Goal: Task Accomplishment & Management: Manage account settings

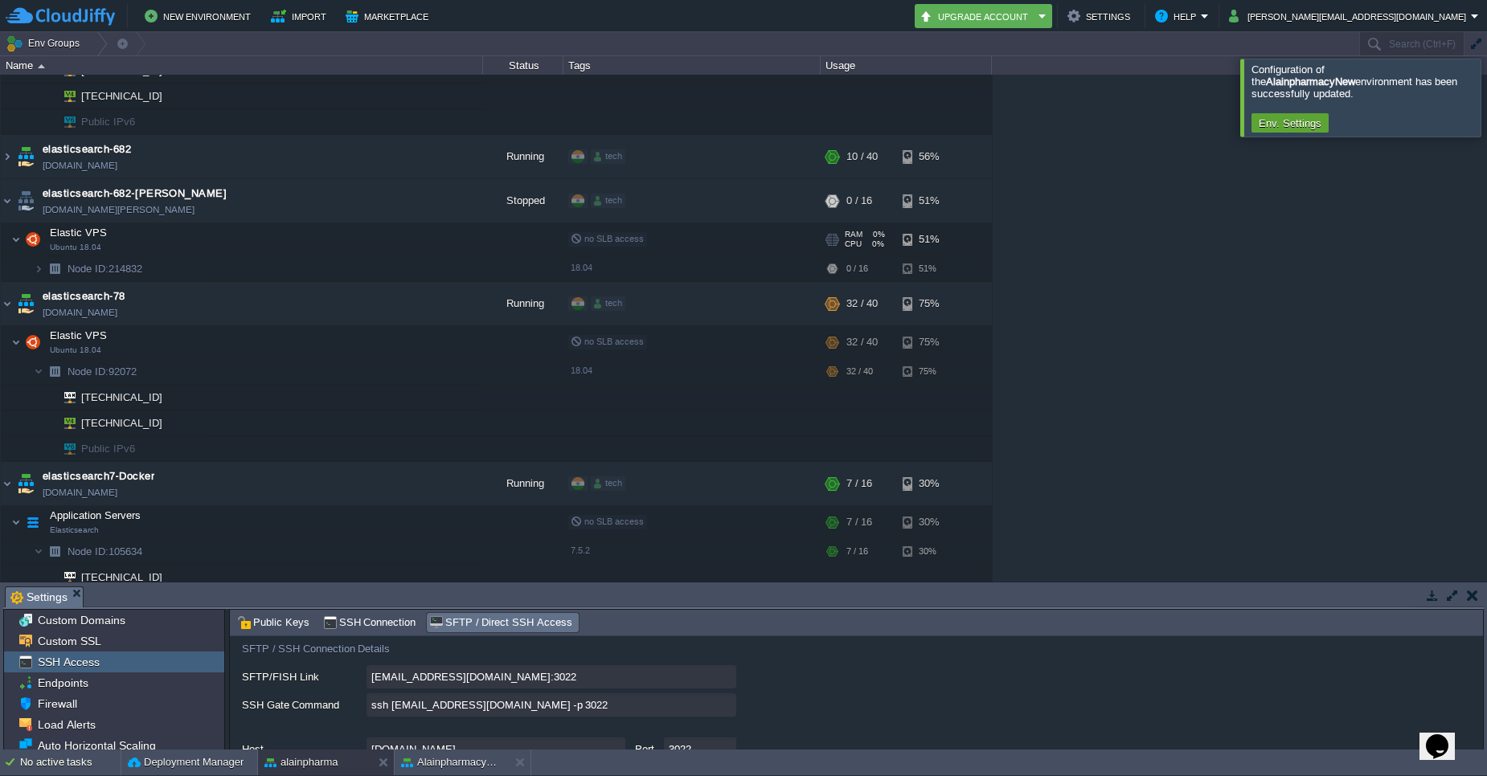
scroll to position [2121, 0]
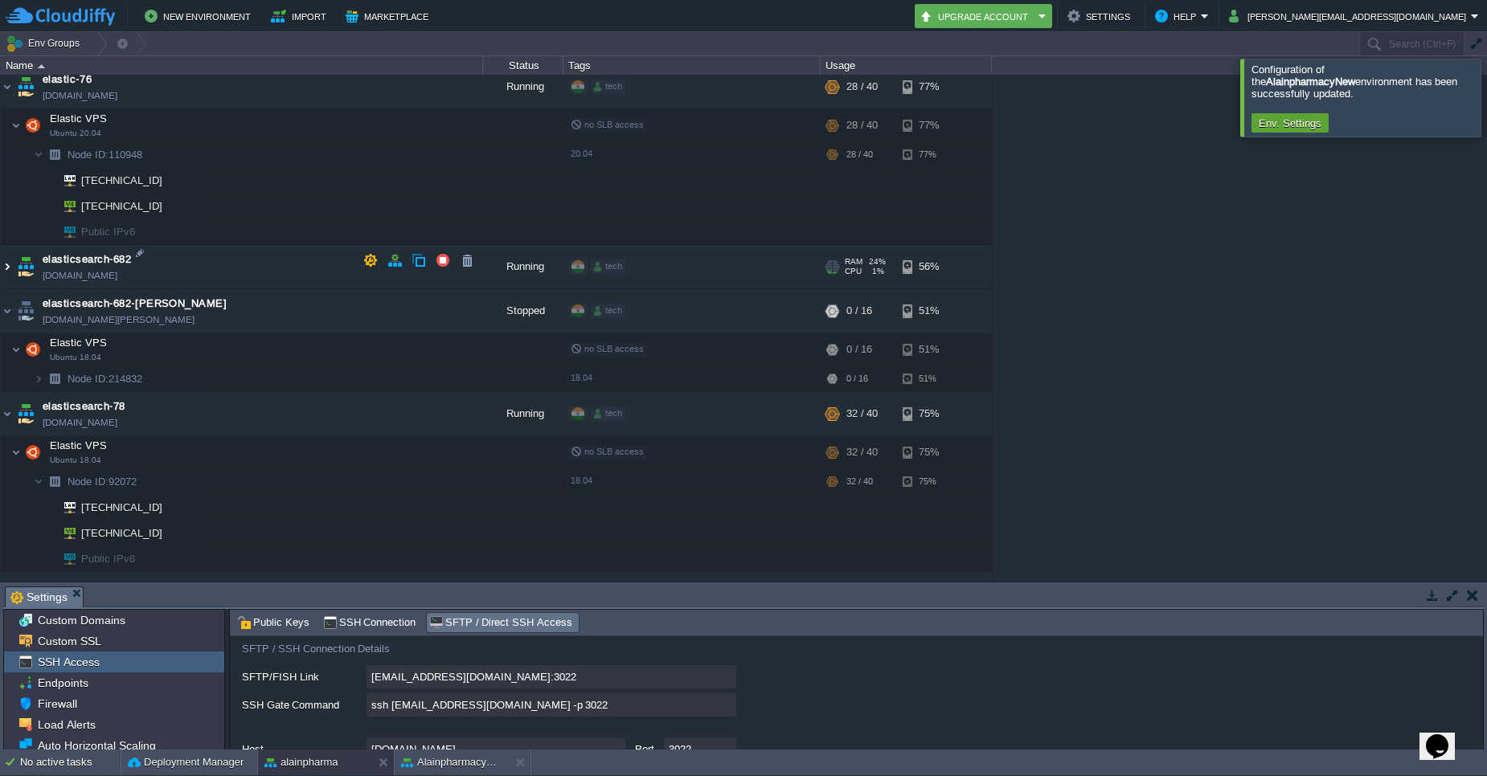
click at [8, 266] on img at bounding box center [7, 266] width 13 height 43
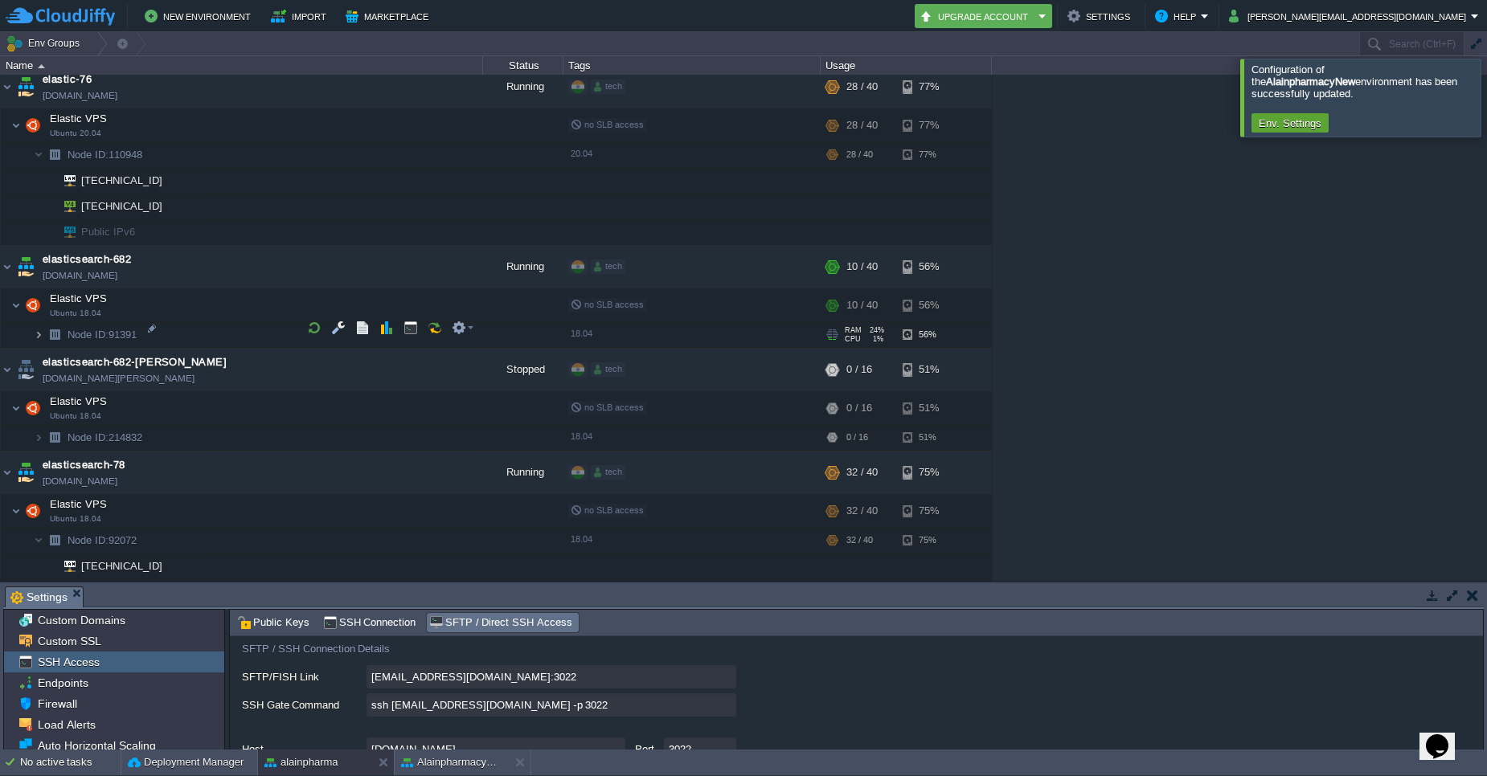
click at [39, 329] on img at bounding box center [39, 334] width 10 height 25
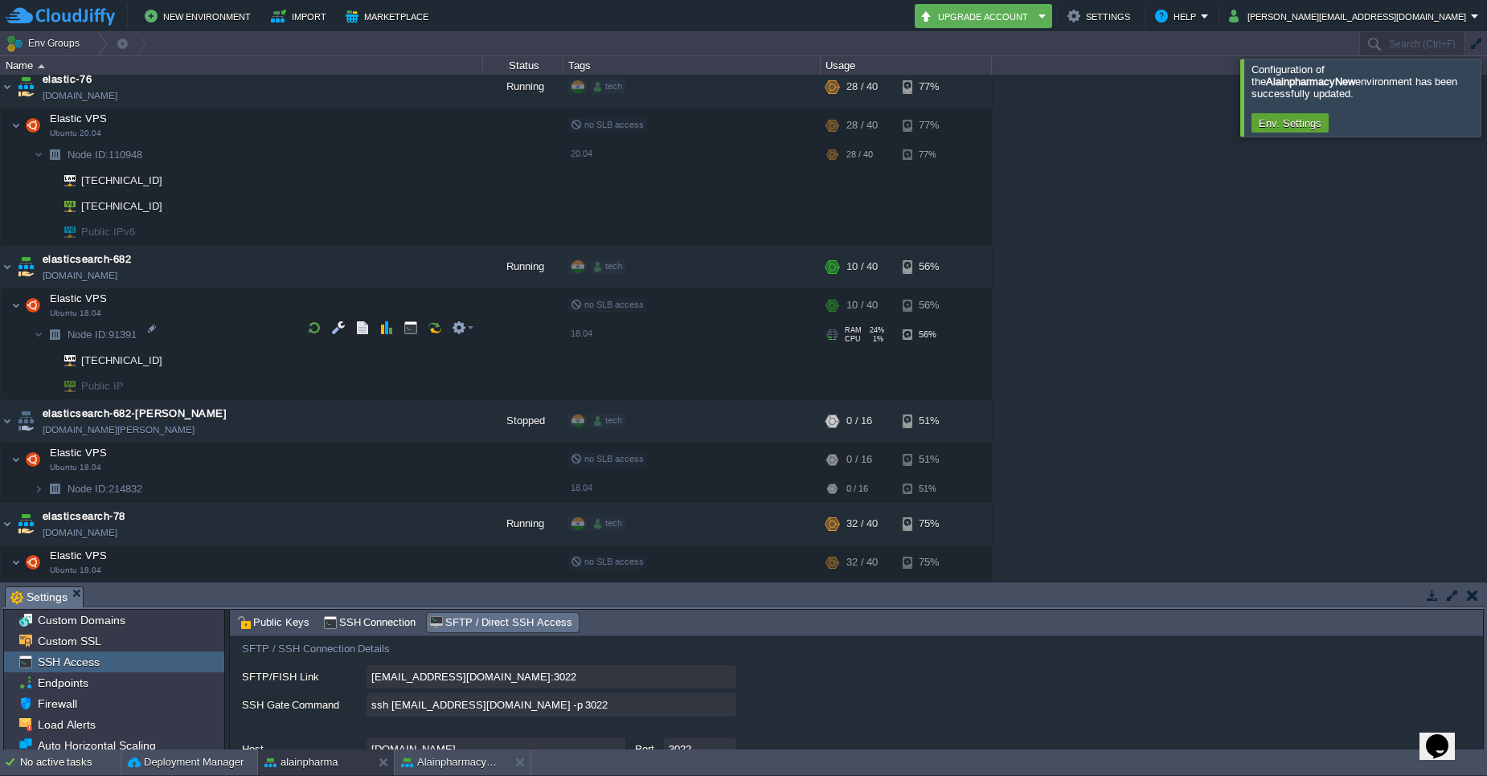
scroll to position [2218, 0]
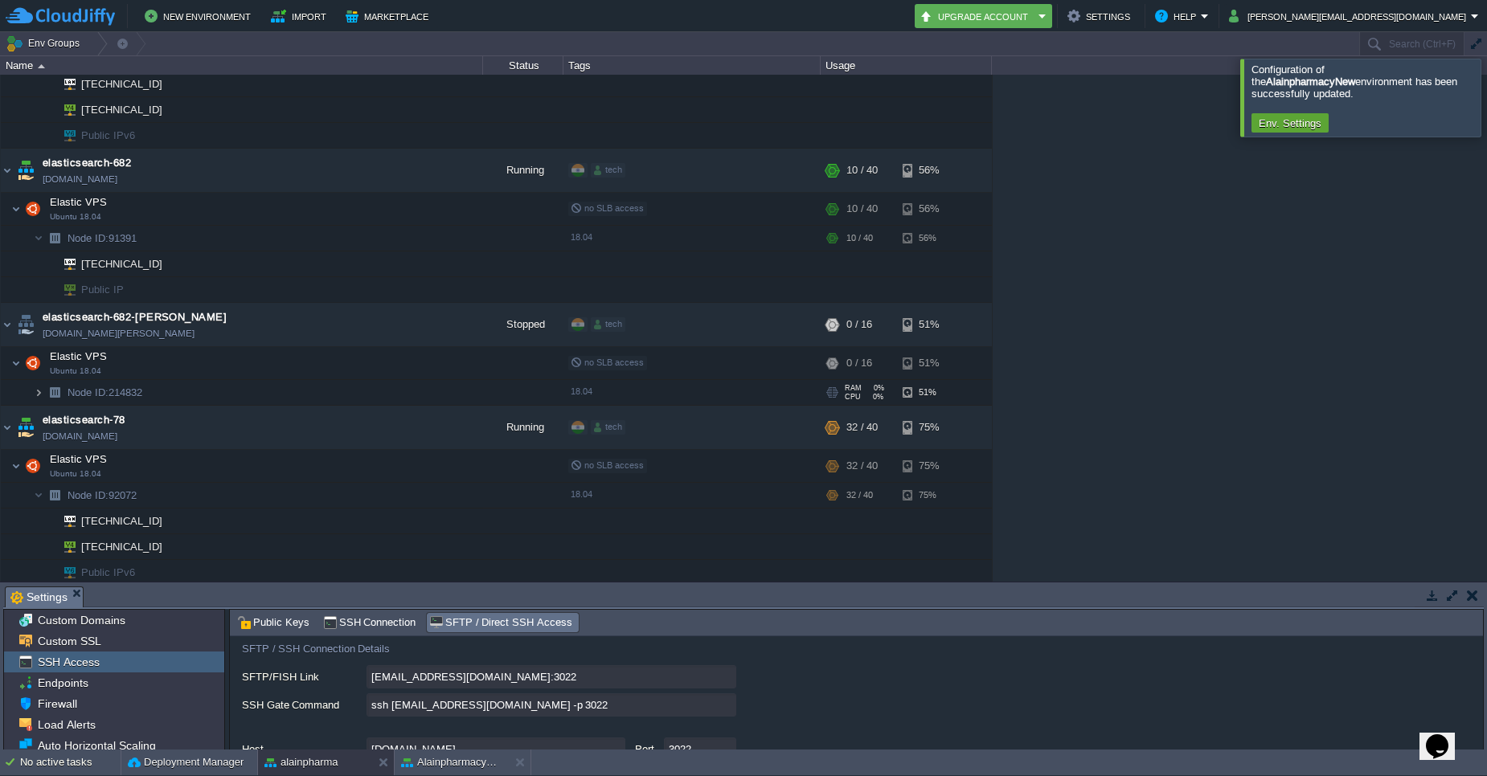
click at [40, 380] on img at bounding box center [39, 392] width 10 height 25
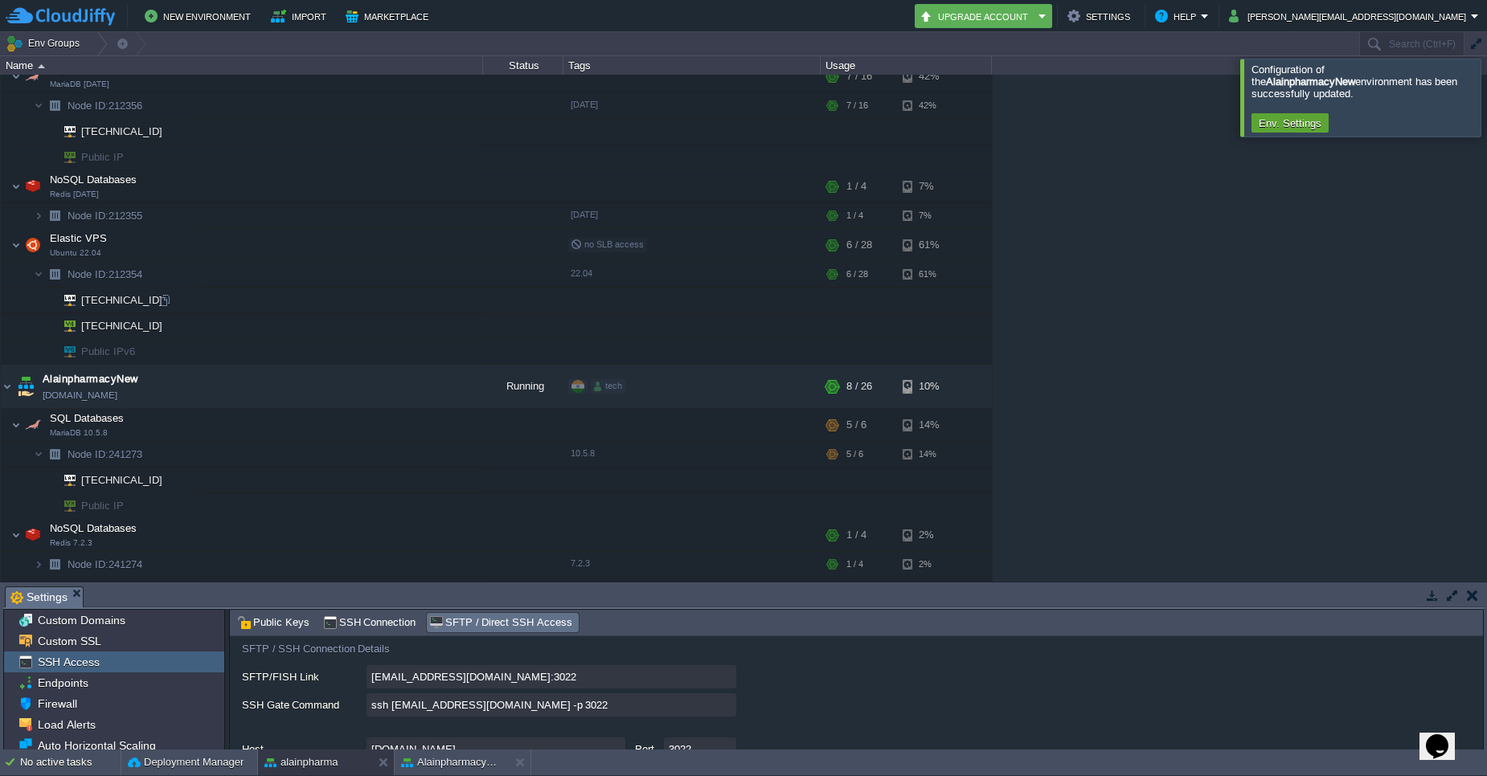
scroll to position [193, 0]
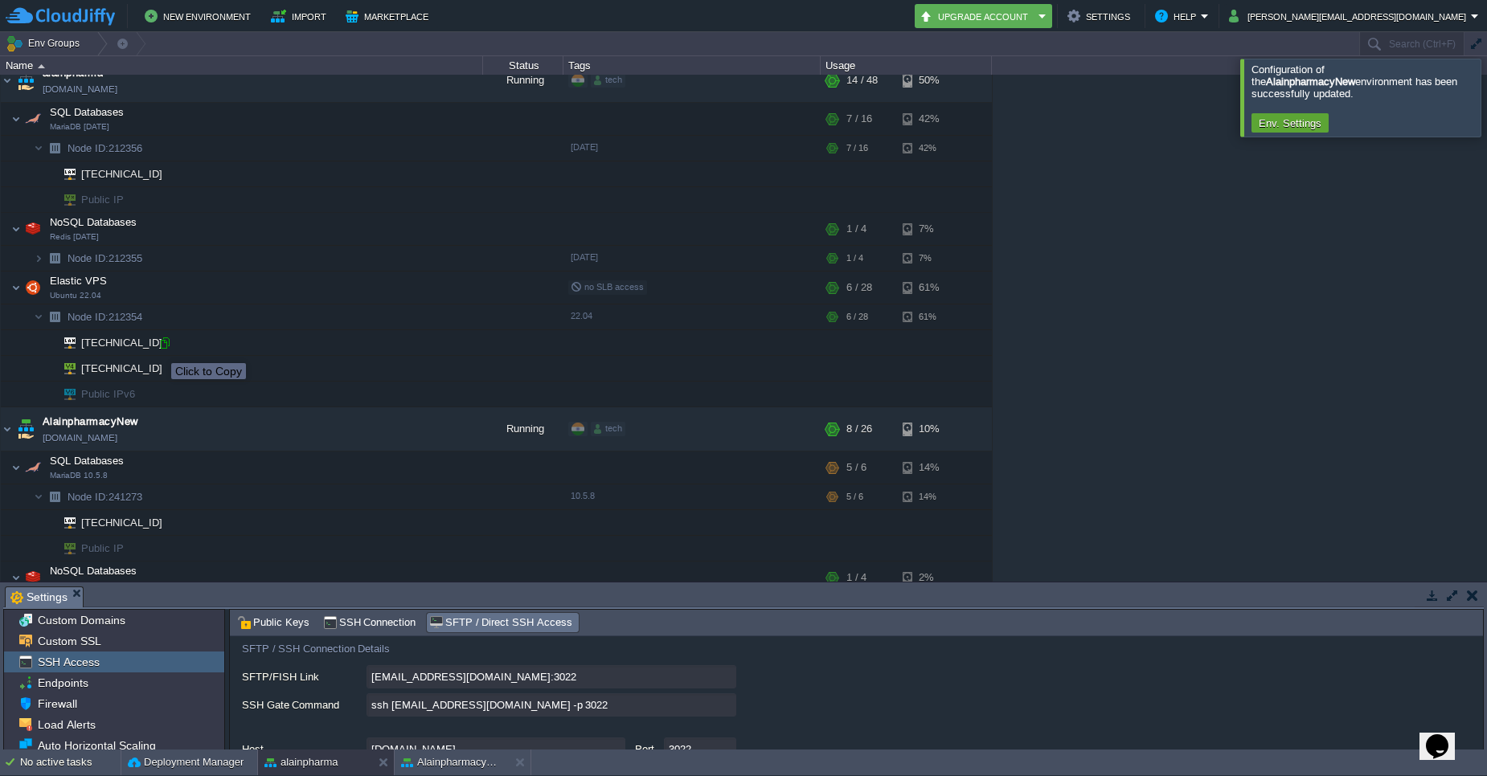
click at [159, 349] on div at bounding box center [164, 343] width 14 height 14
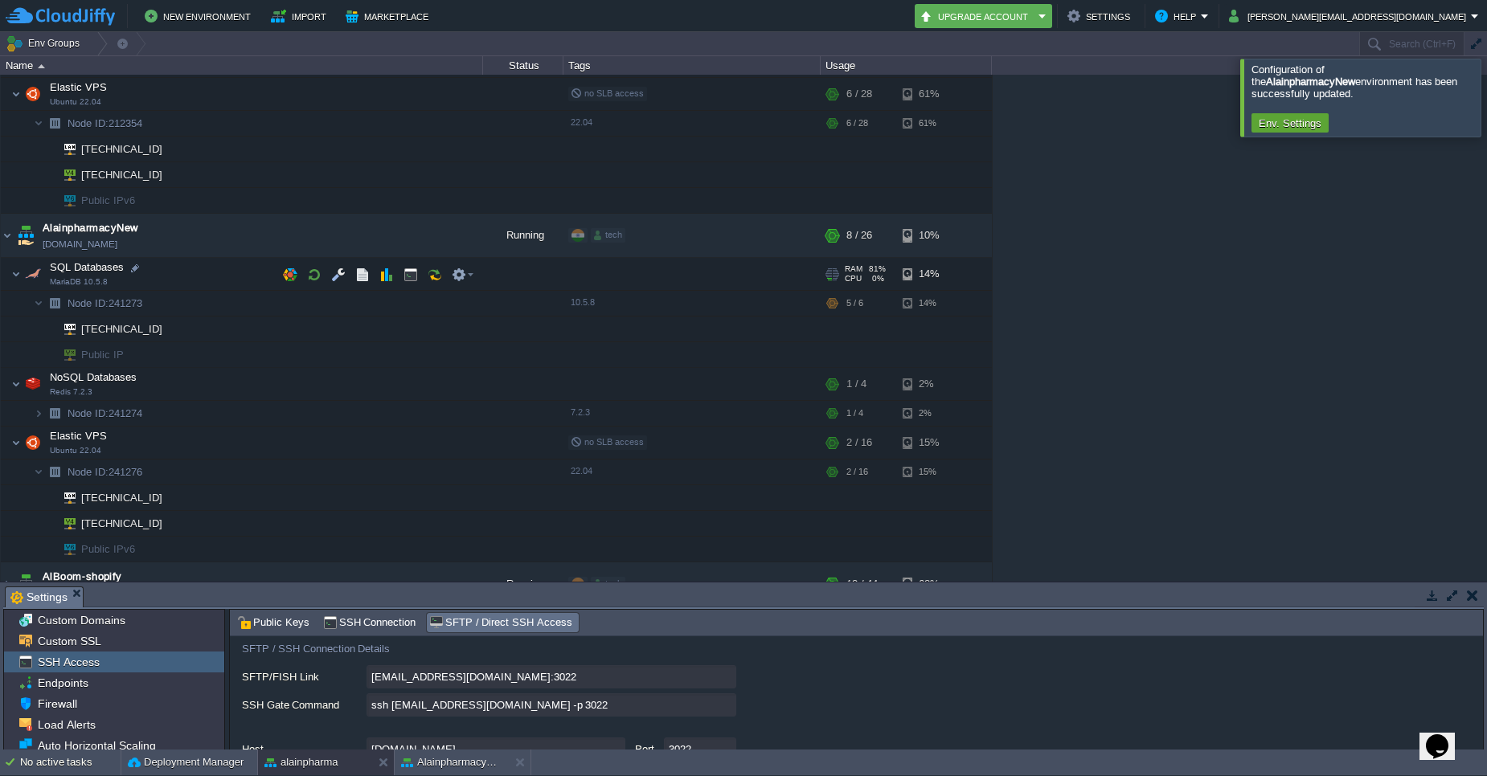
scroll to position [289, 0]
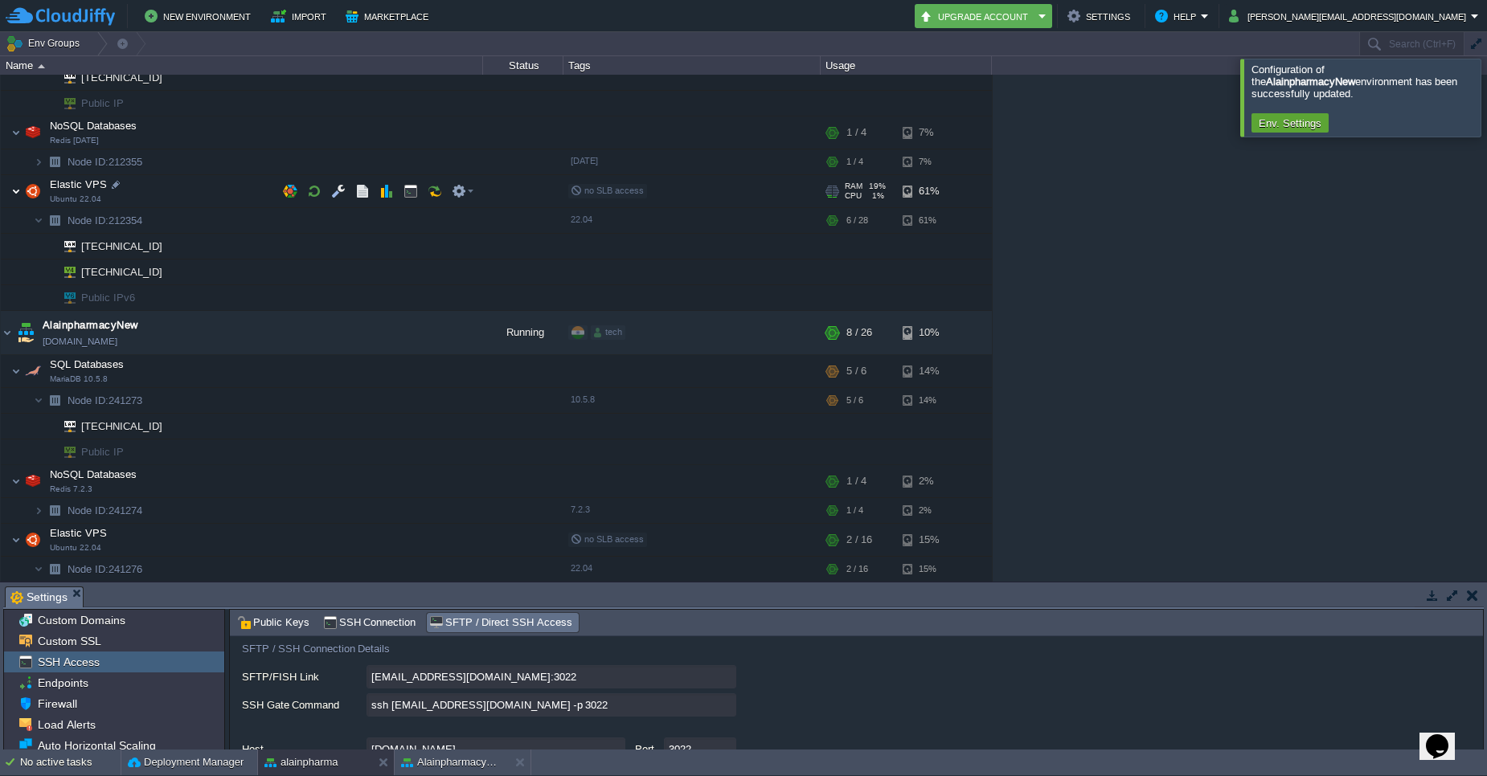
click at [18, 186] on img at bounding box center [16, 191] width 10 height 32
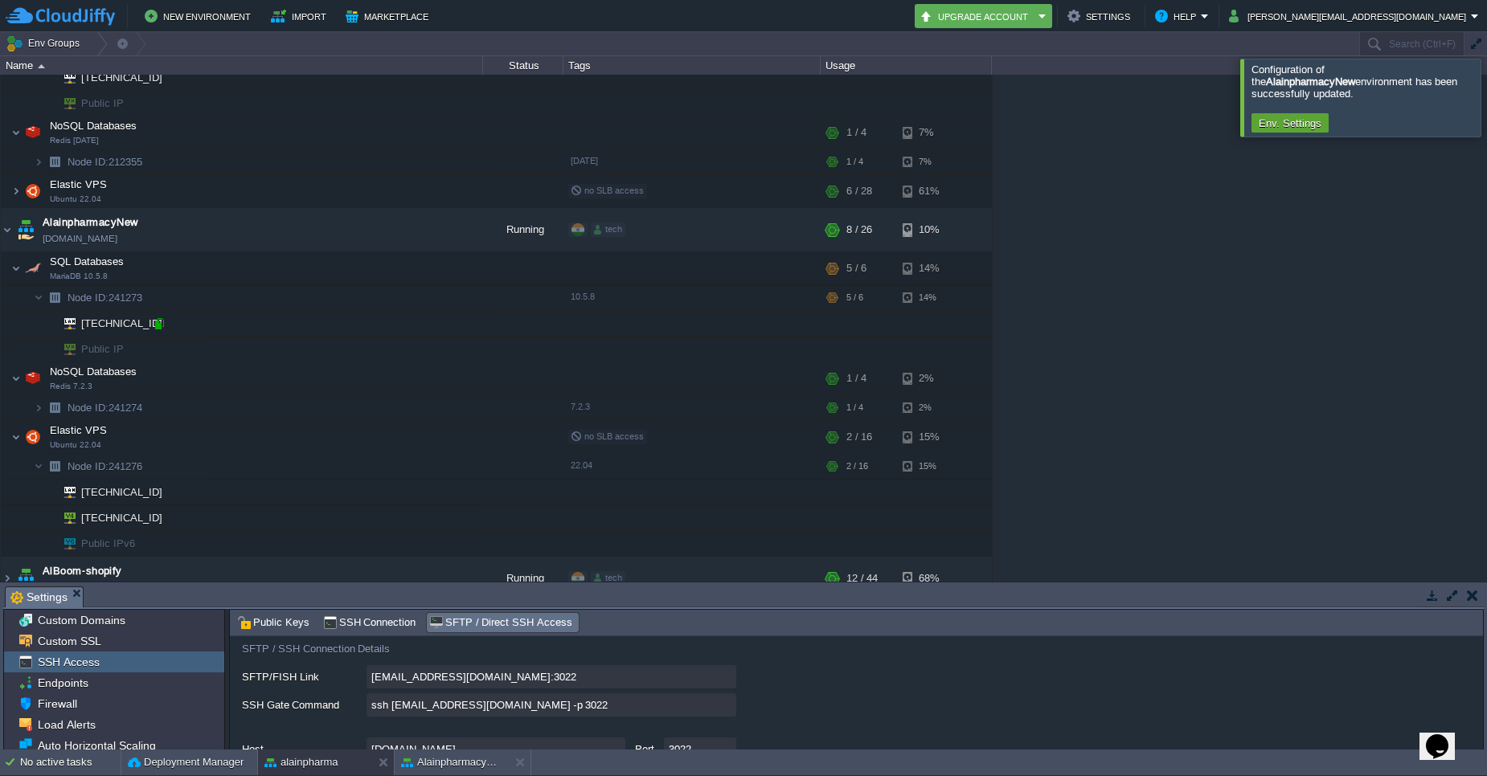
click at [154, 329] on div at bounding box center [159, 324] width 14 height 14
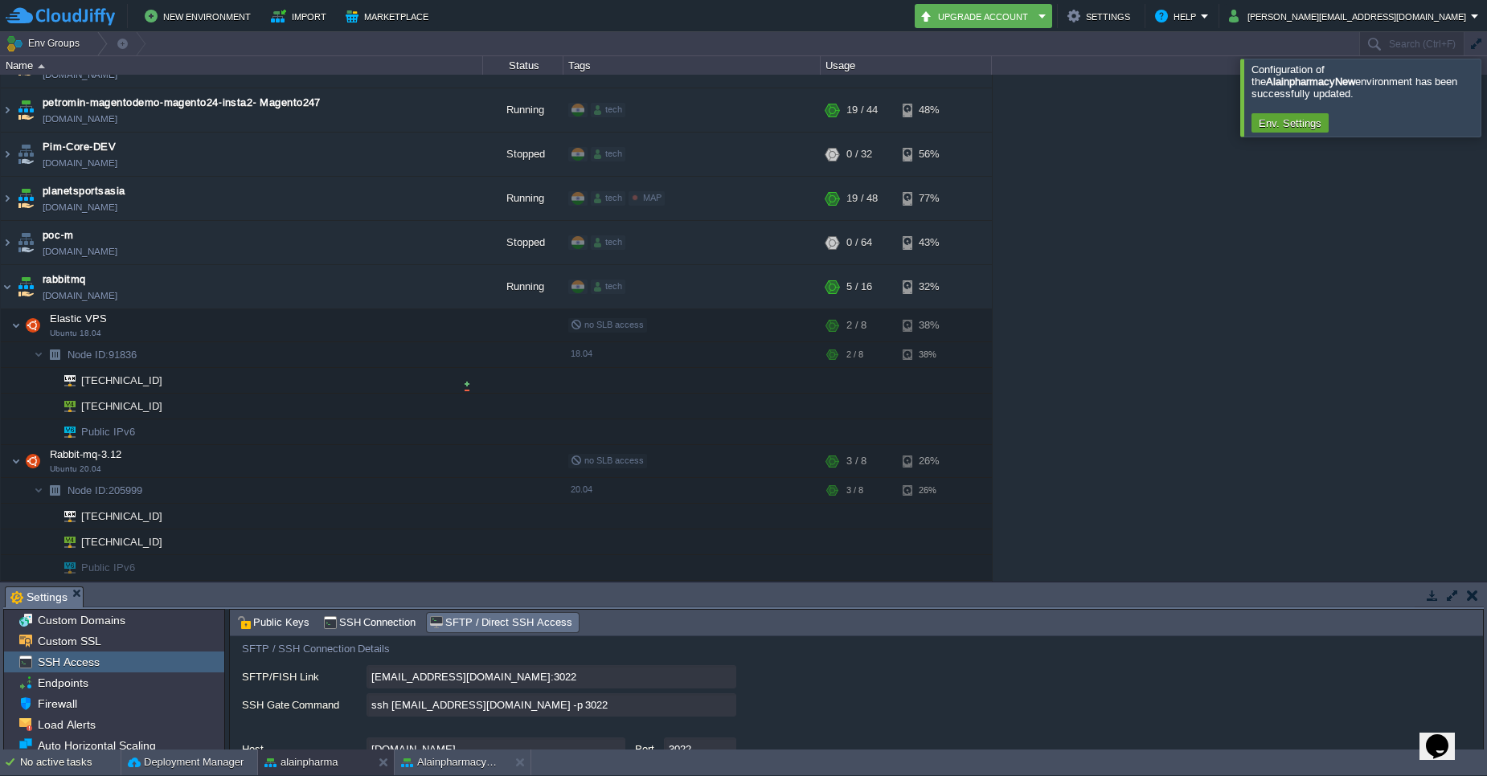
scroll to position [4918, 0]
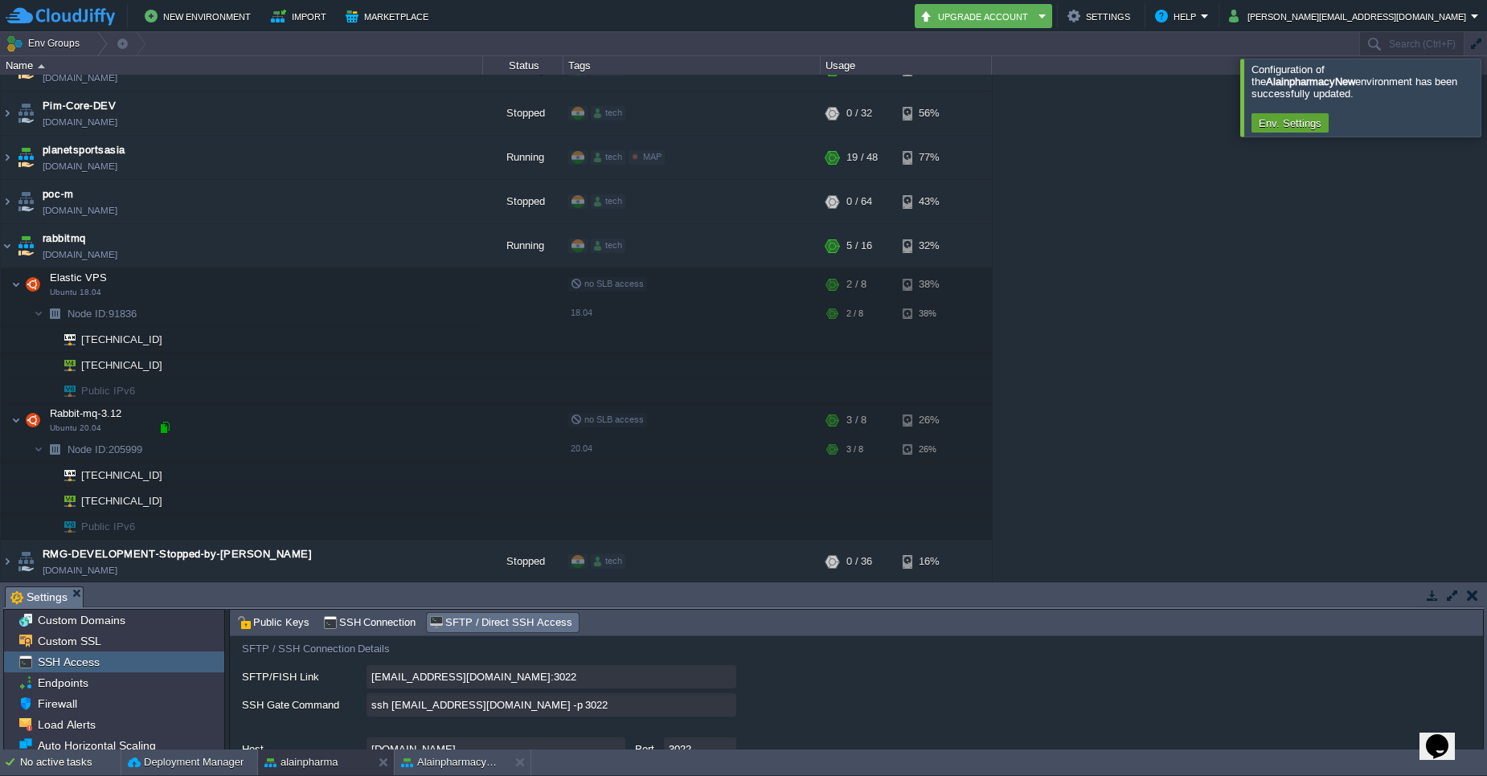
click at [166, 428] on div at bounding box center [164, 427] width 14 height 14
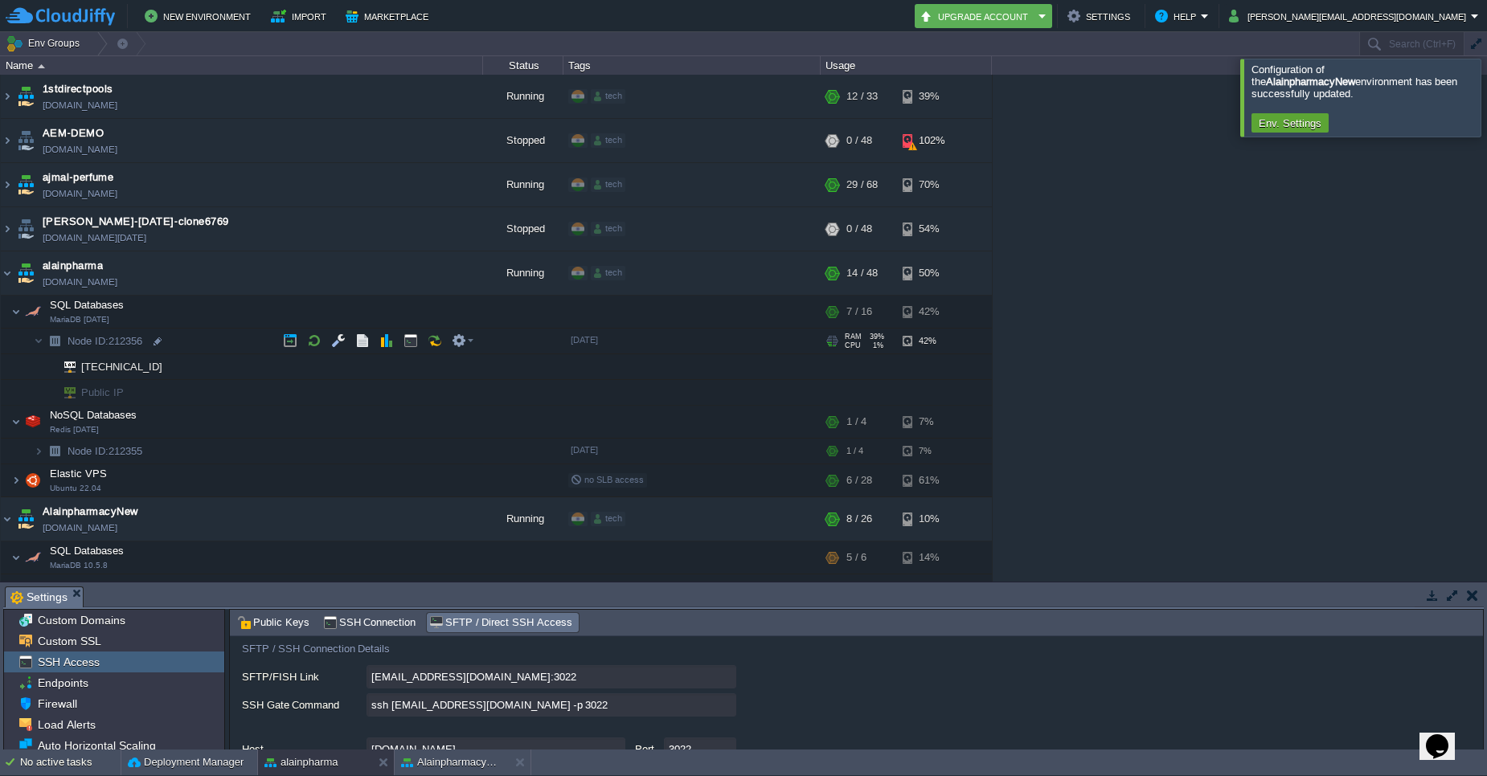
scroll to position [386, 0]
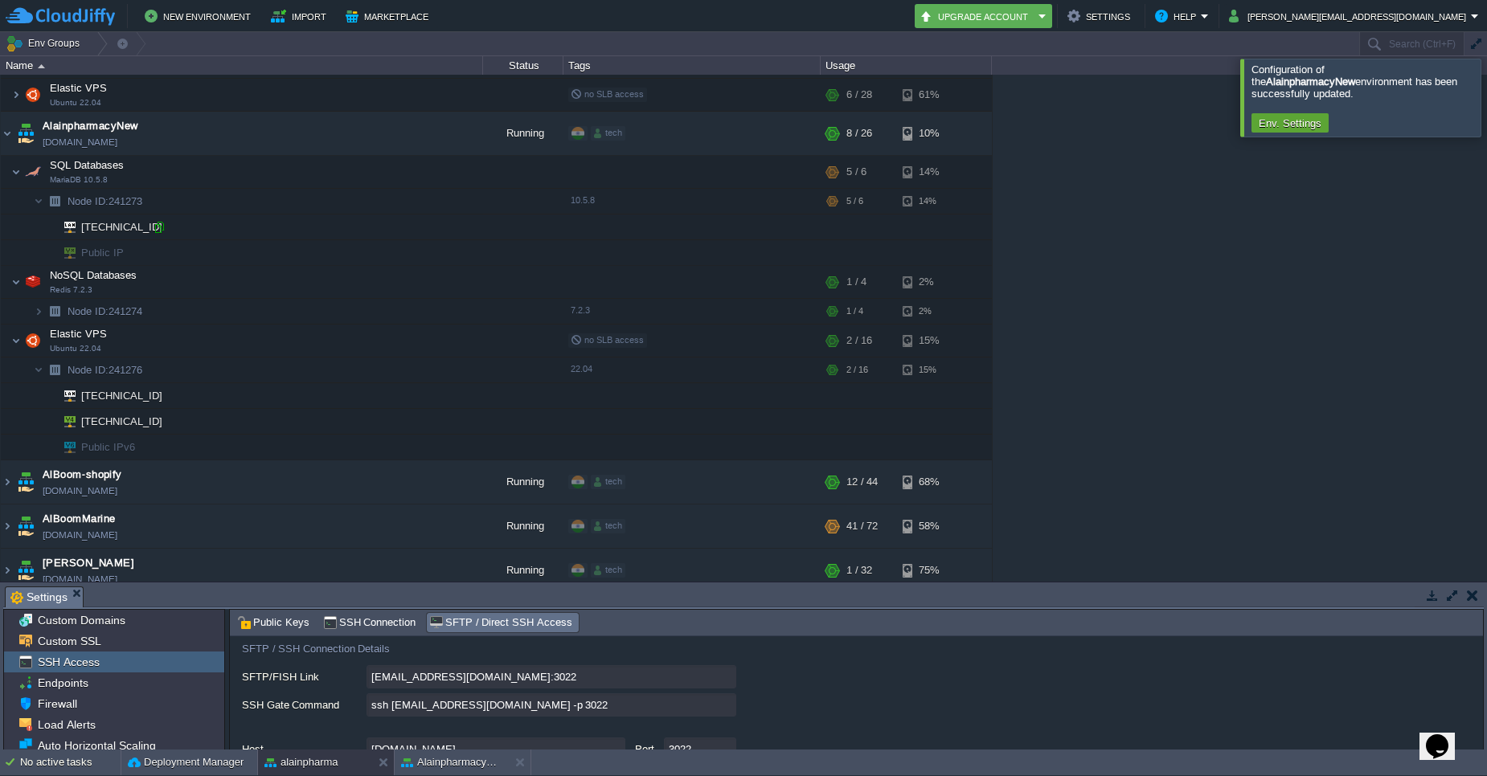
click at [162, 230] on div at bounding box center [159, 227] width 14 height 14
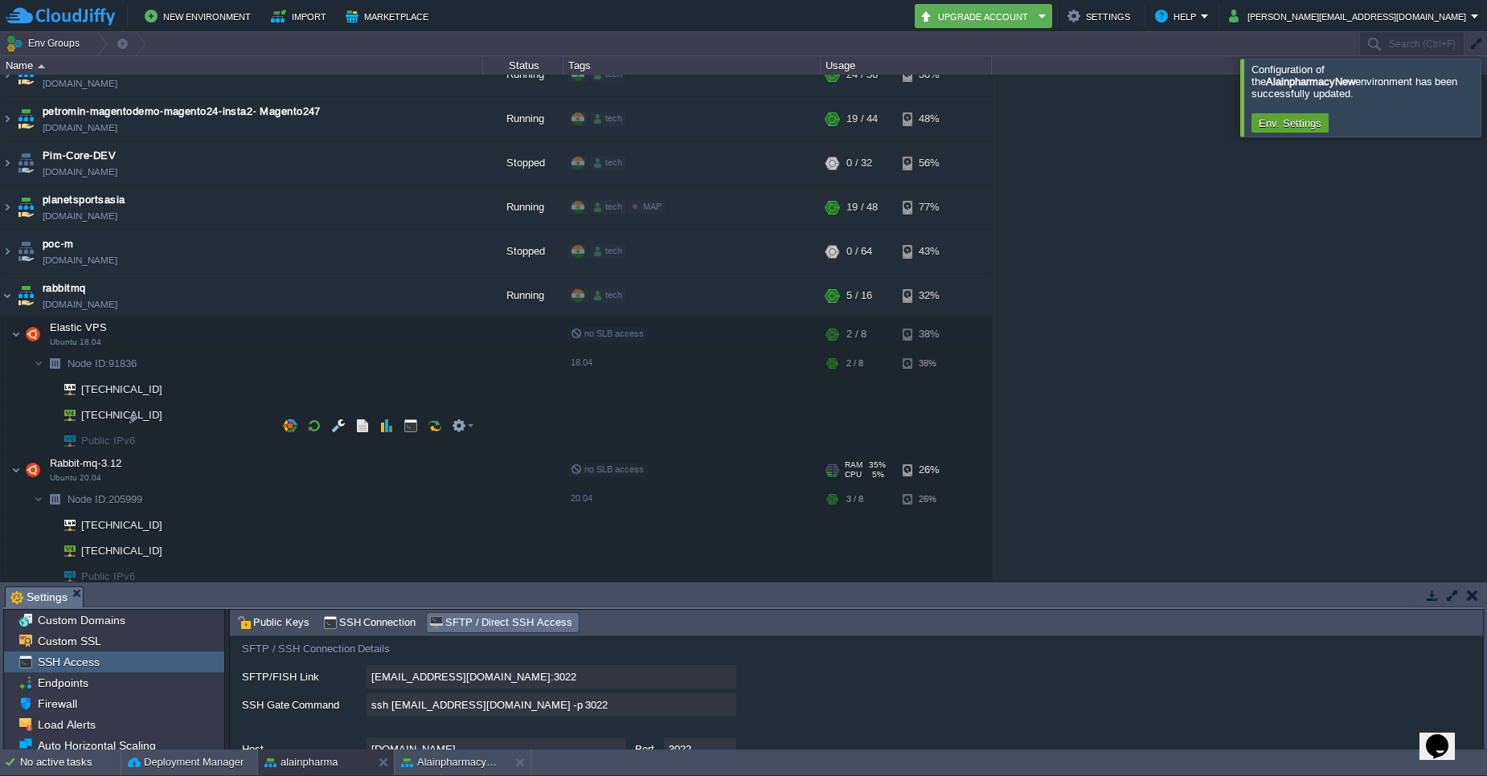
scroll to position [4918, 0]
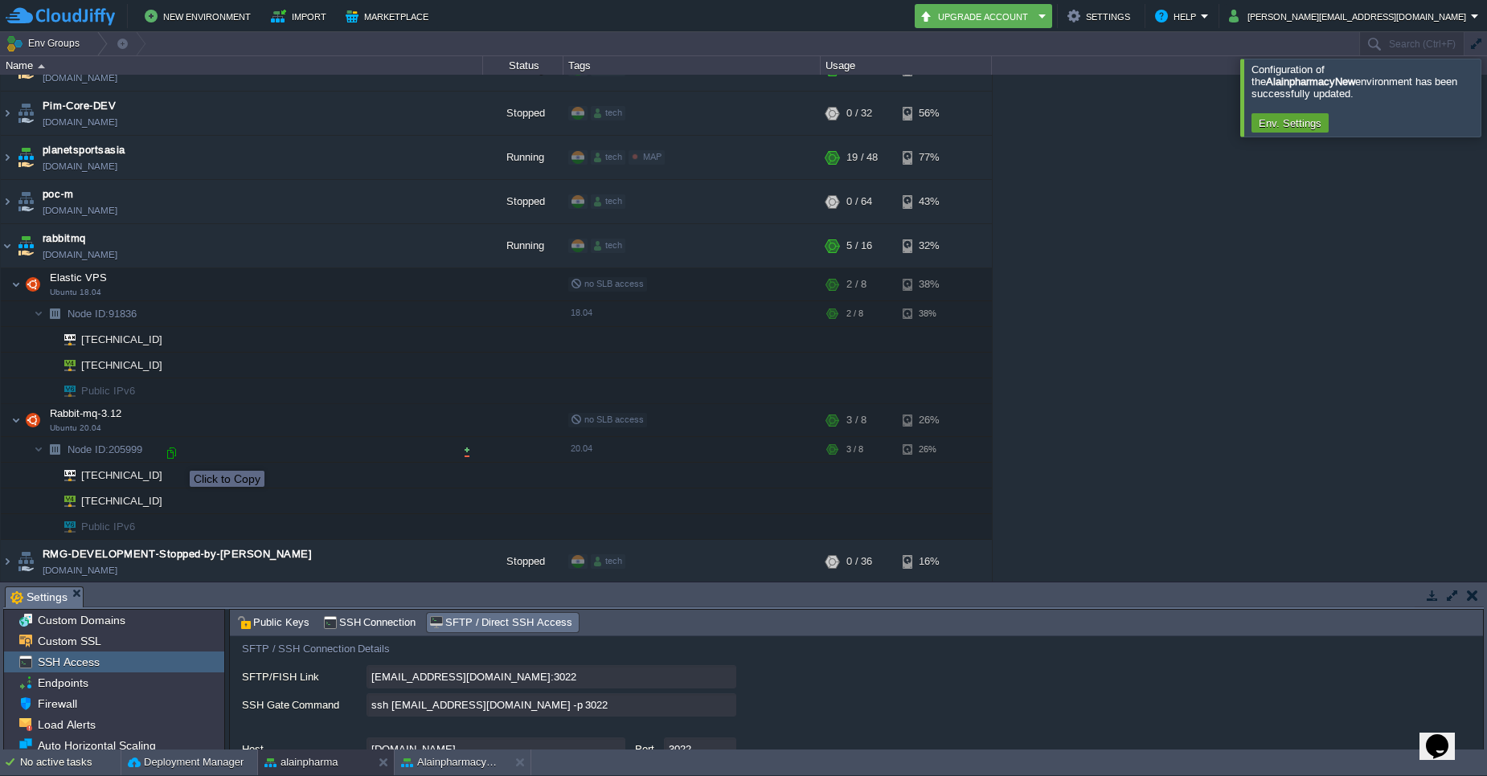
click at [176, 456] on div at bounding box center [171, 453] width 14 height 14
click at [162, 297] on div at bounding box center [164, 291] width 14 height 14
click at [8, 224] on img at bounding box center [7, 245] width 13 height 43
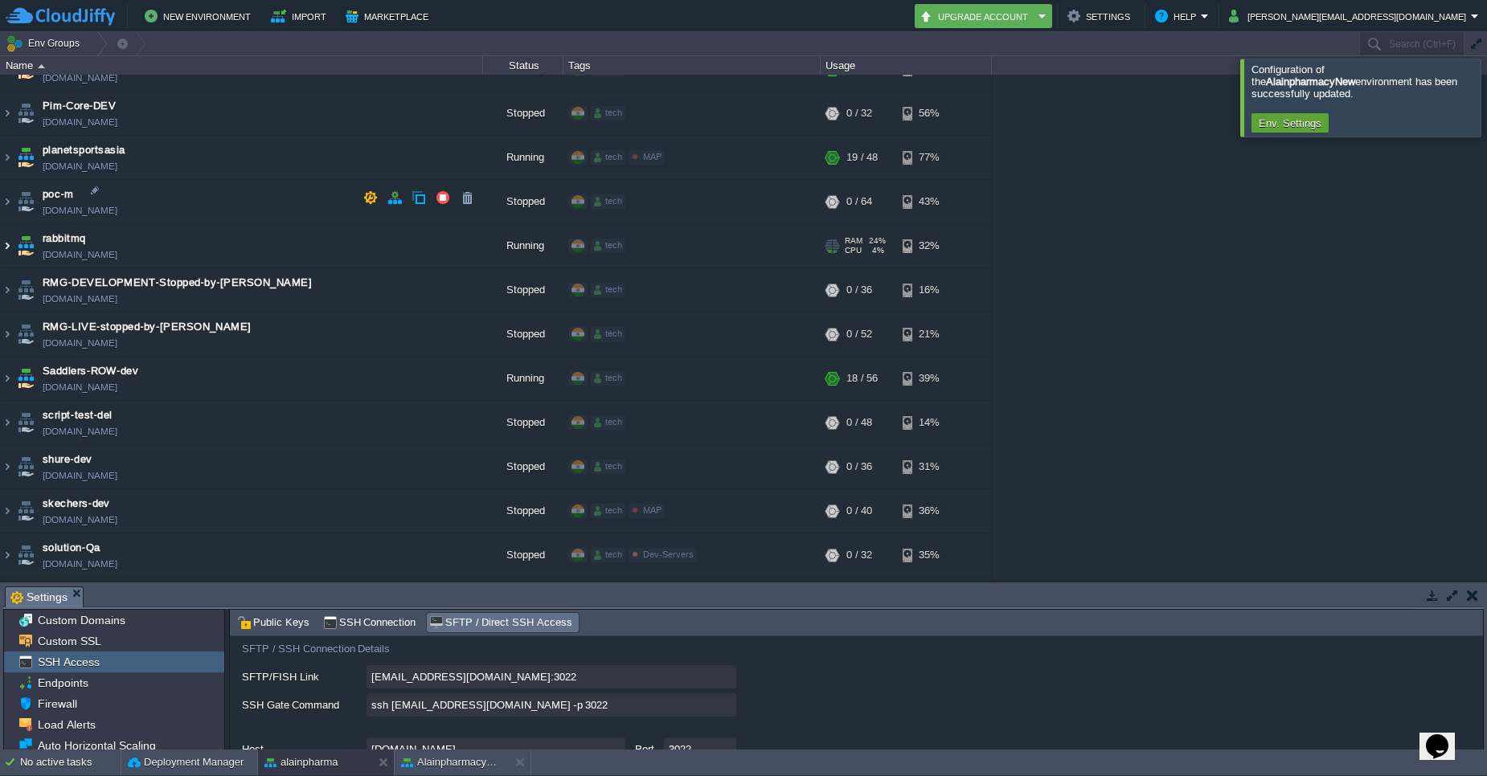
click at [8, 224] on img at bounding box center [7, 245] width 13 height 43
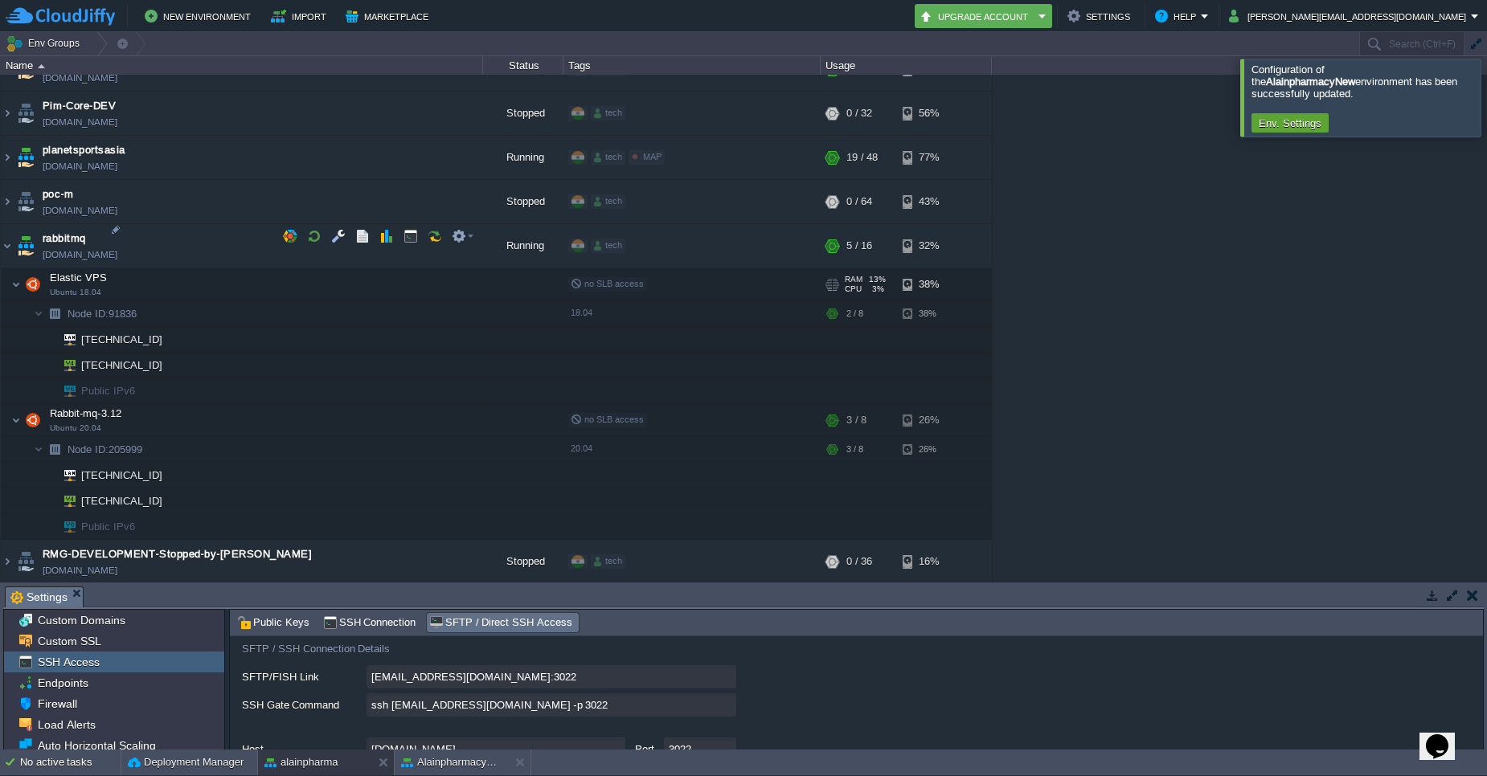
click at [21, 268] on td "Elastic VPS Ubuntu 18.04" at bounding box center [242, 284] width 482 height 33
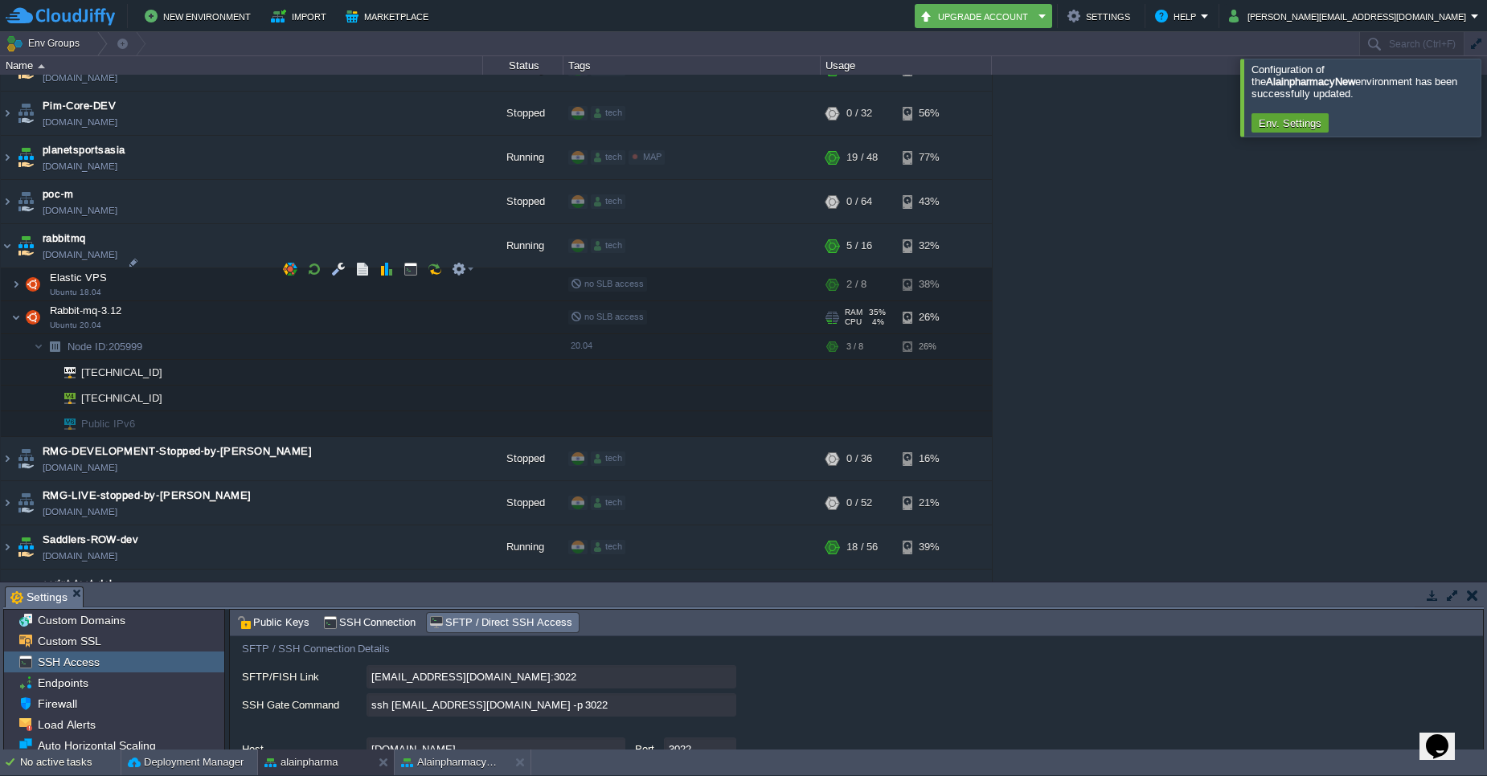
click at [21, 301] on td "Rabbit-mq-3.12 Ubuntu 20.04" at bounding box center [242, 317] width 482 height 33
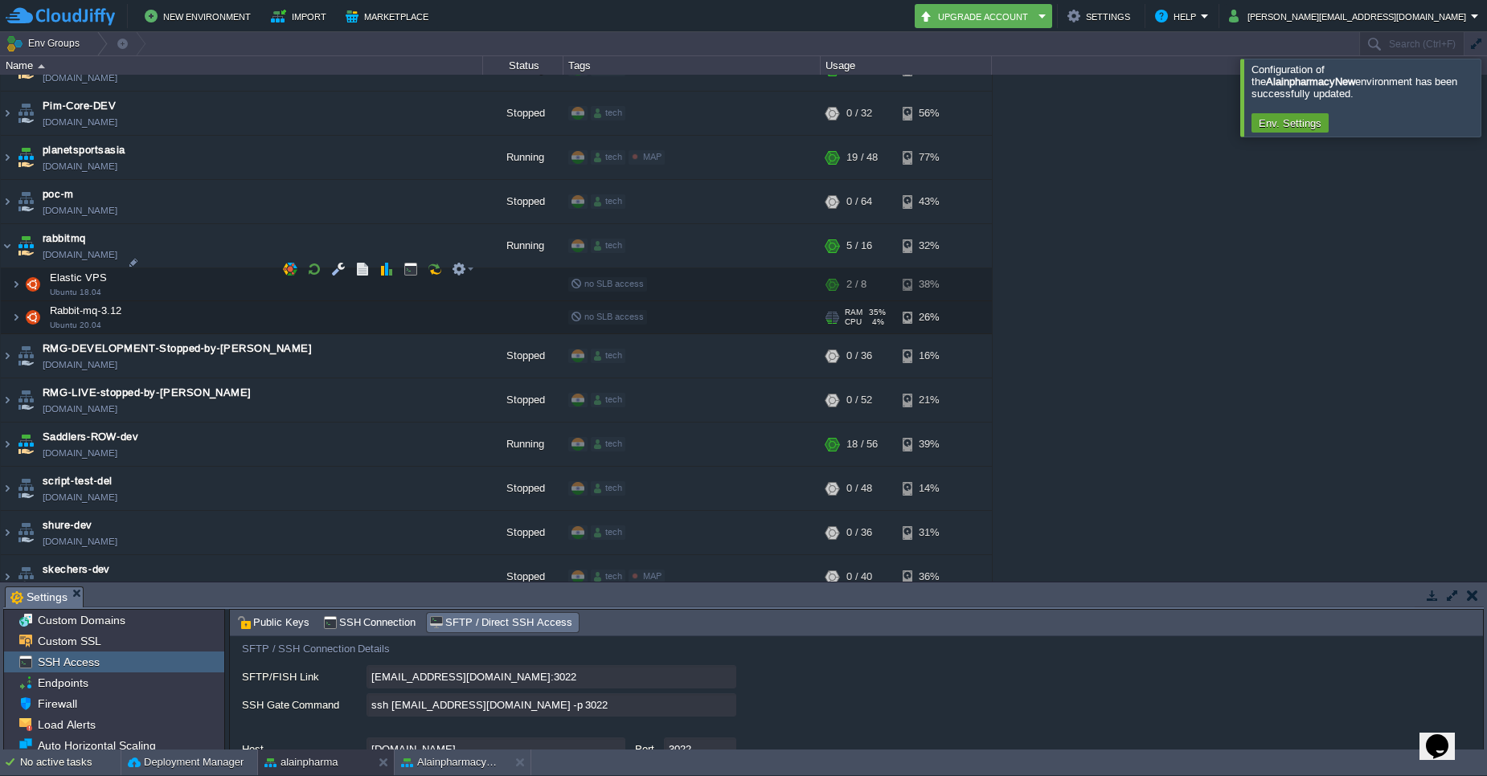
click at [21, 301] on td "Rabbit-mq-3.12 Ubuntu 20.04" at bounding box center [242, 317] width 482 height 33
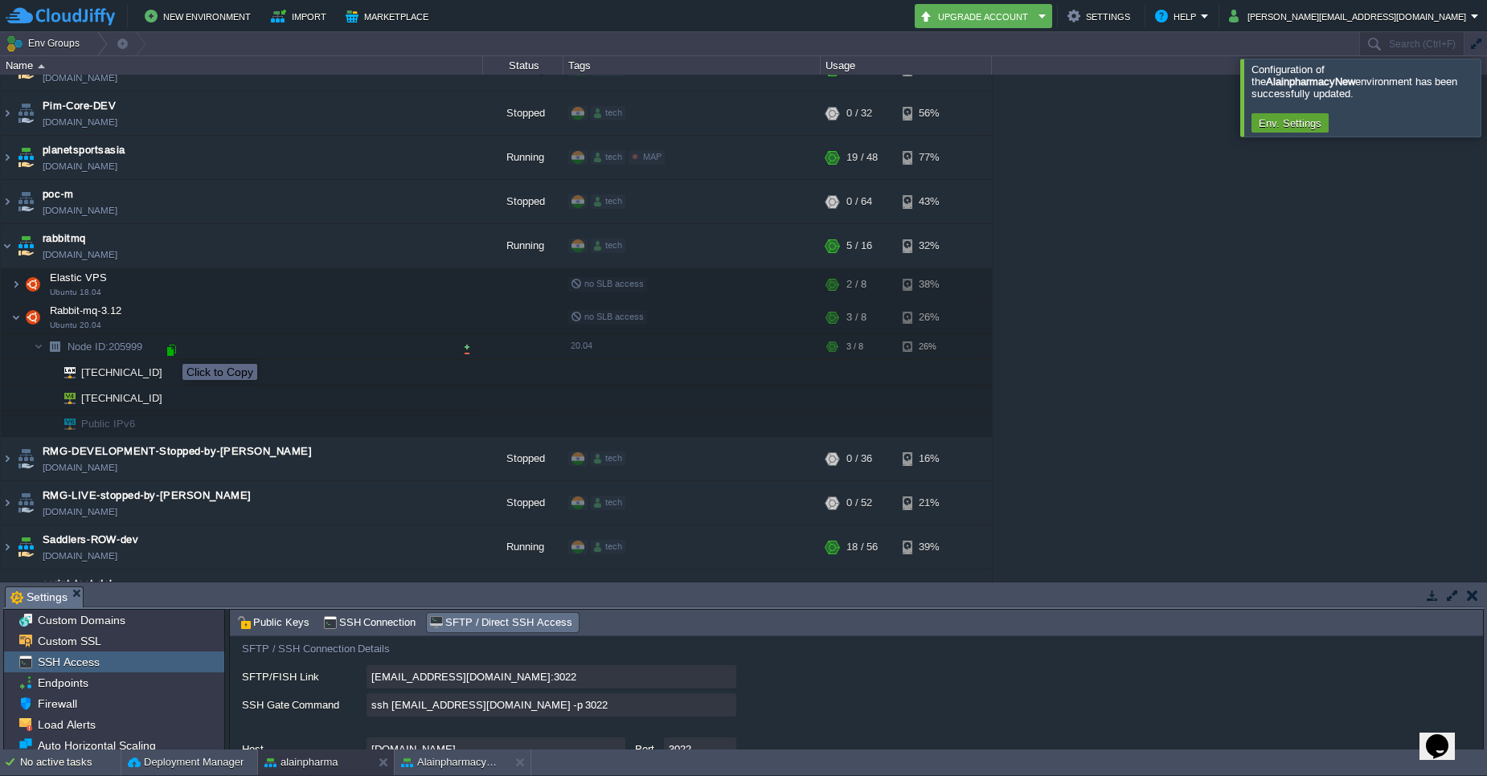
click at [170, 350] on div at bounding box center [171, 350] width 14 height 14
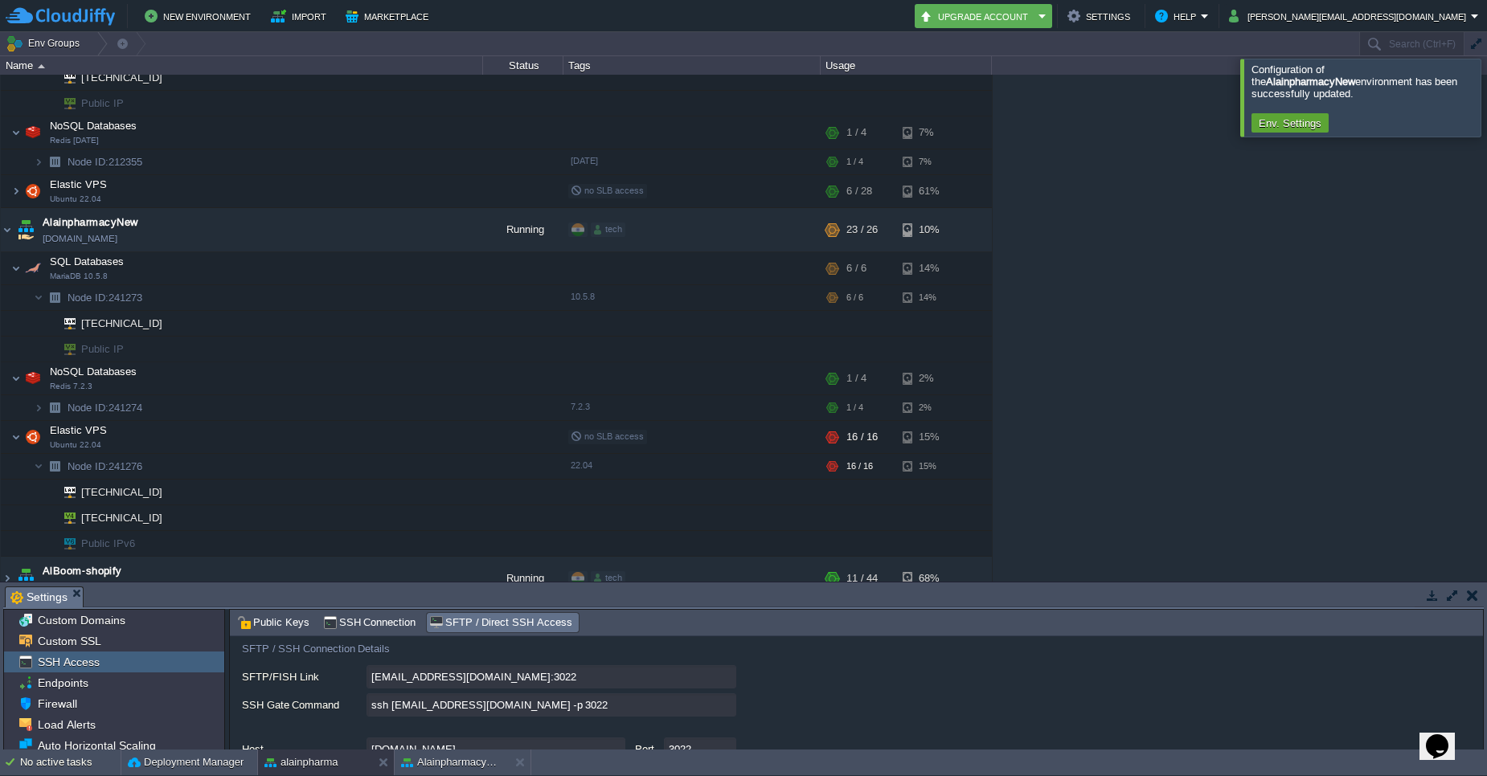
scroll to position [96, 0]
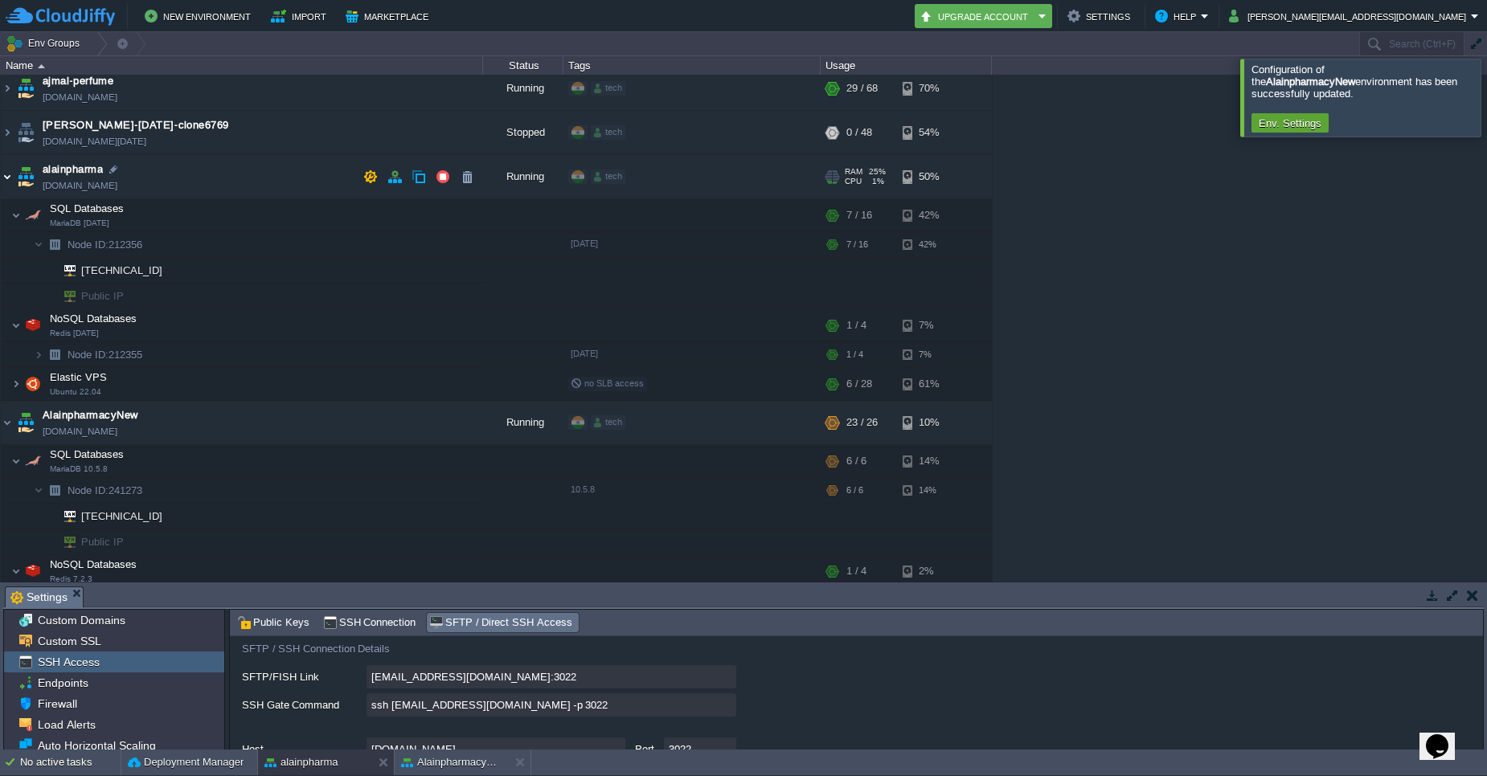
click at [12, 174] on img at bounding box center [7, 176] width 13 height 43
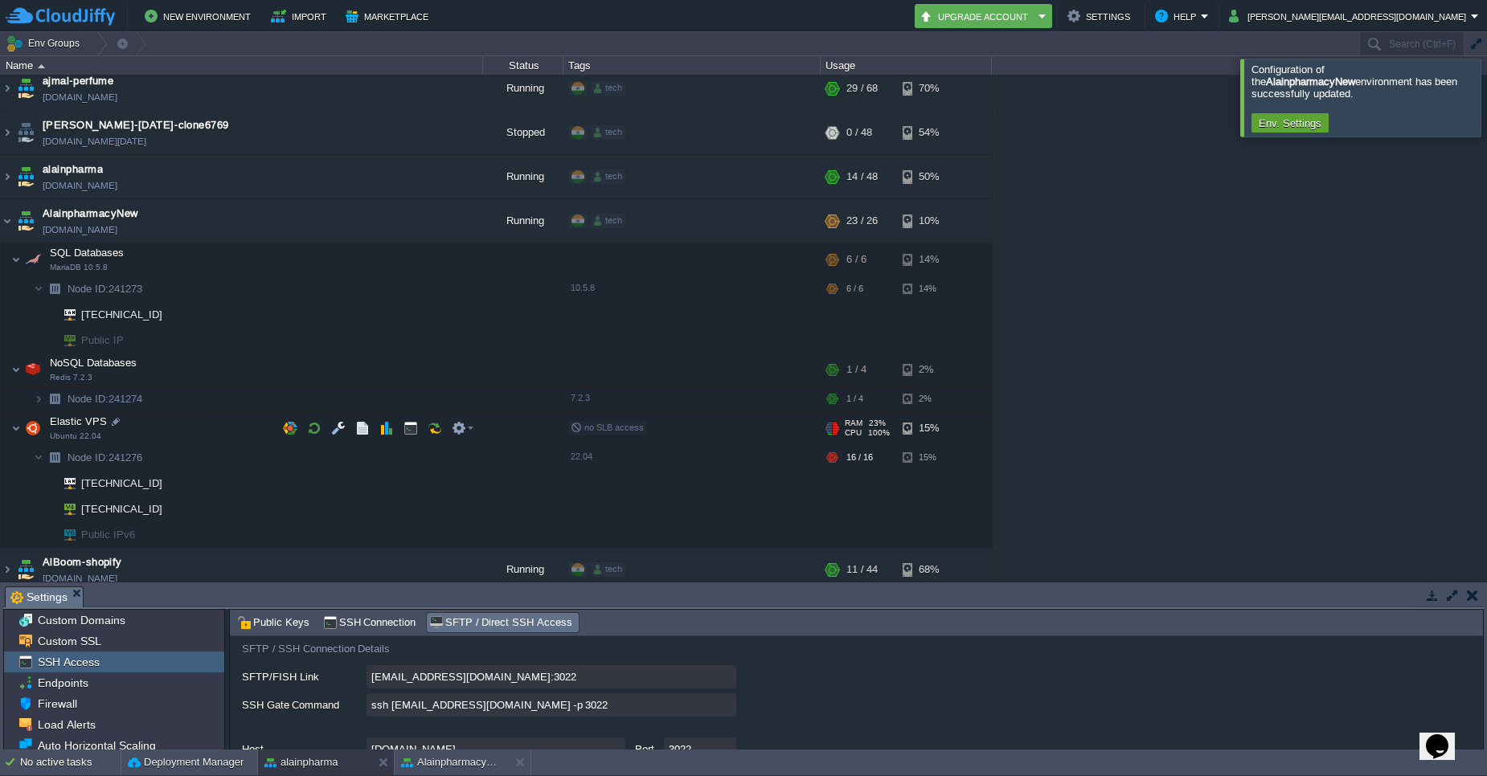
scroll to position [193, 0]
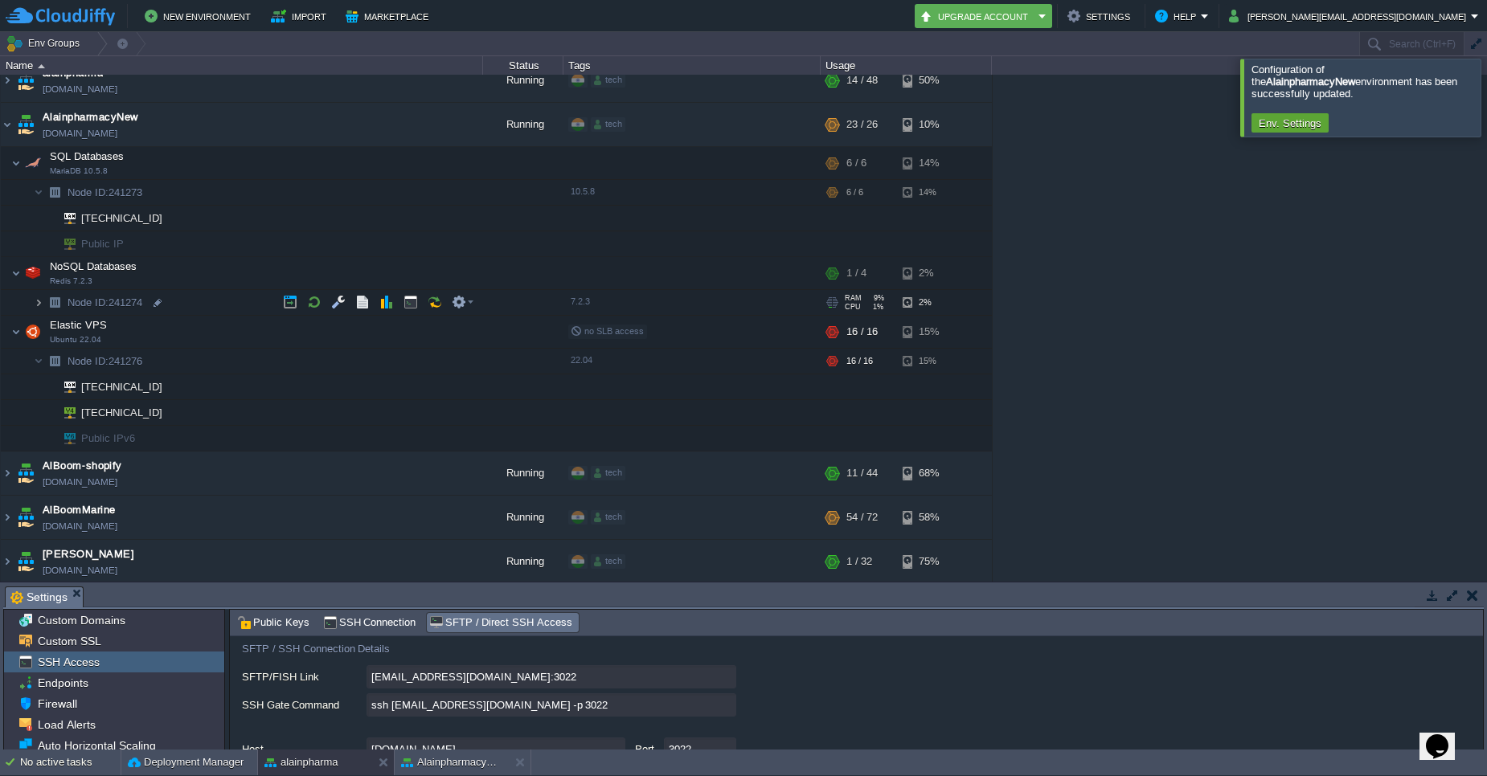
click at [37, 305] on img at bounding box center [39, 302] width 10 height 25
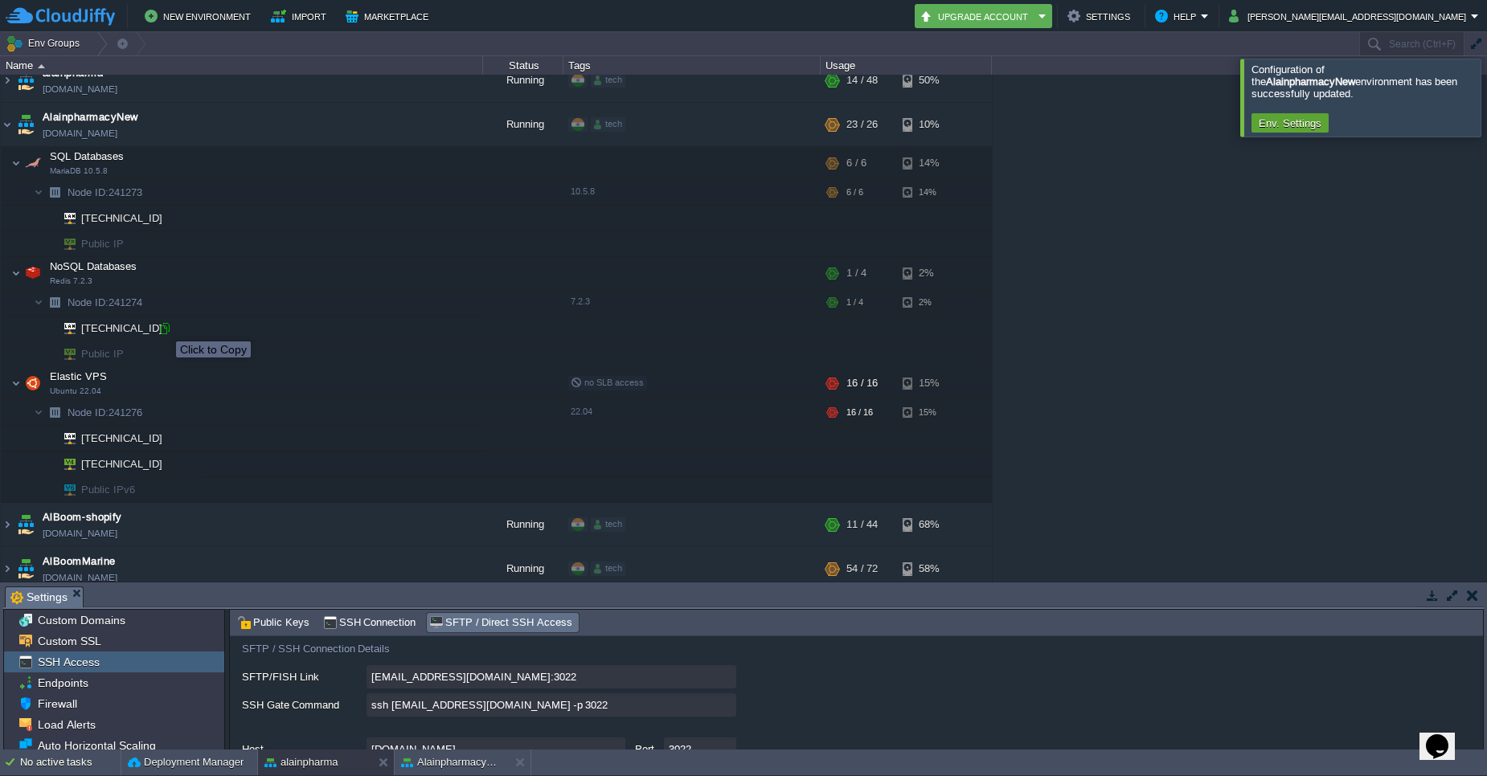
click at [160, 328] on div at bounding box center [164, 328] width 14 height 14
click at [477, 268] on td at bounding box center [463, 273] width 32 height 24
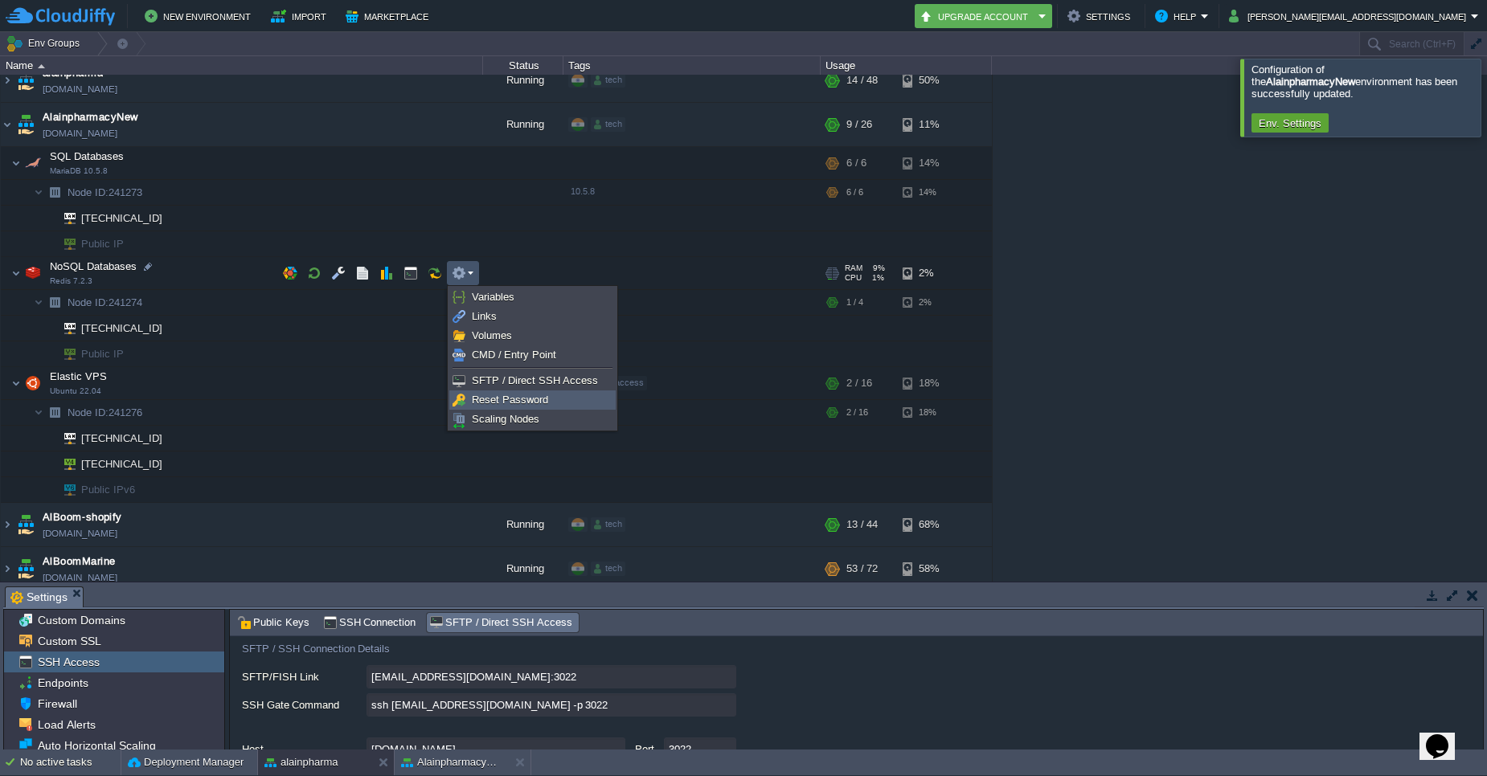
click at [497, 398] on span "Reset Password" at bounding box center [510, 400] width 76 height 12
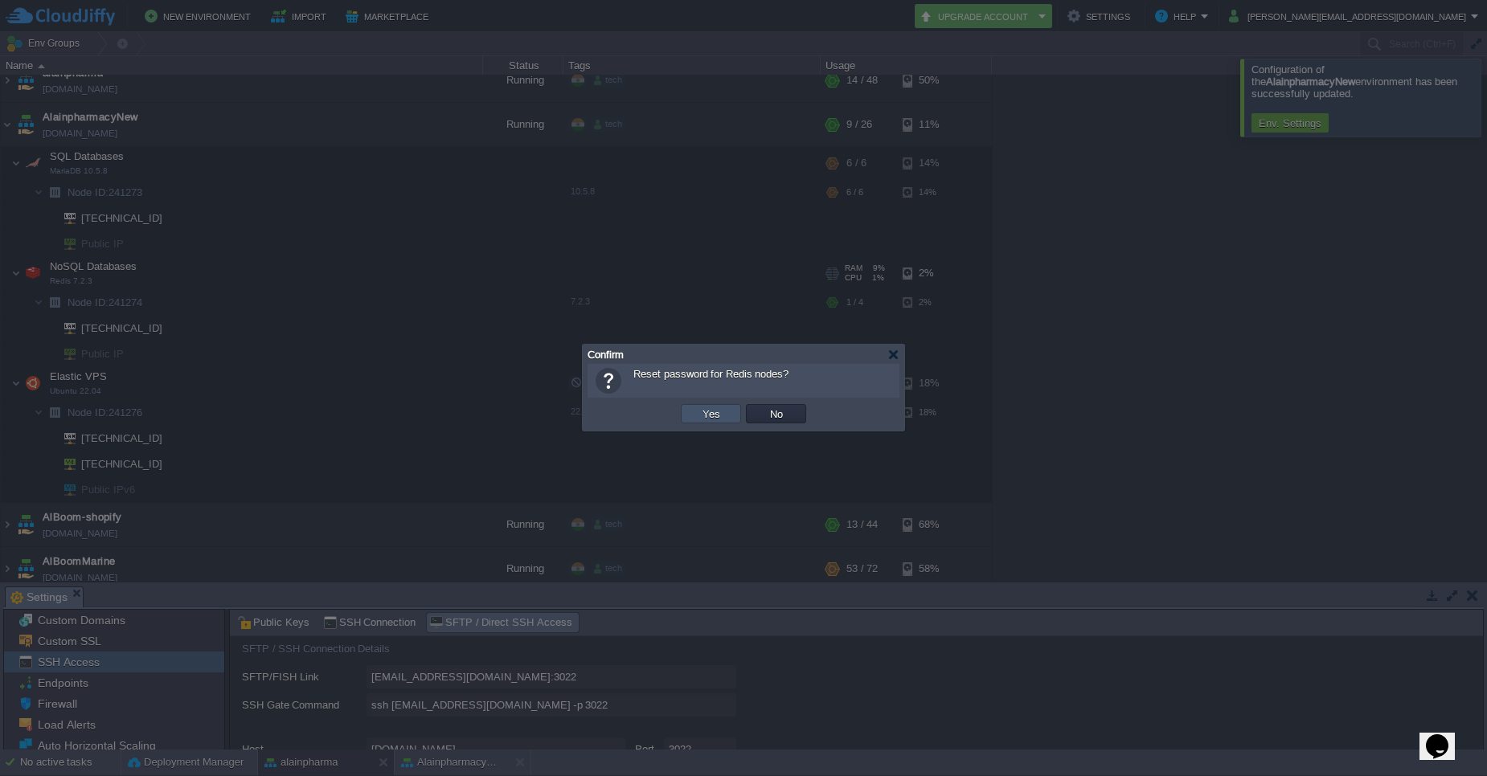
click at [714, 411] on button "Yes" at bounding box center [710, 414] width 27 height 14
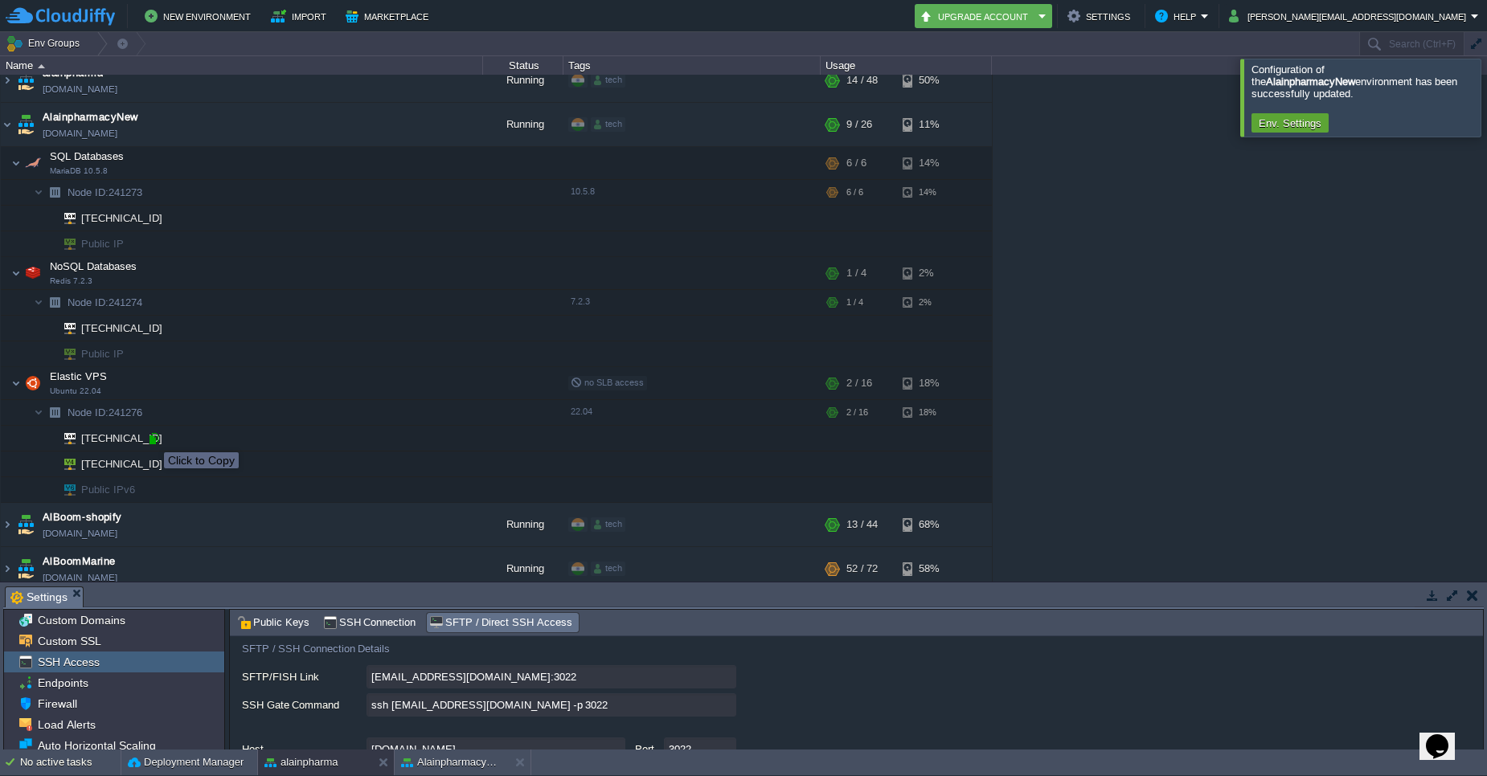
click at [152, 439] on div at bounding box center [153, 439] width 14 height 14
type input "[TECHNICAL_ID]"
click at [157, 441] on div at bounding box center [153, 439] width 14 height 14
click at [5, 127] on img at bounding box center [7, 124] width 13 height 43
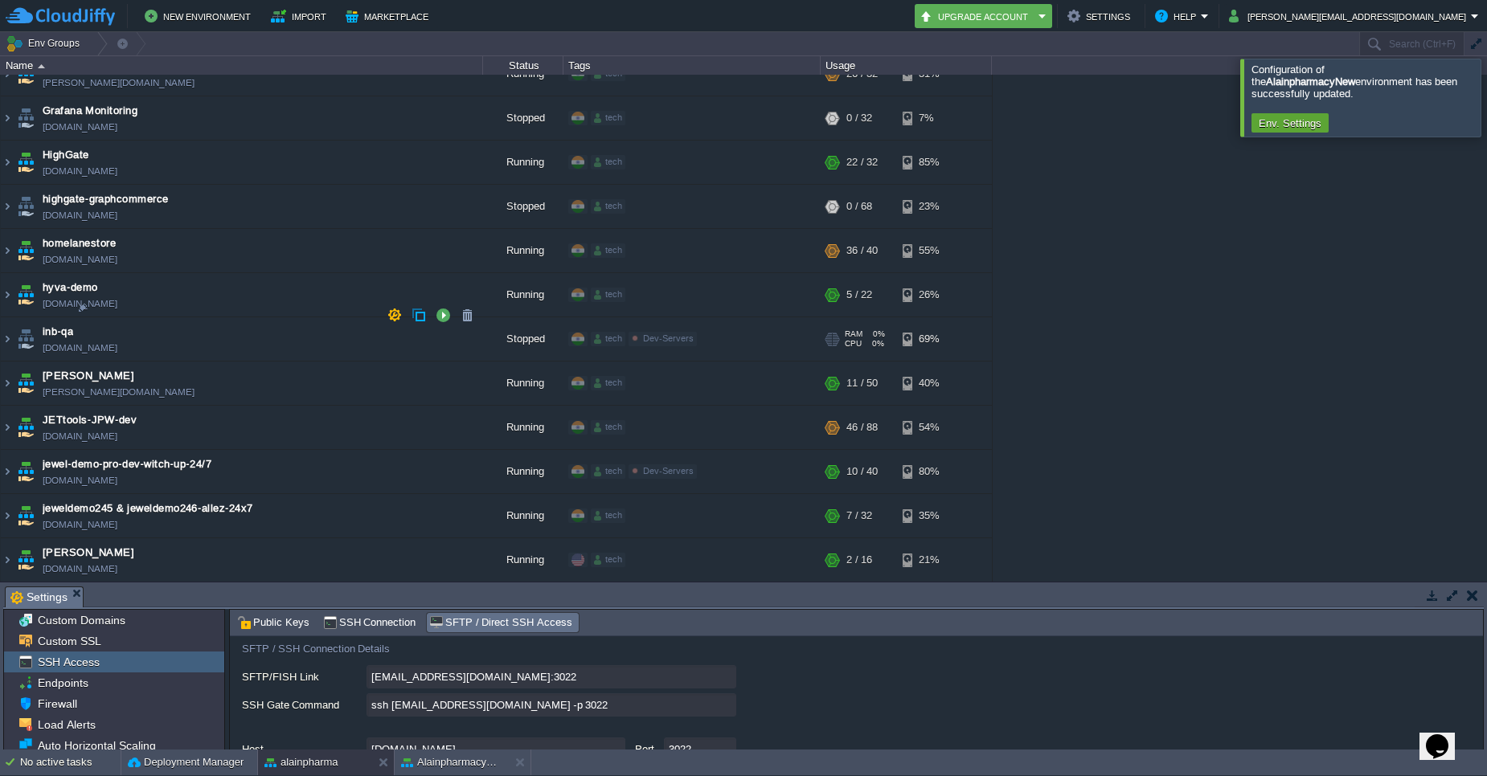
scroll to position [2700, 0]
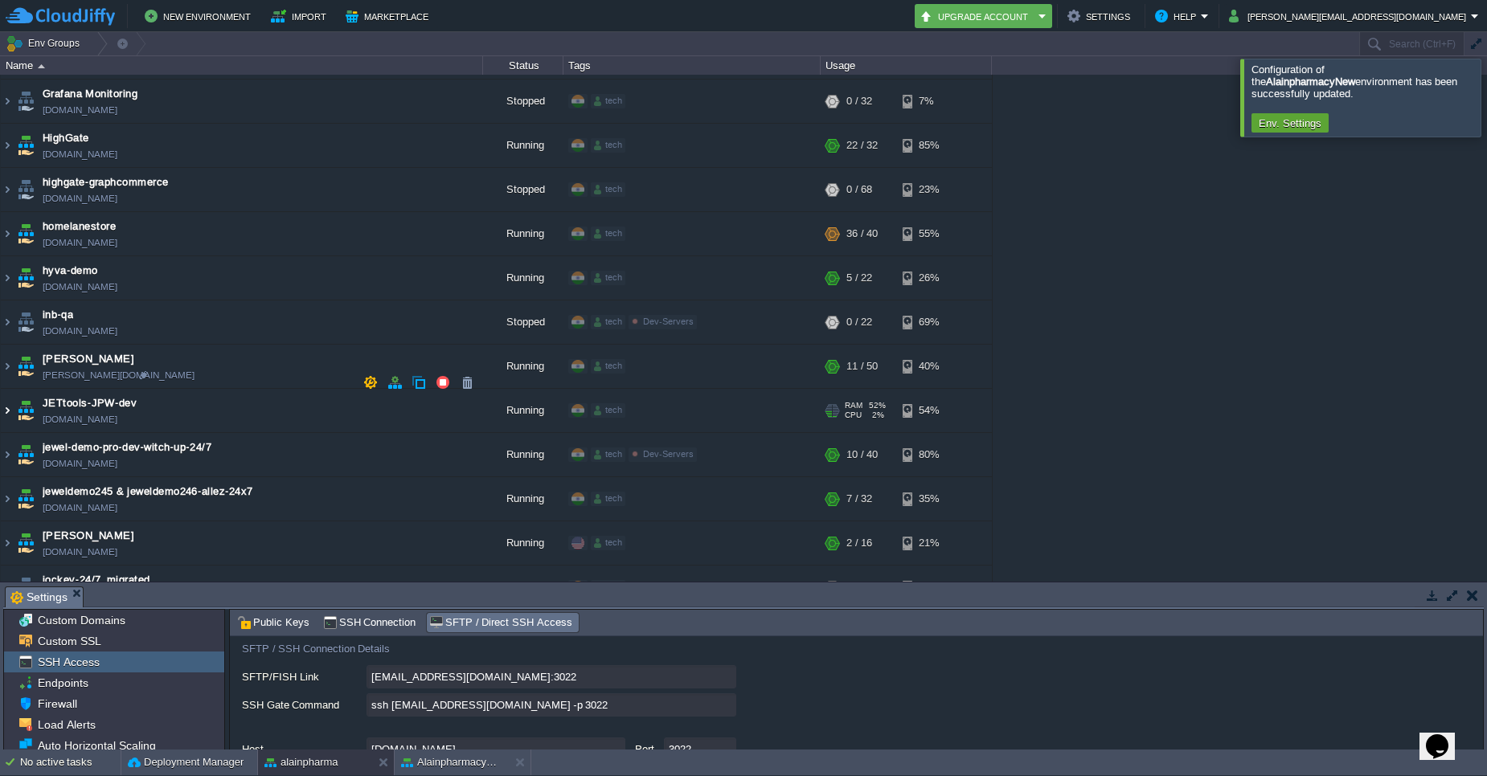
click at [10, 389] on img at bounding box center [7, 410] width 13 height 43
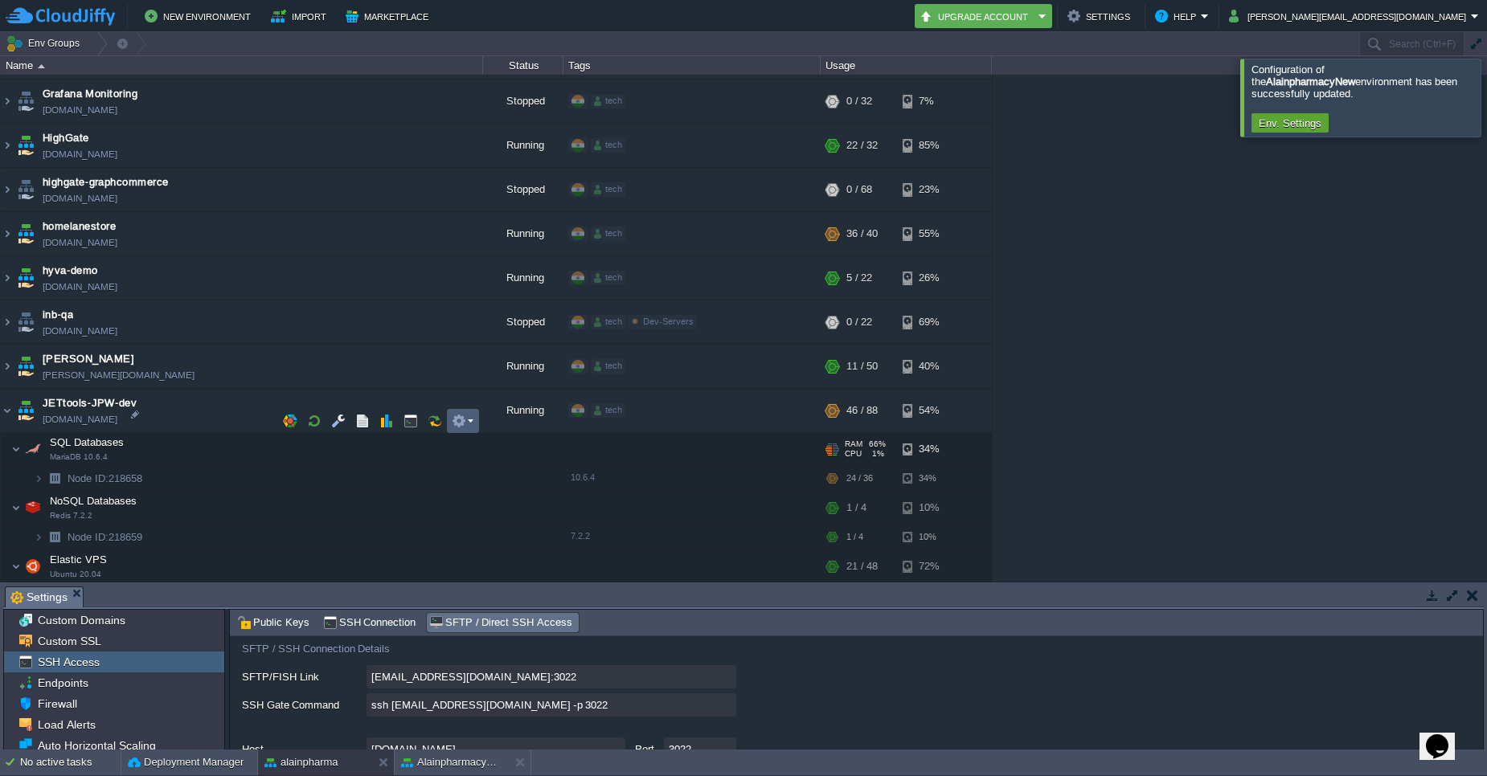
click at [477, 425] on td at bounding box center [463, 421] width 32 height 24
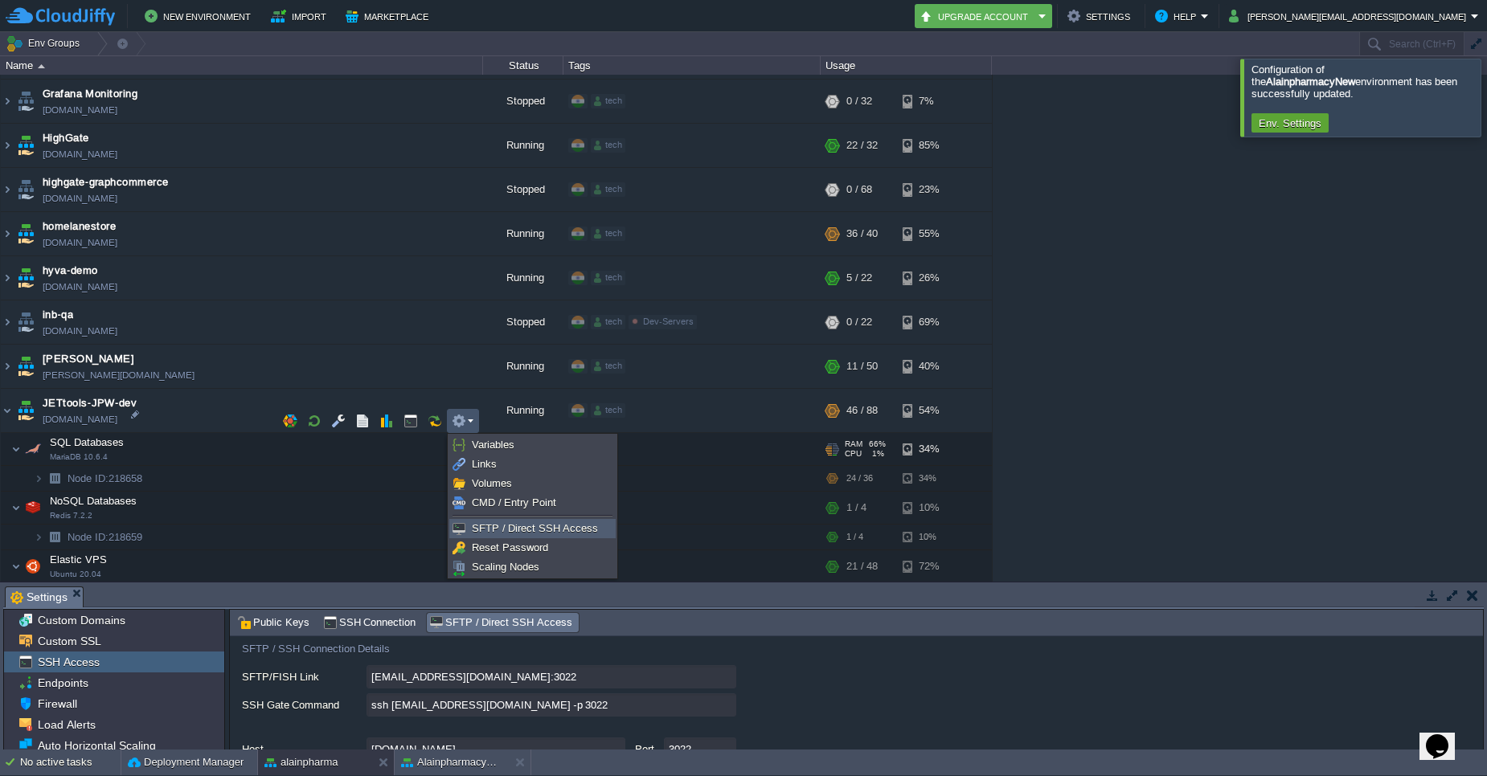
click at [489, 535] on link "SFTP / Direct SSH Access" at bounding box center [532, 529] width 165 height 18
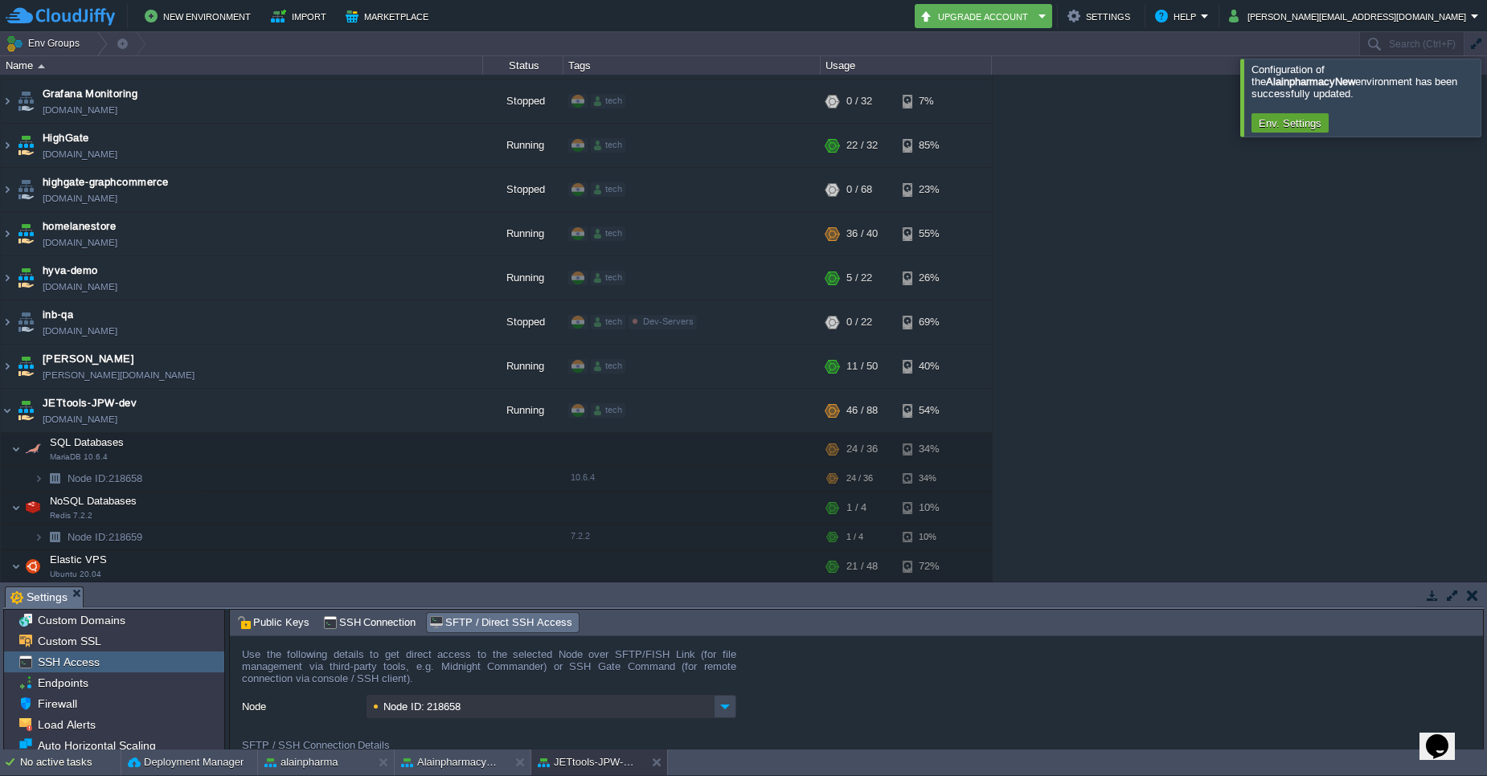
scroll to position [96, 0]
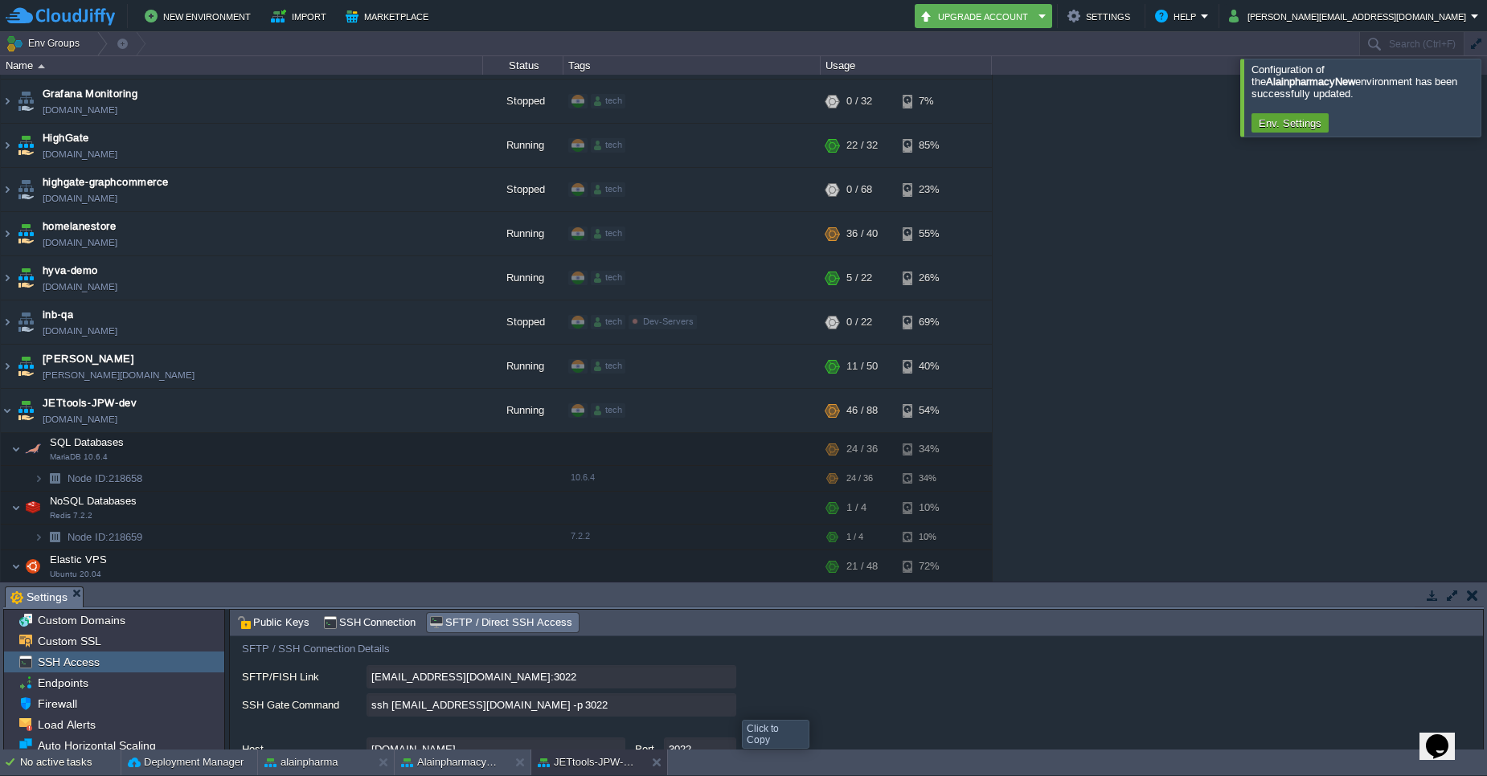
click at [730, 706] on input "ssh [EMAIL_ADDRESS][DOMAIN_NAME] -p 3022" at bounding box center [551, 704] width 370 height 23
type textarea "ssh [EMAIL_ADDRESS][DOMAIN_NAME] -p 3022"
click at [41, 583] on img at bounding box center [39, 595] width 10 height 25
click at [474, 530] on td at bounding box center [463, 538] width 32 height 24
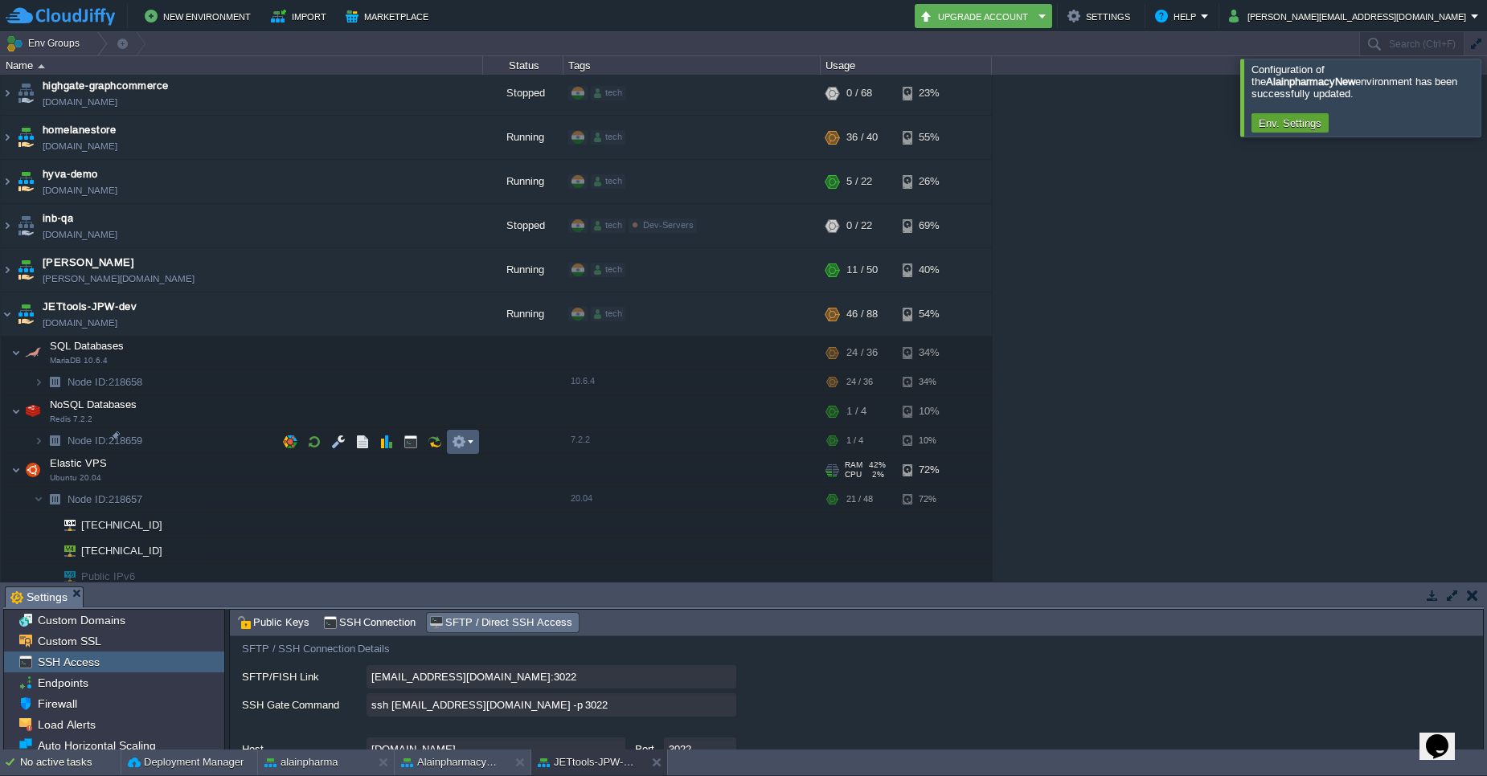
click at [471, 448] on em at bounding box center [463, 442] width 22 height 14
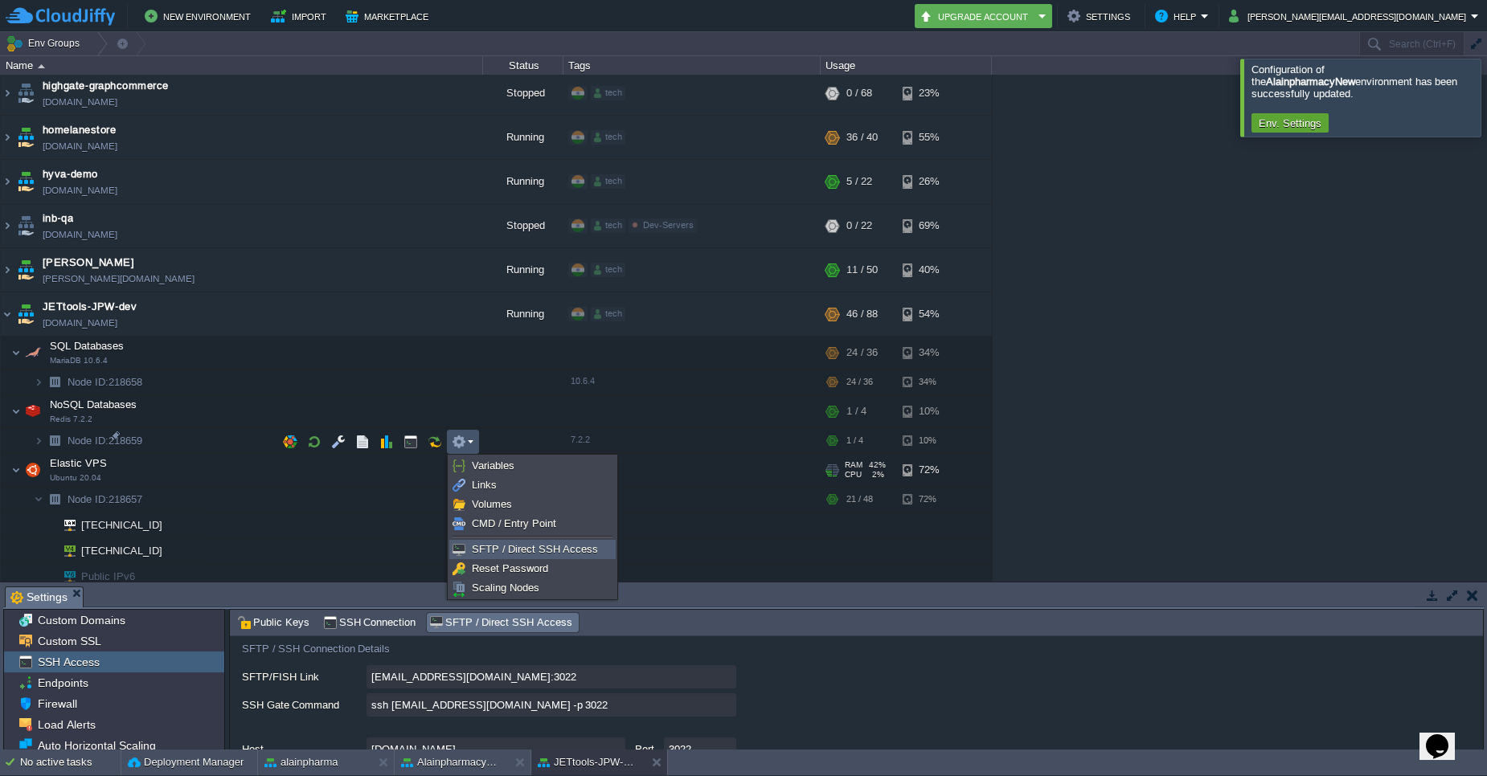
click at [502, 554] on span "SFTP / Direct SSH Access" at bounding box center [535, 549] width 126 height 12
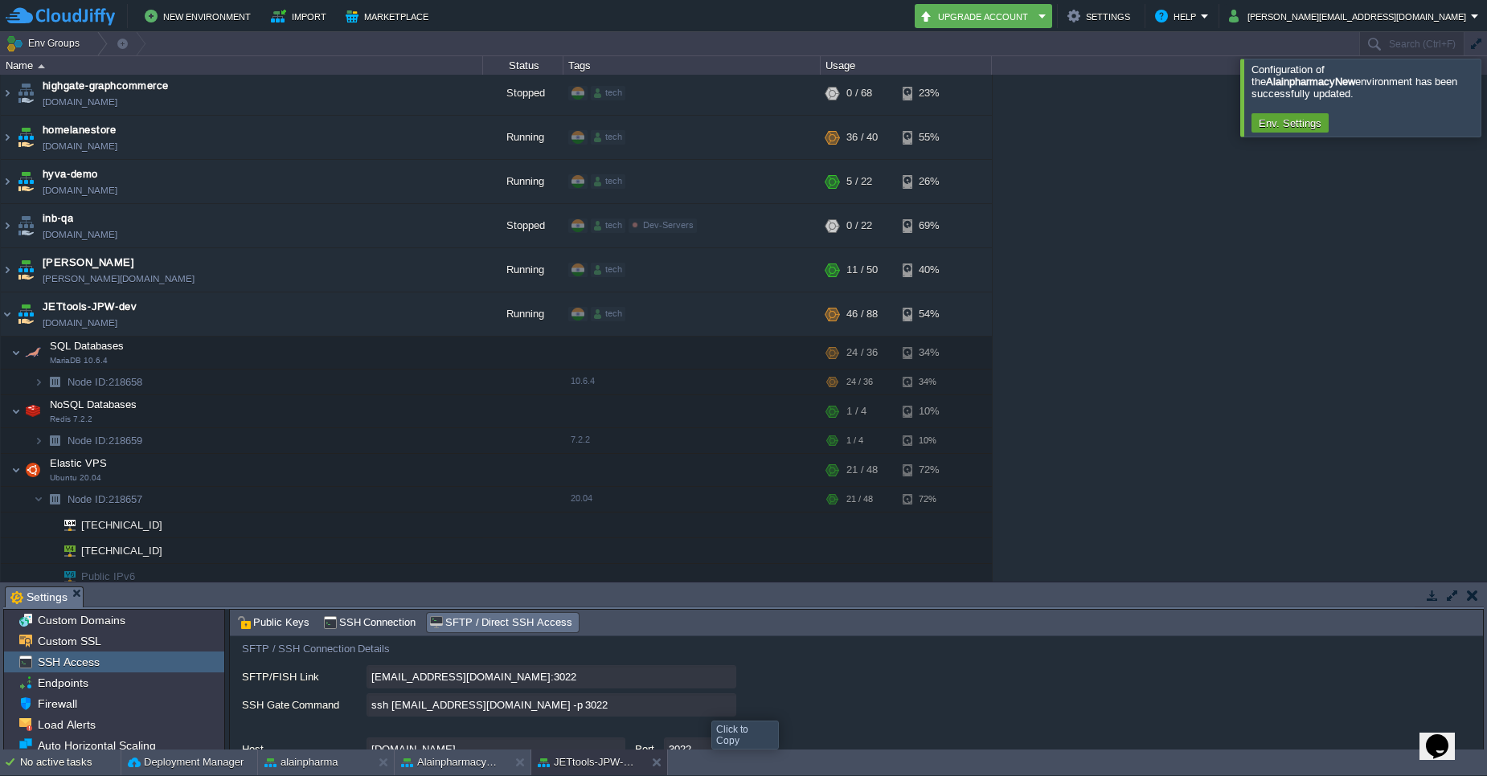
click at [718, 706] on input "ssh [EMAIL_ADDRESS][DOMAIN_NAME] -p 3022" at bounding box center [551, 704] width 370 height 23
click at [475, 440] on td at bounding box center [463, 442] width 32 height 24
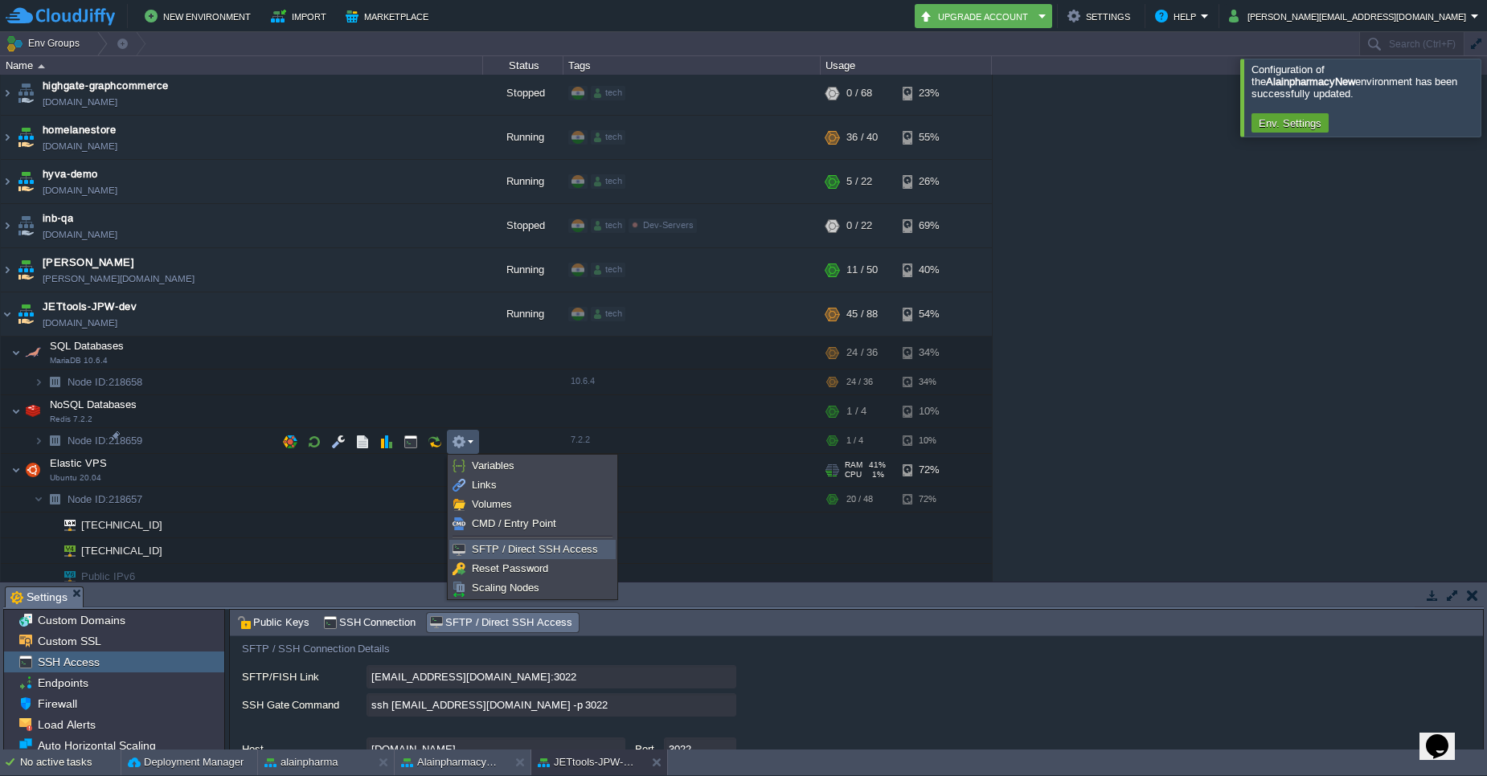
click at [492, 543] on link "SFTP / Direct SSH Access" at bounding box center [532, 550] width 165 height 18
type input "Node ID: 218657"
type input "[EMAIL_ADDRESS][DOMAIN_NAME]:3022"
type input "ssh [EMAIL_ADDRESS][DOMAIN_NAME] -p 3022"
type input "218657-16086"
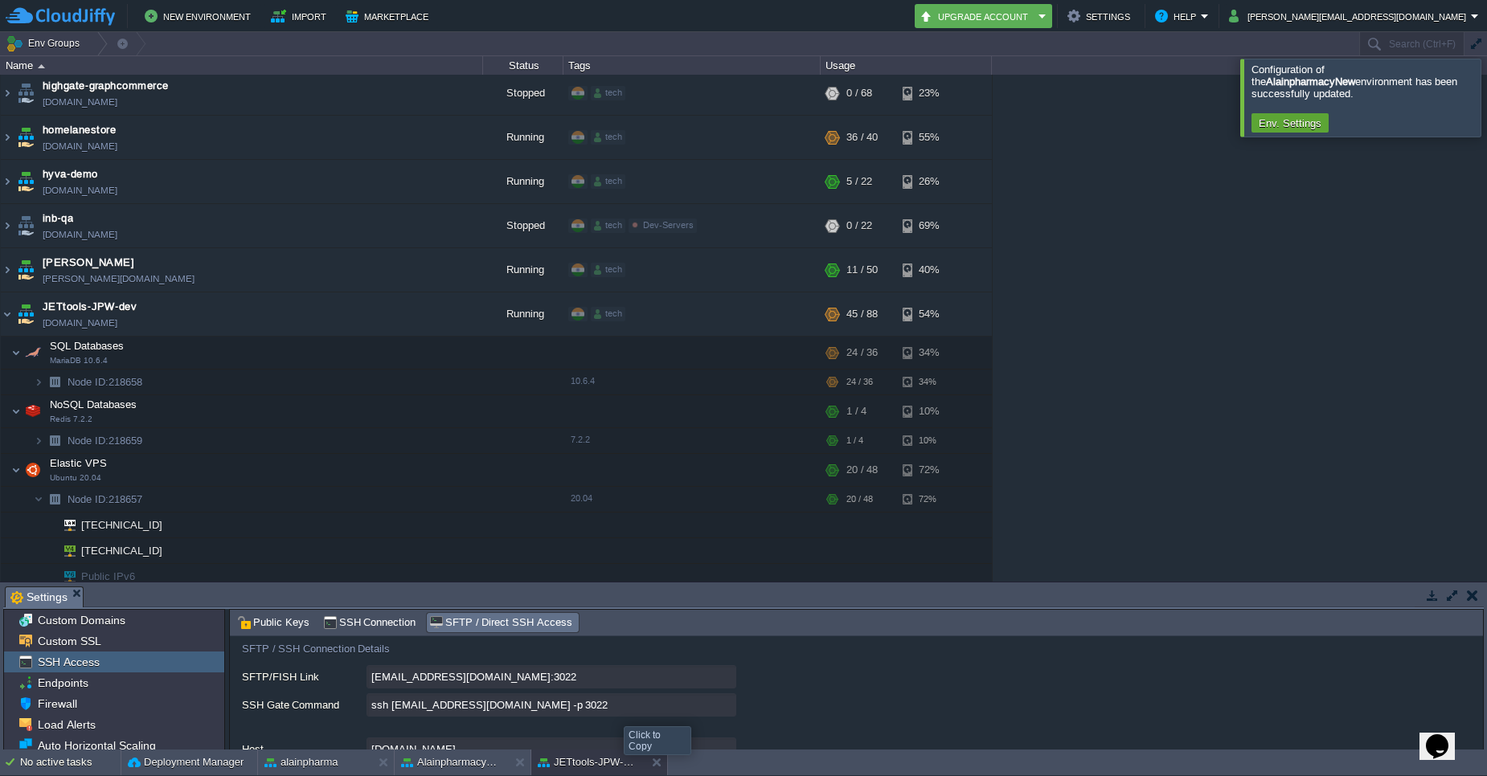
click at [721, 705] on input "ssh [EMAIL_ADDRESS][DOMAIN_NAME] -p 3022" at bounding box center [551, 704] width 370 height 23
type textarea "ssh [EMAIL_ADDRESS][DOMAIN_NAME] -p 3022"
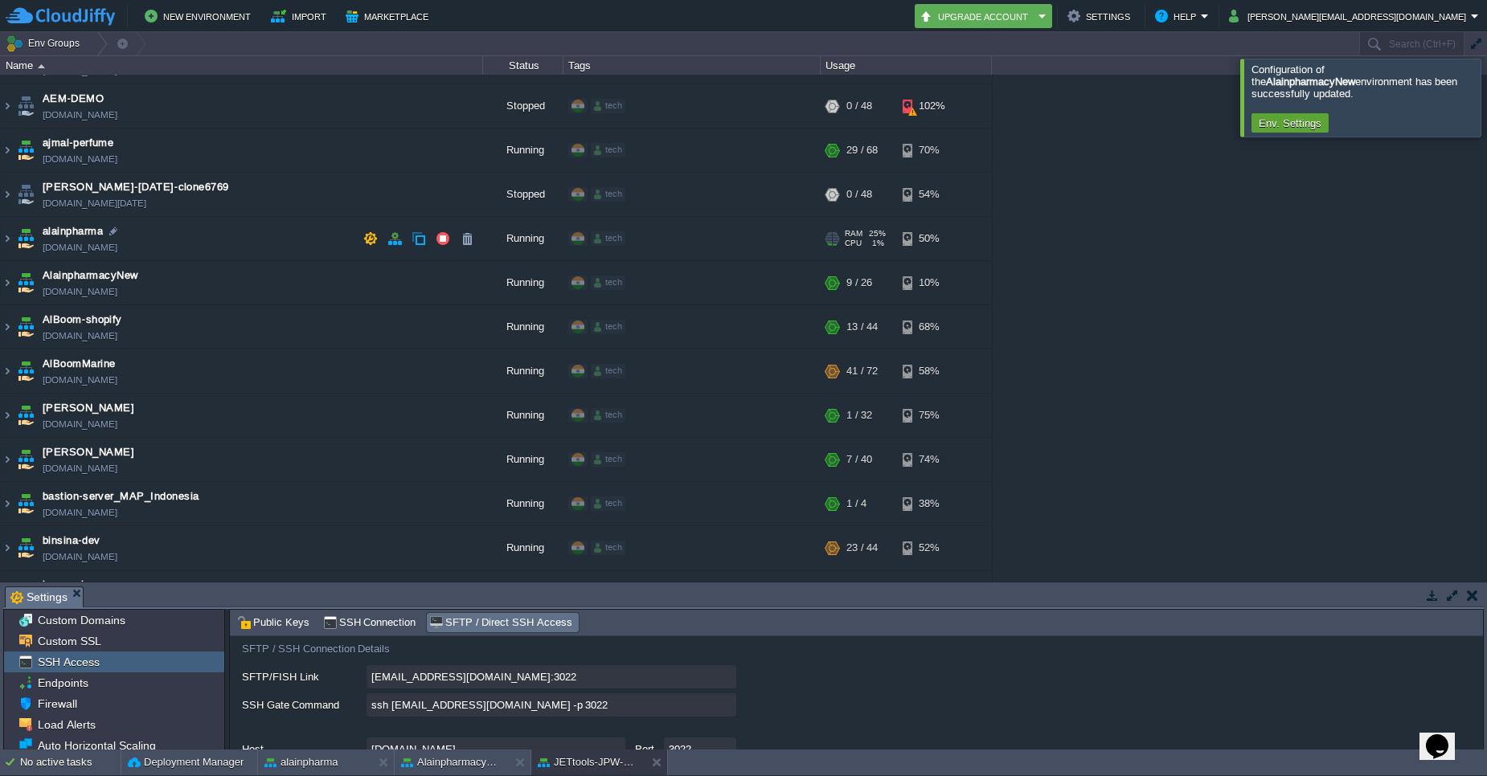
scroll to position [0, 0]
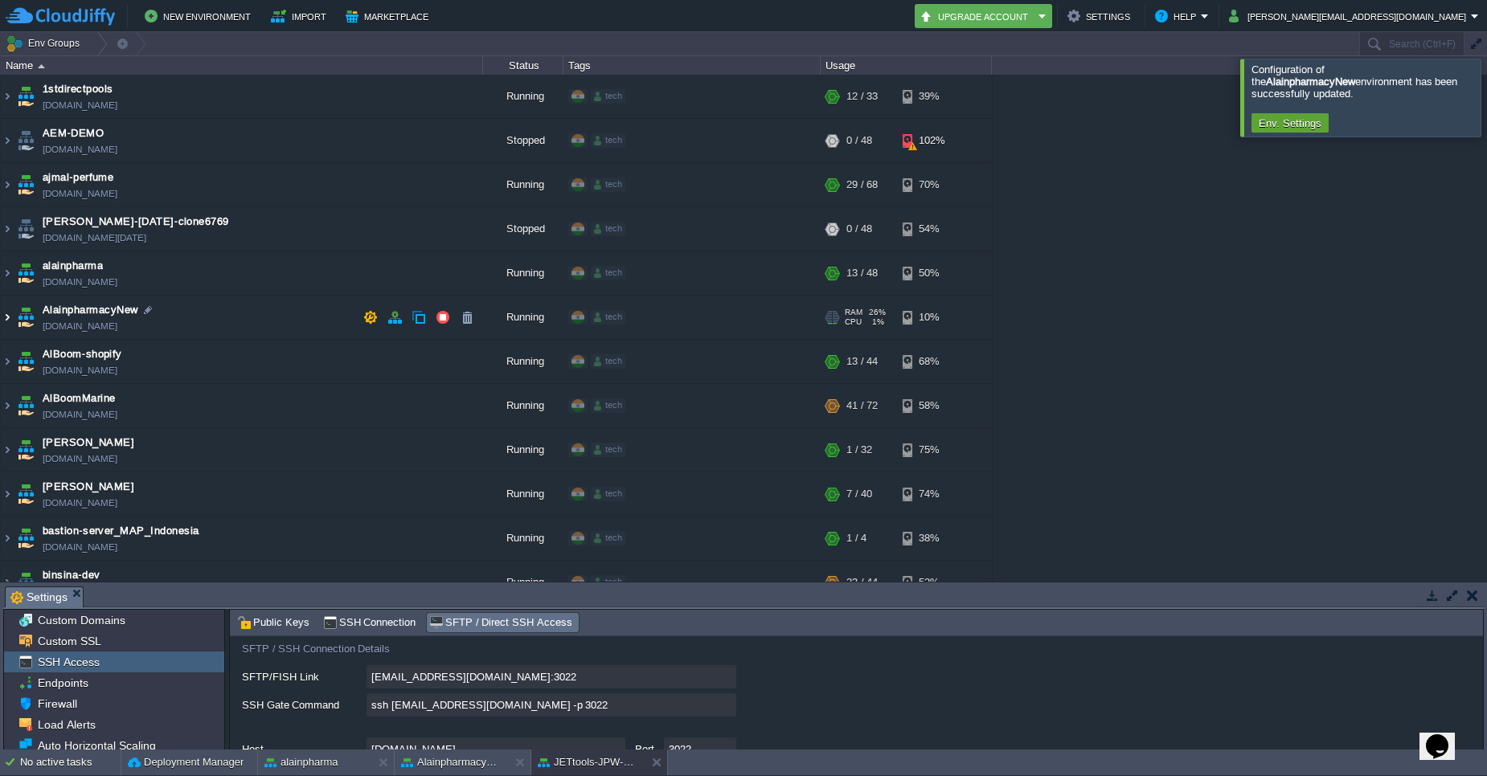
click at [6, 326] on img at bounding box center [7, 317] width 13 height 43
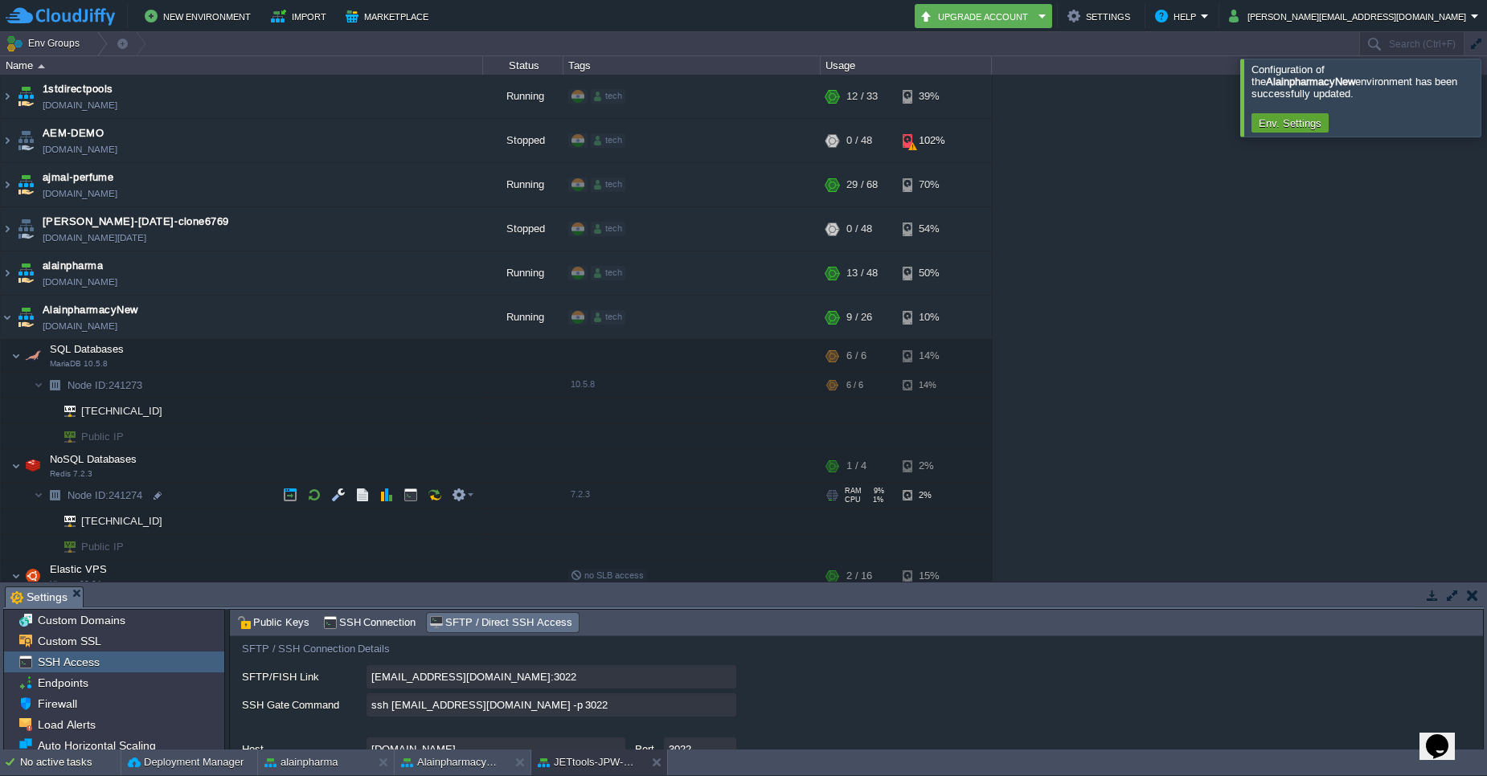
scroll to position [96, 0]
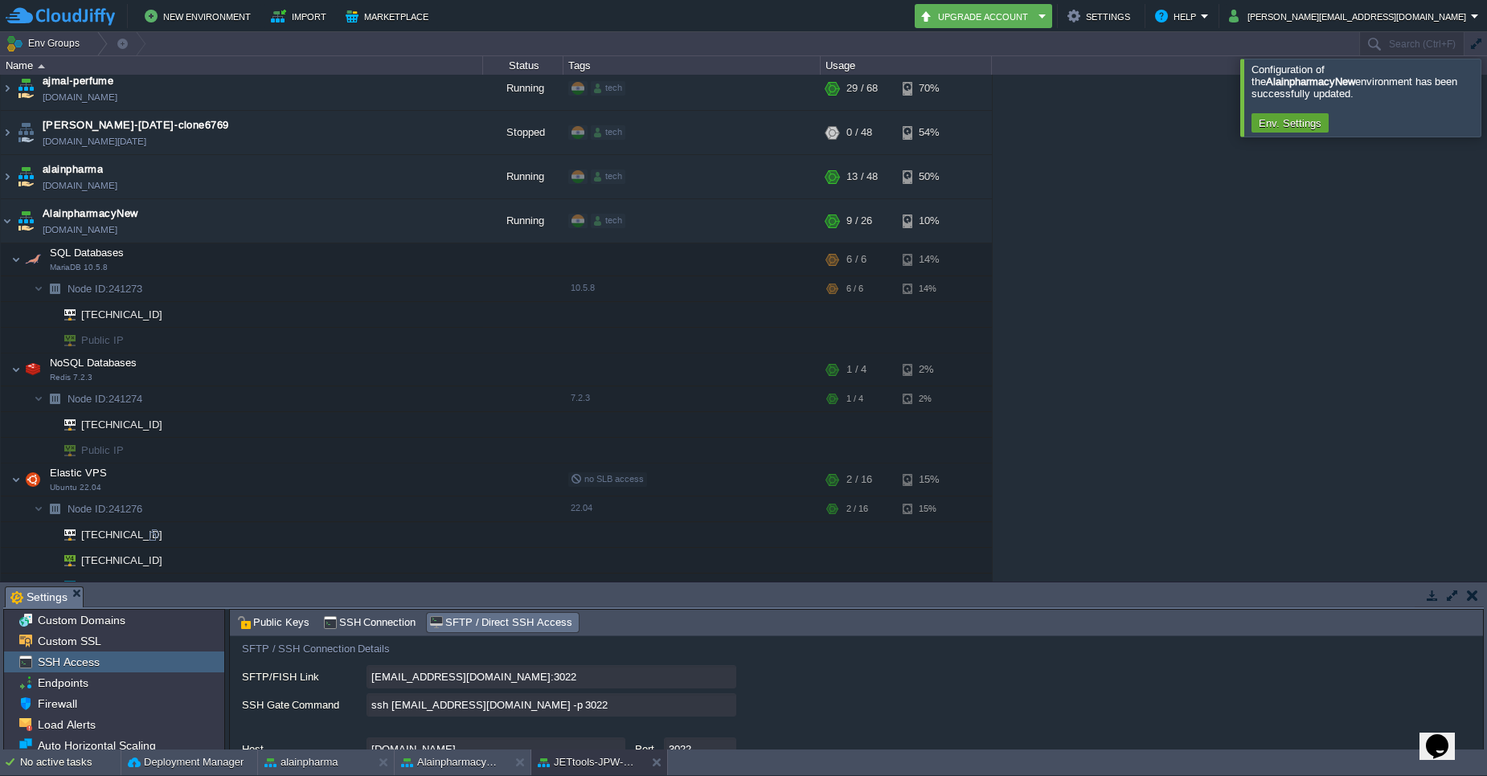
click at [145, 540] on td "[TECHNICAL_ID]" at bounding box center [242, 535] width 482 height 26
click at [155, 540] on div at bounding box center [153, 535] width 14 height 14
click at [18, 225] on img at bounding box center [25, 220] width 22 height 43
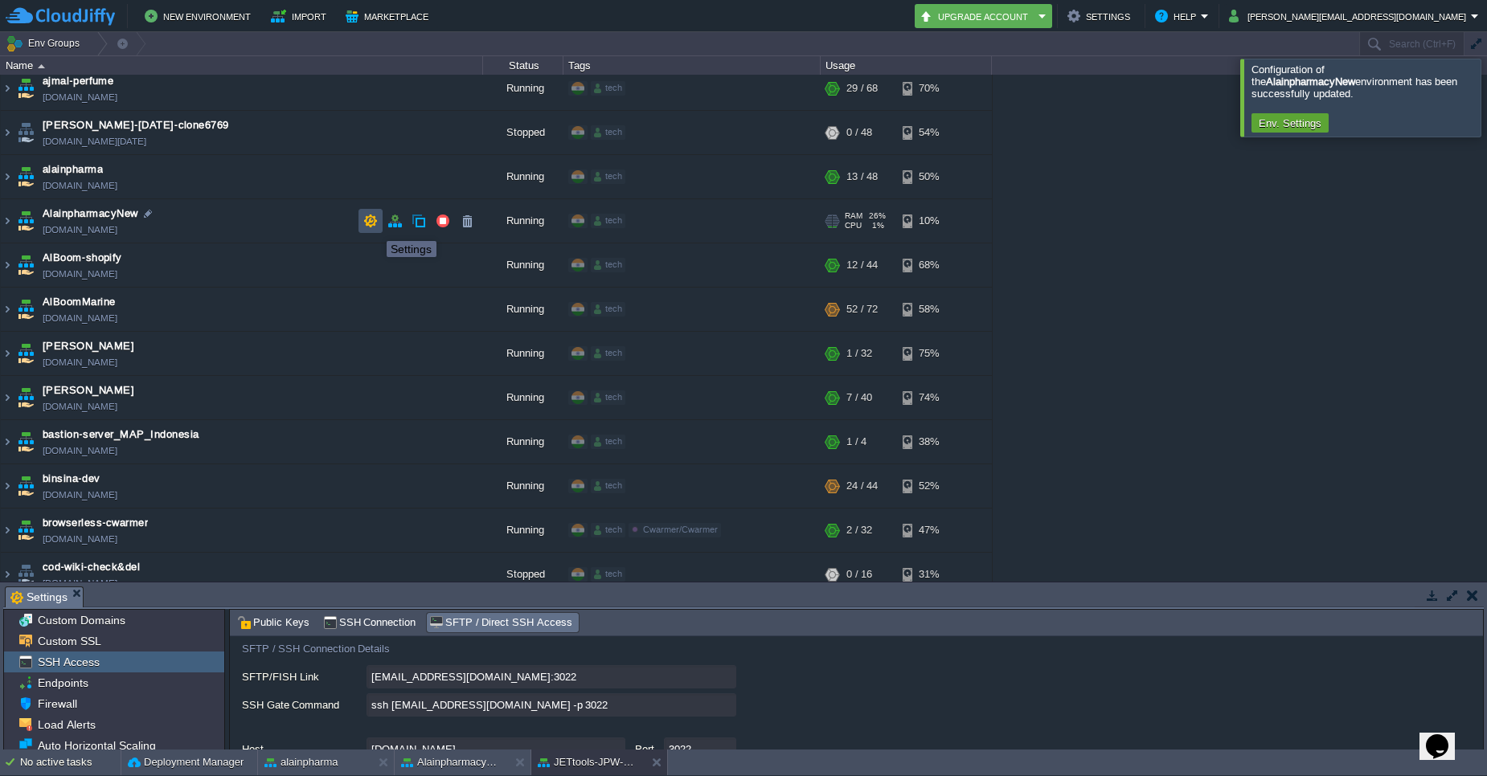
click at [371, 227] on button "button" at bounding box center [370, 221] width 14 height 14
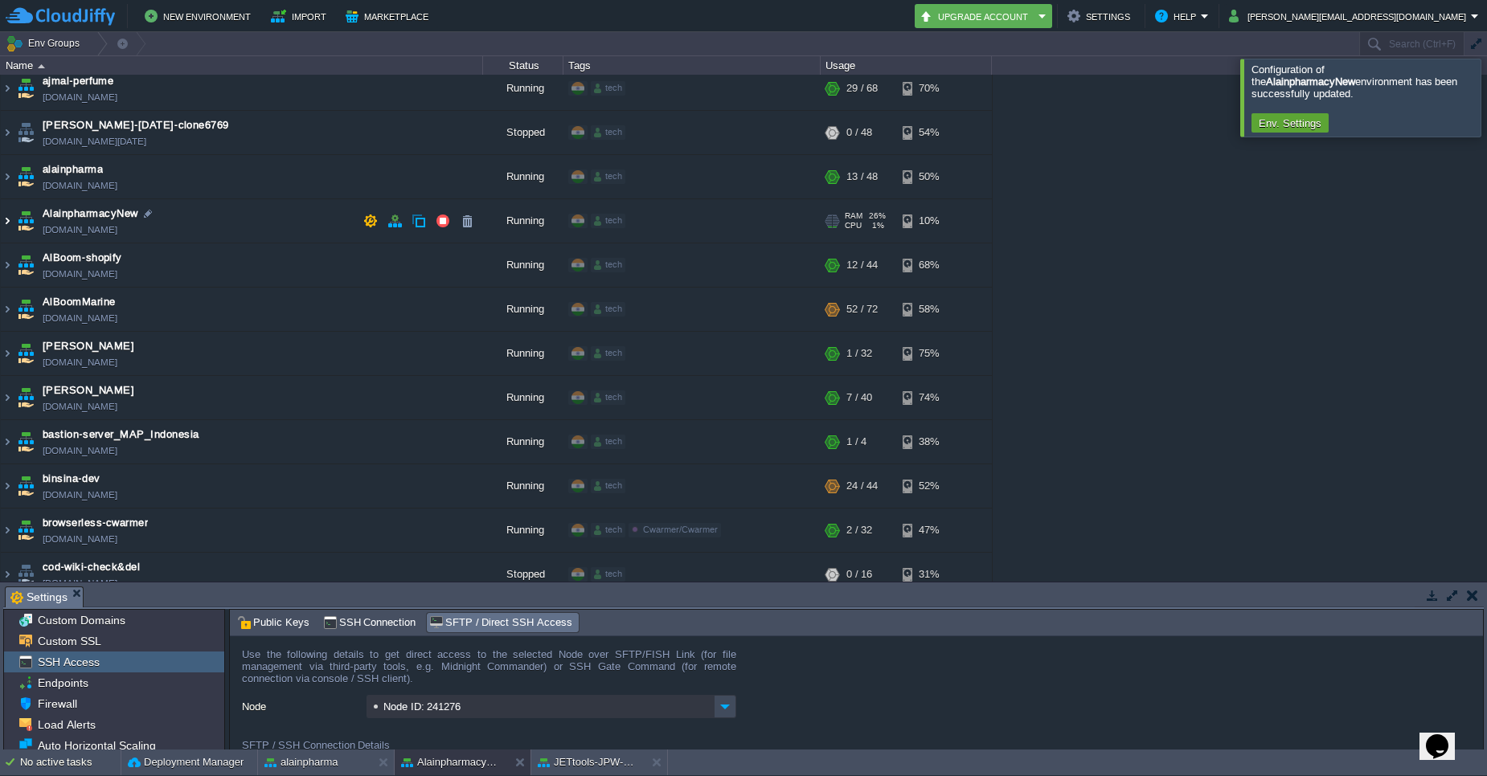
click at [1, 223] on img at bounding box center [7, 220] width 13 height 43
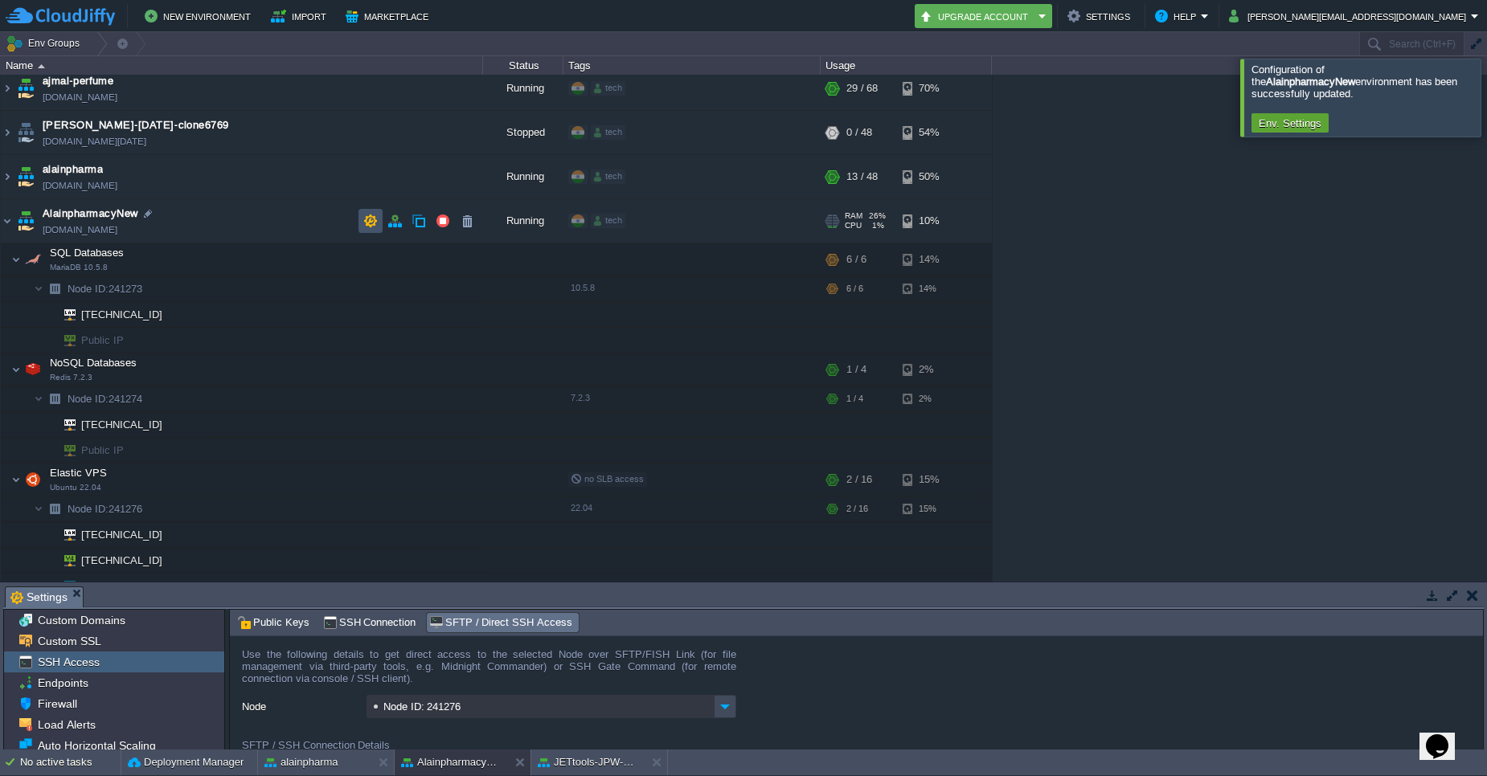
click at [368, 226] on button "button" at bounding box center [370, 221] width 14 height 14
click at [370, 223] on button "button" at bounding box center [370, 221] width 14 height 14
click at [379, 223] on td at bounding box center [370, 221] width 24 height 24
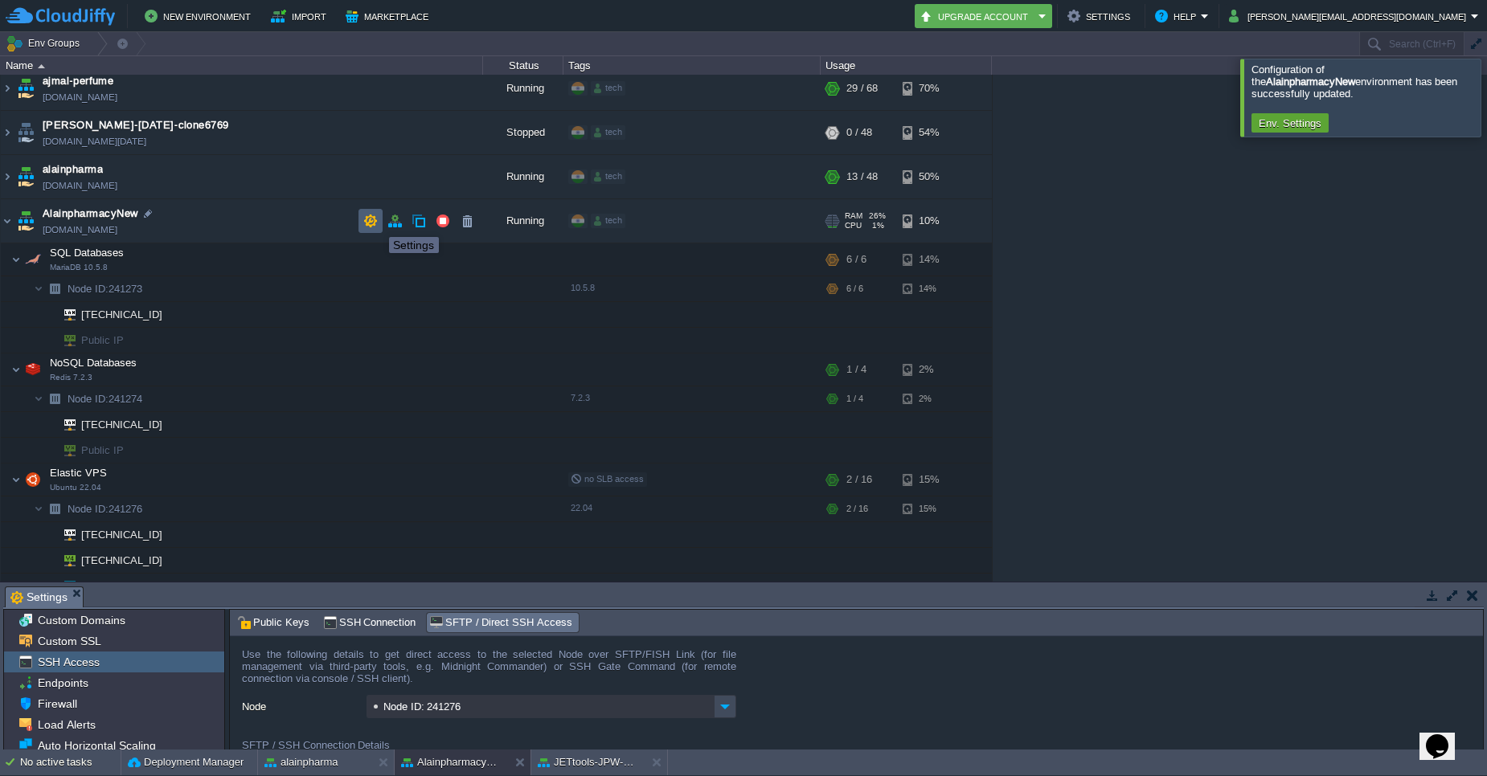
click at [376, 223] on button "button" at bounding box center [370, 221] width 14 height 14
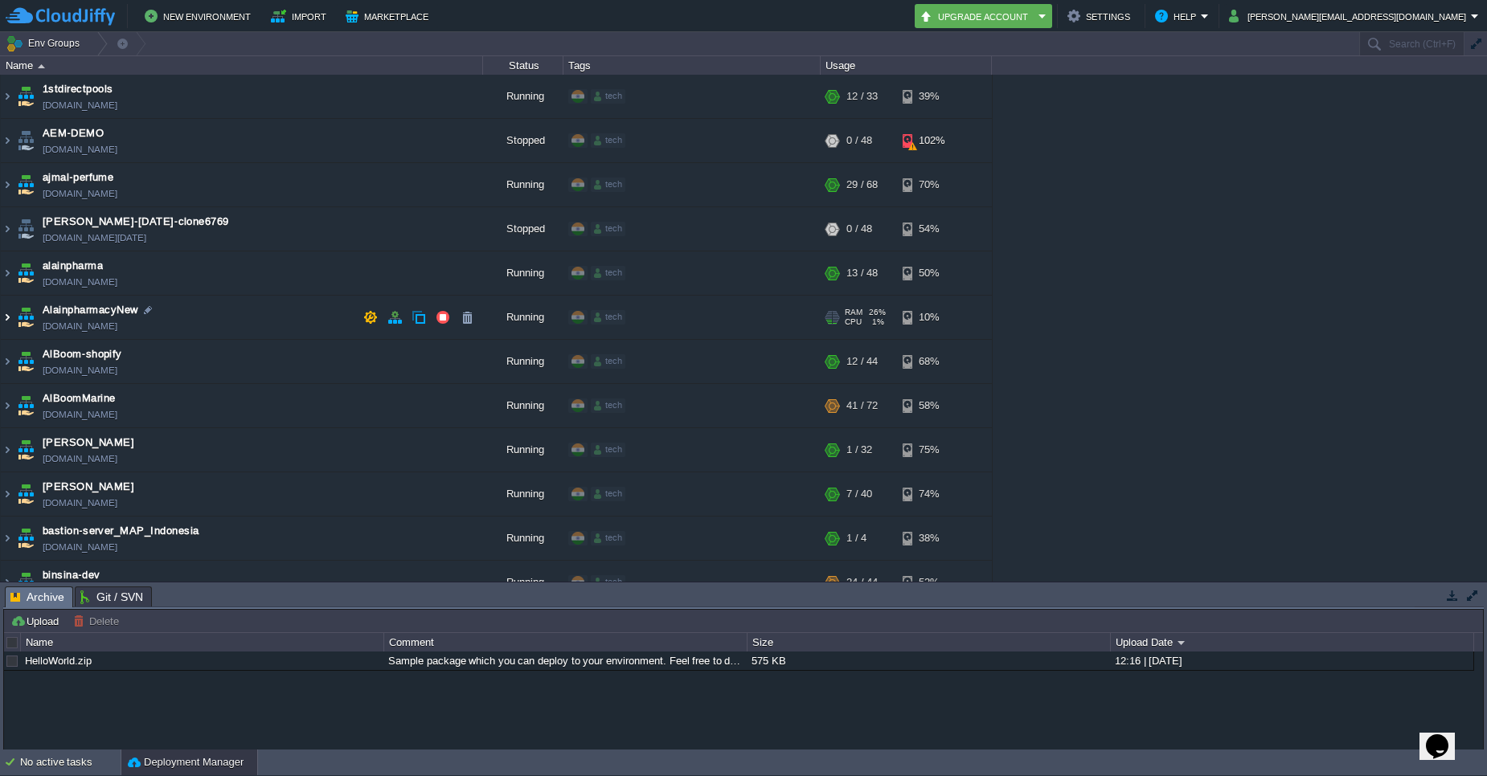
click at [11, 313] on img at bounding box center [7, 317] width 13 height 43
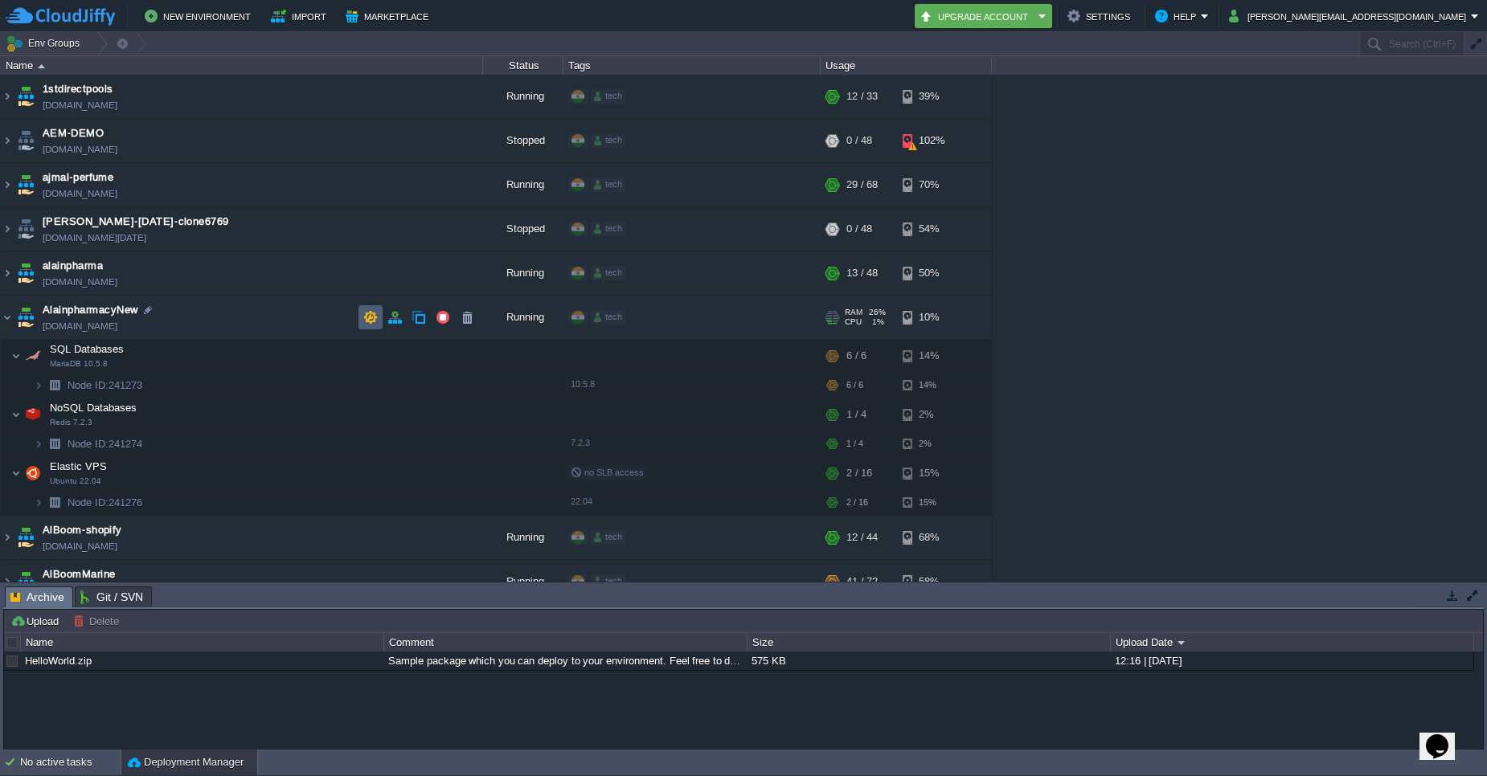
click at [369, 317] on button "button" at bounding box center [370, 317] width 14 height 14
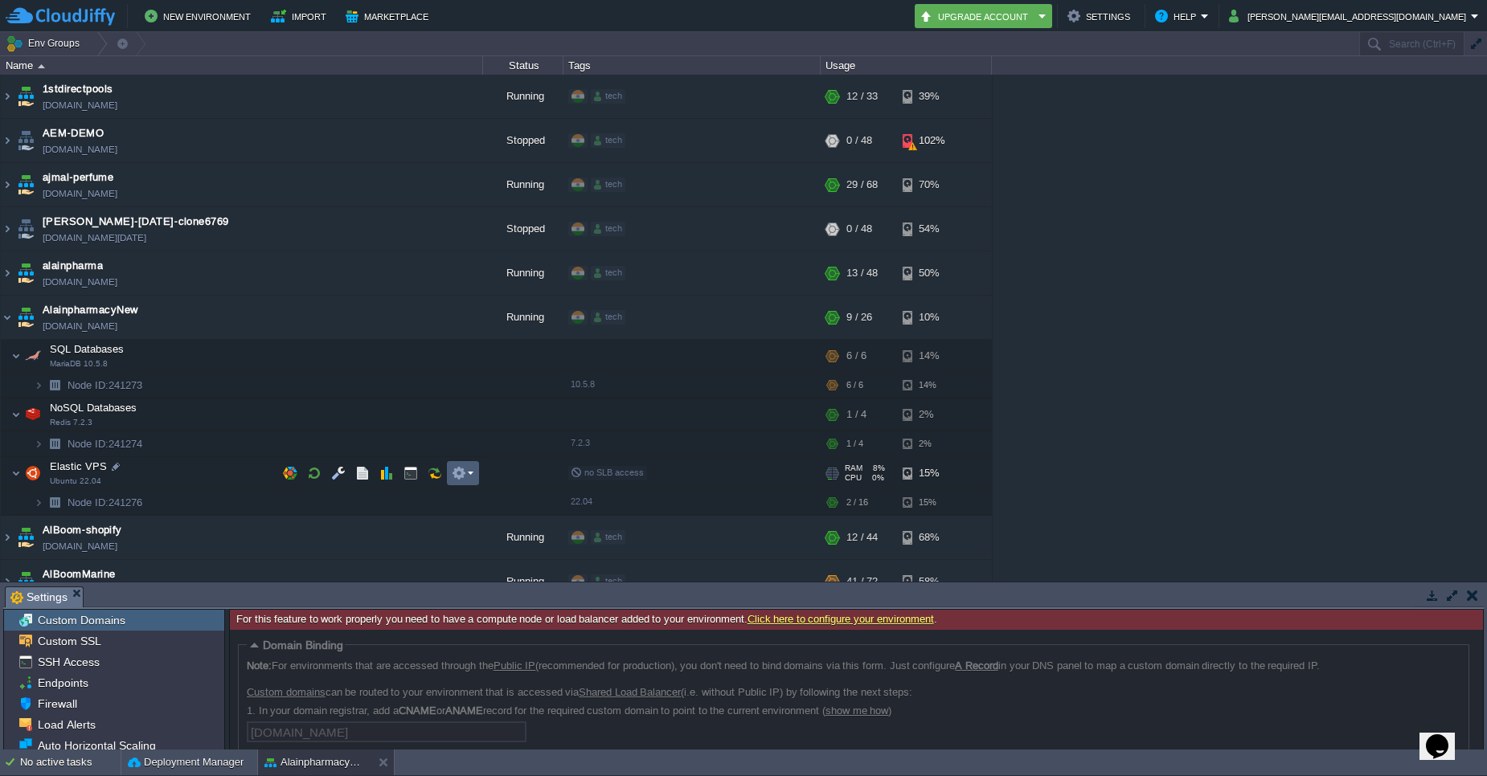
click at [455, 482] on td at bounding box center [463, 473] width 32 height 24
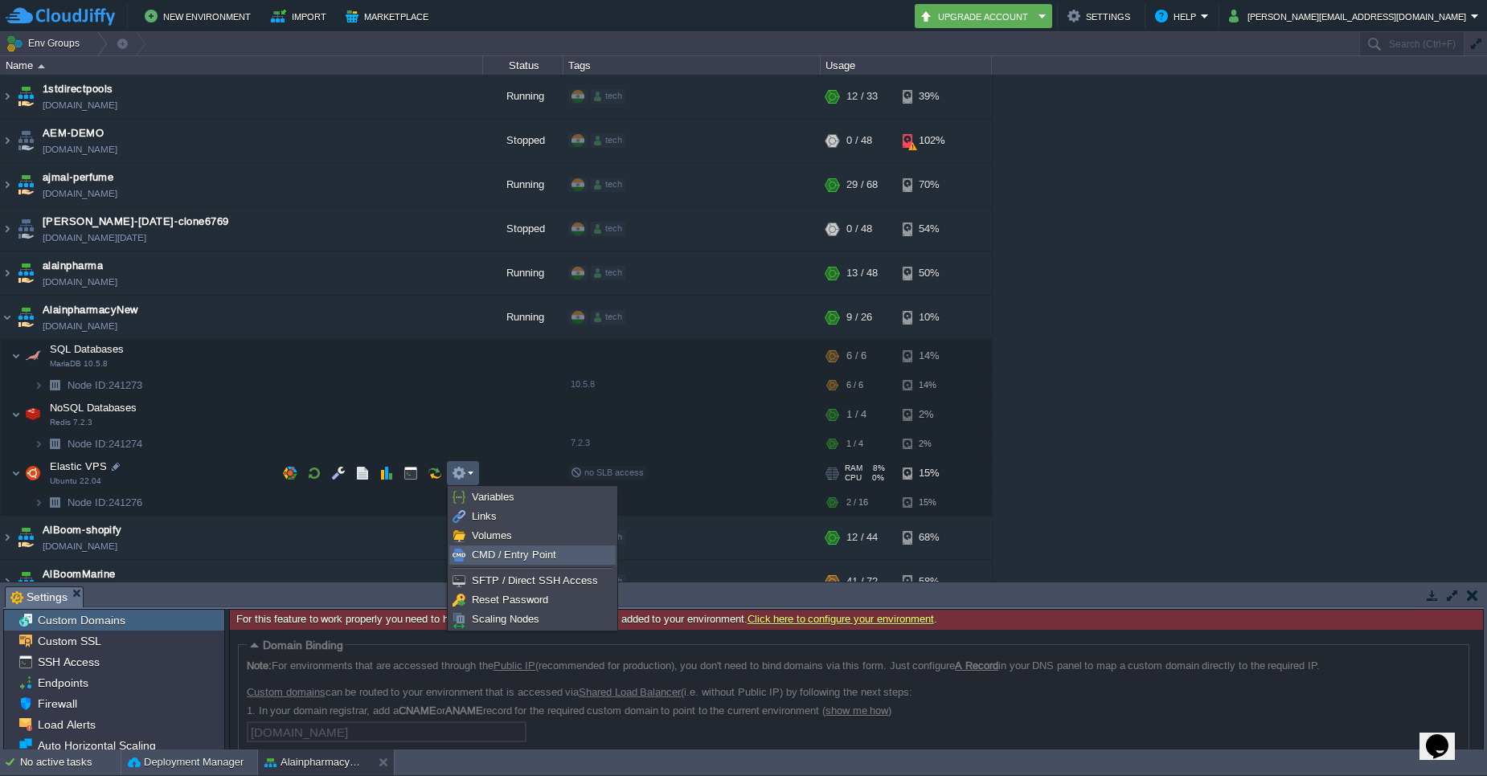
click at [499, 559] on span "CMD / Entry Point" at bounding box center [514, 555] width 84 height 12
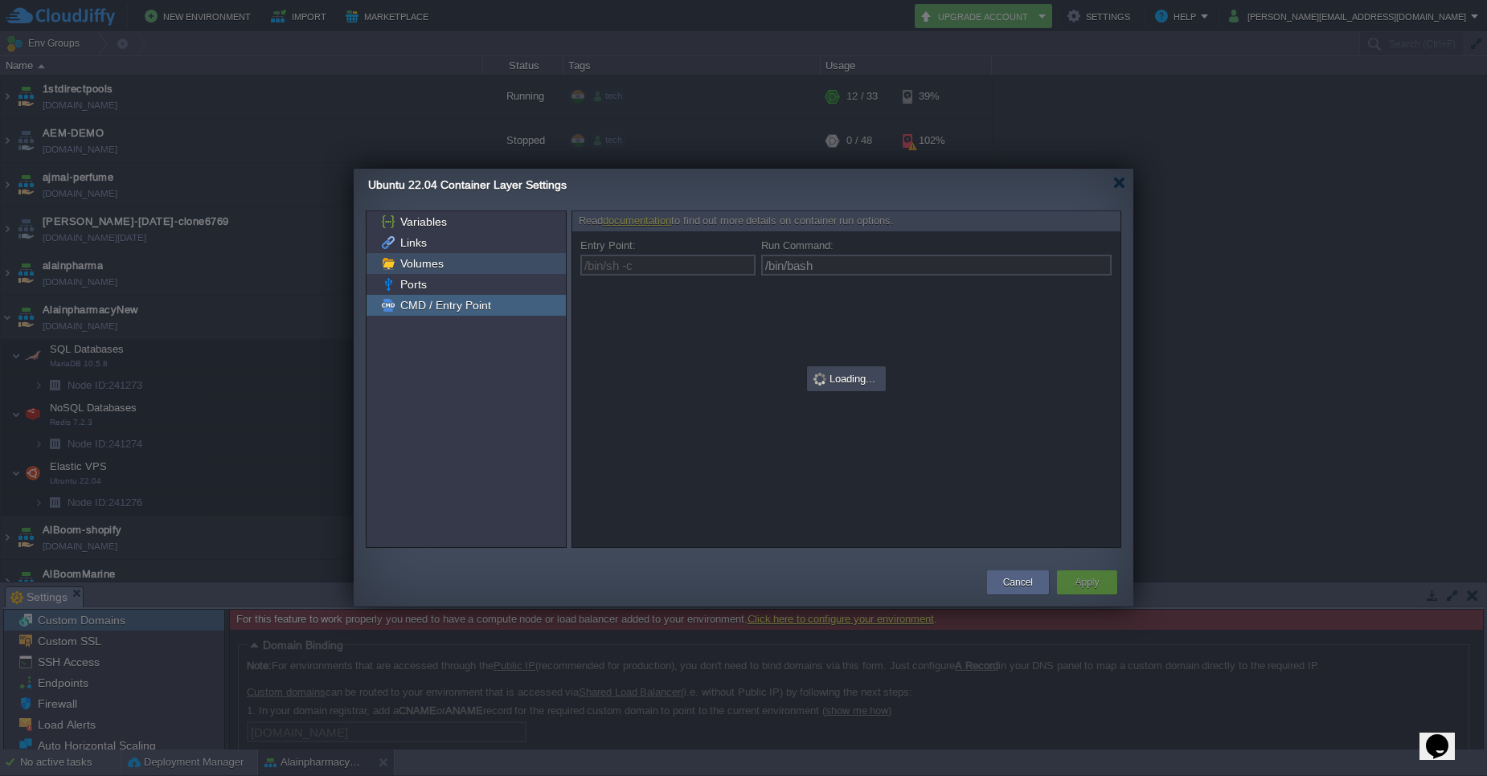
type input "/bin/sh -c"
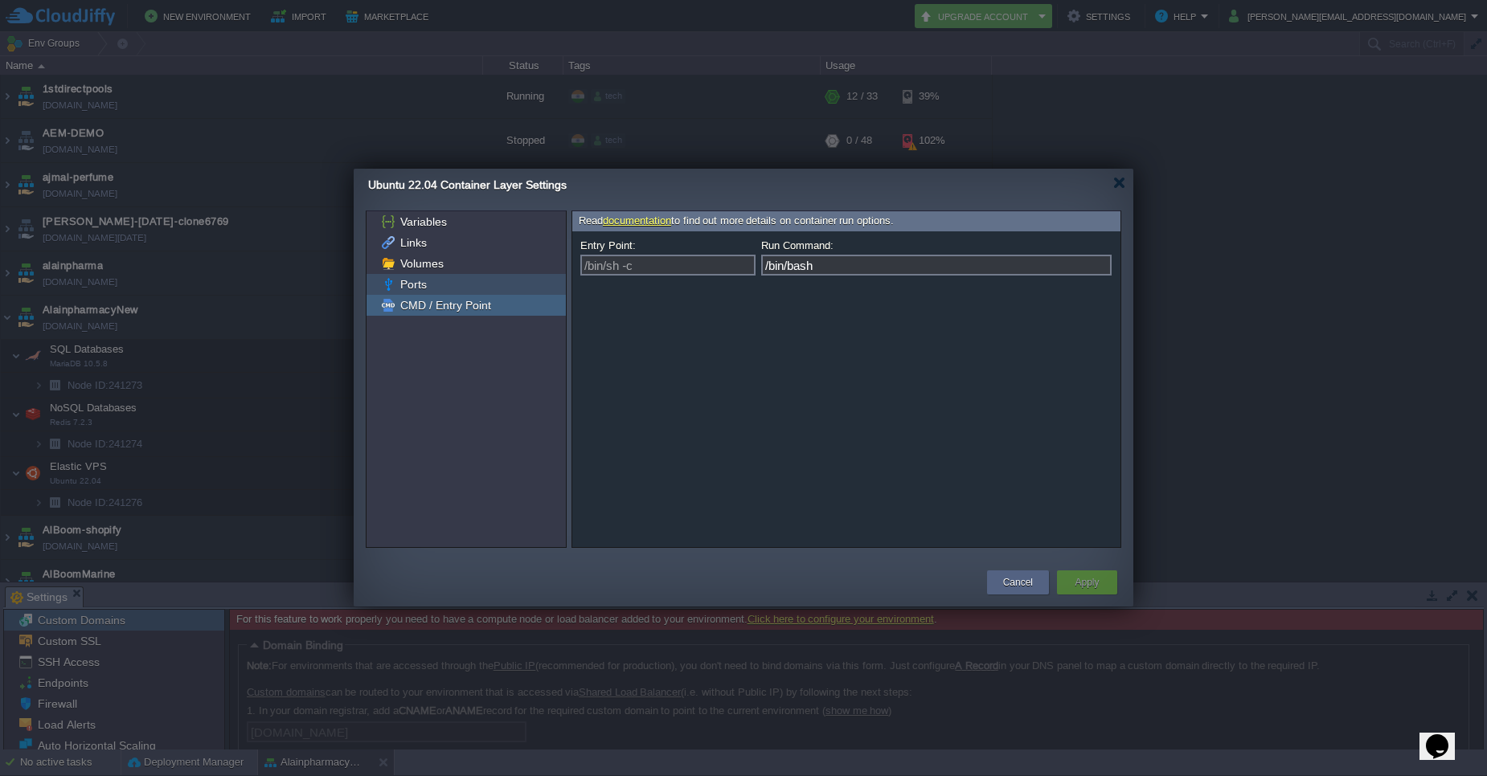
click at [415, 284] on span "Ports" at bounding box center [413, 284] width 32 height 14
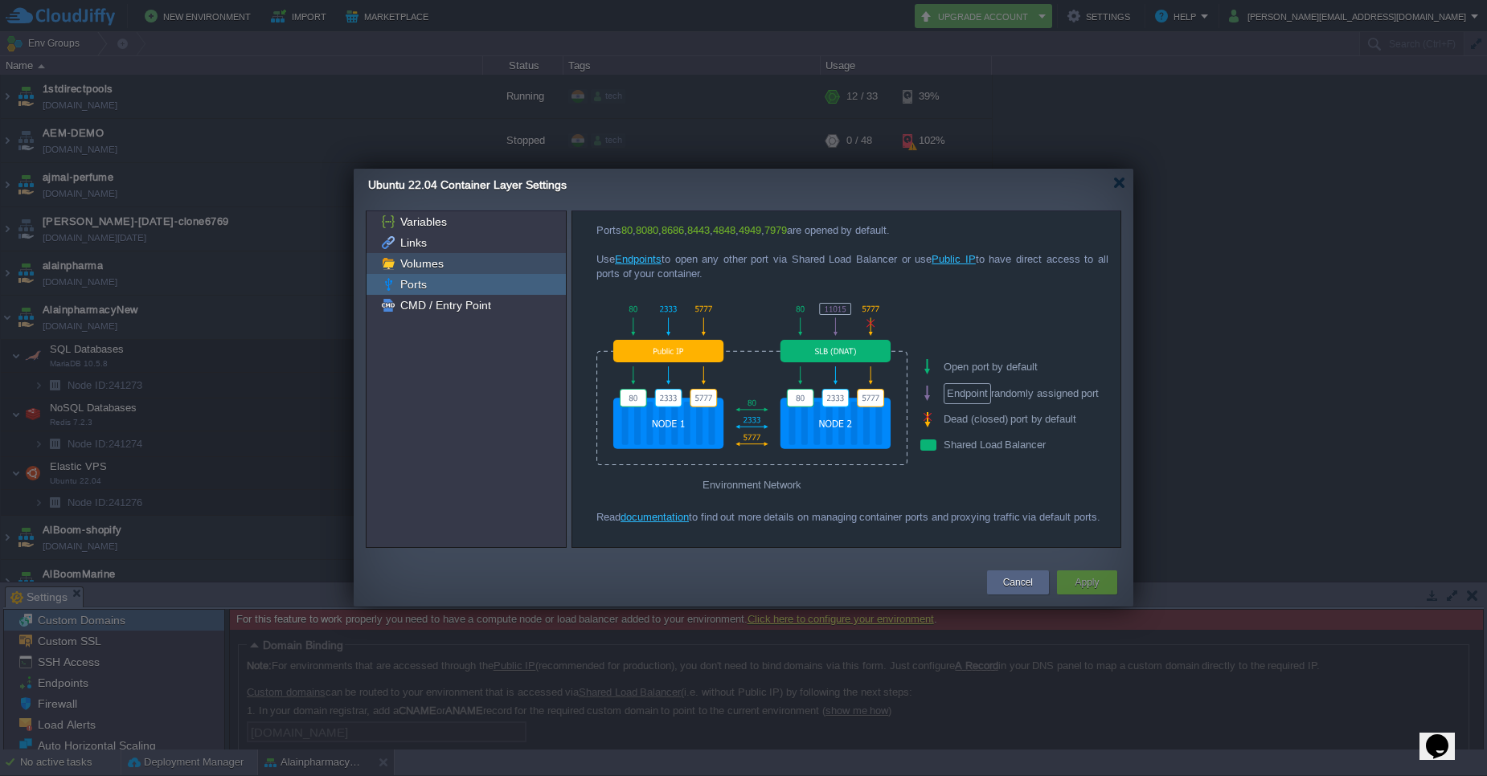
click at [429, 271] on div "Volumes" at bounding box center [465, 263] width 199 height 21
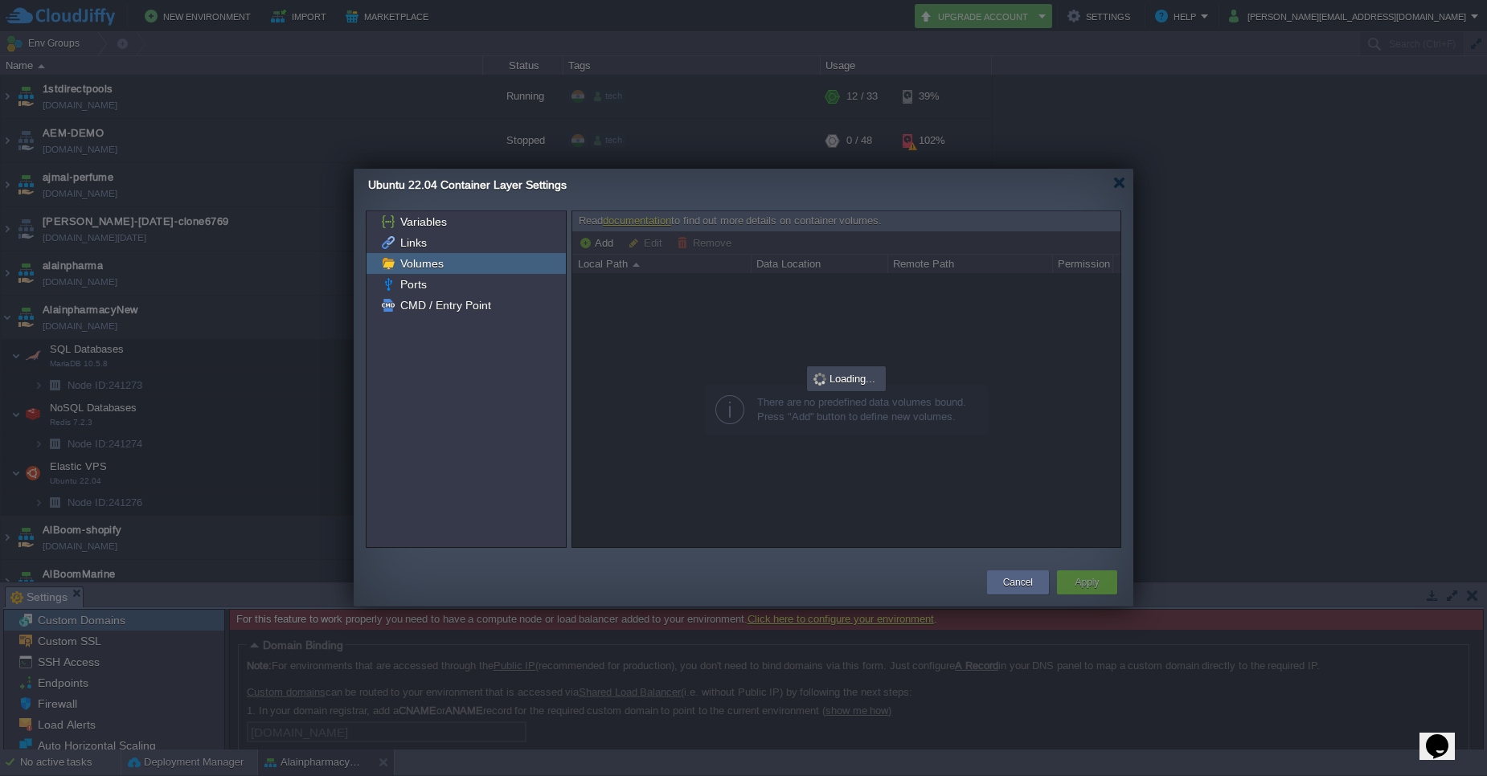
click at [430, 259] on span "Volumes" at bounding box center [421, 263] width 49 height 14
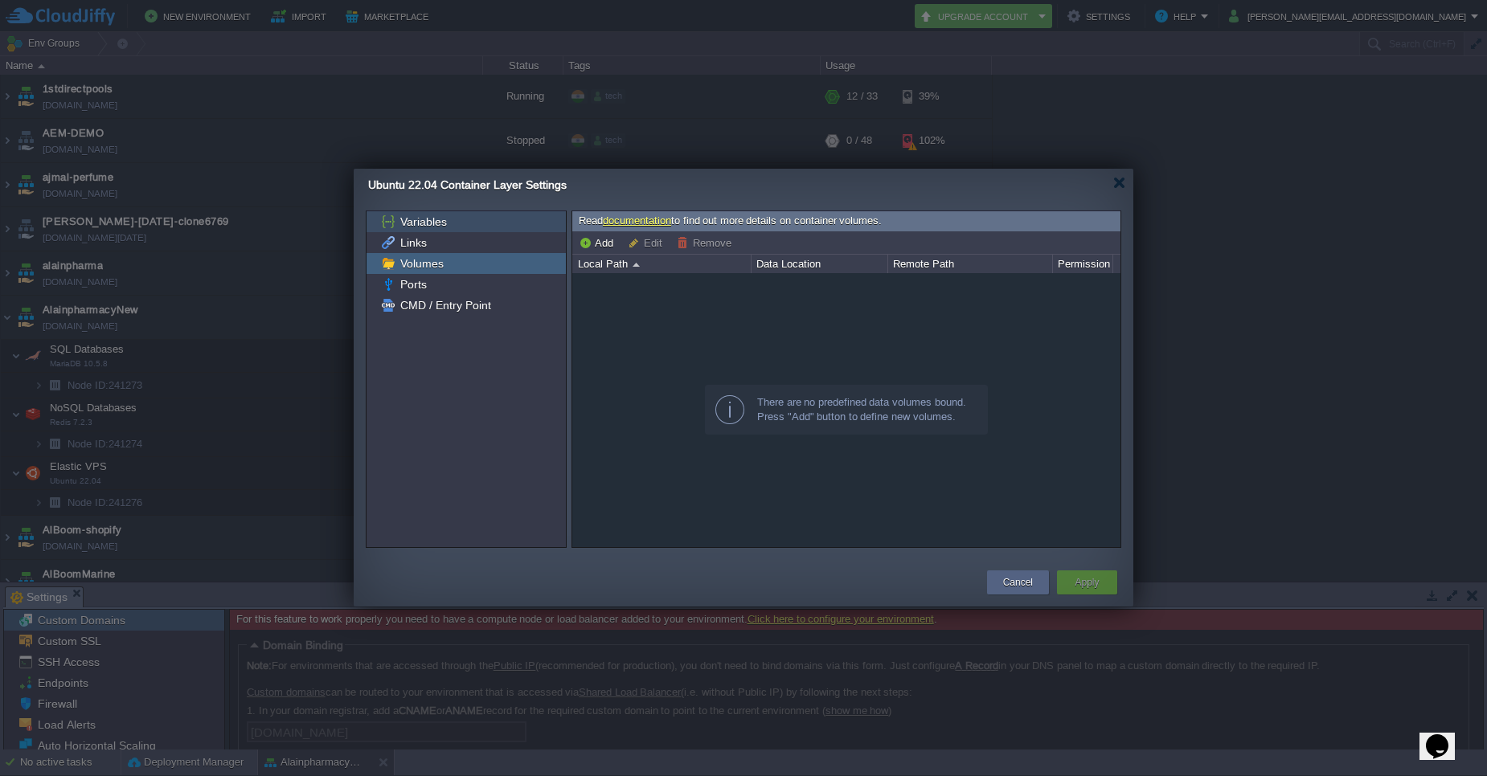
click at [453, 226] on div "Variables" at bounding box center [465, 221] width 199 height 21
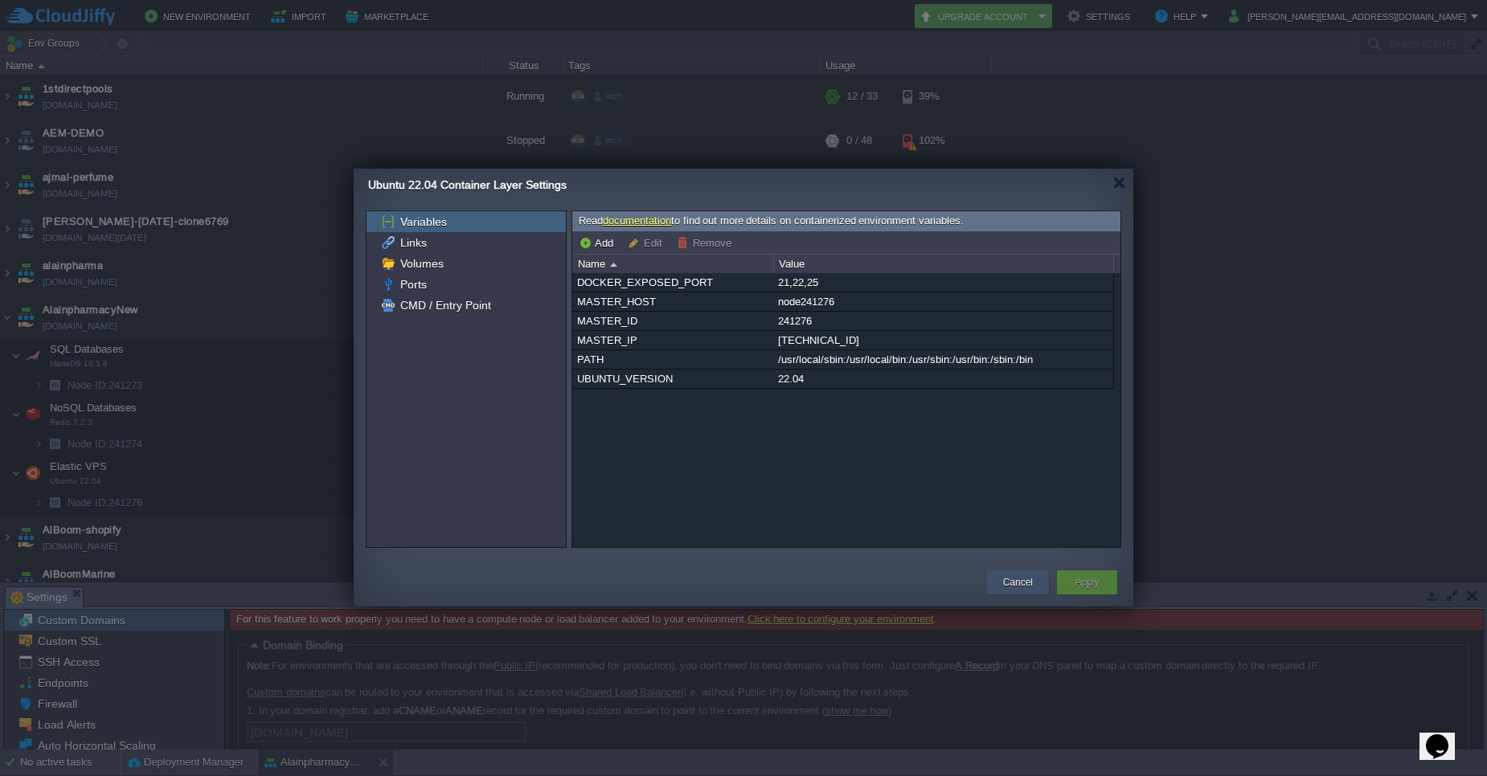
click at [1032, 582] on button "Cancel" at bounding box center [1018, 583] width 30 height 16
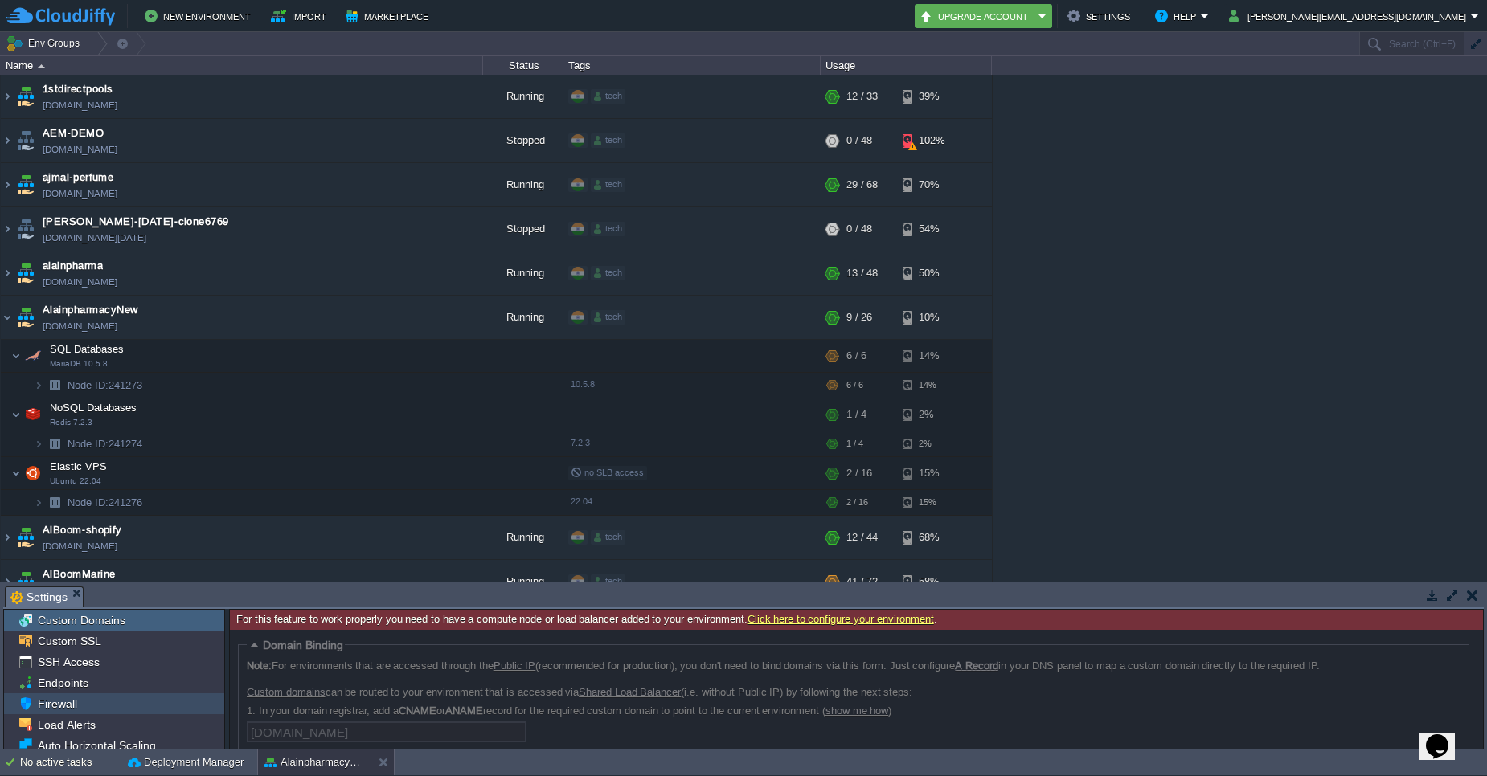
click at [92, 706] on div "Firewall" at bounding box center [114, 703] width 220 height 21
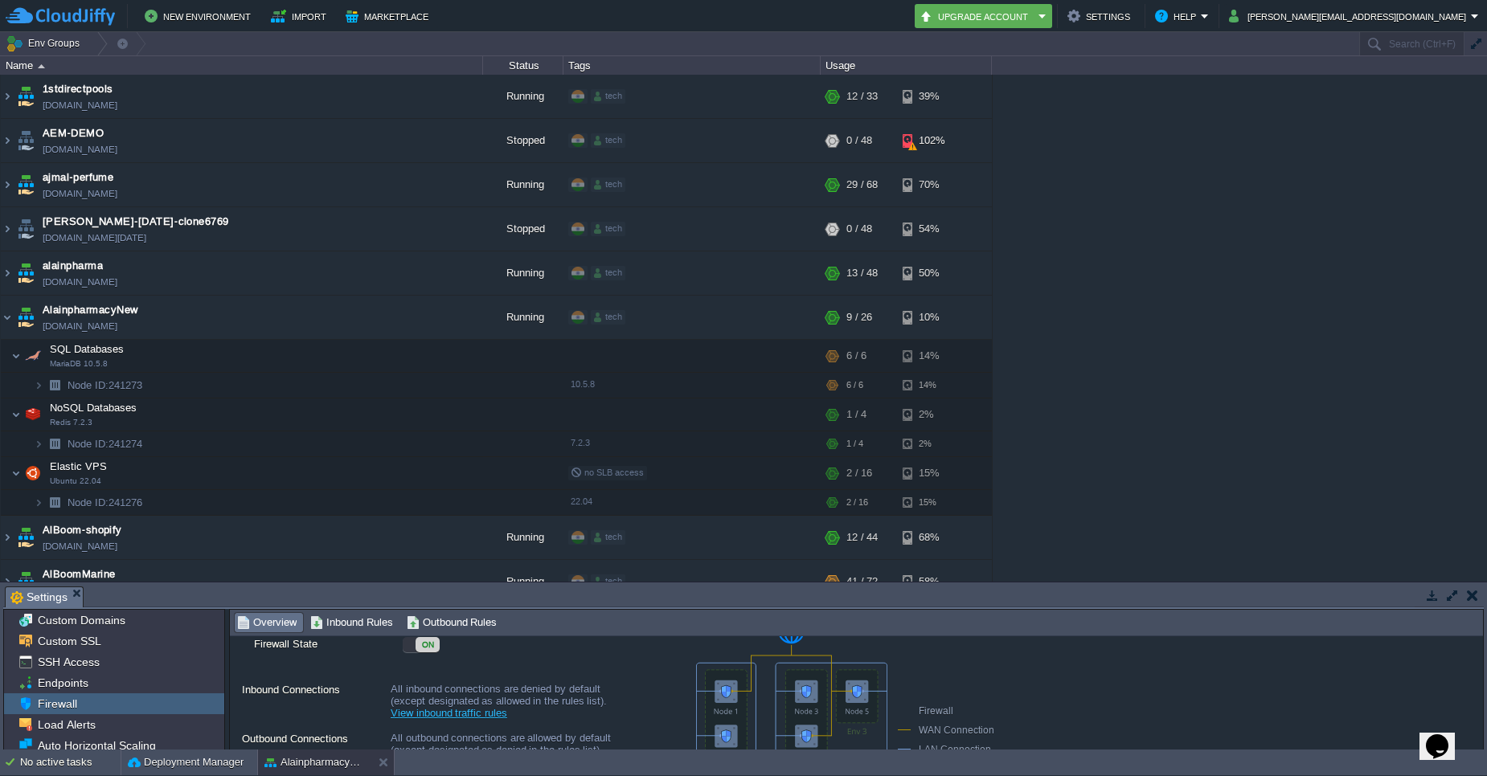
scroll to position [96, 0]
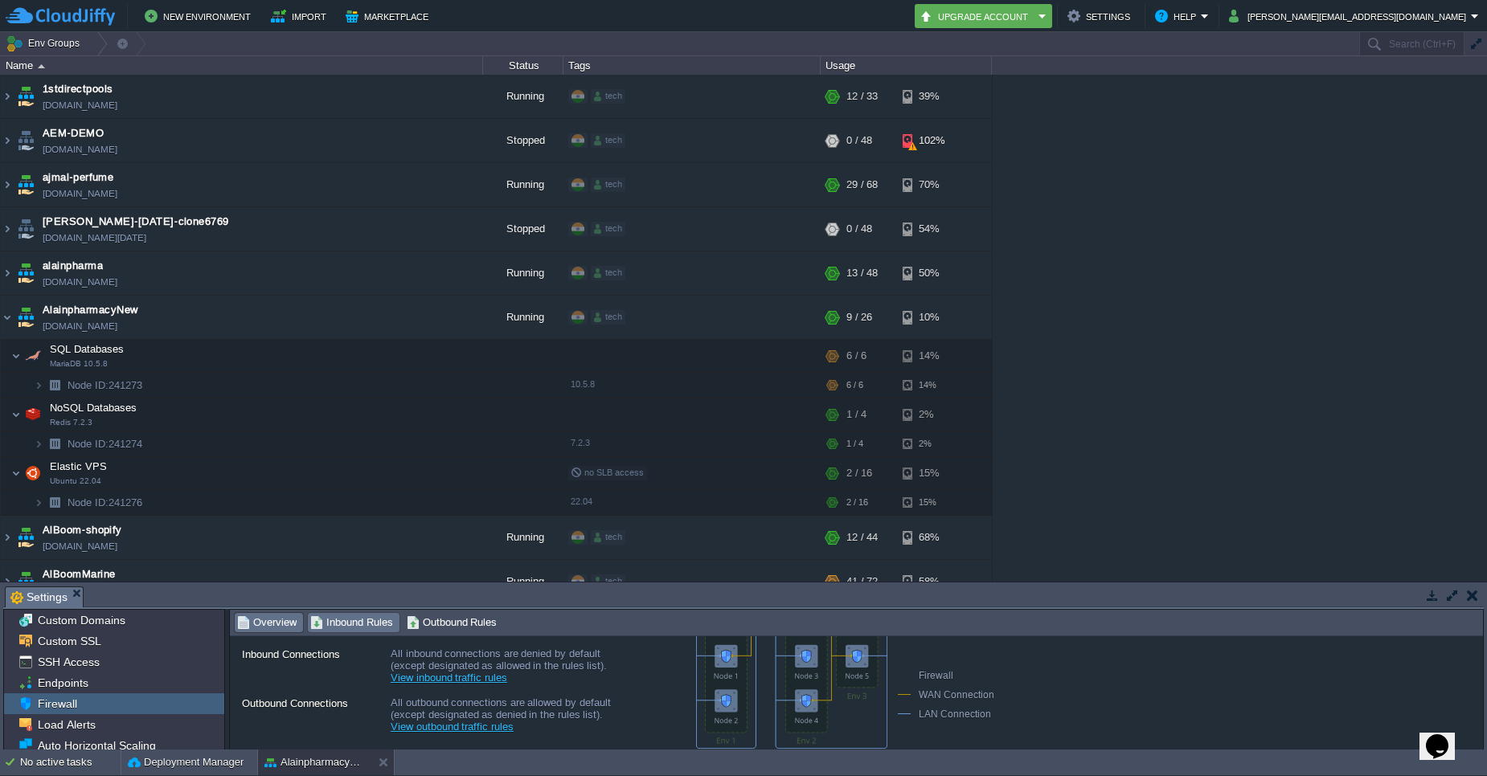
click at [368, 623] on span "Inbound Rules" at bounding box center [351, 623] width 83 height 18
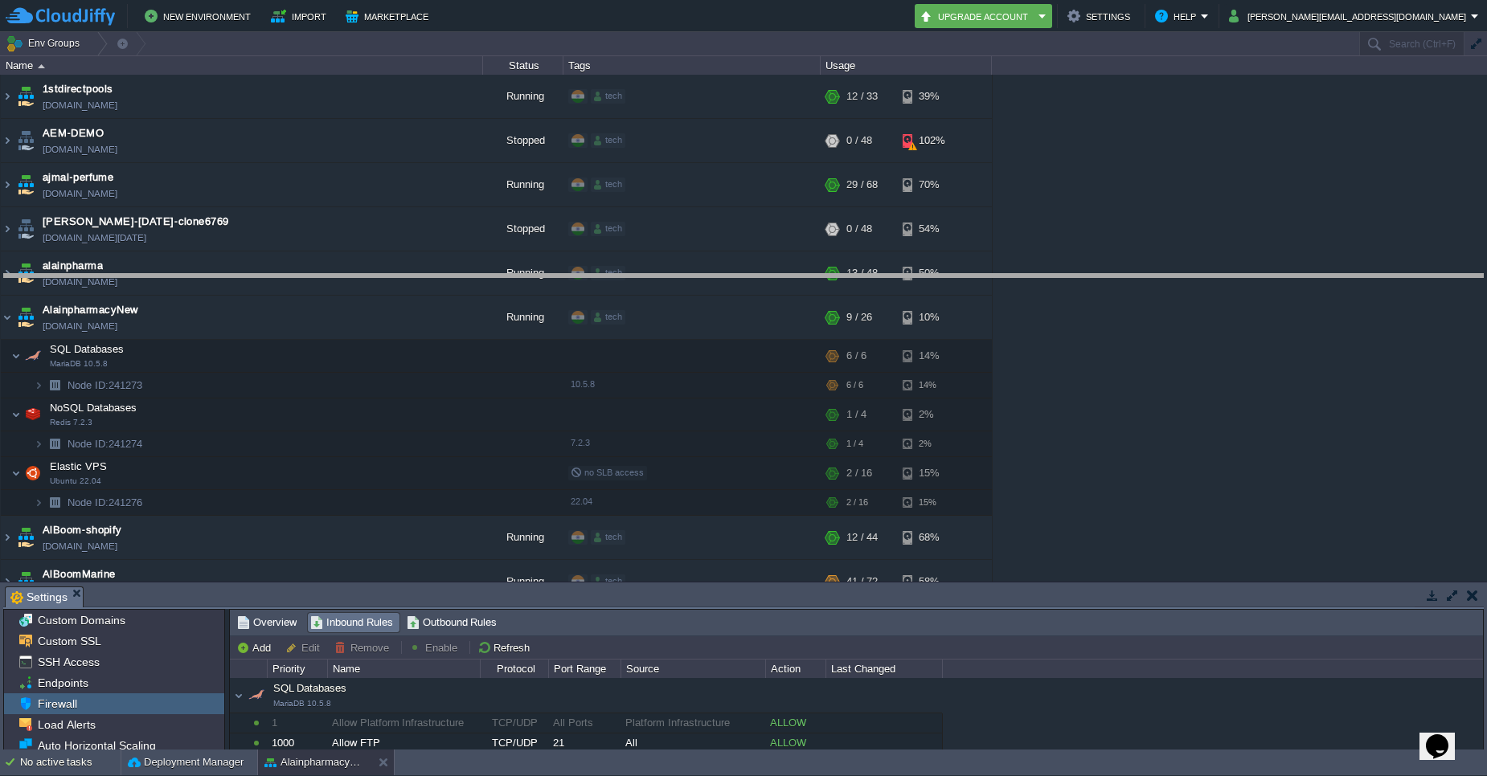
drag, startPoint x: 1352, startPoint y: 599, endPoint x: 1312, endPoint y: 286, distance: 315.1
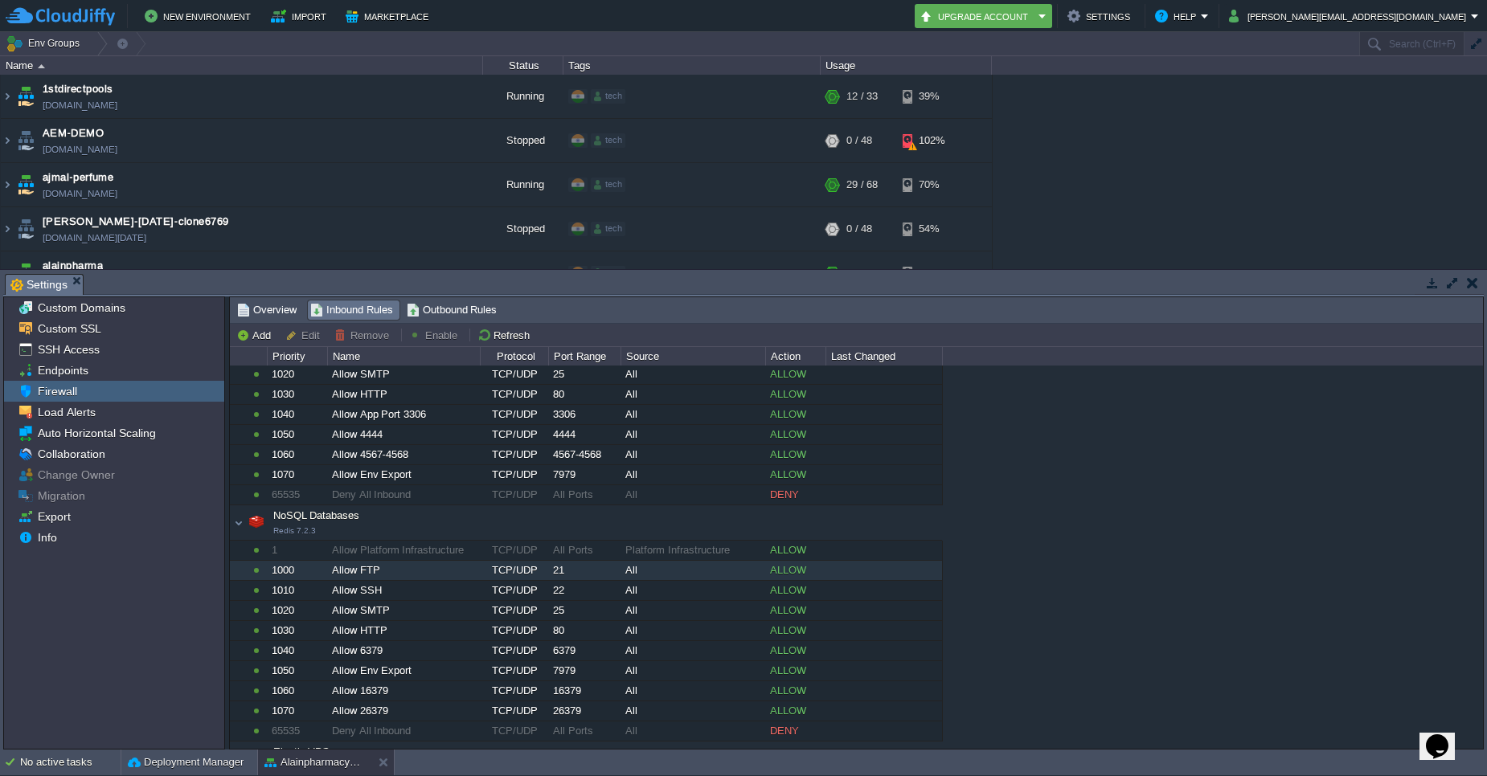
scroll to position [184, 0]
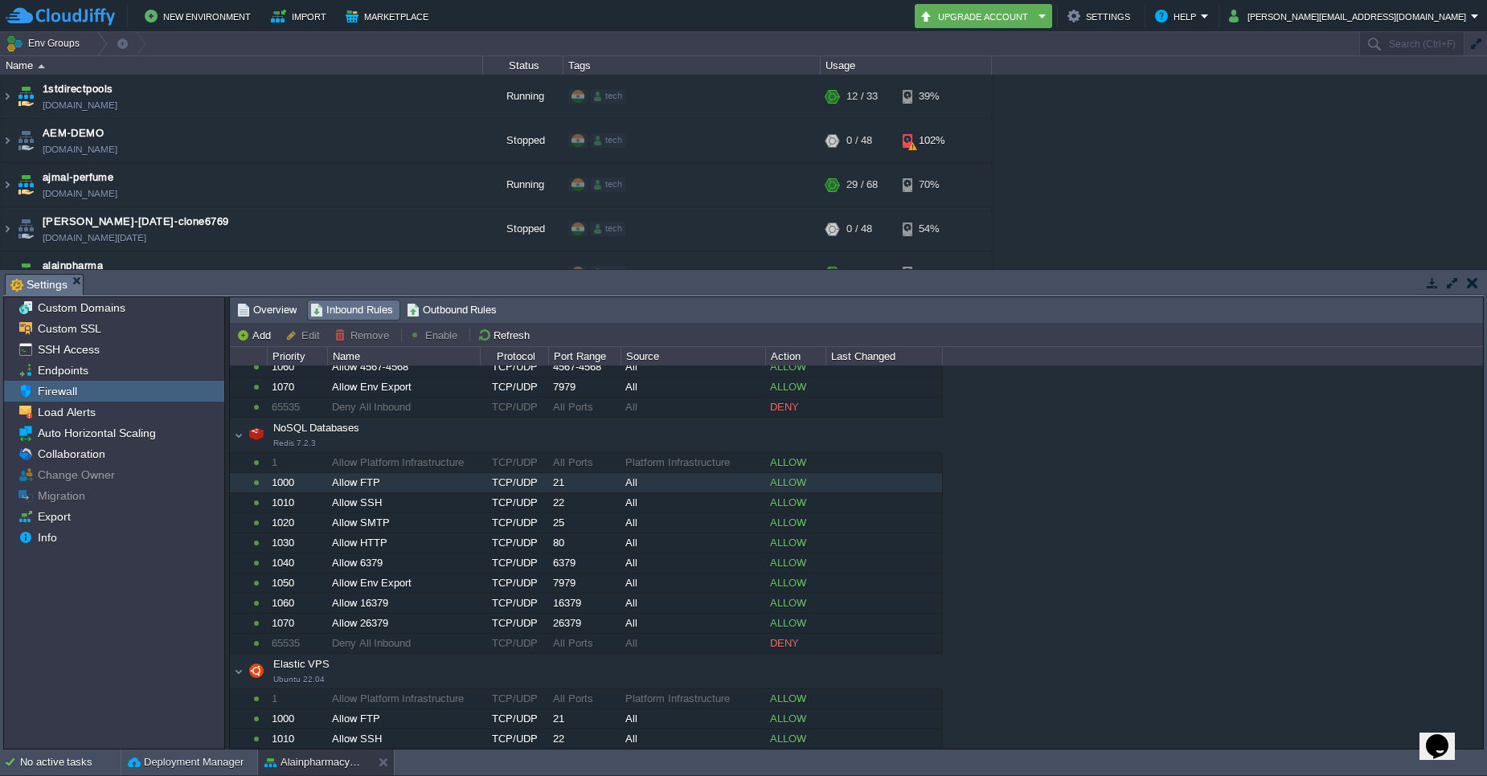
click at [462, 313] on span "Outbound Rules" at bounding box center [452, 310] width 91 height 18
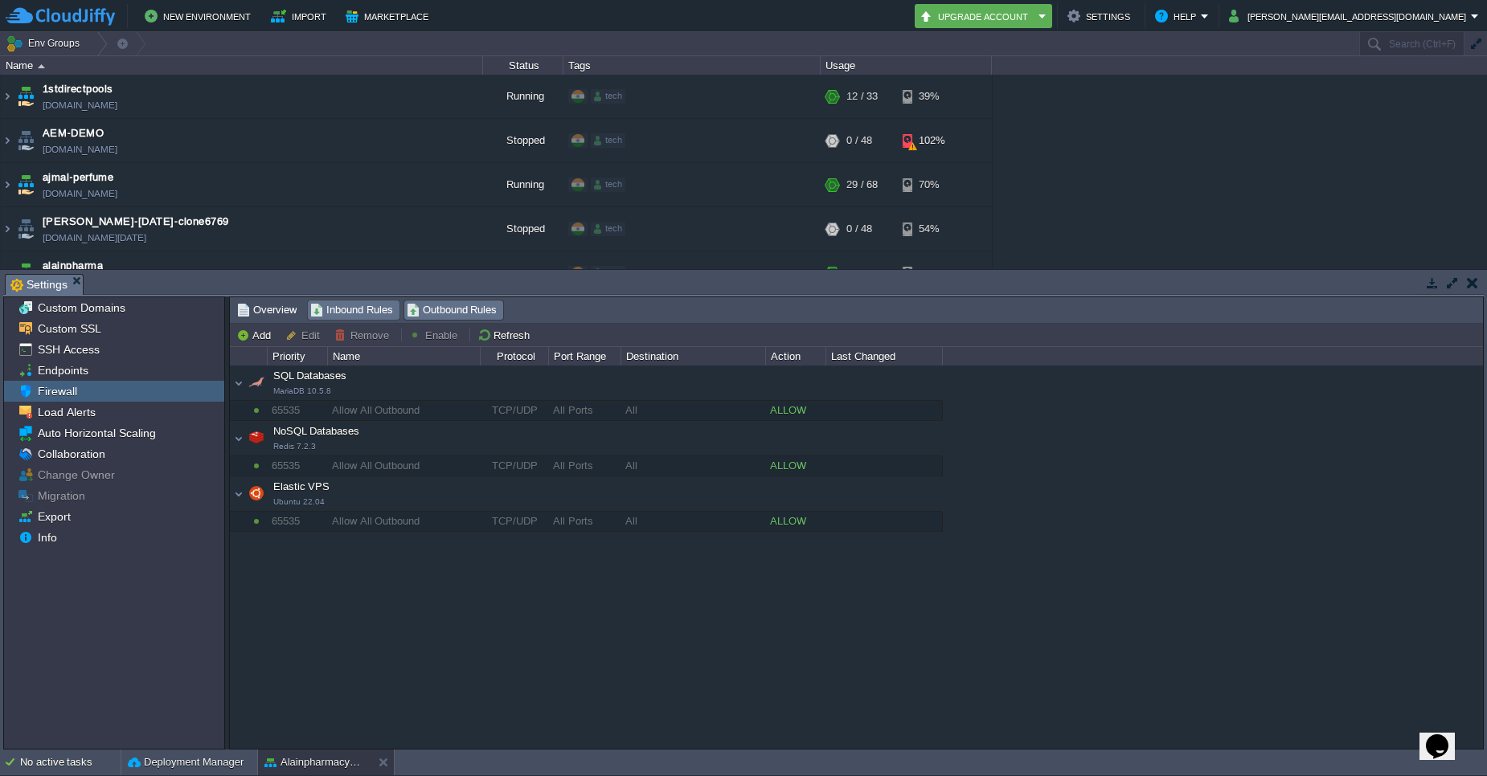
click at [358, 319] on div "Inbound Rules" at bounding box center [354, 310] width 92 height 19
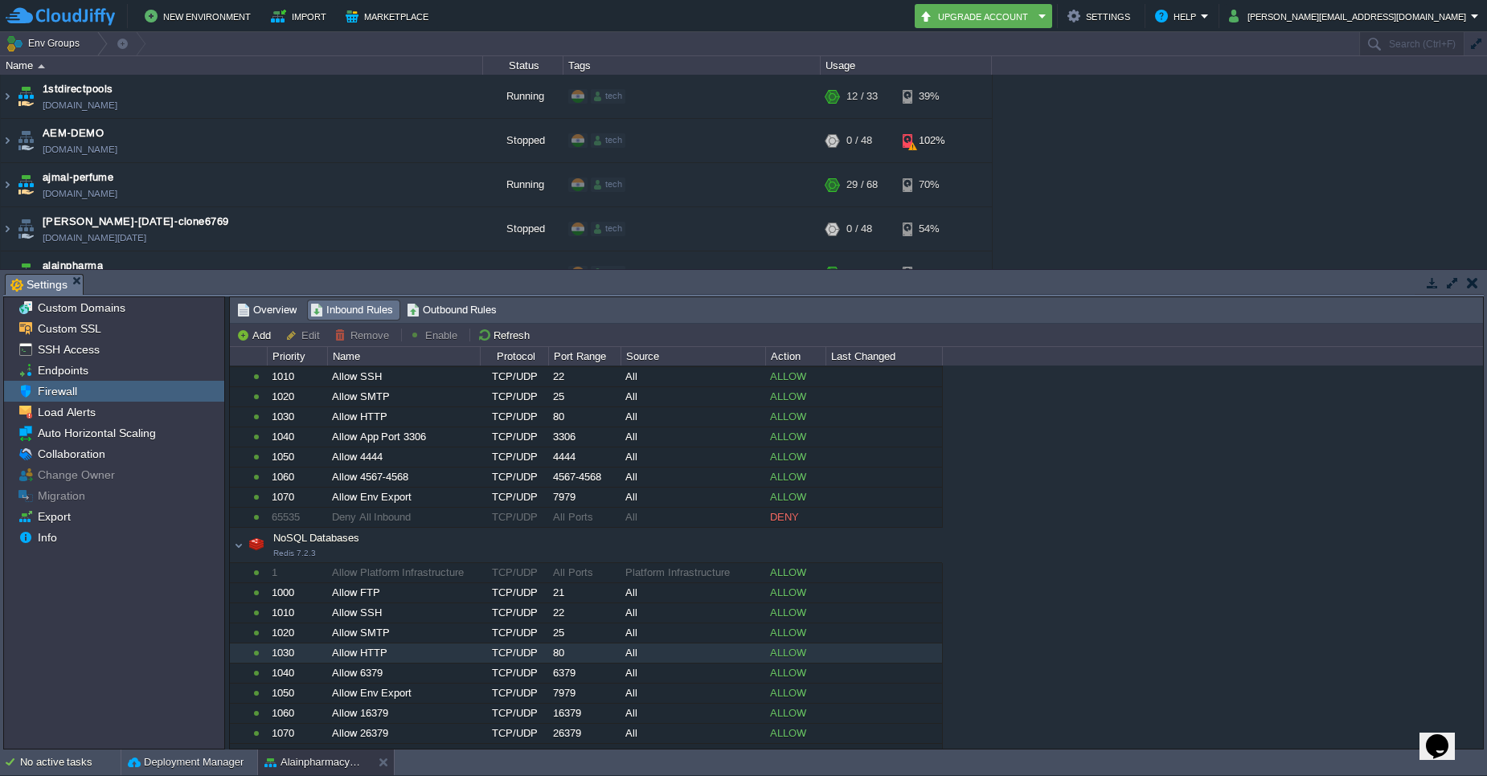
scroll to position [0, 0]
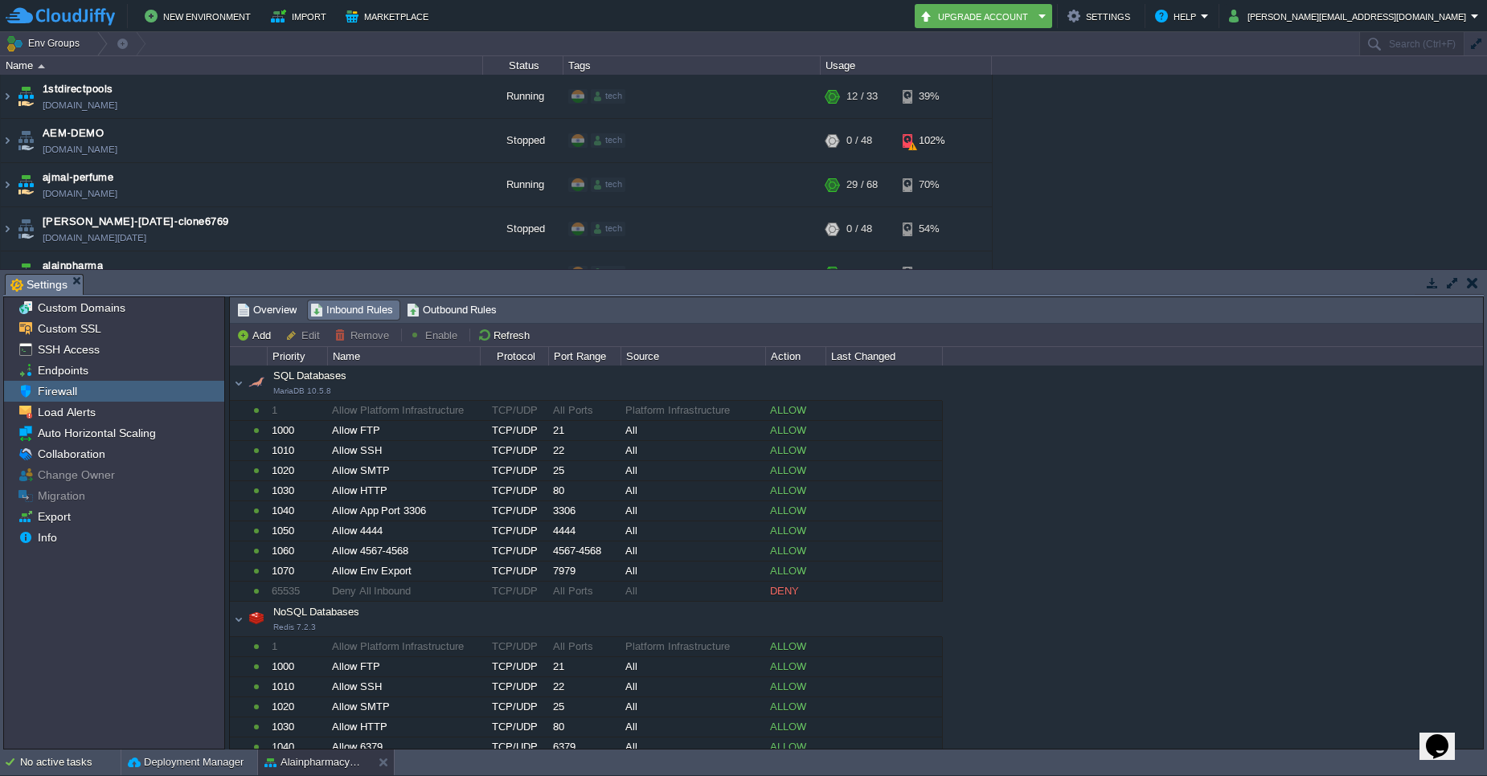
click at [301, 336] on button "Edit" at bounding box center [304, 335] width 39 height 14
click at [288, 337] on button "Edit" at bounding box center [304, 335] width 39 height 14
click at [485, 335] on button "Refresh" at bounding box center [505, 335] width 57 height 14
click at [291, 341] on button "Edit" at bounding box center [304, 335] width 39 height 14
click at [147, 390] on div "Firewall" at bounding box center [114, 391] width 220 height 21
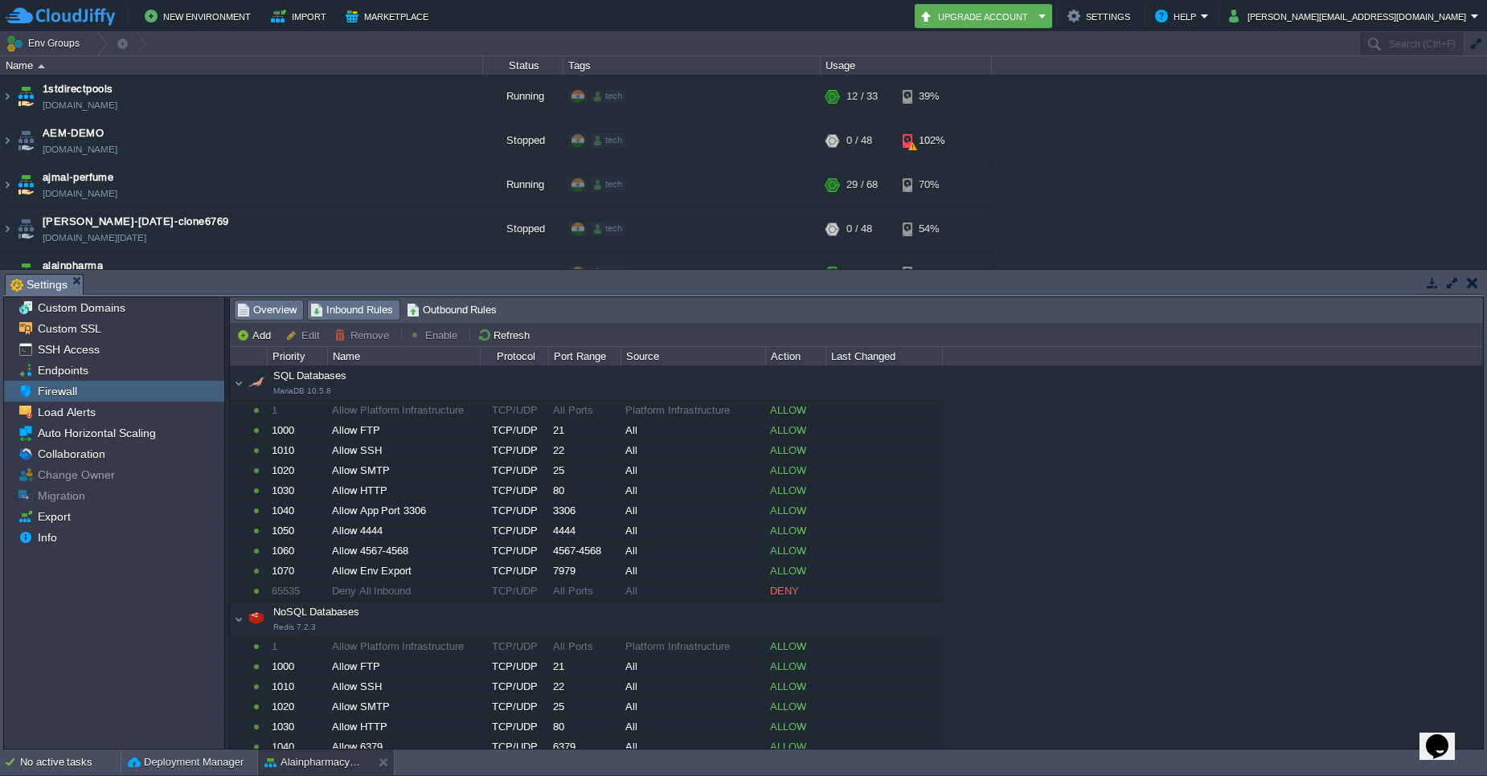
click at [284, 313] on span "Overview" at bounding box center [266, 310] width 59 height 18
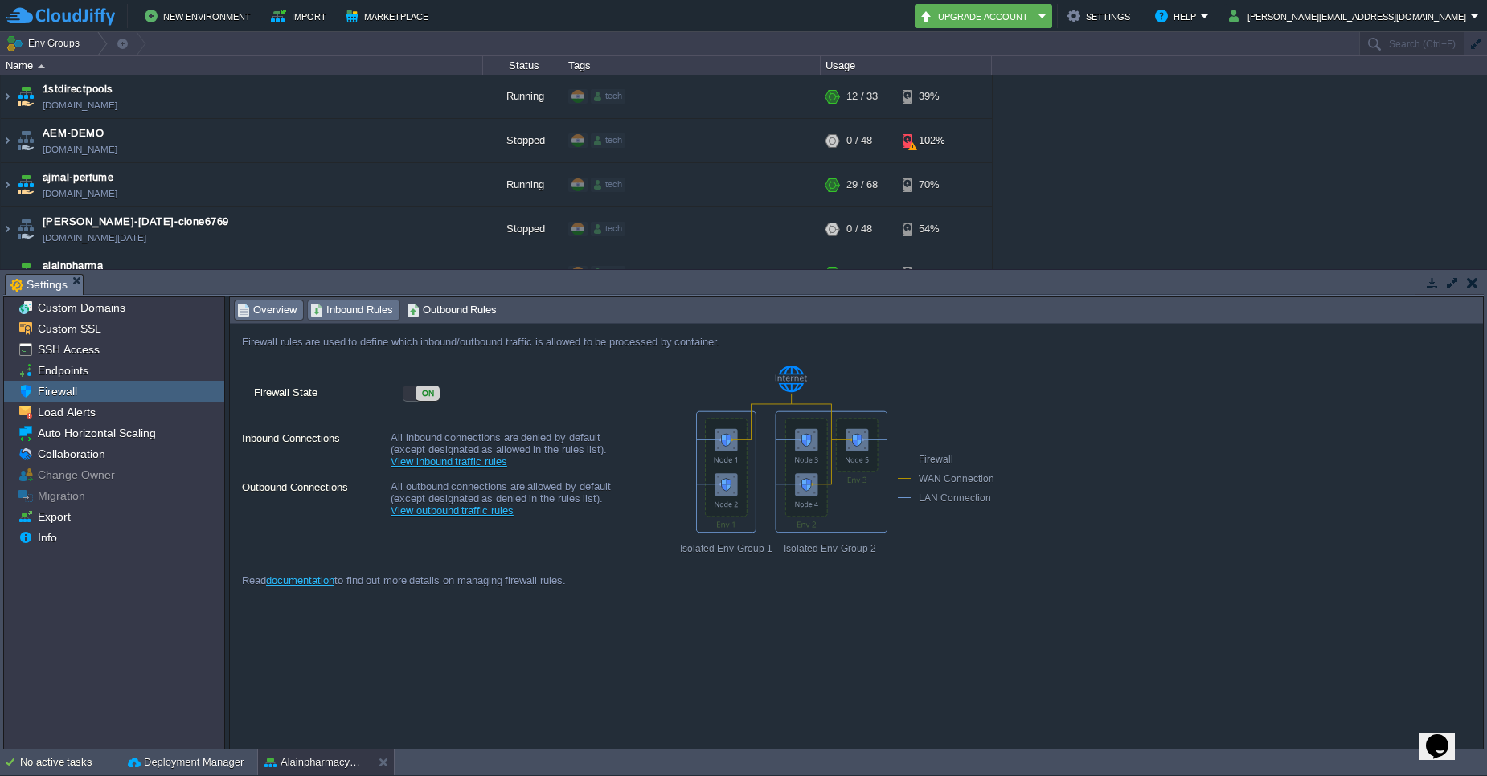
click at [387, 309] on span "Inbound Rules" at bounding box center [351, 310] width 83 height 18
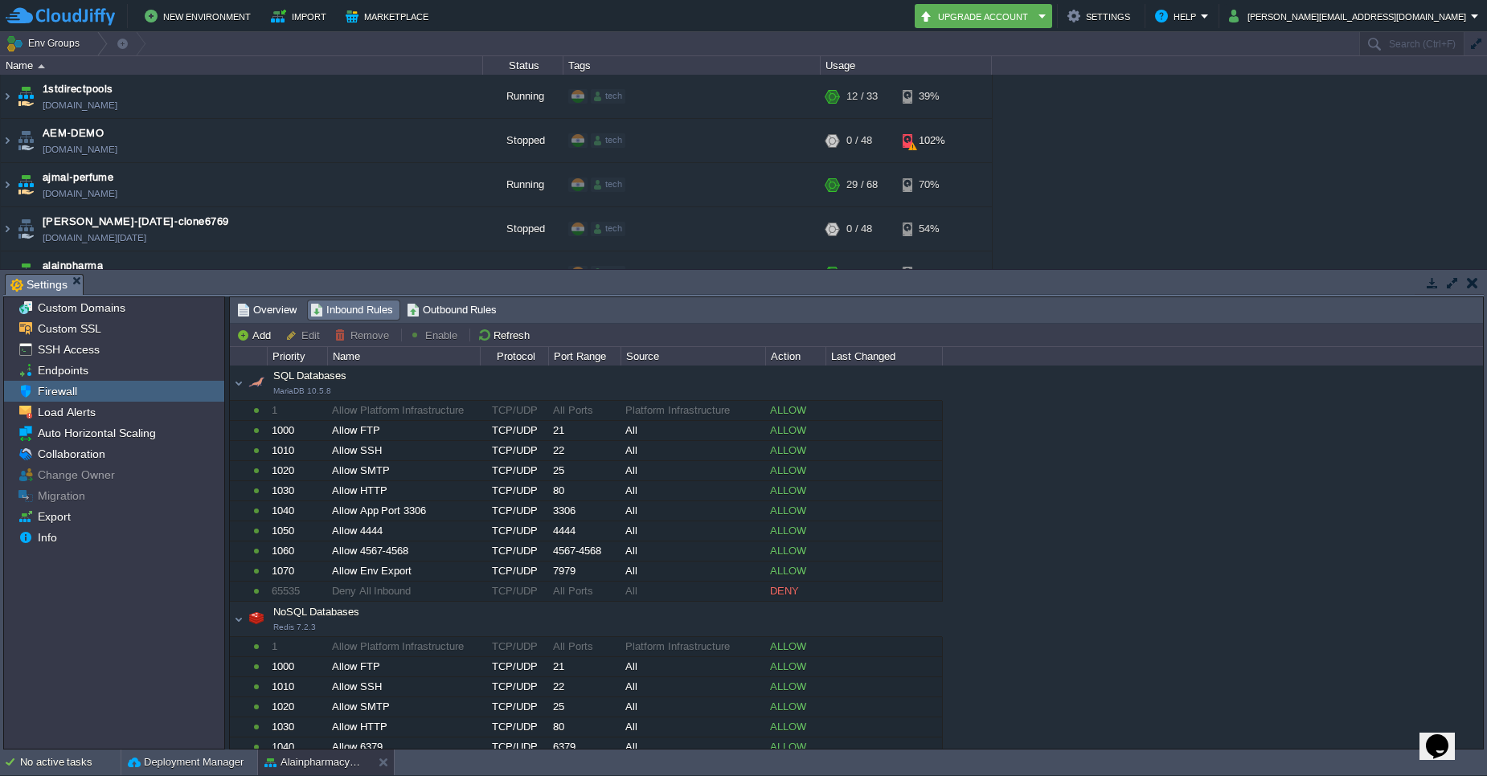
click at [289, 332] on button "Edit" at bounding box center [304, 335] width 39 height 14
click at [432, 309] on span "Outbound Rules" at bounding box center [452, 310] width 91 height 18
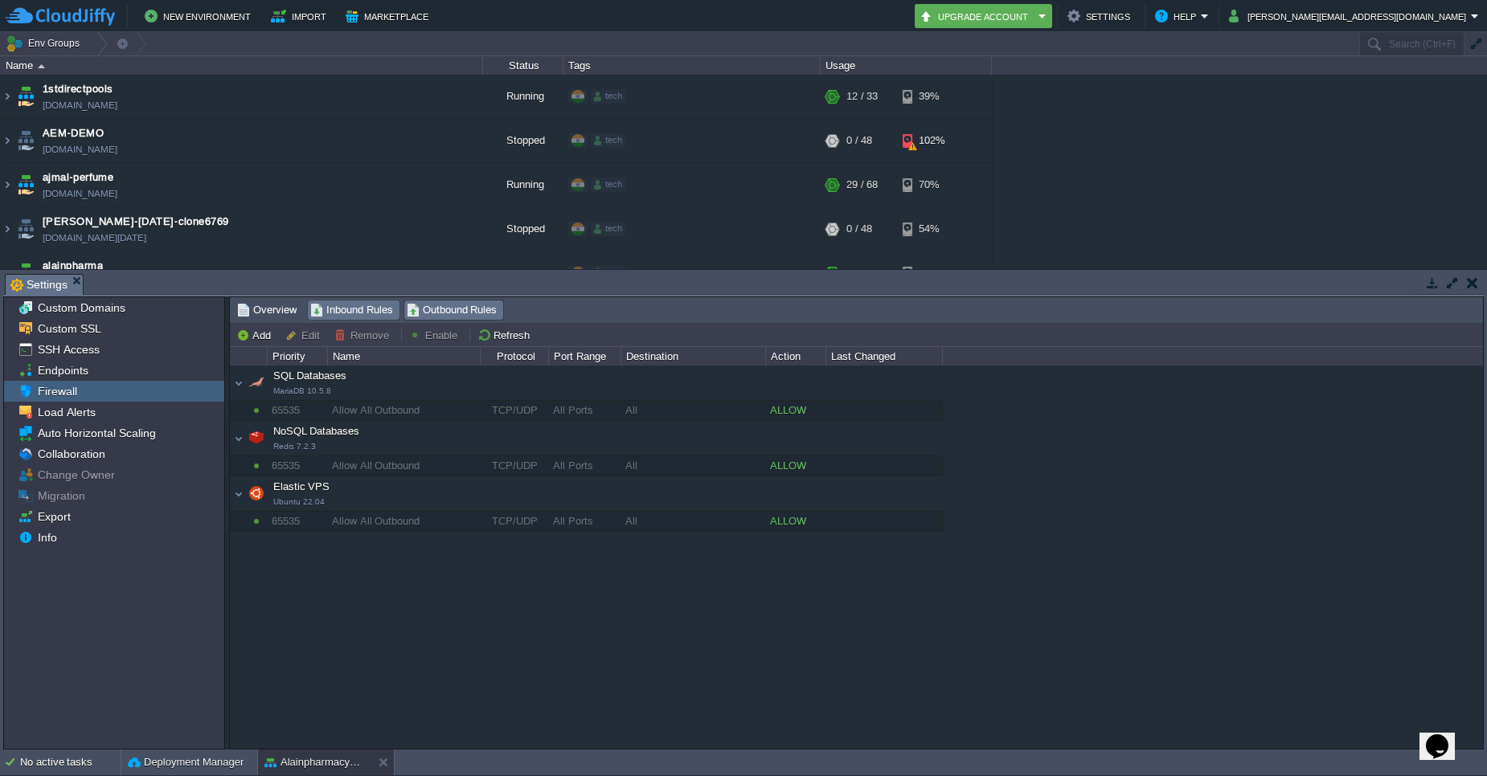
click at [364, 304] on span "Inbound Rules" at bounding box center [351, 310] width 83 height 18
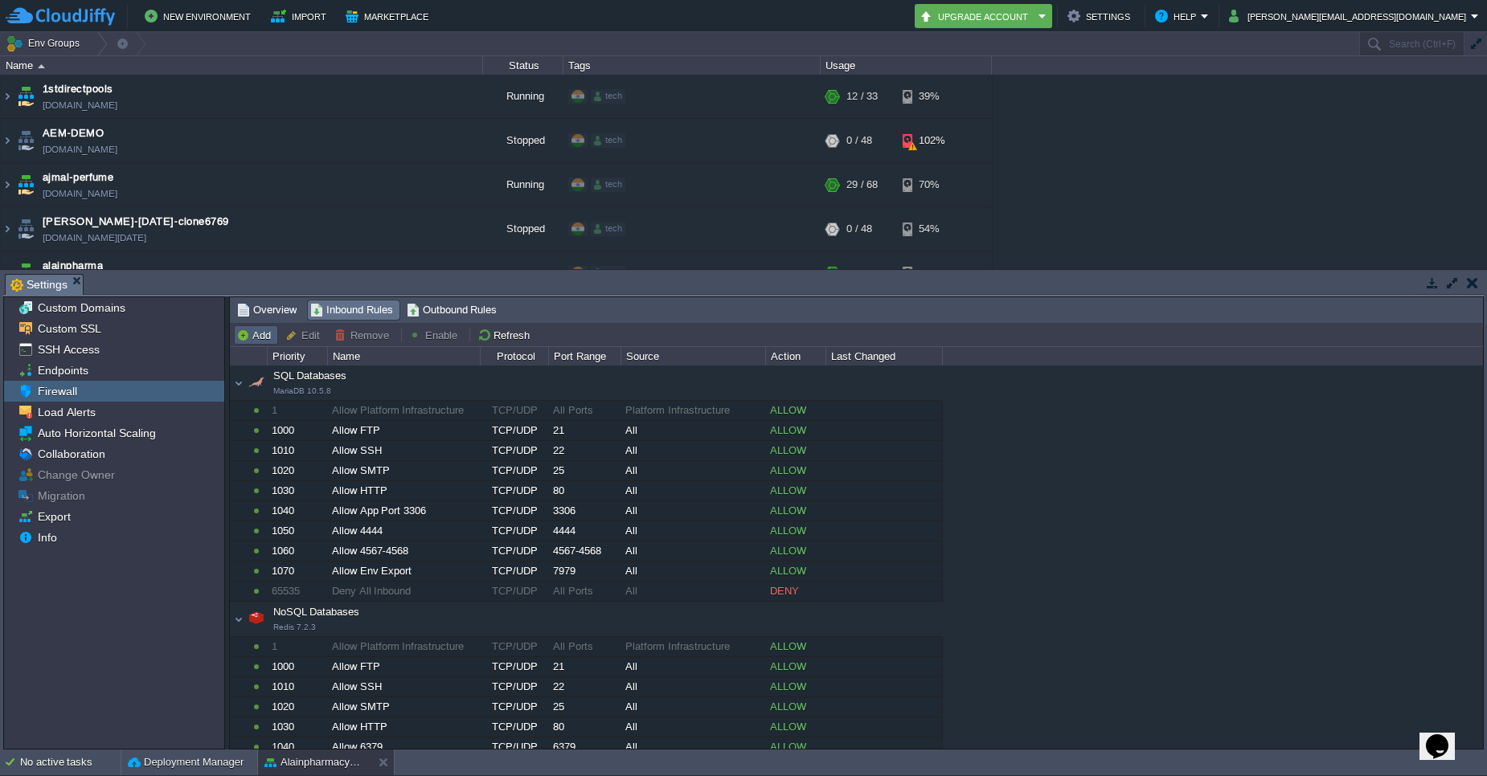
click at [242, 337] on button "Add" at bounding box center [255, 335] width 39 height 14
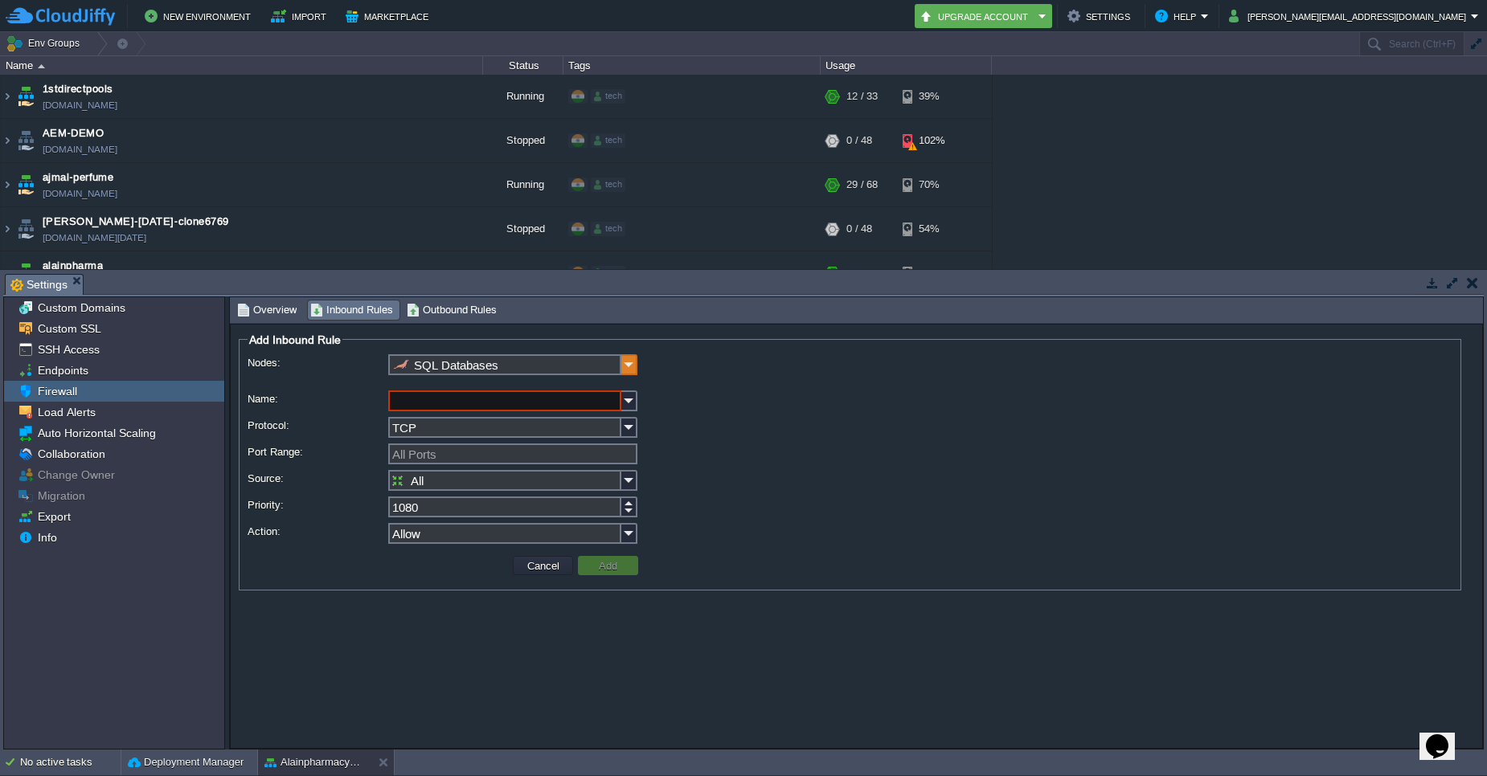
click at [631, 366] on img at bounding box center [629, 364] width 16 height 21
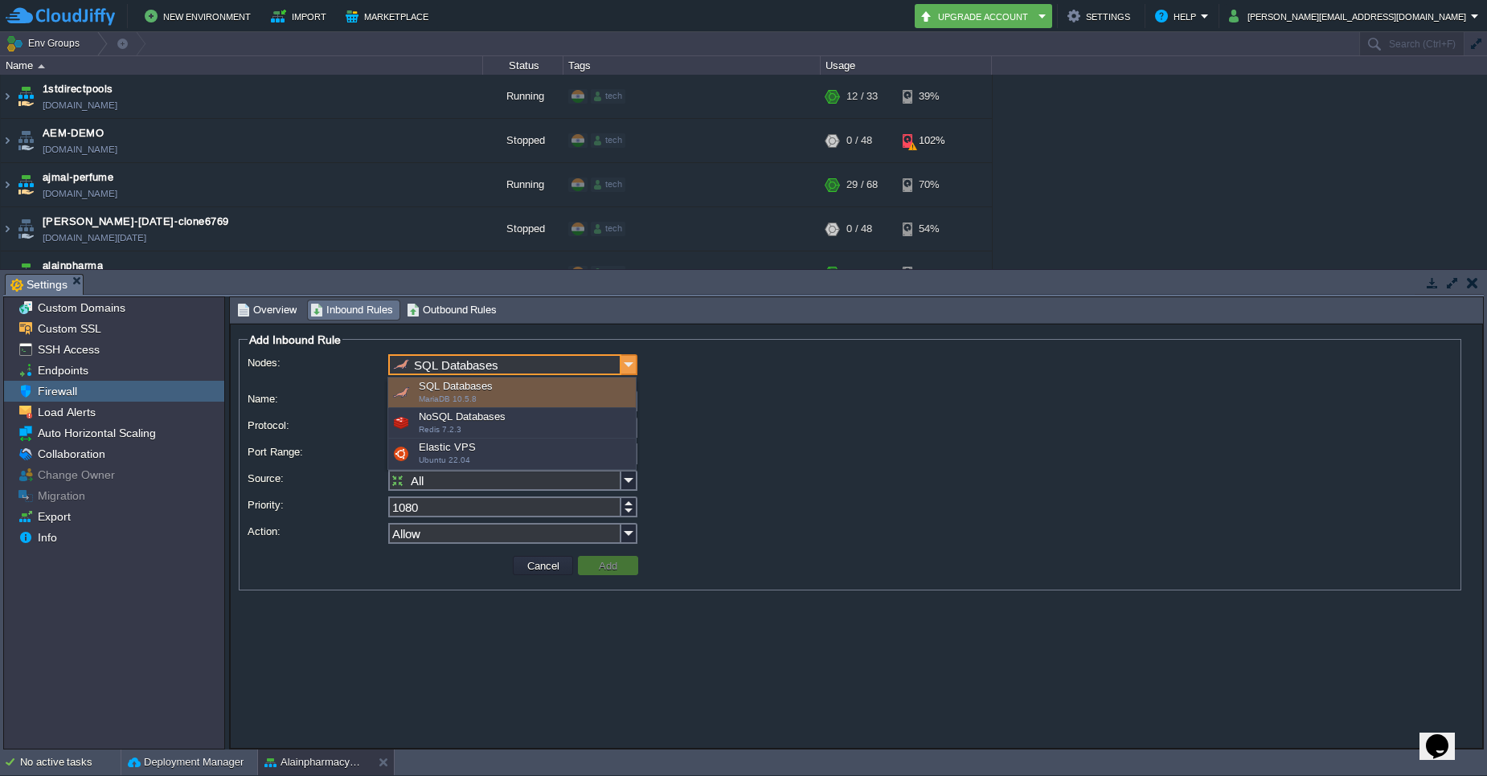
click at [631, 366] on img at bounding box center [629, 364] width 16 height 21
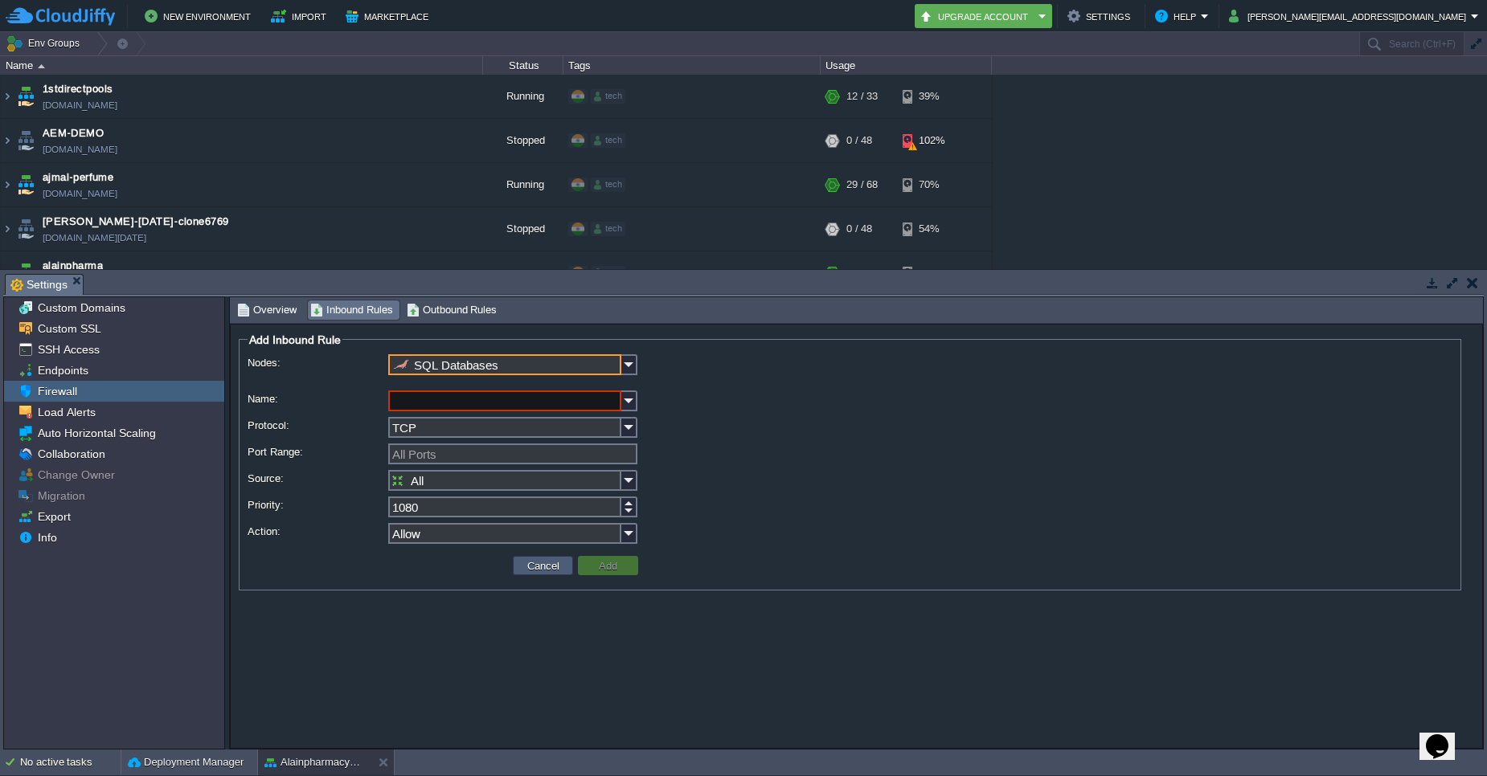
click at [538, 566] on button "Cancel" at bounding box center [543, 565] width 42 height 14
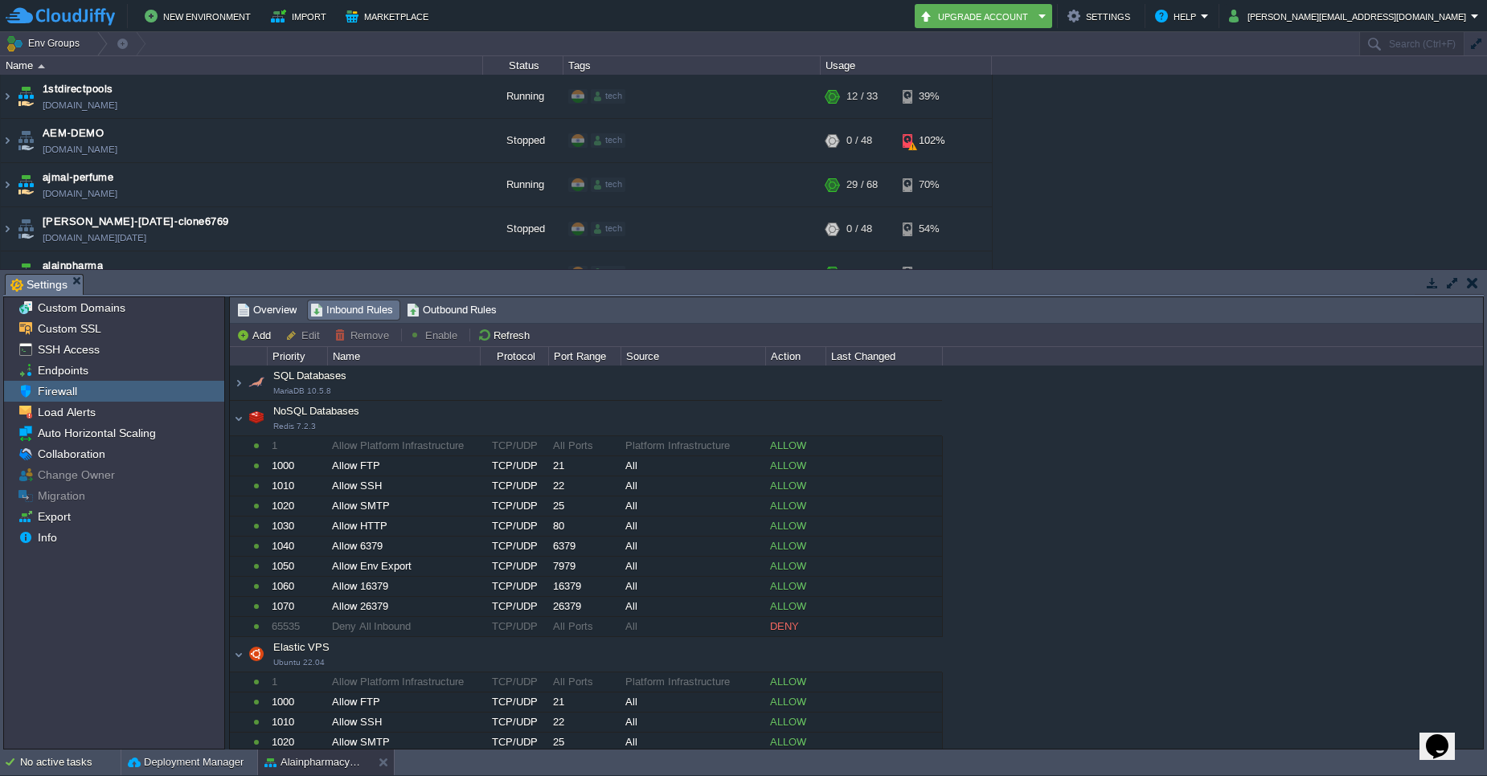
click at [236, 389] on div "SQL Databases MariaDB 10.5.8" at bounding box center [586, 383] width 712 height 34
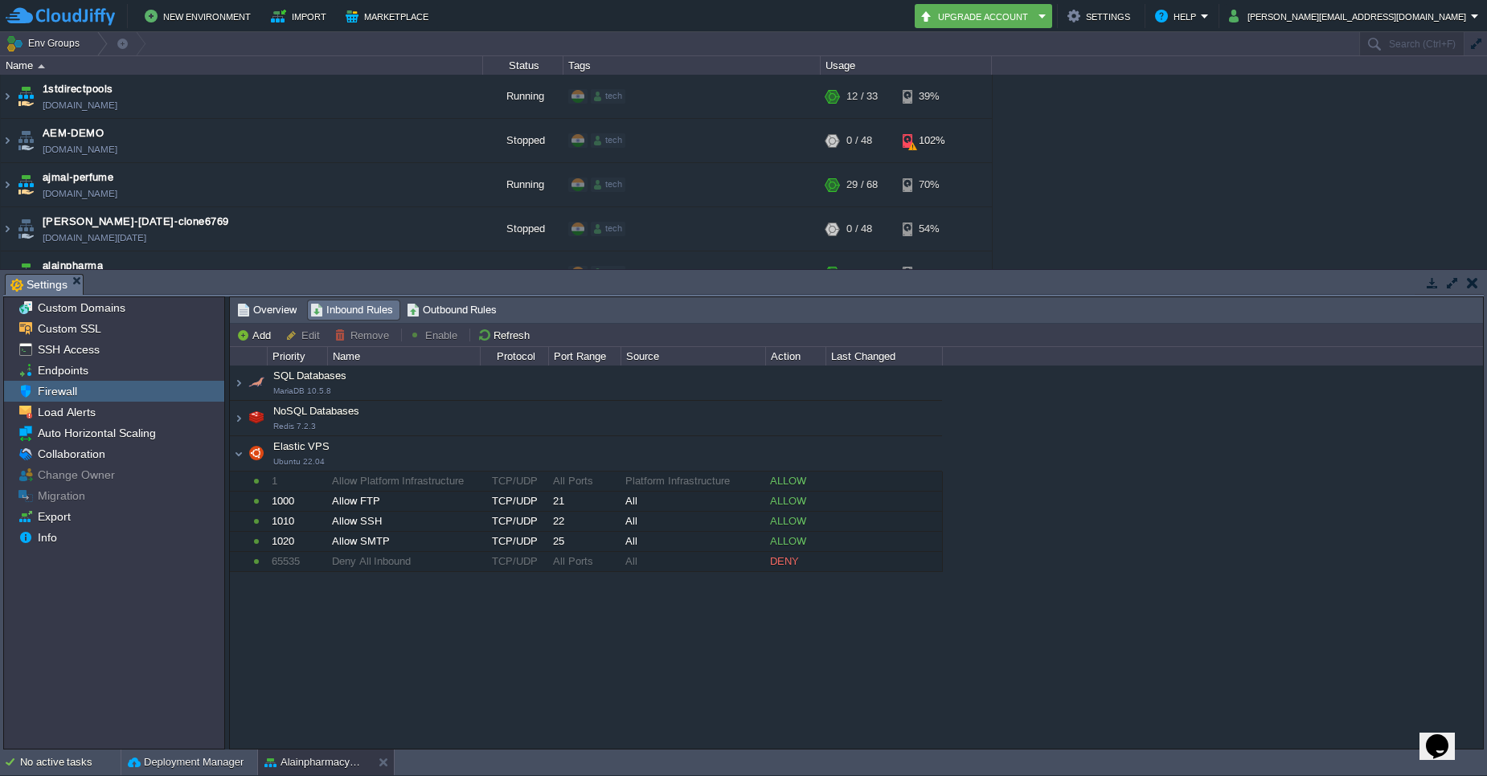
click at [239, 428] on div "NoSQL Databases Redis 7.2.3" at bounding box center [586, 419] width 712 height 34
click at [236, 460] on div "Elastic VPS Ubuntu 22.04" at bounding box center [586, 454] width 712 height 34
click at [336, 311] on span "Inbound Rules" at bounding box center [351, 310] width 83 height 18
click at [456, 311] on span "Outbound Rules" at bounding box center [452, 310] width 91 height 18
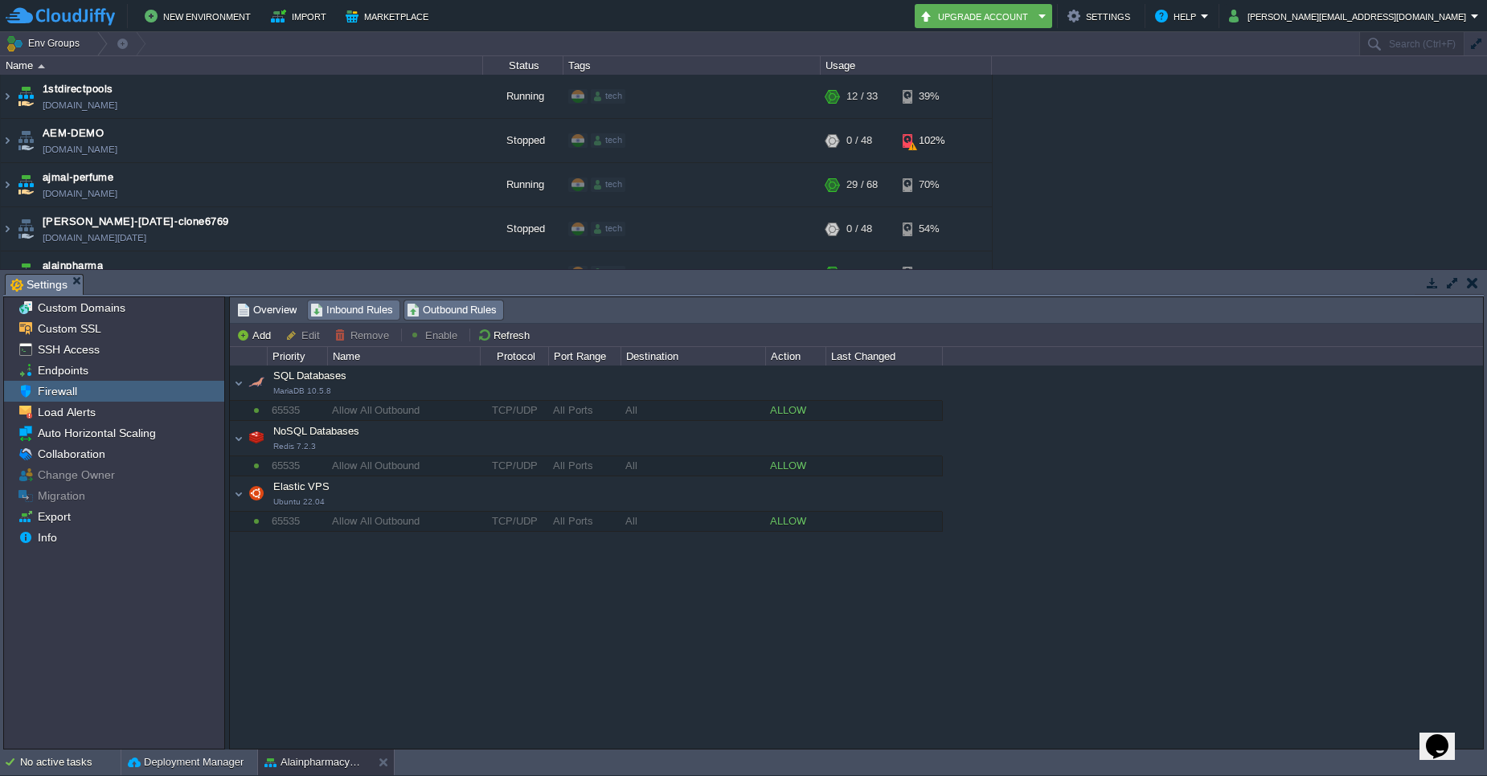
click at [363, 308] on span "Inbound Rules" at bounding box center [351, 310] width 83 height 18
click at [240, 344] on td "Add" at bounding box center [256, 334] width 44 height 19
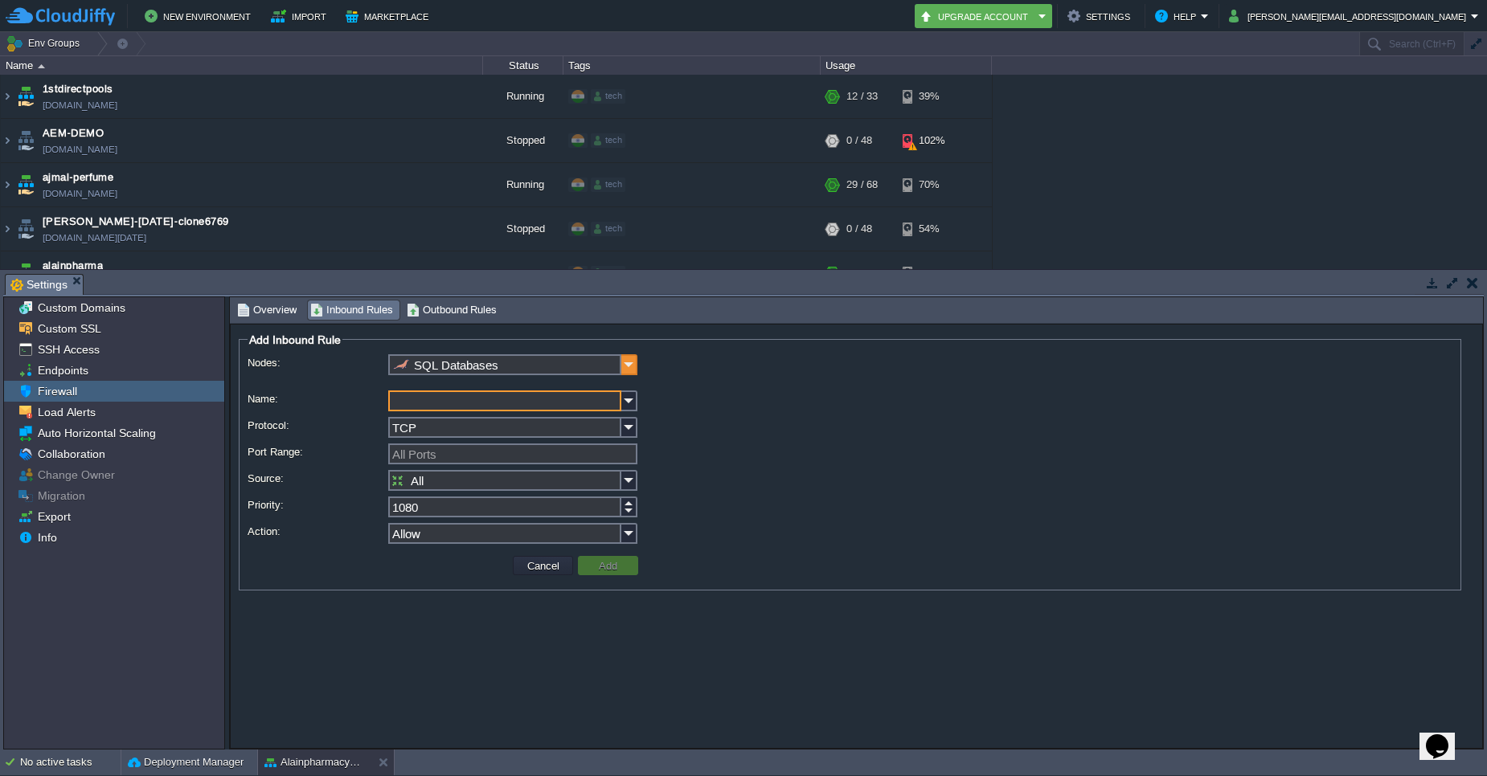
click at [622, 364] on img at bounding box center [629, 364] width 16 height 21
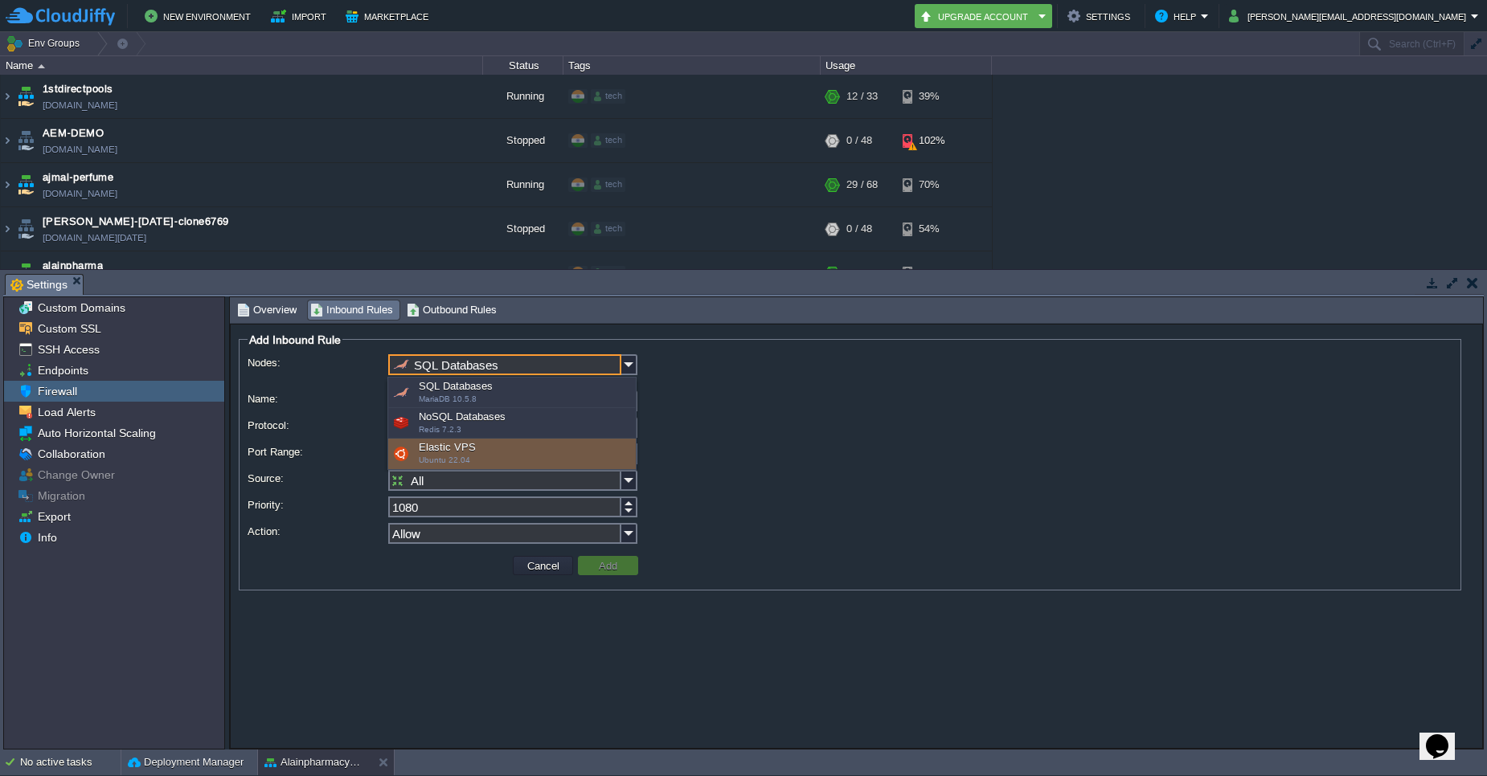
click at [546, 459] on div "Elastic VPS Ubuntu 22.04" at bounding box center [511, 454] width 247 height 31
type input "Elastic VPS"
type input "1030"
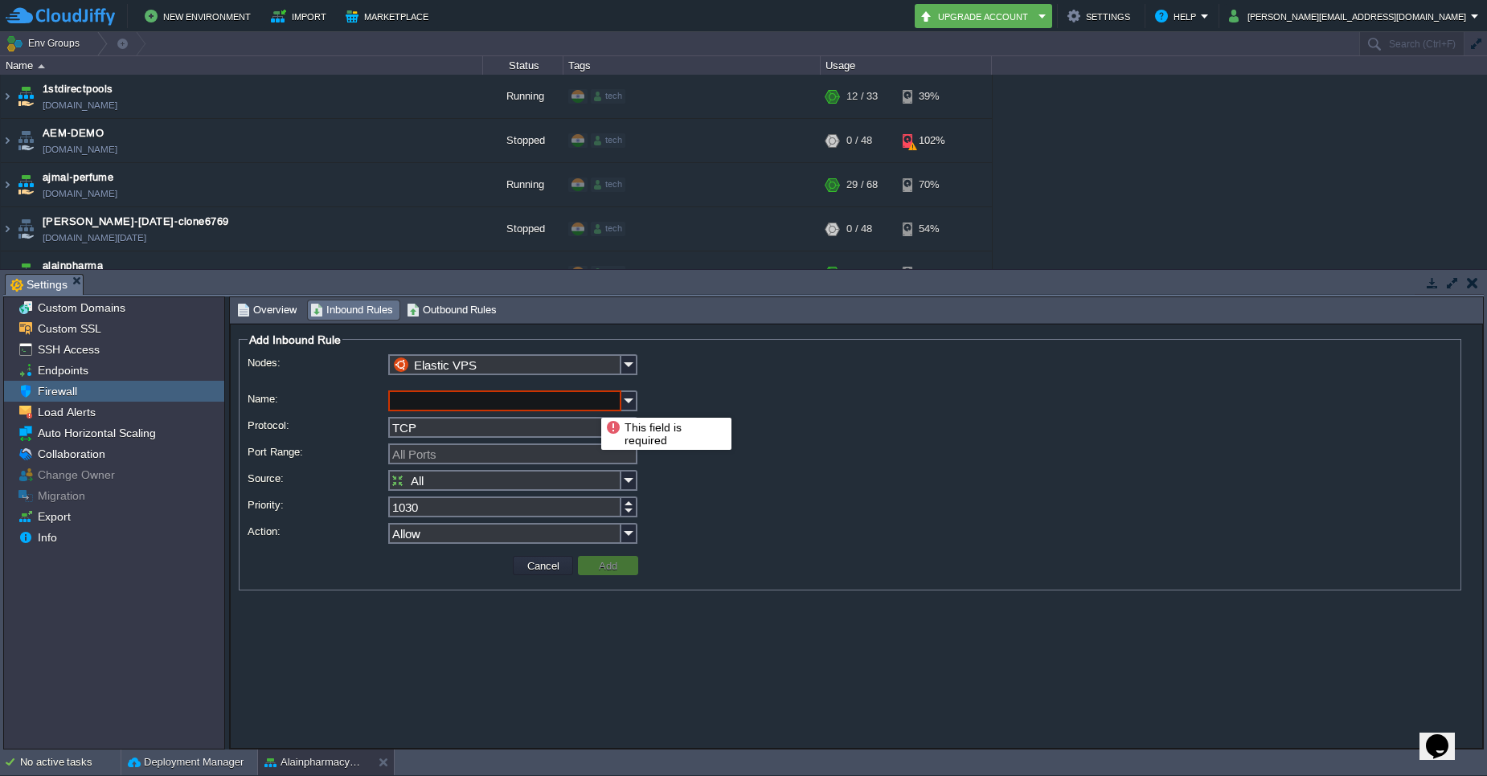
click at [589, 403] on input "Name:" at bounding box center [504, 401] width 233 height 21
click at [630, 406] on img at bounding box center [629, 401] width 16 height 21
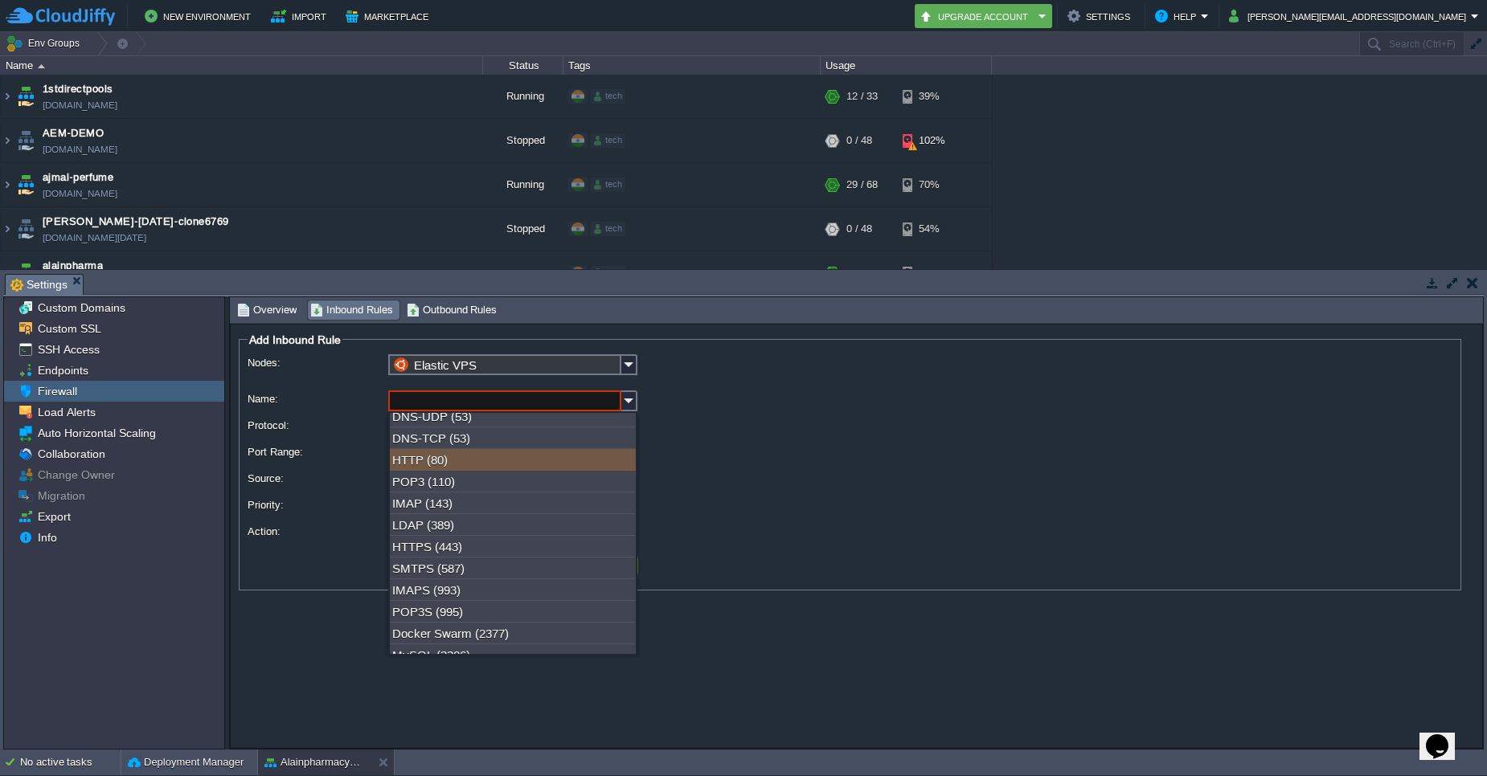
scroll to position [96, 0]
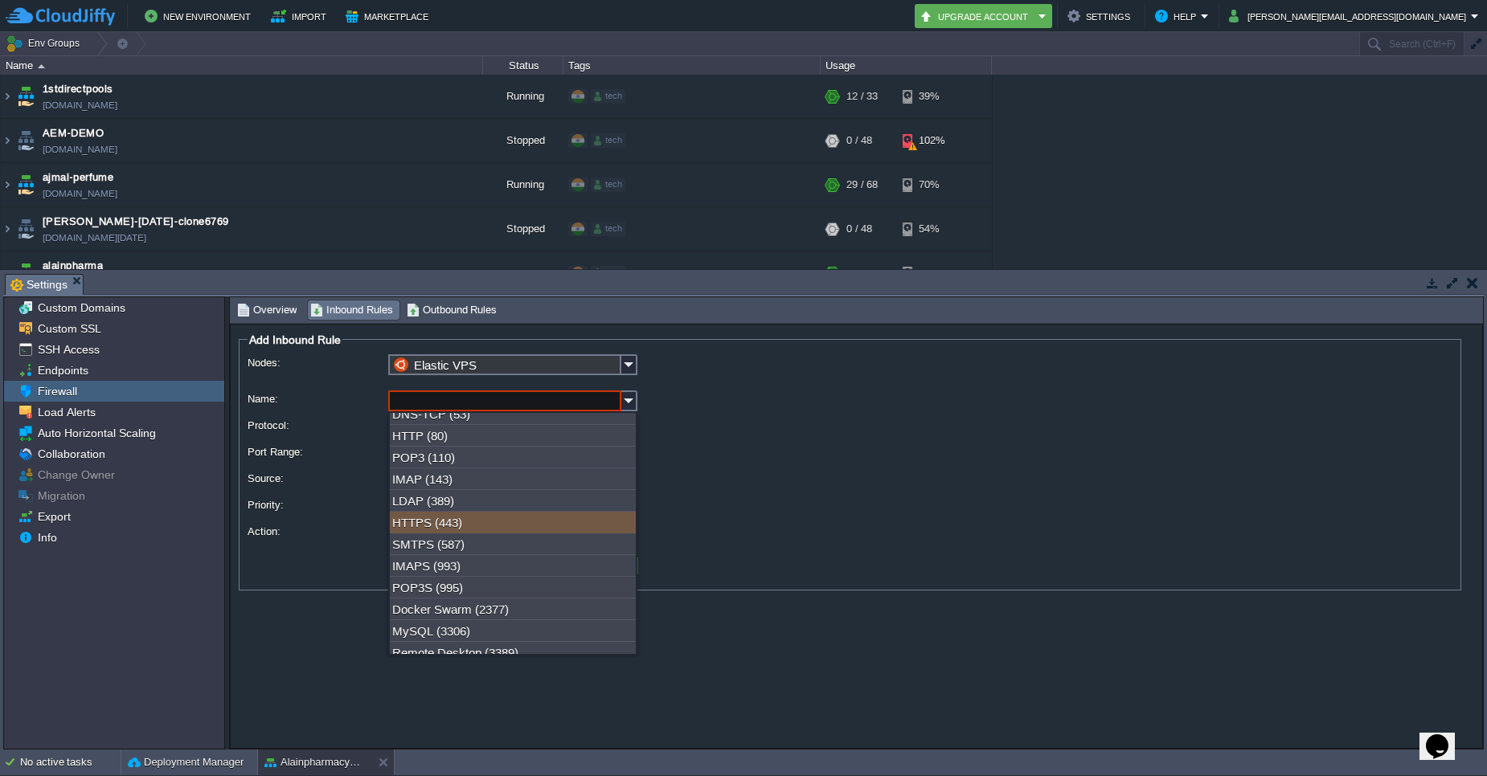
click at [451, 528] on div "HTTPS (443)" at bounding box center [513, 523] width 246 height 22
type input "HTTPS"
type input "443"
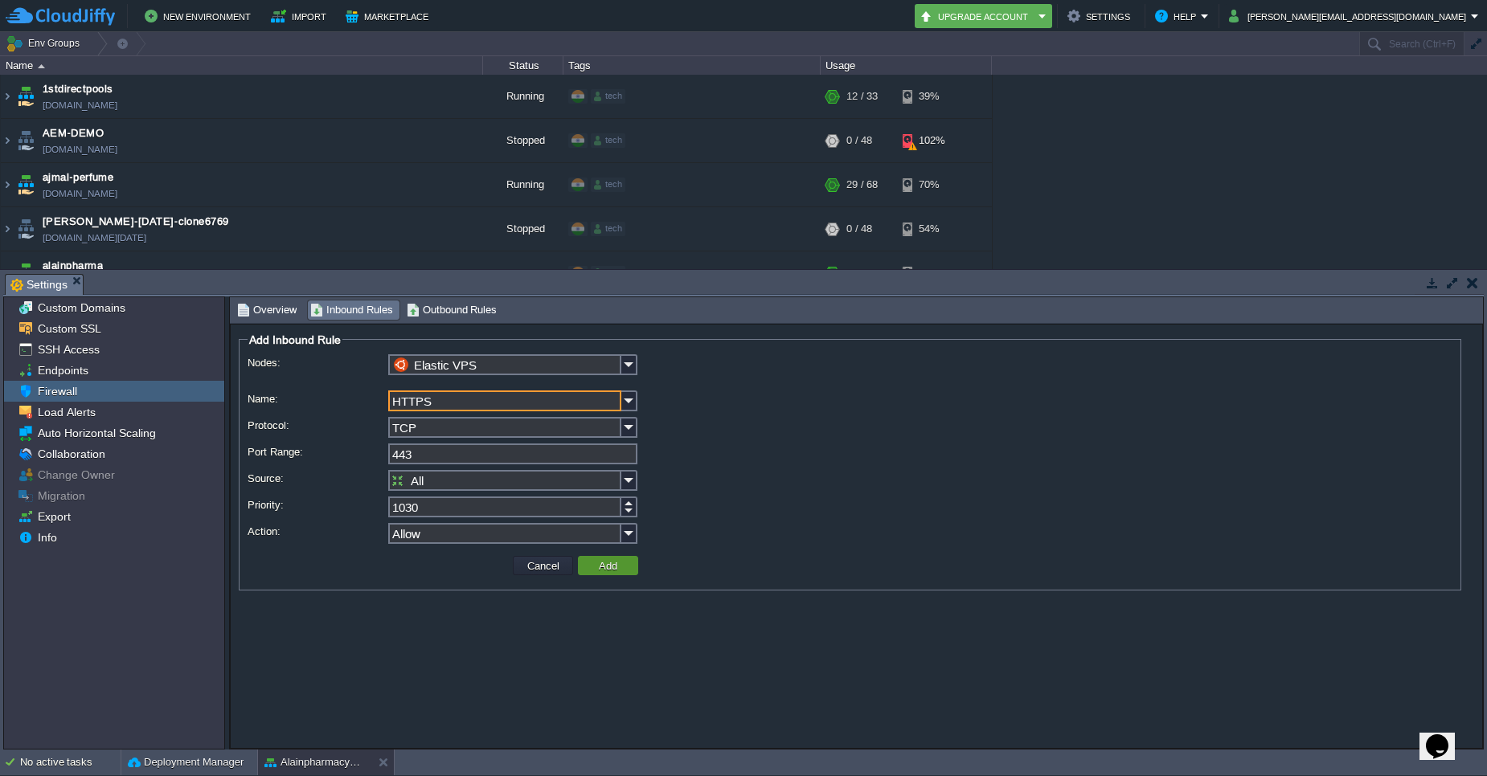
click at [599, 570] on button "Add" at bounding box center [608, 565] width 28 height 14
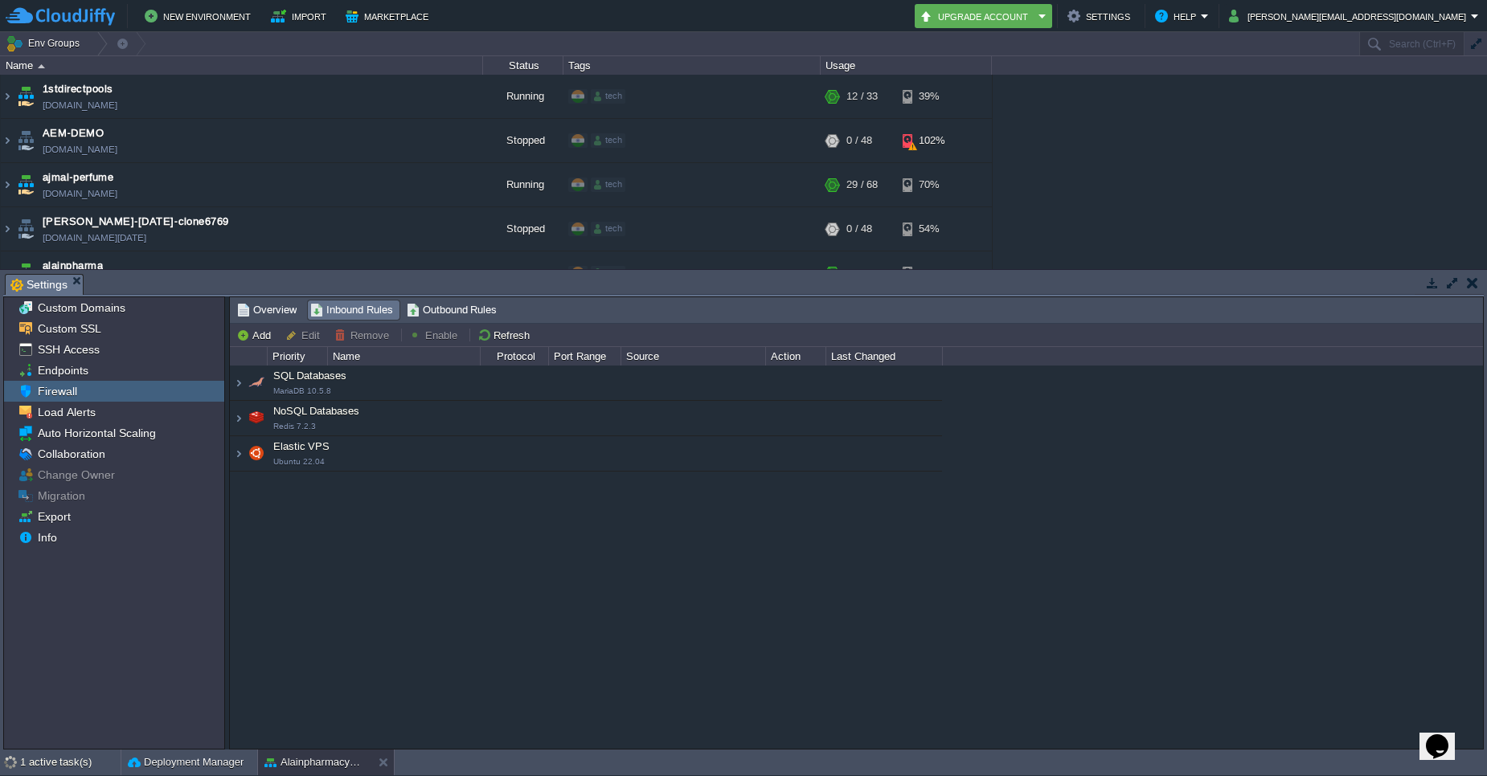
click at [238, 456] on div "Elastic VPS Ubuntu 22.04" at bounding box center [586, 454] width 712 height 34
click at [243, 459] on div "Elastic VPS Ubuntu 22.04" at bounding box center [586, 454] width 712 height 34
click at [243, 338] on button "Add" at bounding box center [255, 335] width 39 height 14
type input "SQL Databases"
type input "1080"
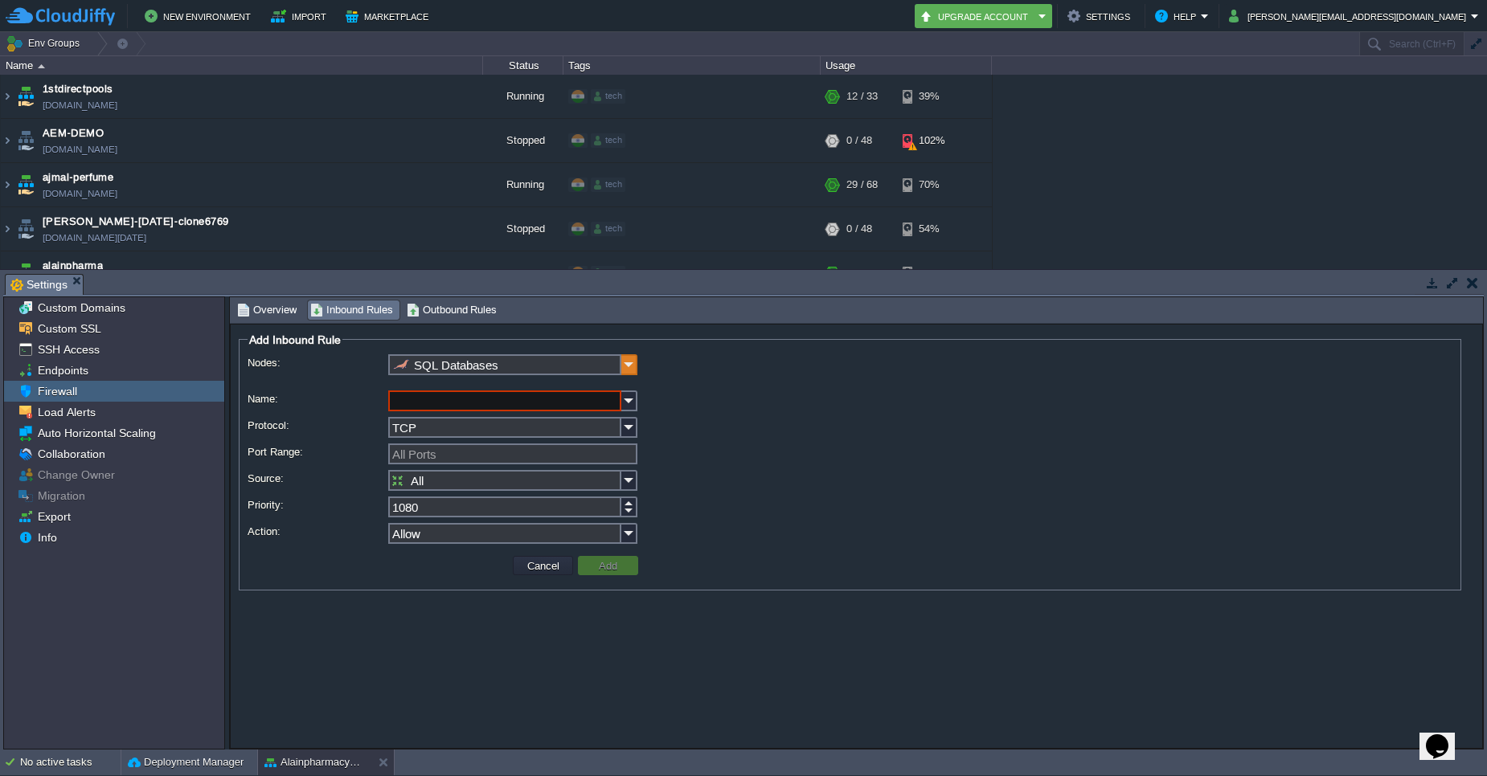
click at [632, 369] on img at bounding box center [629, 364] width 16 height 21
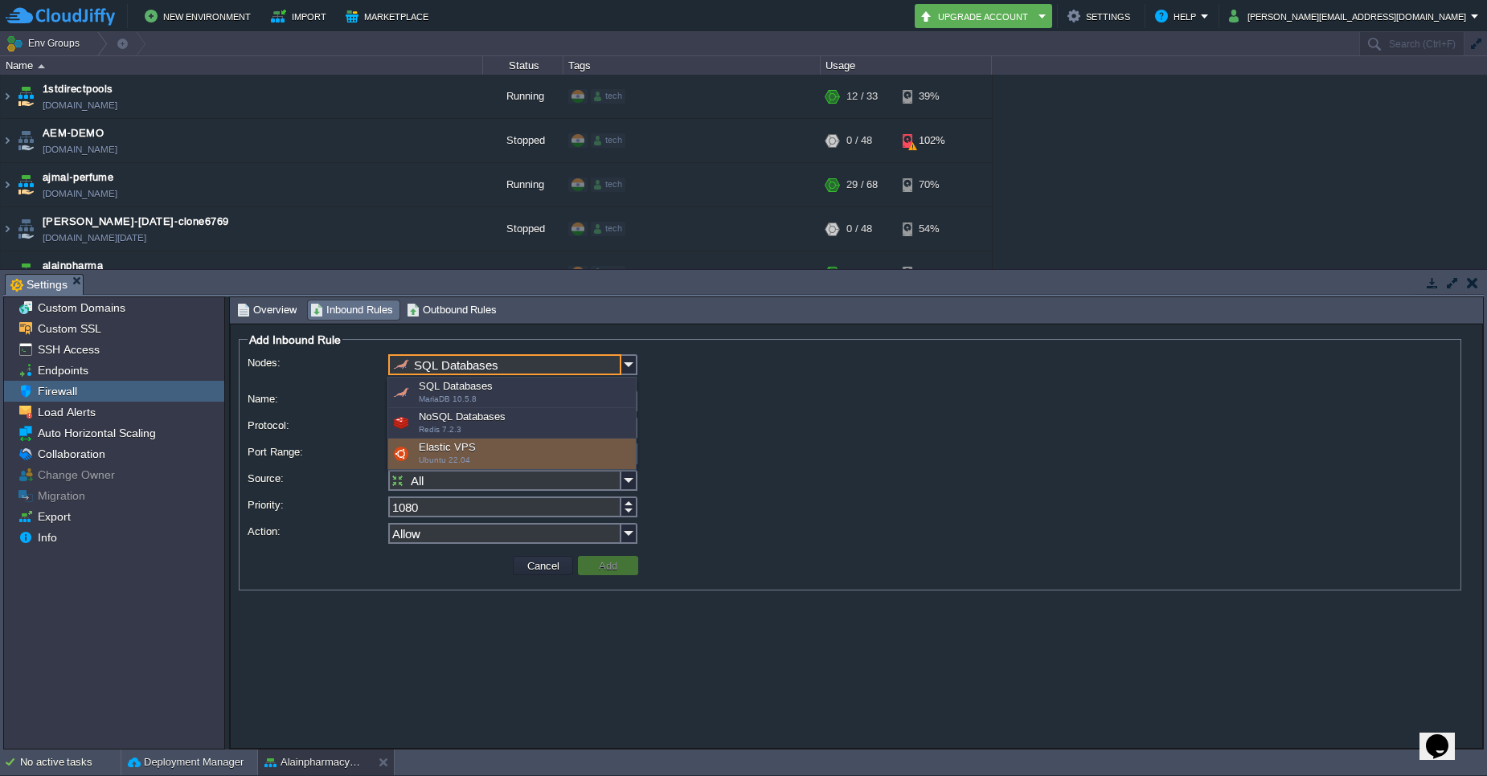
click at [472, 447] on div "Elastic VPS Ubuntu 22.04" at bounding box center [511, 454] width 247 height 31
type input "Elastic VPS"
type input "1040"
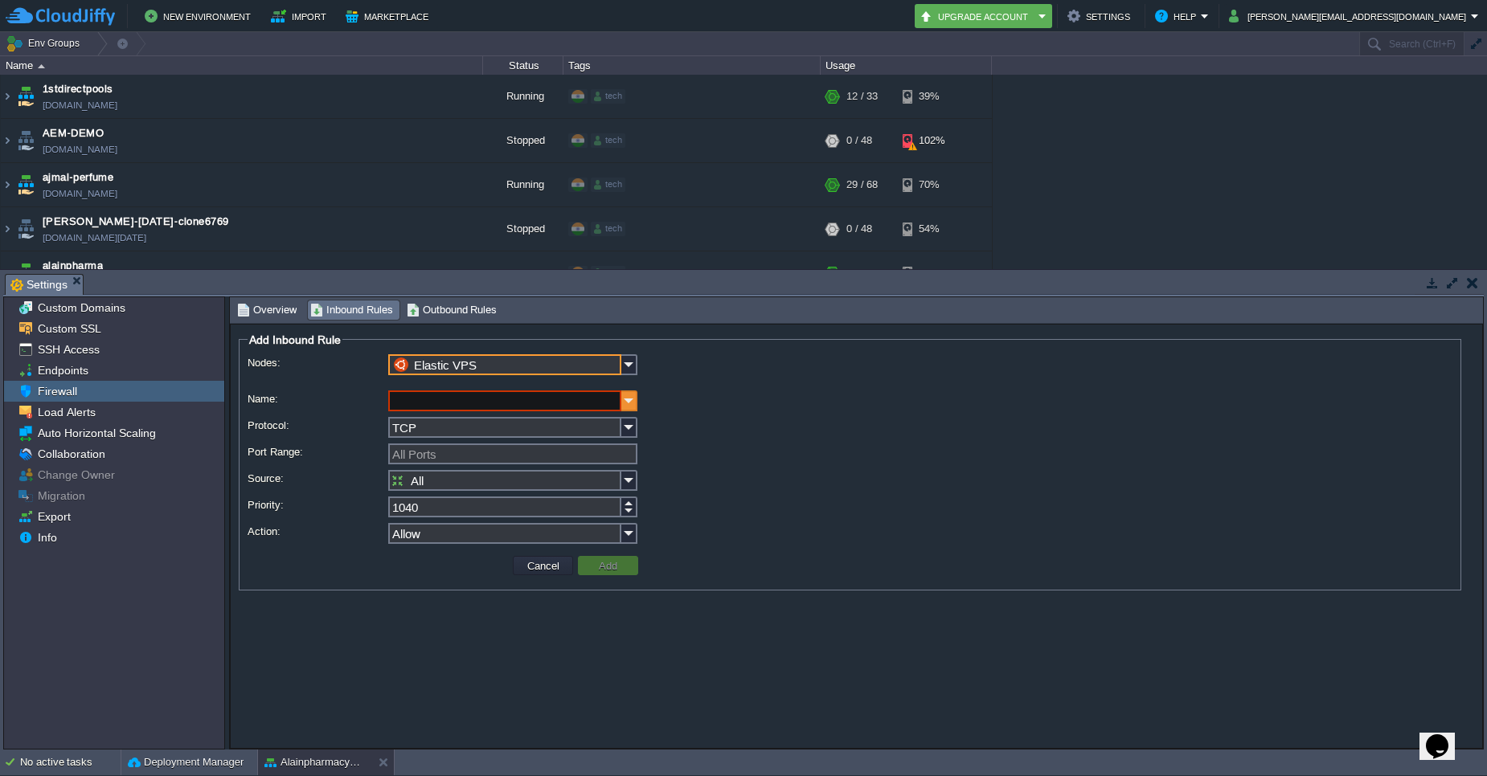
click at [629, 409] on img at bounding box center [629, 401] width 16 height 21
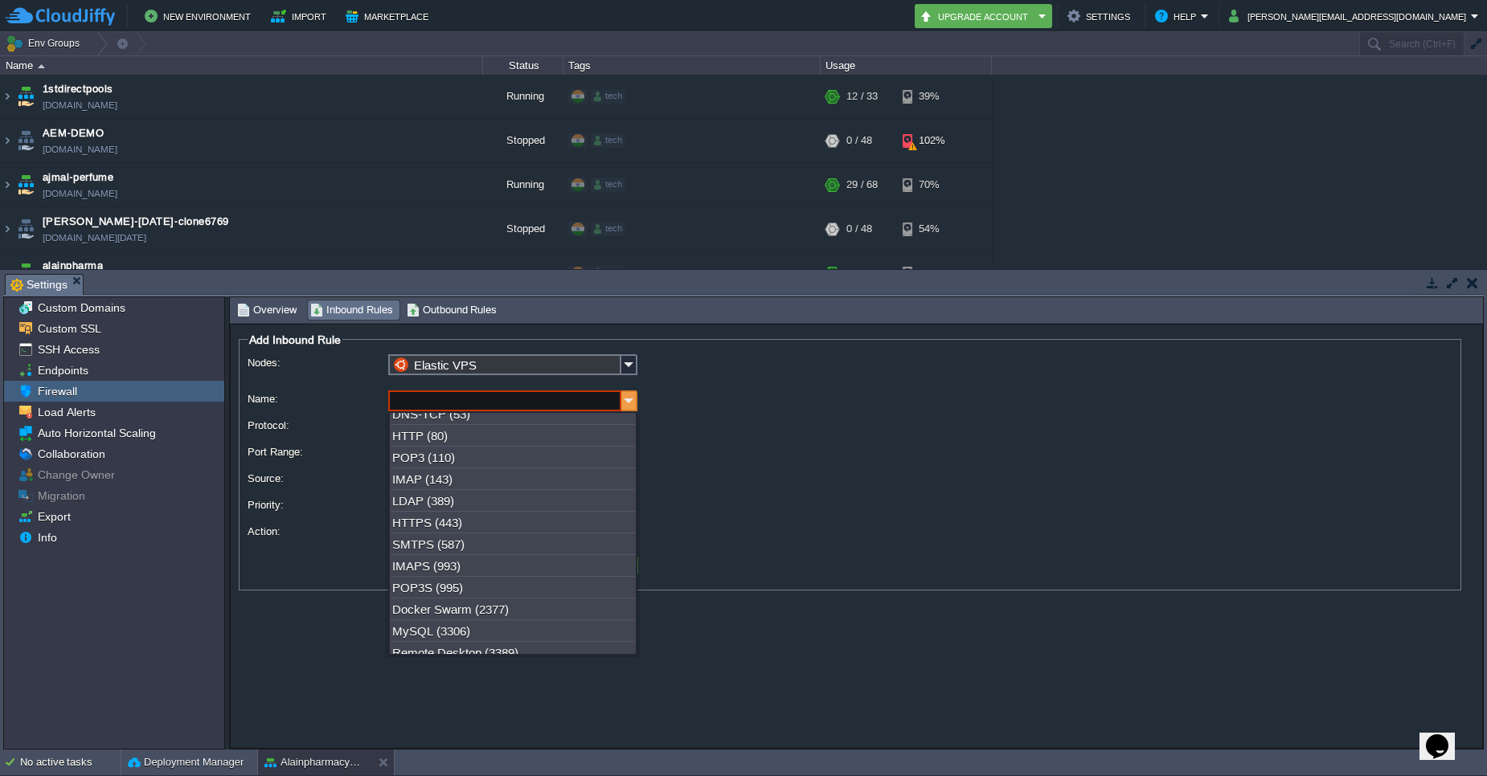
scroll to position [0, 0]
click at [461, 534] on div "HTTP (80)" at bounding box center [513, 532] width 246 height 22
type input "HTTP"
type input "80"
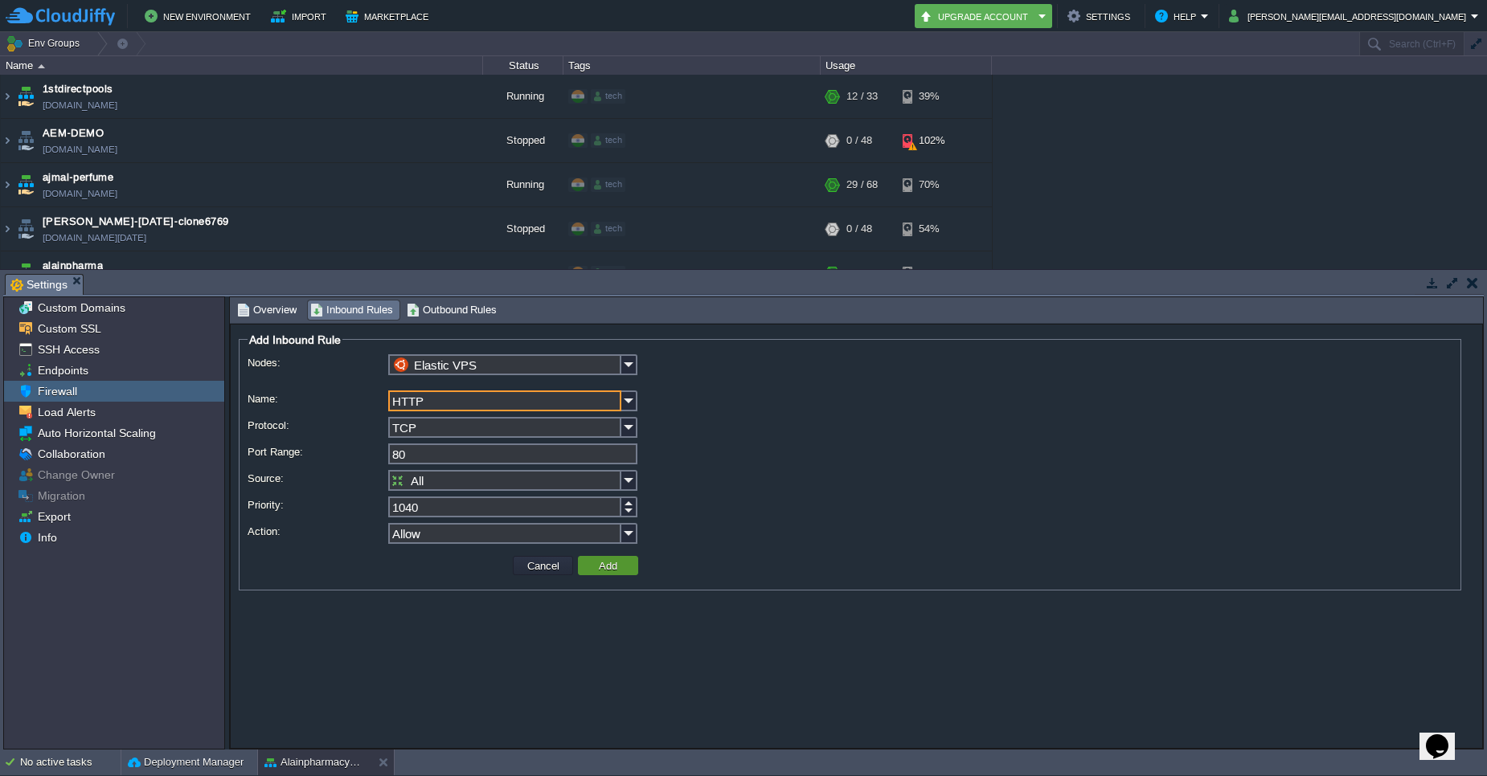
click at [592, 566] on td "Add" at bounding box center [608, 565] width 60 height 19
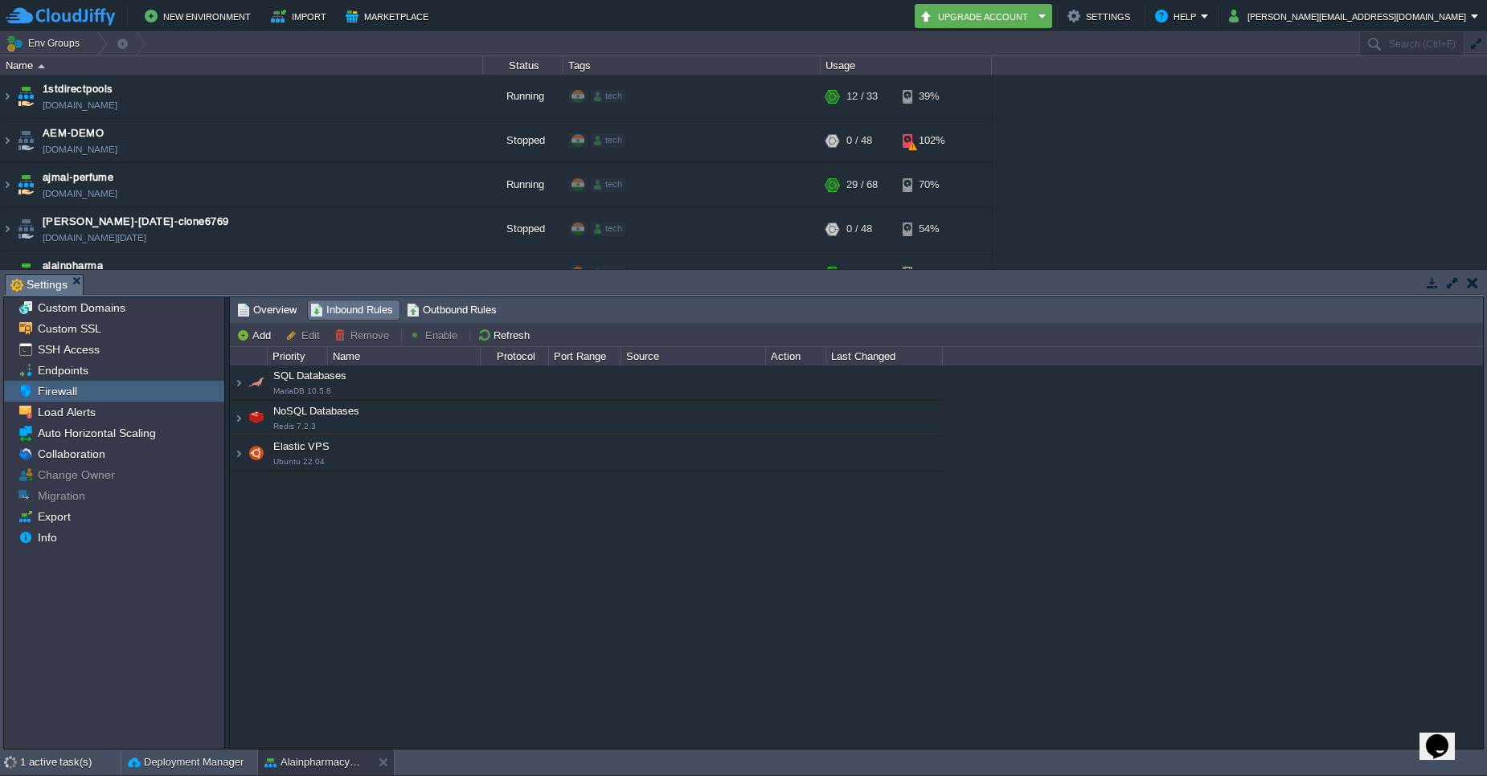
click at [235, 459] on div "Elastic VPS Ubuntu 22.04" at bounding box center [586, 454] width 712 height 34
click at [243, 462] on div "Elastic VPS Ubuntu 22.04" at bounding box center [586, 454] width 712 height 34
click at [241, 333] on button "Add" at bounding box center [255, 335] width 39 height 14
type input "SQL Databases"
type input "1080"
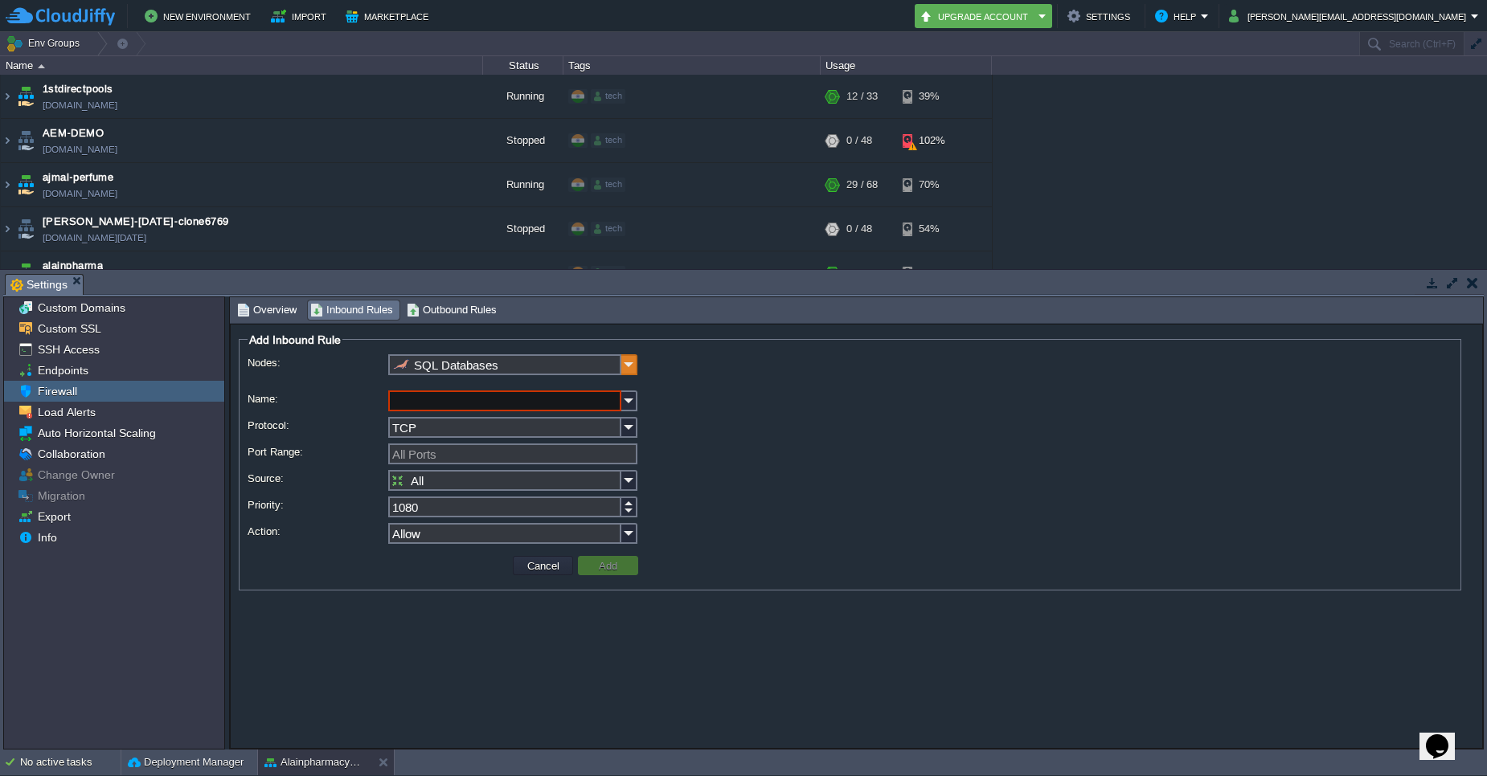
click at [627, 367] on img at bounding box center [629, 364] width 16 height 21
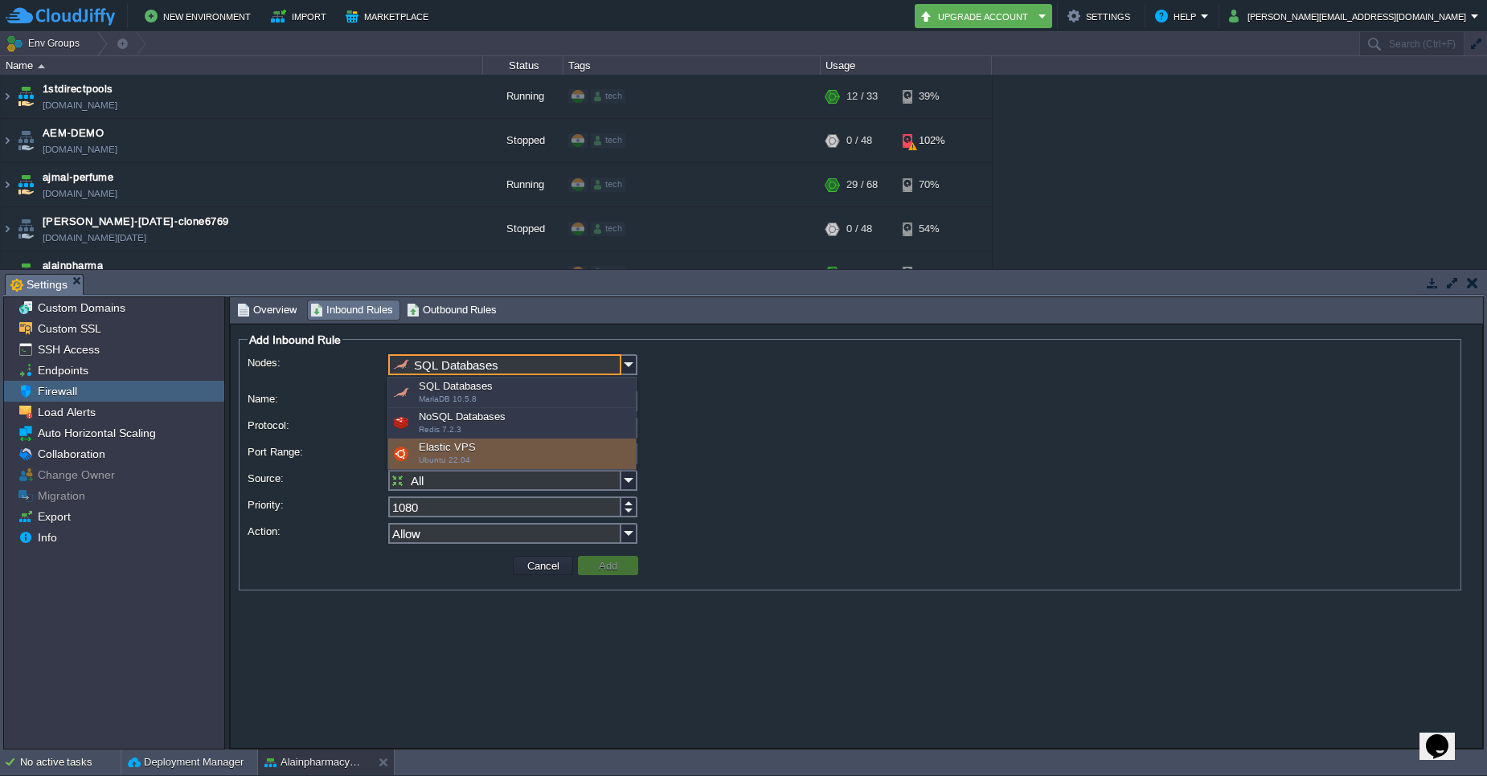
click at [482, 441] on div "Elastic VPS Ubuntu 22.04" at bounding box center [511, 454] width 247 height 31
type input "Elastic VPS"
type input "1050"
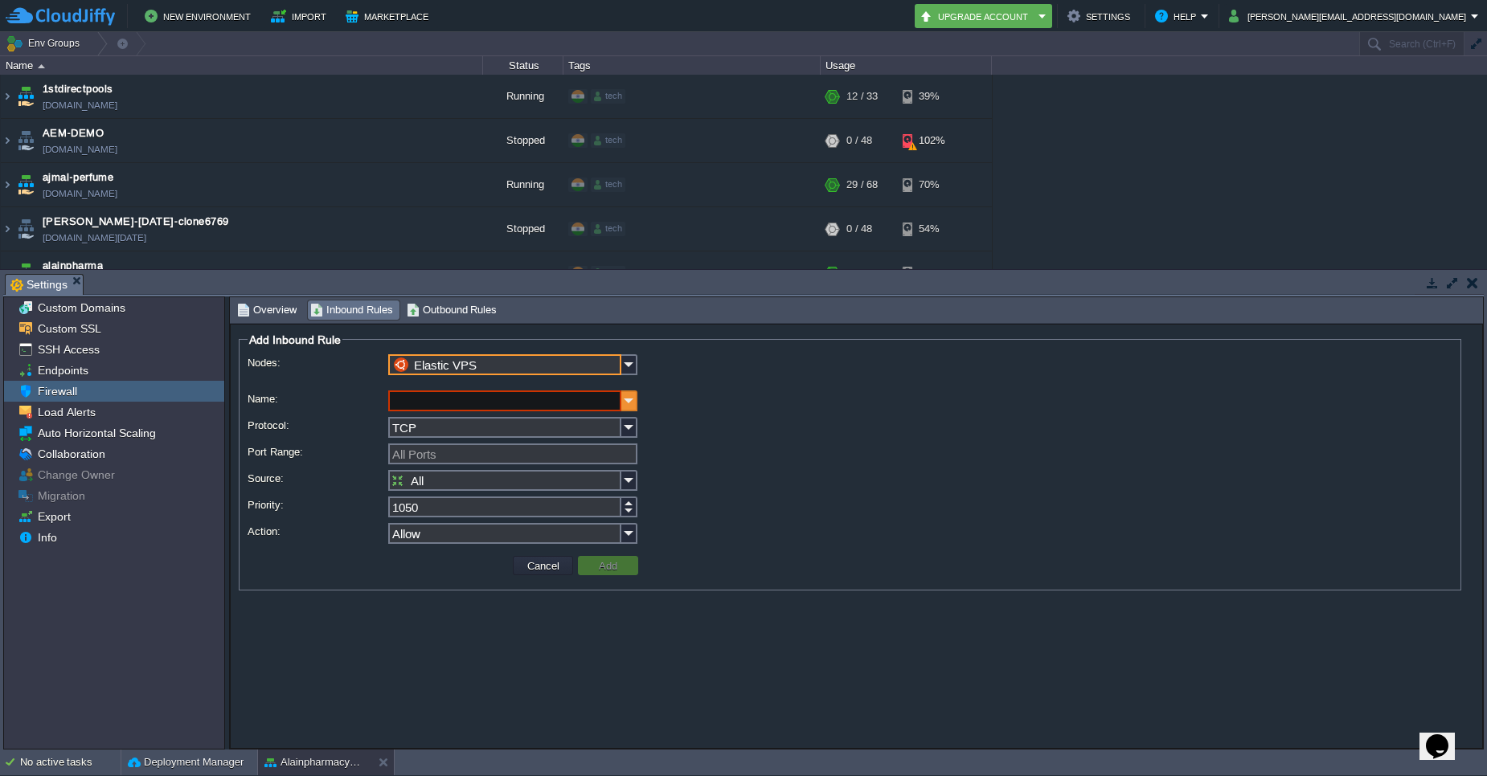
click at [635, 403] on img at bounding box center [629, 401] width 16 height 21
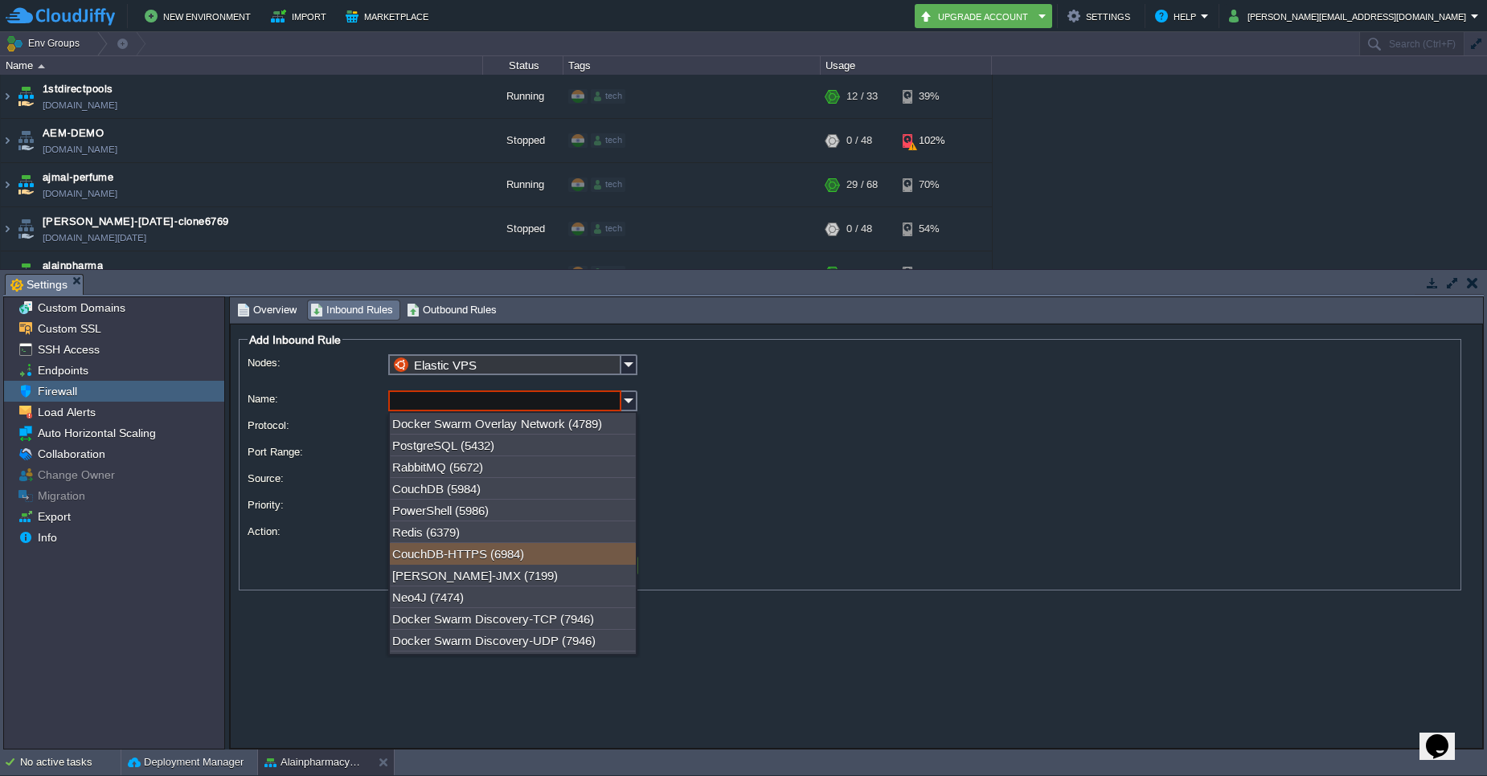
scroll to position [251, 0]
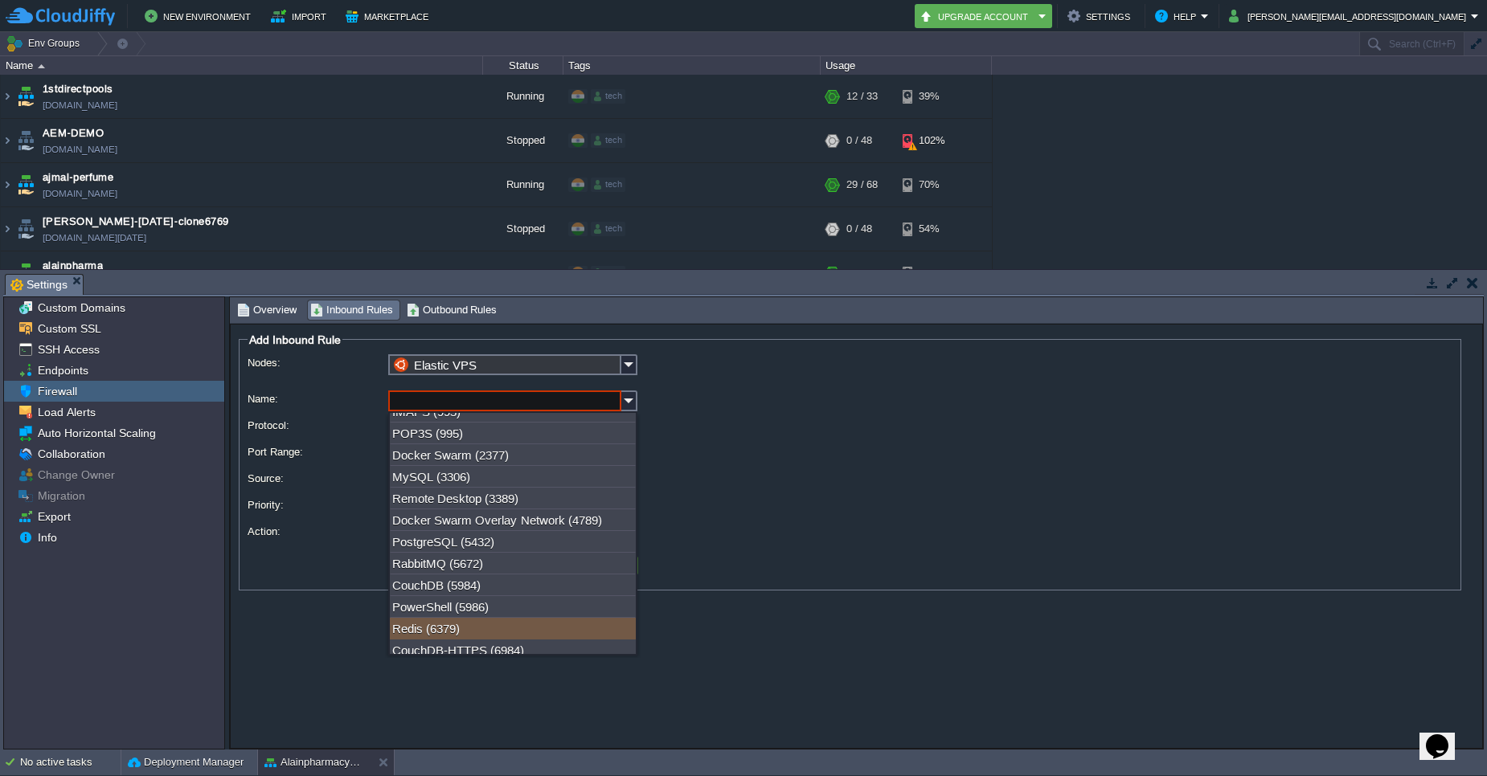
click at [452, 624] on div "Redis (6379)" at bounding box center [513, 629] width 246 height 22
type input "Redis"
type input "6379"
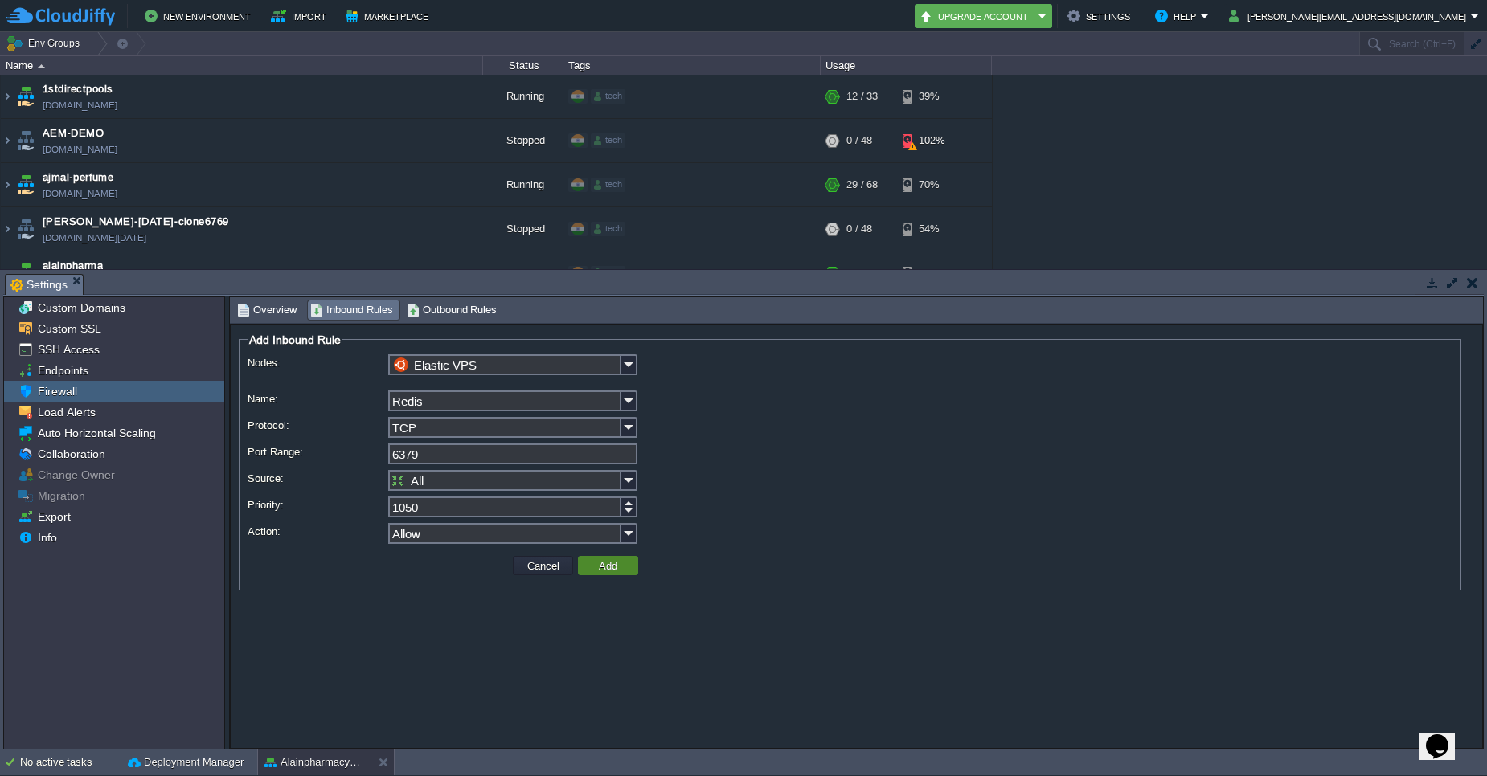
click at [607, 572] on button "Add" at bounding box center [608, 565] width 28 height 14
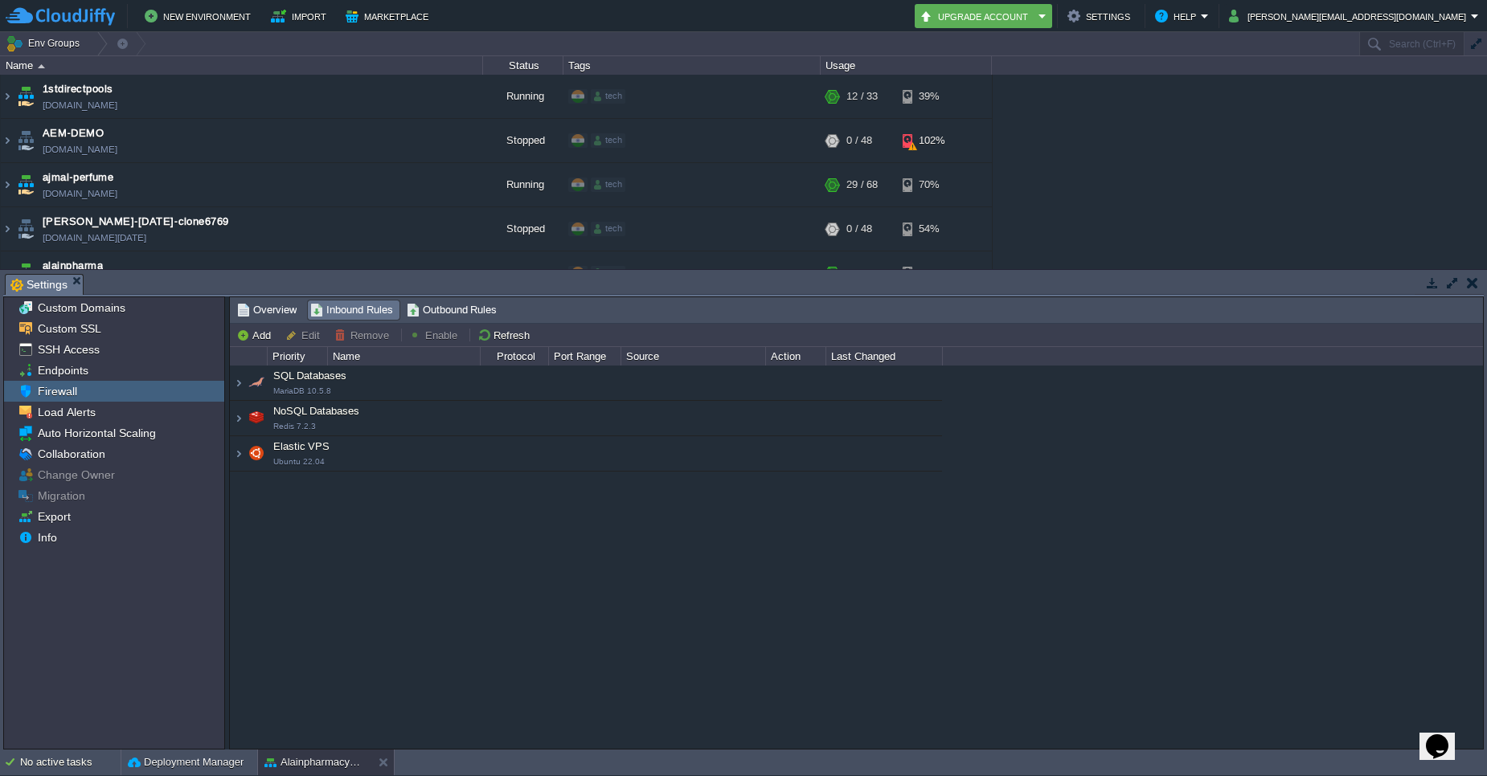
click at [239, 464] on div "Elastic VPS Ubuntu 22.04" at bounding box center [586, 454] width 712 height 34
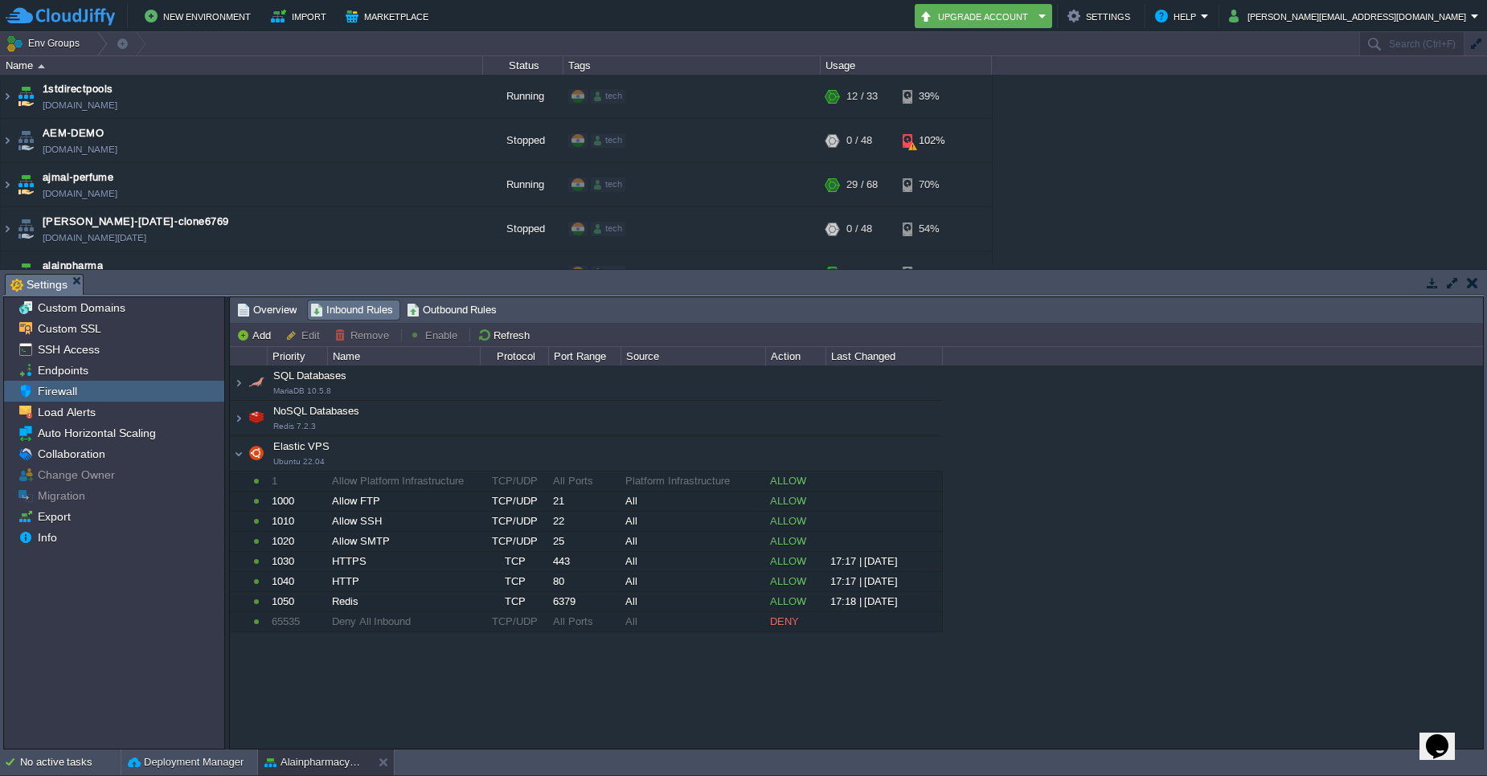
click at [235, 457] on div "Elastic VPS Ubuntu 22.04" at bounding box center [586, 454] width 712 height 34
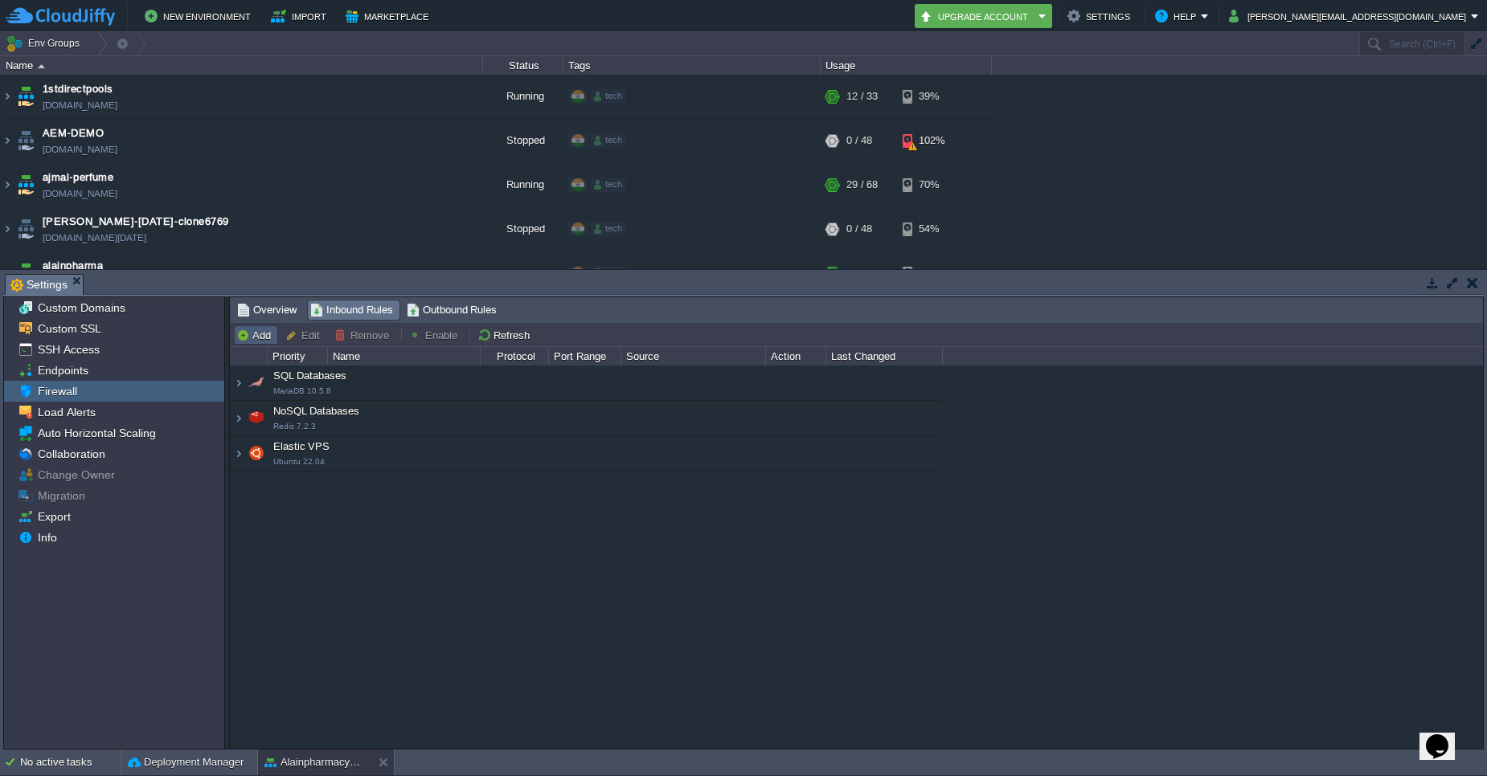
click at [245, 342] on td "Add" at bounding box center [256, 334] width 44 height 19
type input "SQL Databases"
type input "1080"
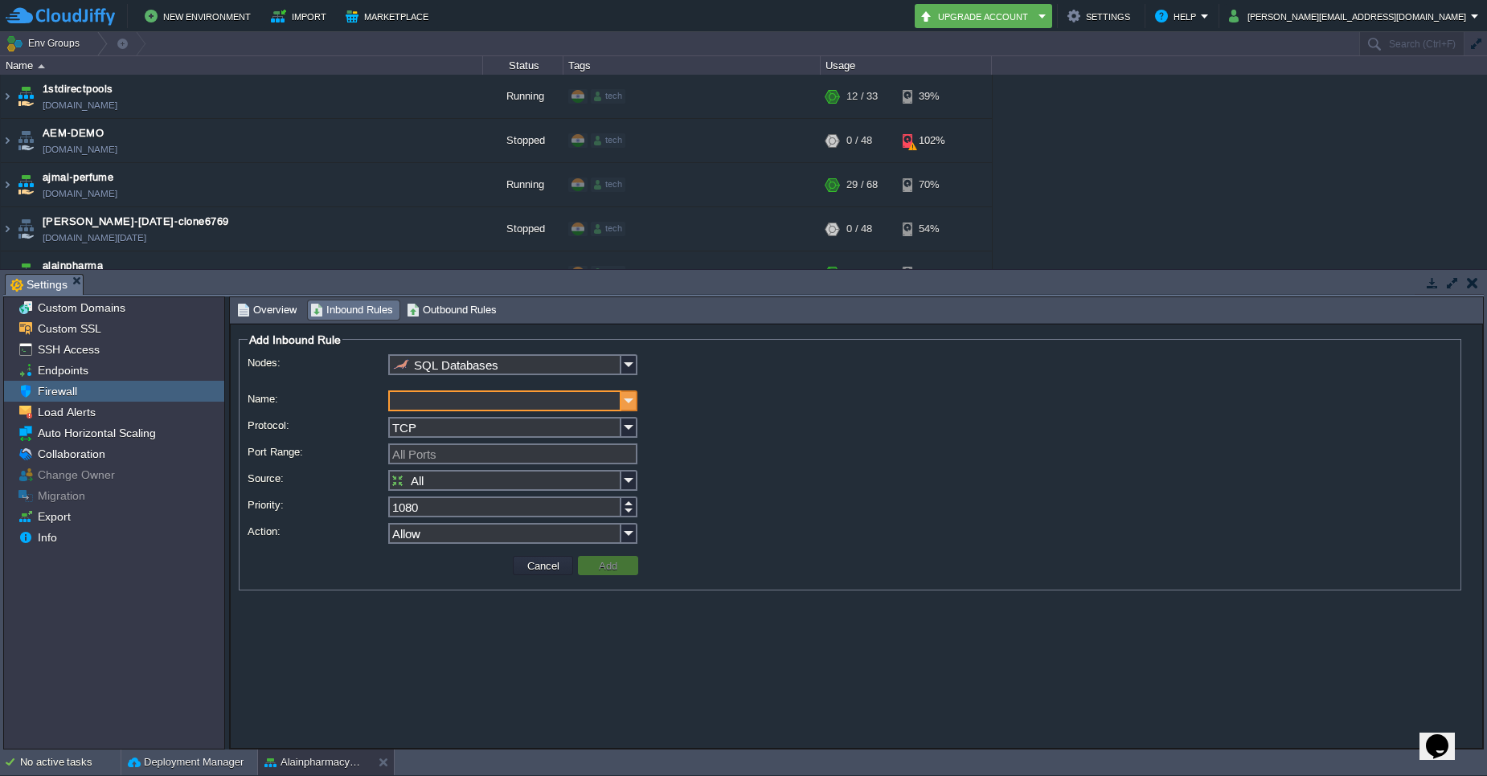
click at [628, 405] on img at bounding box center [629, 401] width 16 height 21
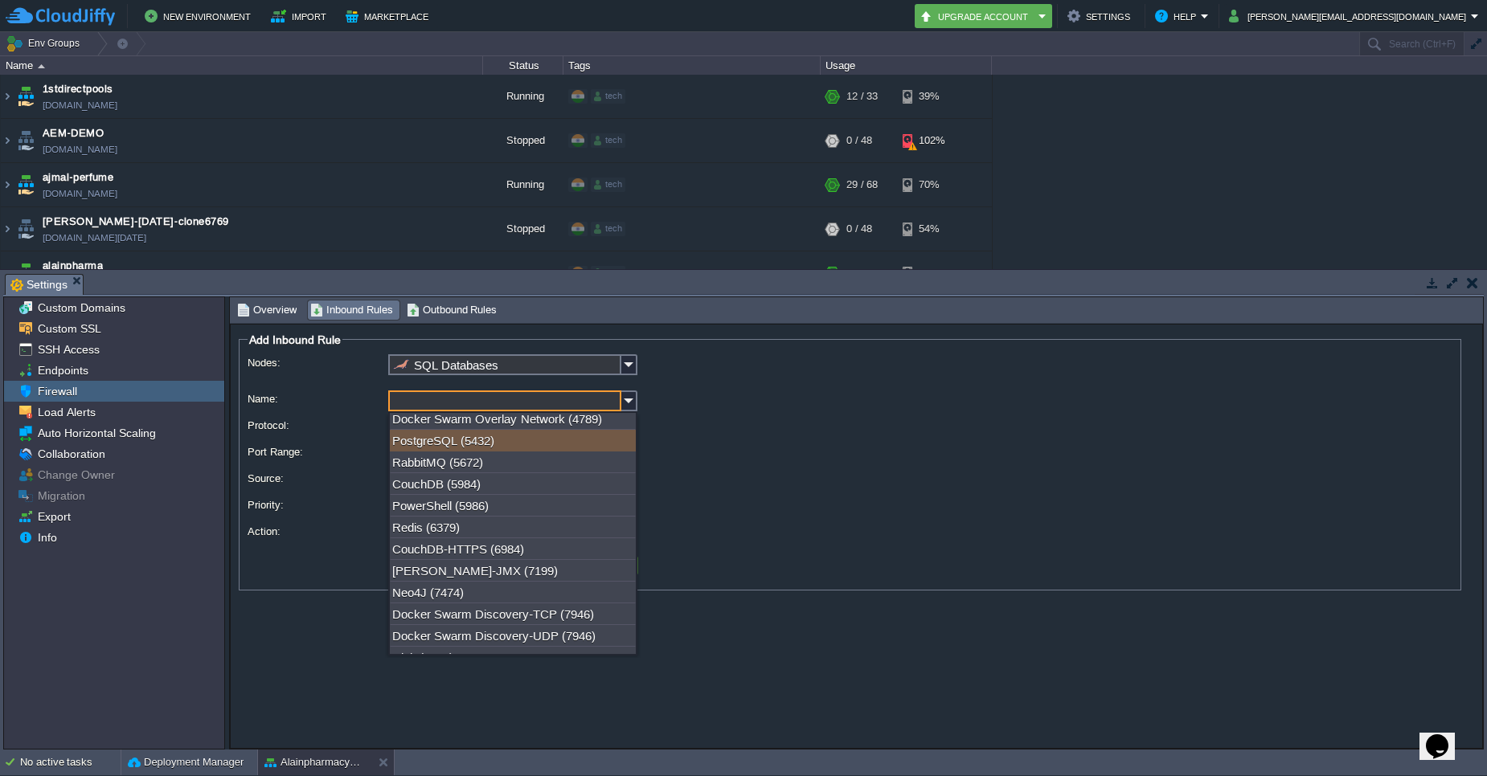
scroll to position [347, 0]
click at [449, 407] on input "Name:" at bounding box center [504, 401] width 233 height 21
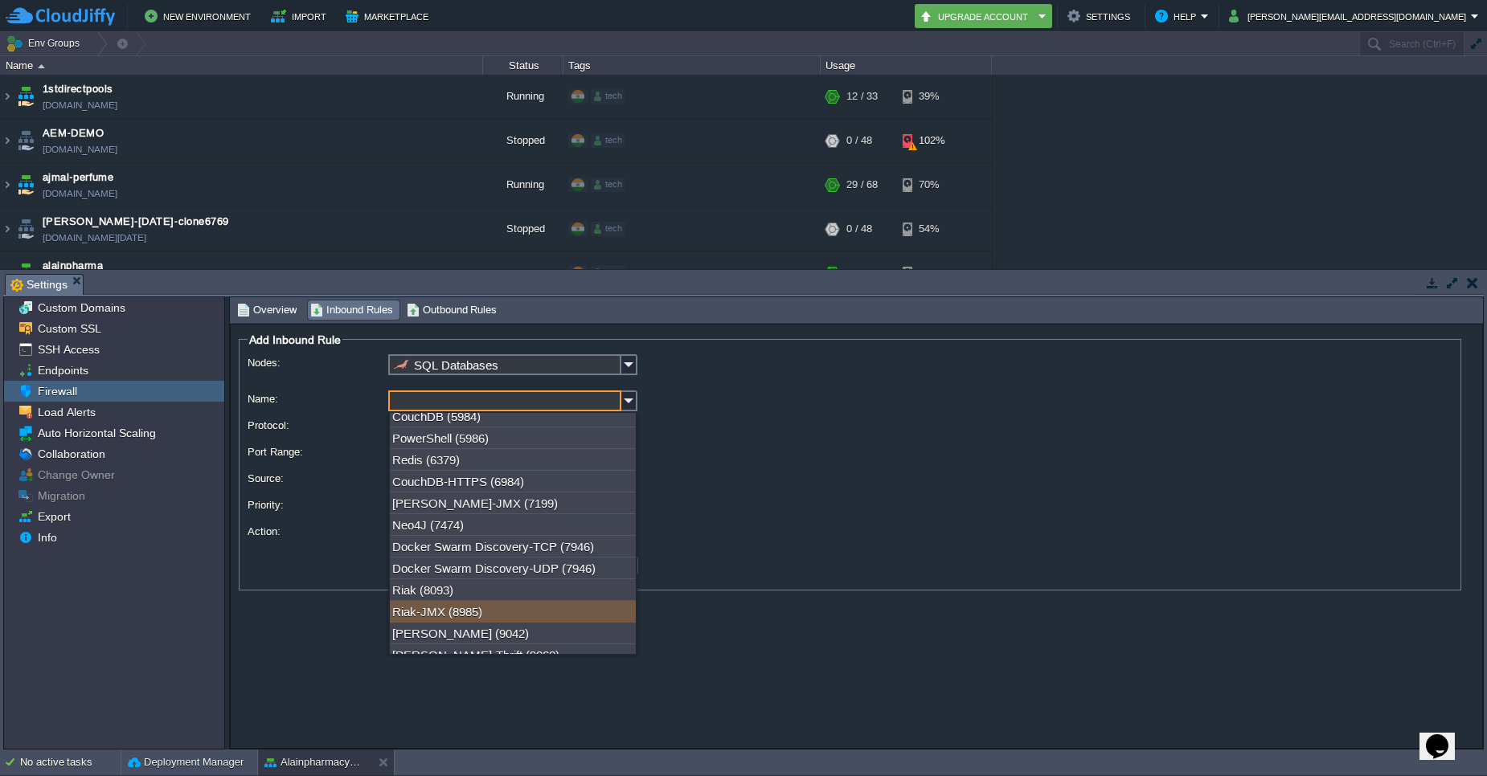
scroll to position [540, 0]
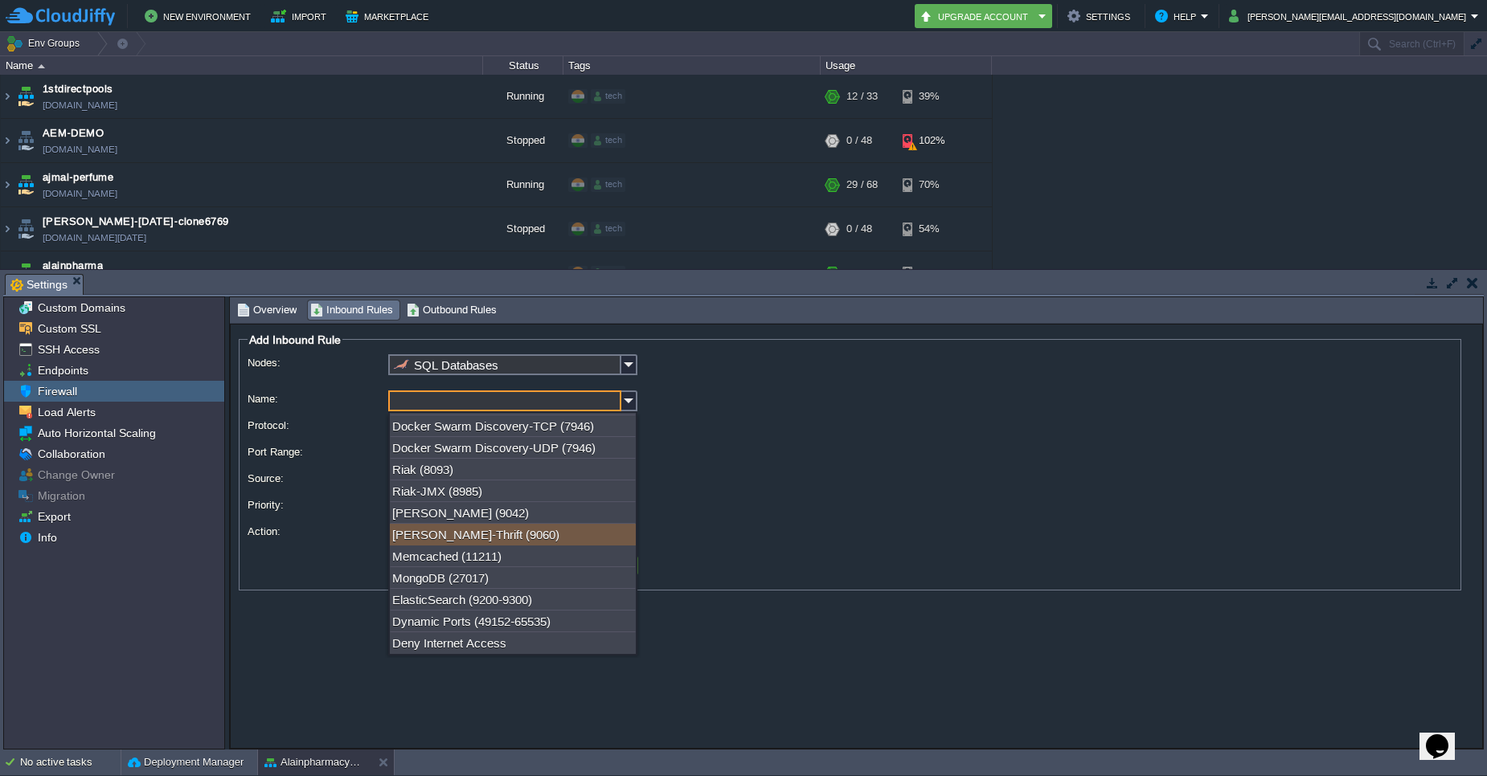
click at [902, 575] on td "Cancel Add" at bounding box center [850, 566] width 1196 height 24
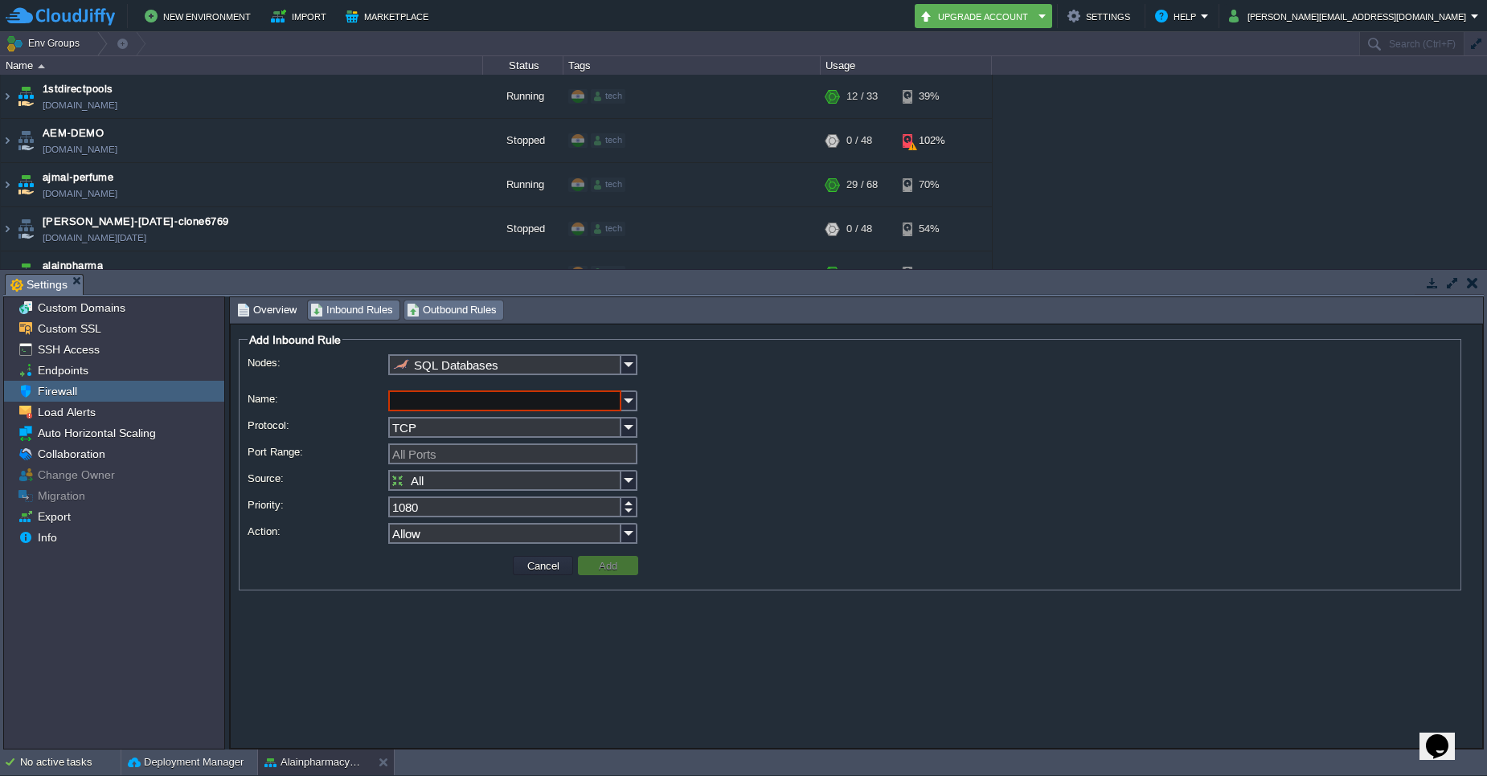
click at [474, 316] on span "Outbound Rules" at bounding box center [452, 310] width 91 height 18
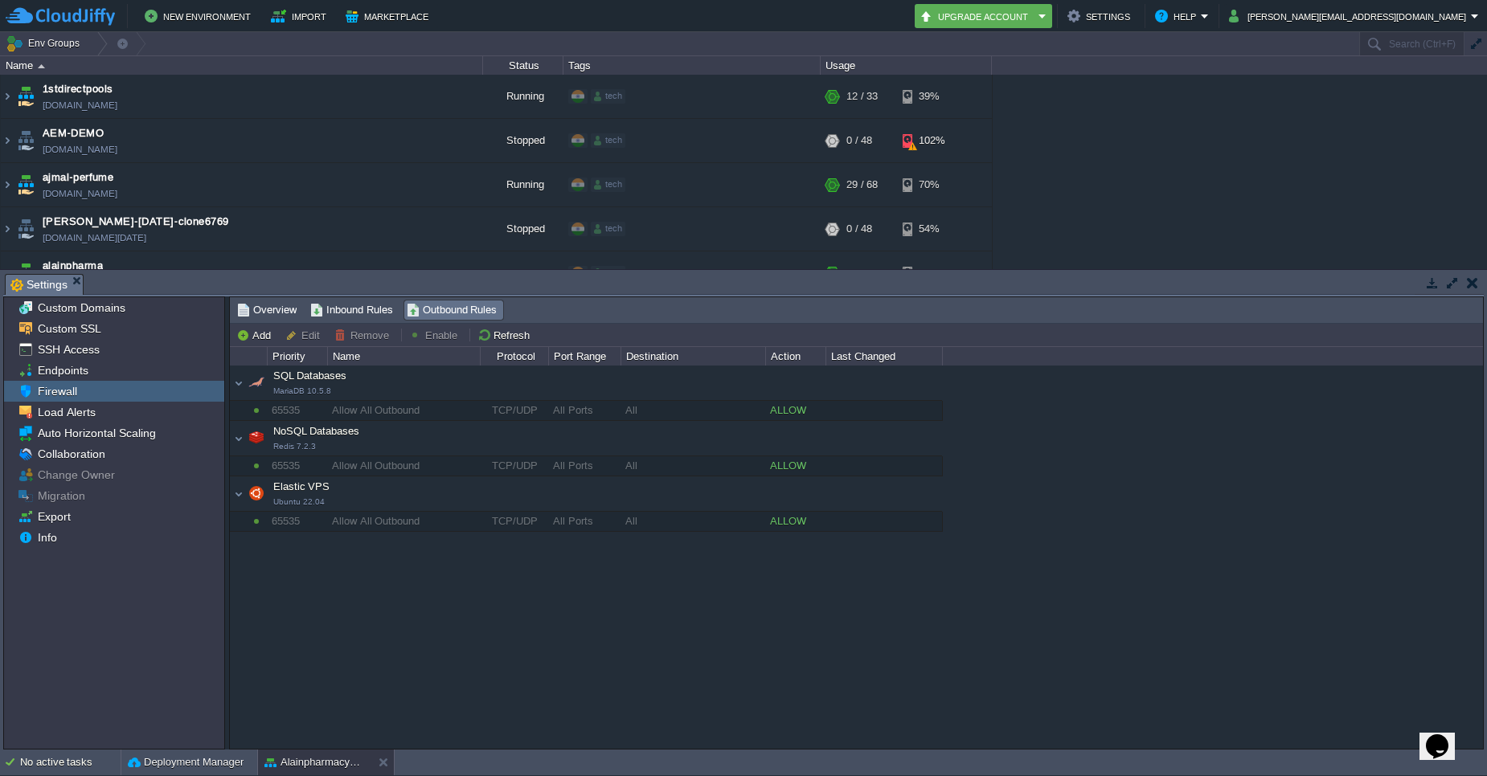
click at [235, 497] on div "Elastic VPS Ubuntu 22.04" at bounding box center [586, 494] width 712 height 34
click at [238, 497] on div "Elastic VPS Ubuntu 22.04" at bounding box center [586, 494] width 712 height 34
click at [358, 313] on span "Inbound Rules" at bounding box center [351, 310] width 83 height 18
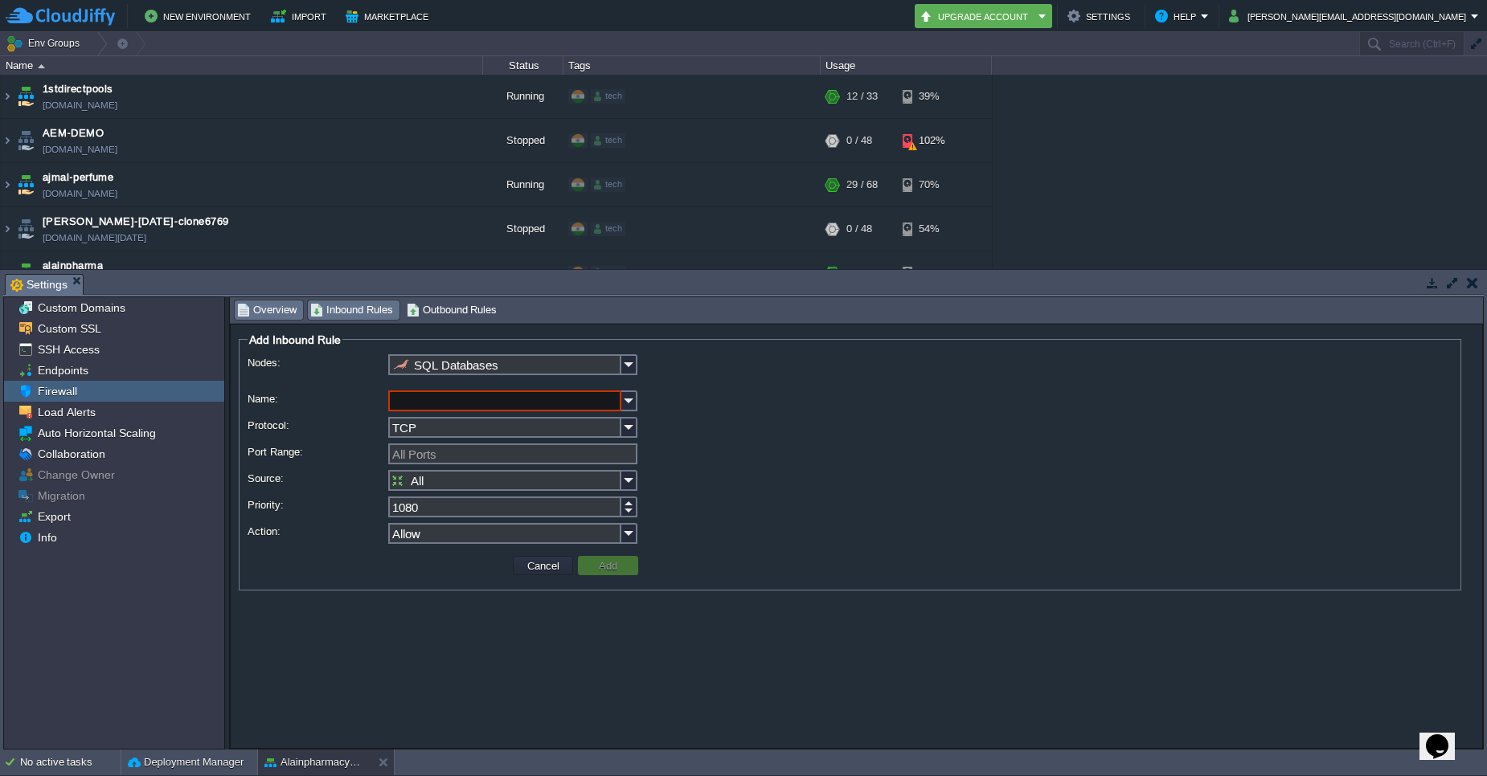
click at [269, 318] on span "Overview" at bounding box center [266, 310] width 59 height 18
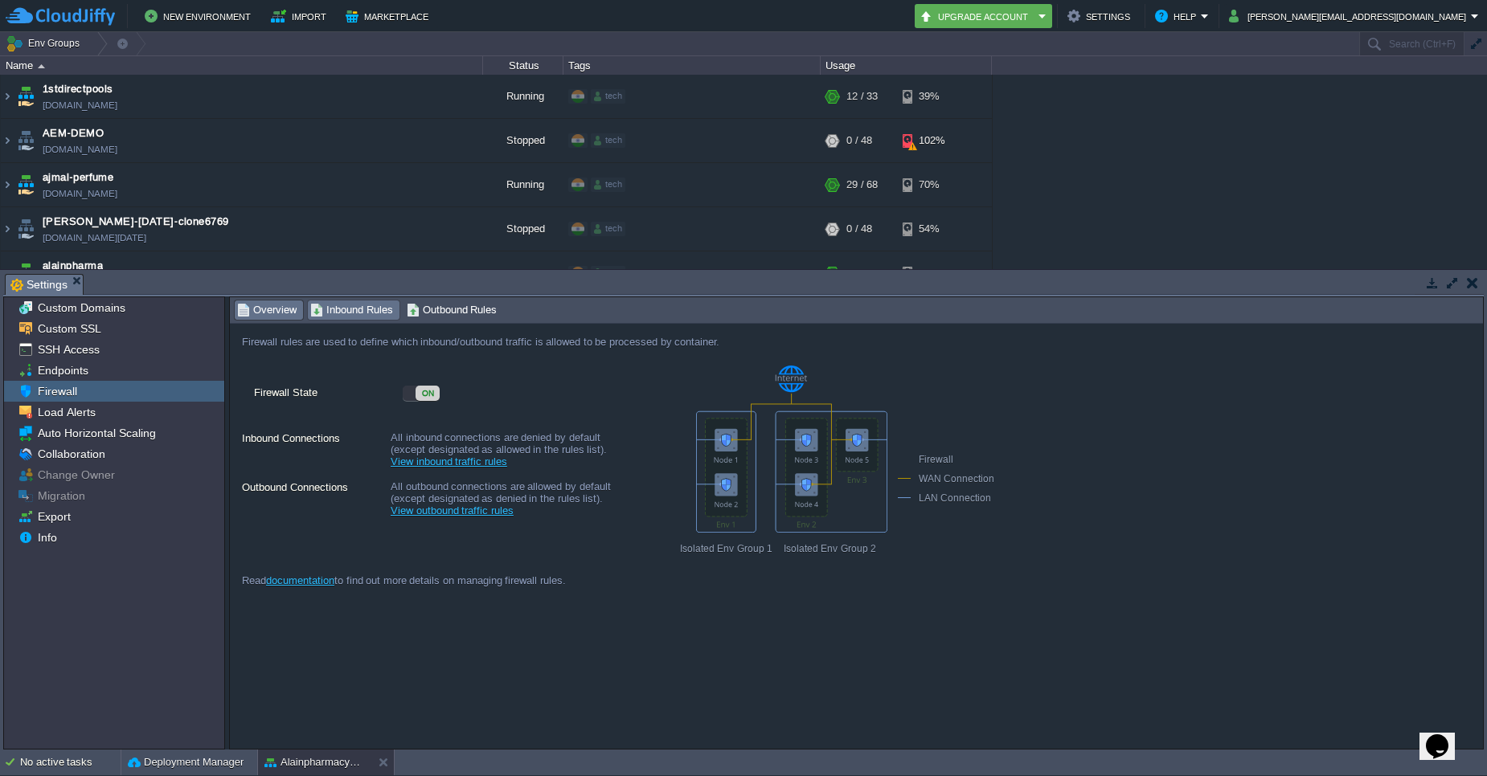
click at [325, 308] on span "Inbound Rules" at bounding box center [351, 310] width 83 height 18
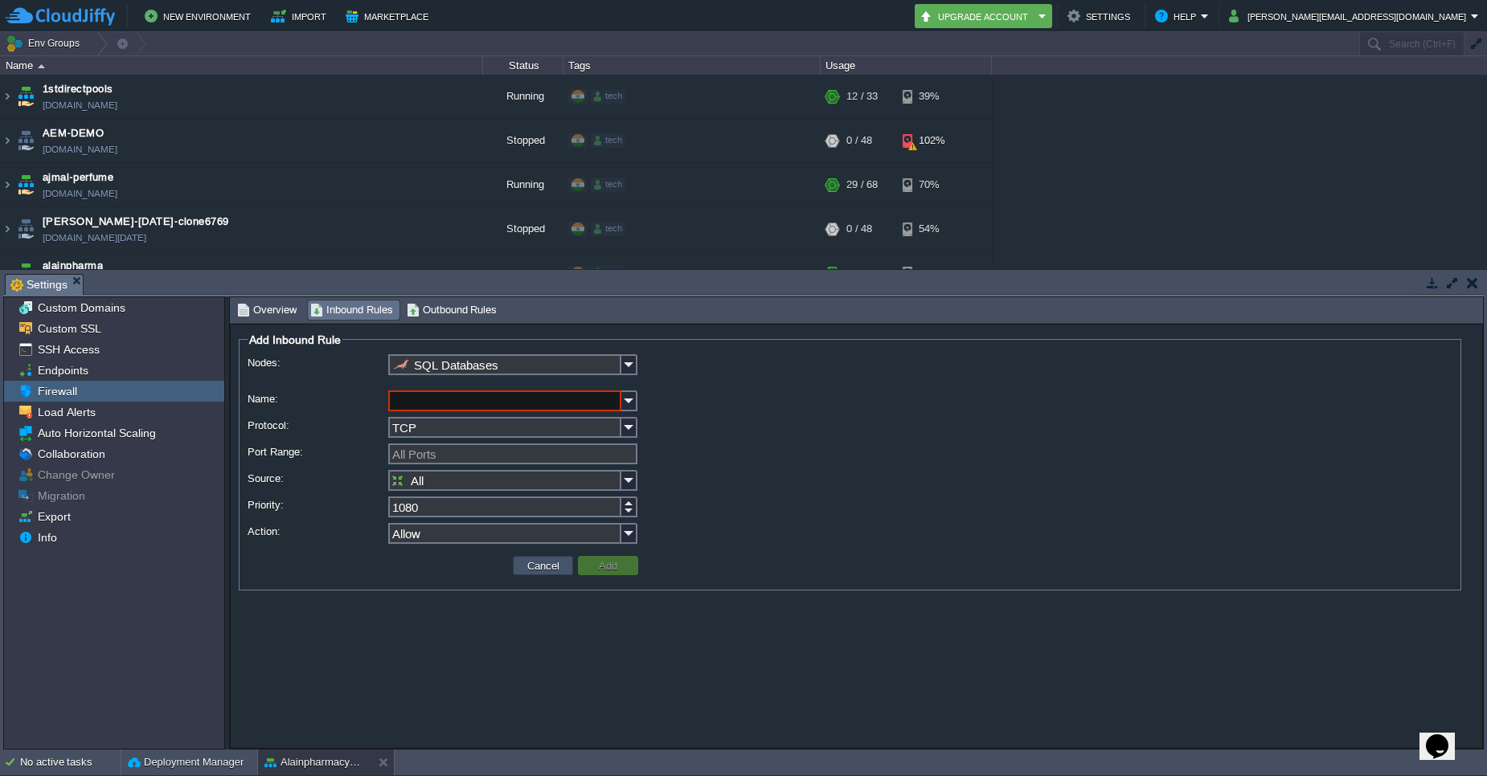
click at [553, 571] on button "Cancel" at bounding box center [543, 565] width 42 height 14
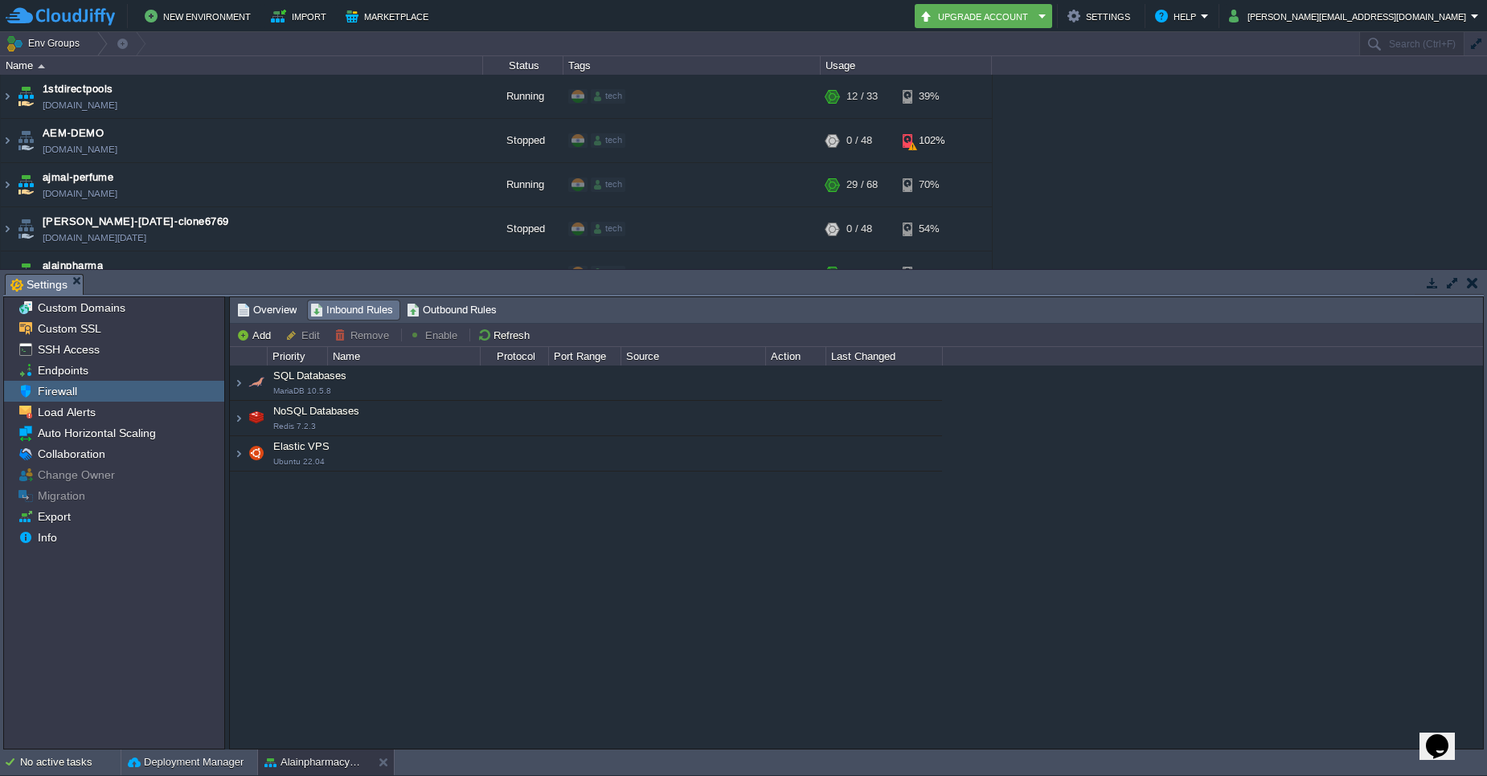
click at [246, 459] on div "Elastic VPS Ubuntu 22.04" at bounding box center [586, 454] width 712 height 34
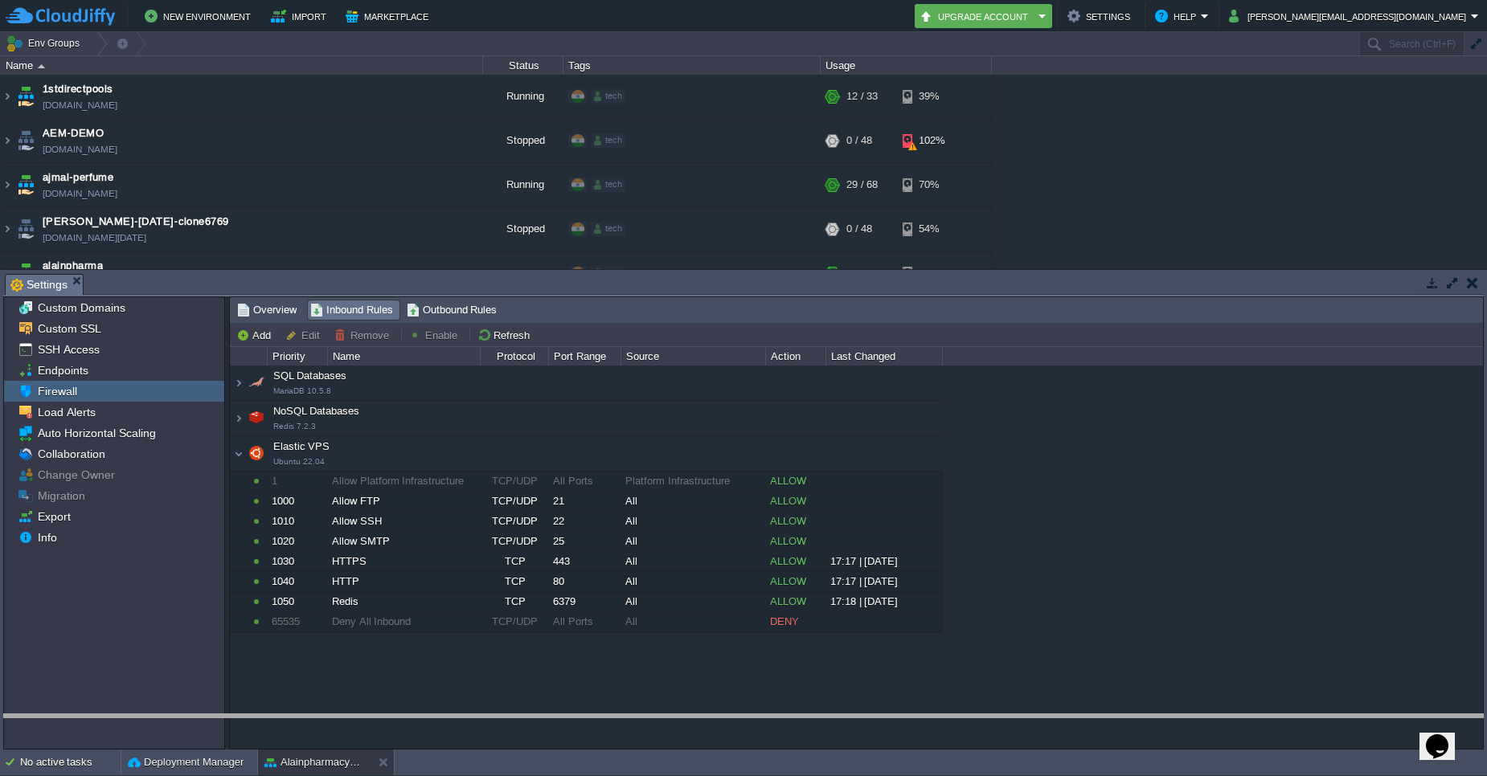
drag, startPoint x: 629, startPoint y: 273, endPoint x: 530, endPoint y: 770, distance: 506.5
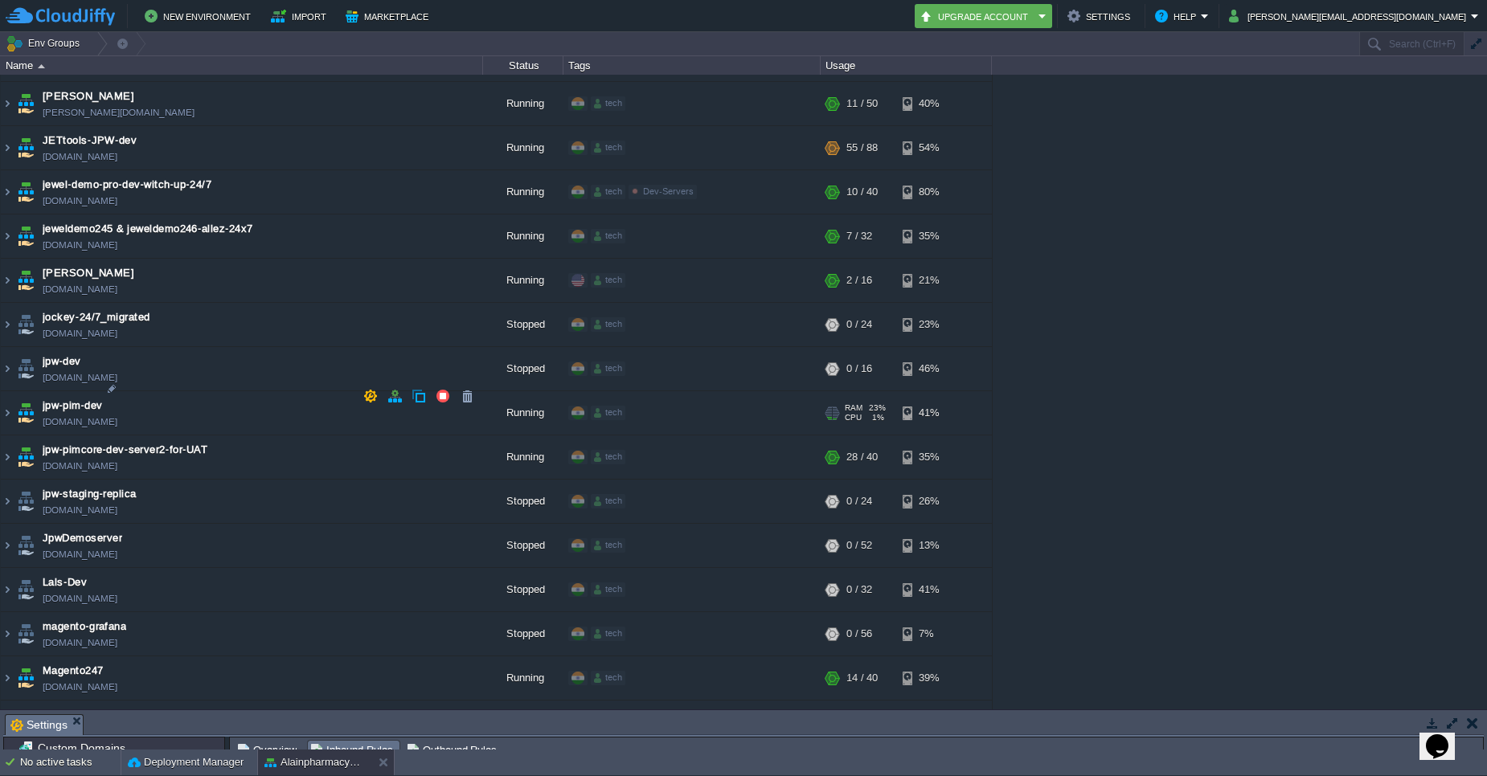
scroll to position [2411, 0]
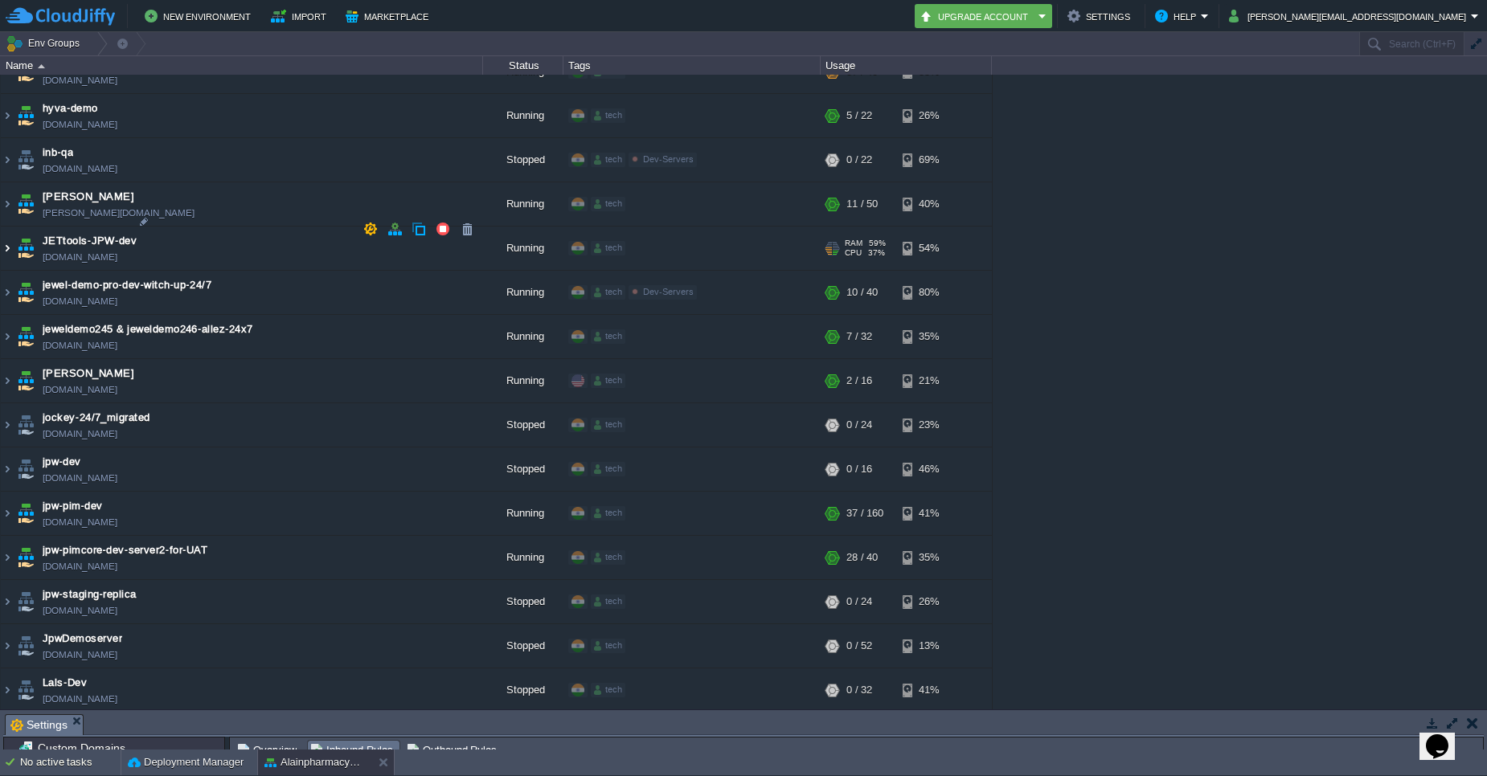
click at [10, 228] on img at bounding box center [7, 248] width 13 height 43
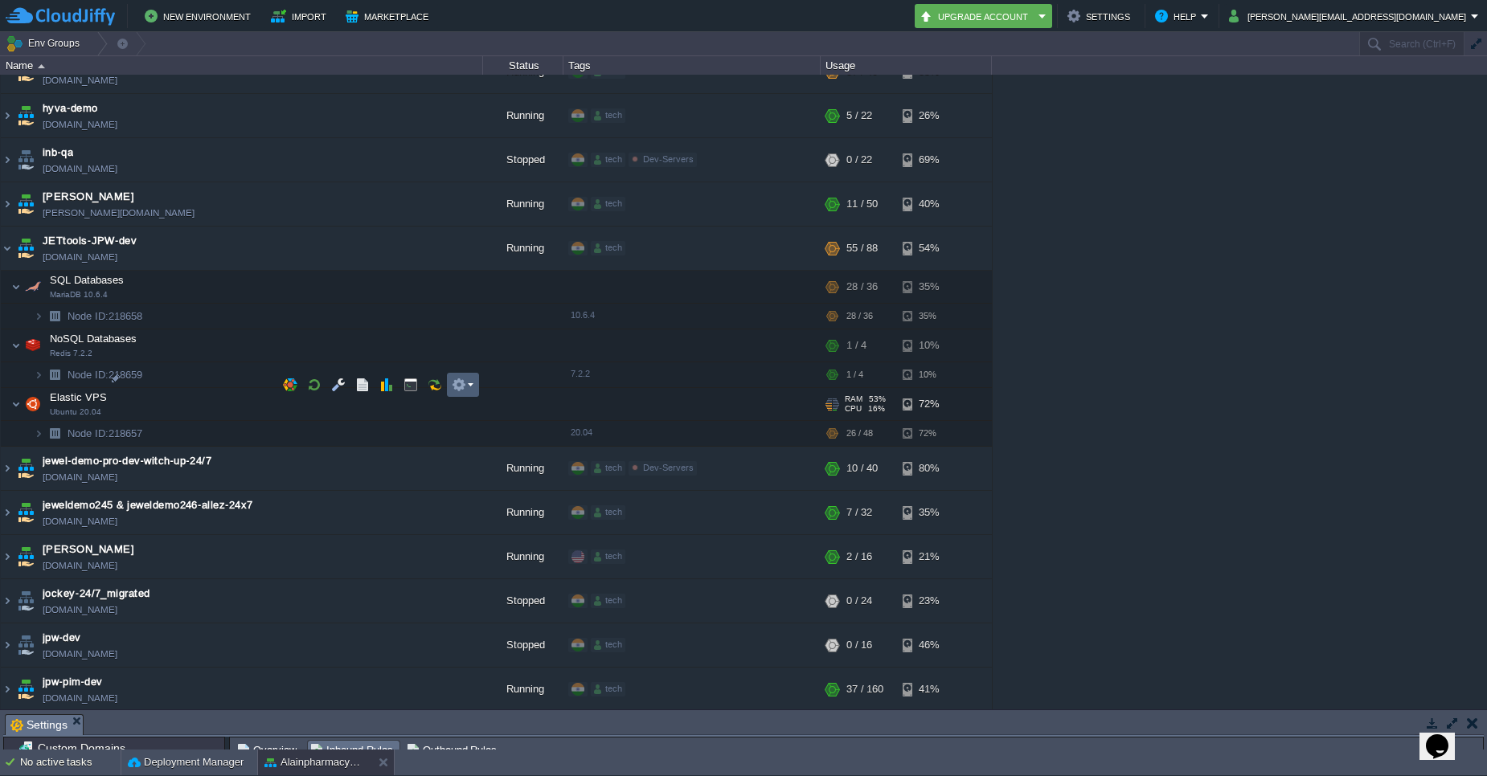
click at [472, 385] on em at bounding box center [463, 385] width 22 height 14
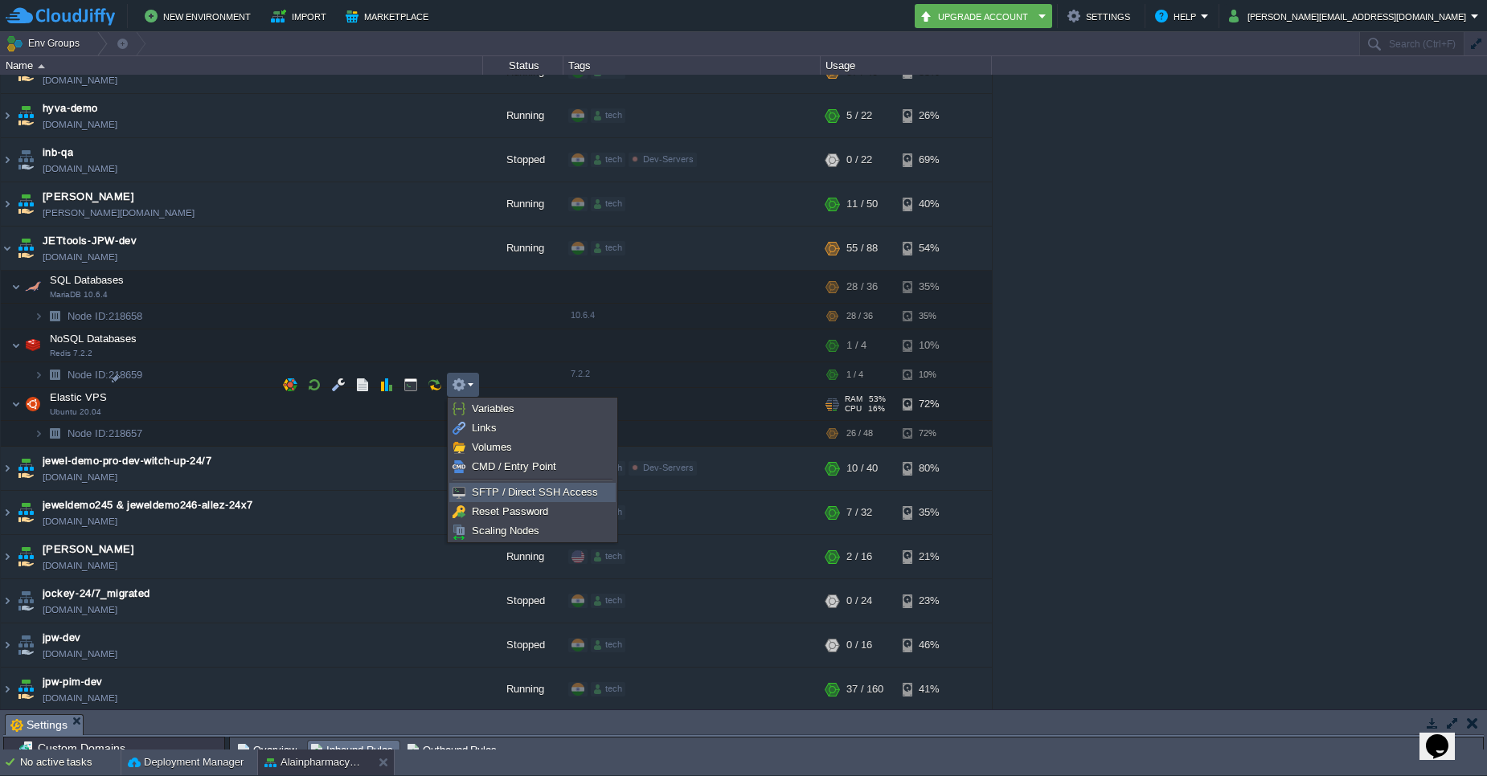
click at [517, 493] on span "SFTP / Direct SSH Access" at bounding box center [535, 492] width 126 height 12
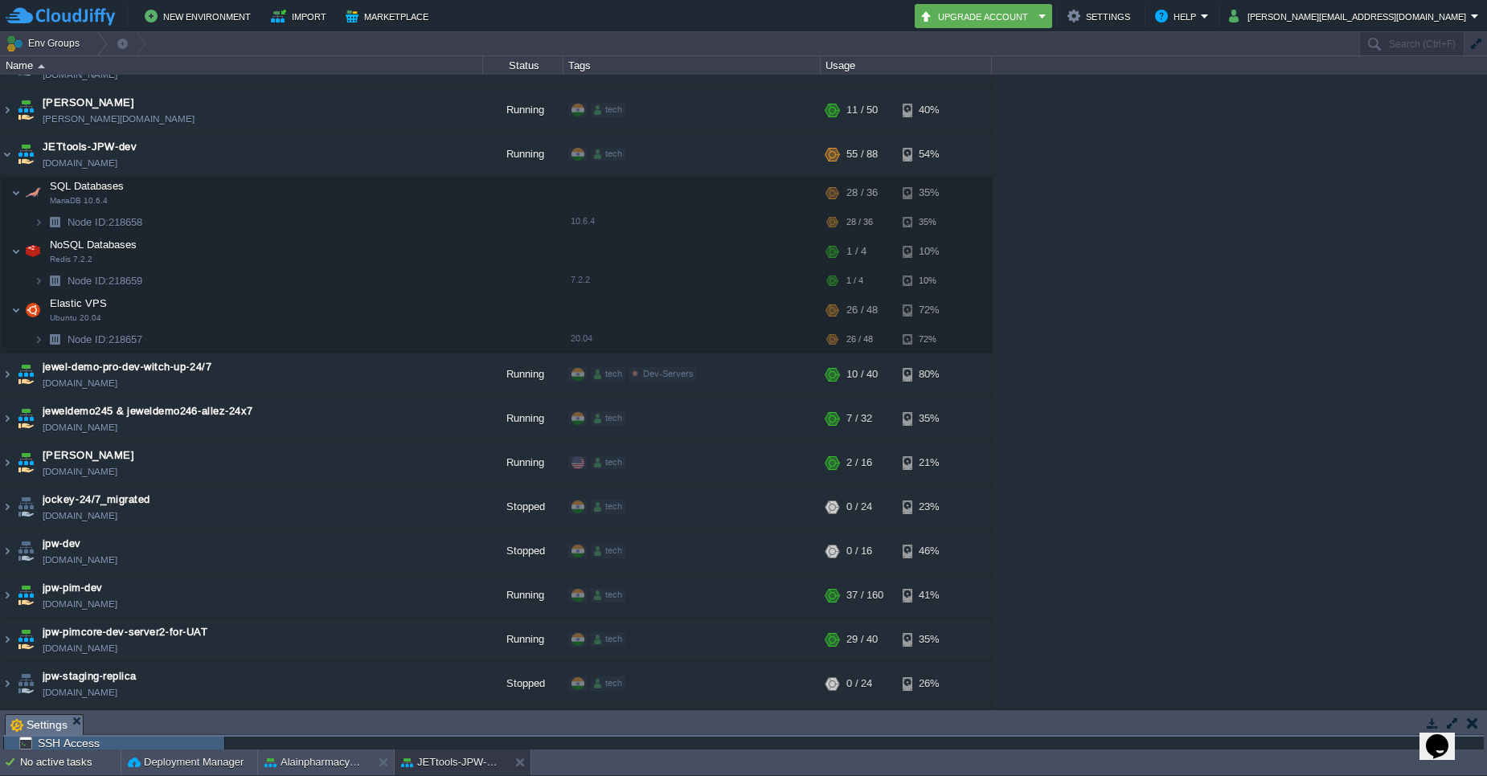
scroll to position [2507, 0]
drag, startPoint x: 671, startPoint y: 740, endPoint x: 684, endPoint y: 687, distance: 54.6
click at [684, 687] on body "New Environment Import Marketplace Bonus ₹0.00 Upgrade Account Settings Help ya…" at bounding box center [743, 388] width 1487 height 776
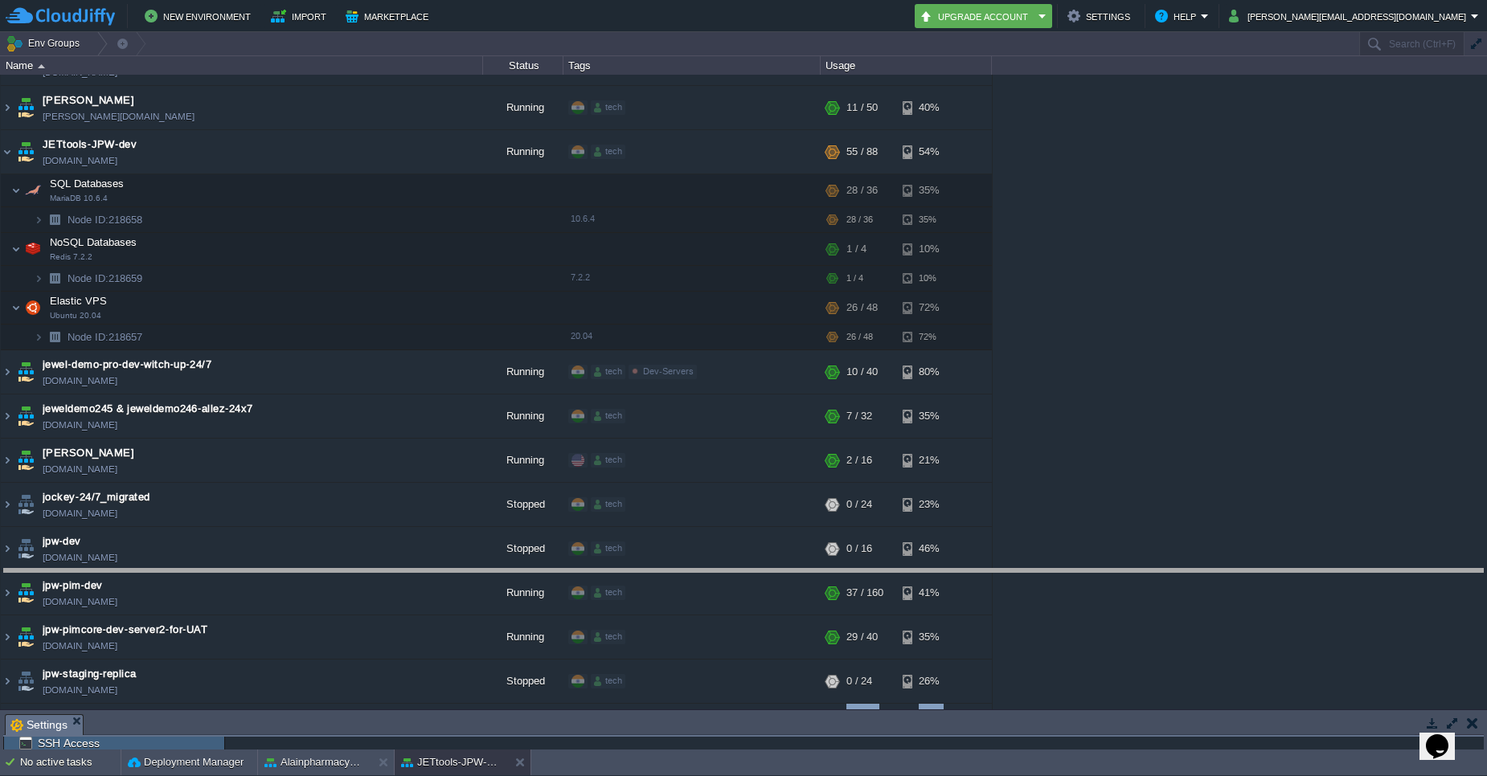
drag, startPoint x: 796, startPoint y: 714, endPoint x: 807, endPoint y: 564, distance: 150.6
click at [807, 564] on body "New Environment Import Marketplace Bonus ₹0.00 Upgrade Account Settings Help ya…" at bounding box center [743, 388] width 1487 height 776
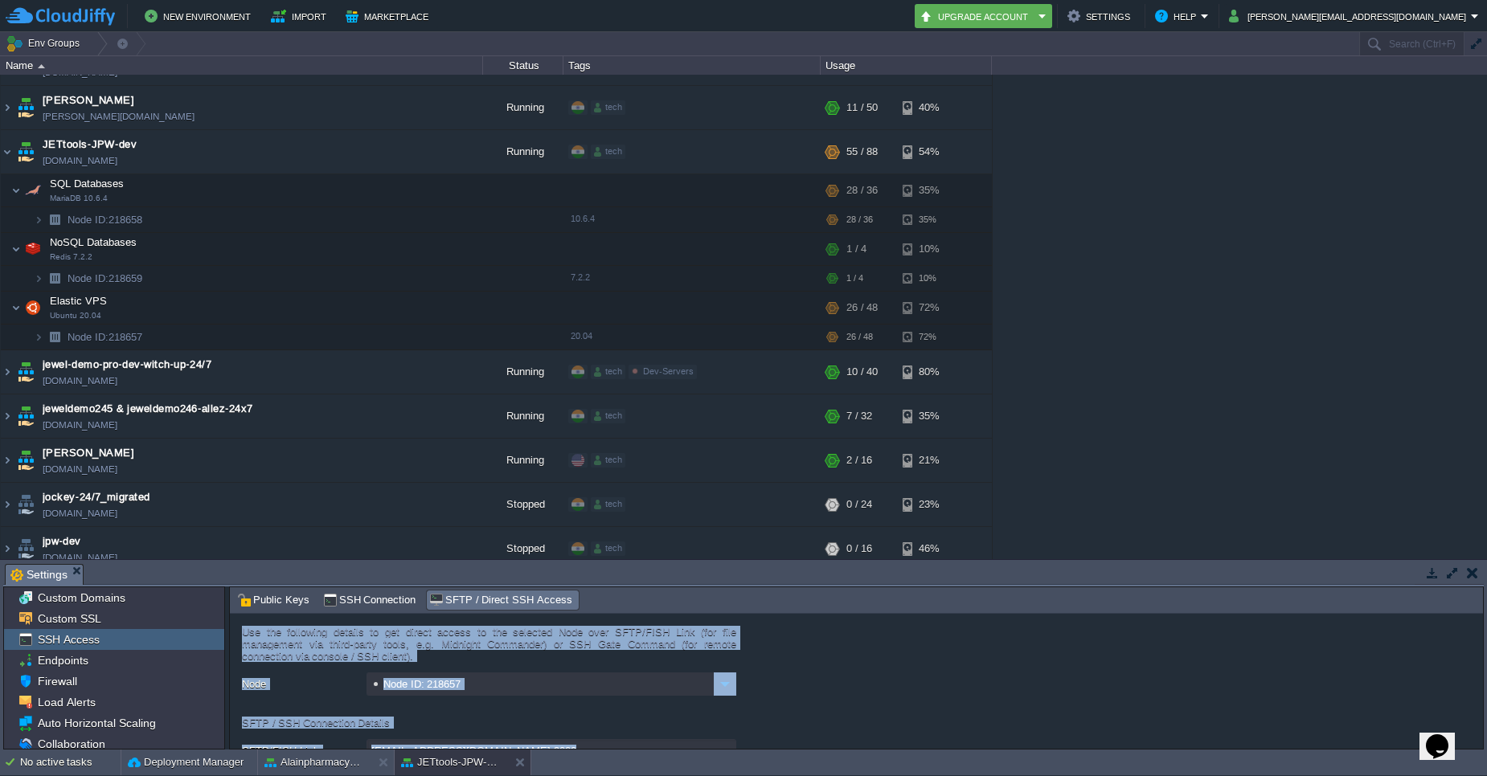
click at [873, 643] on form "Use the following details to get direct access to the selected Node over SFTP/F…" at bounding box center [856, 681] width 1253 height 135
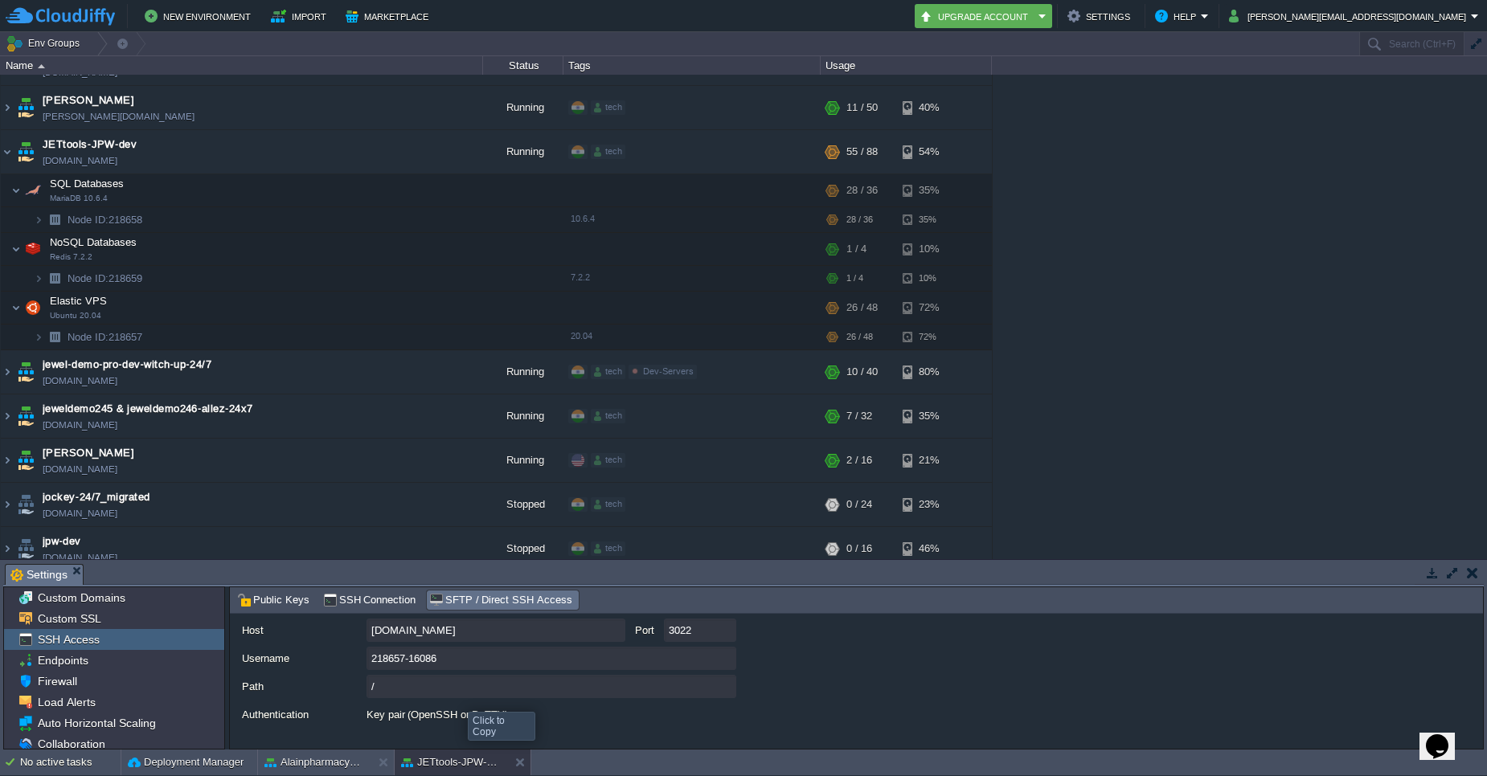
scroll to position [96, 0]
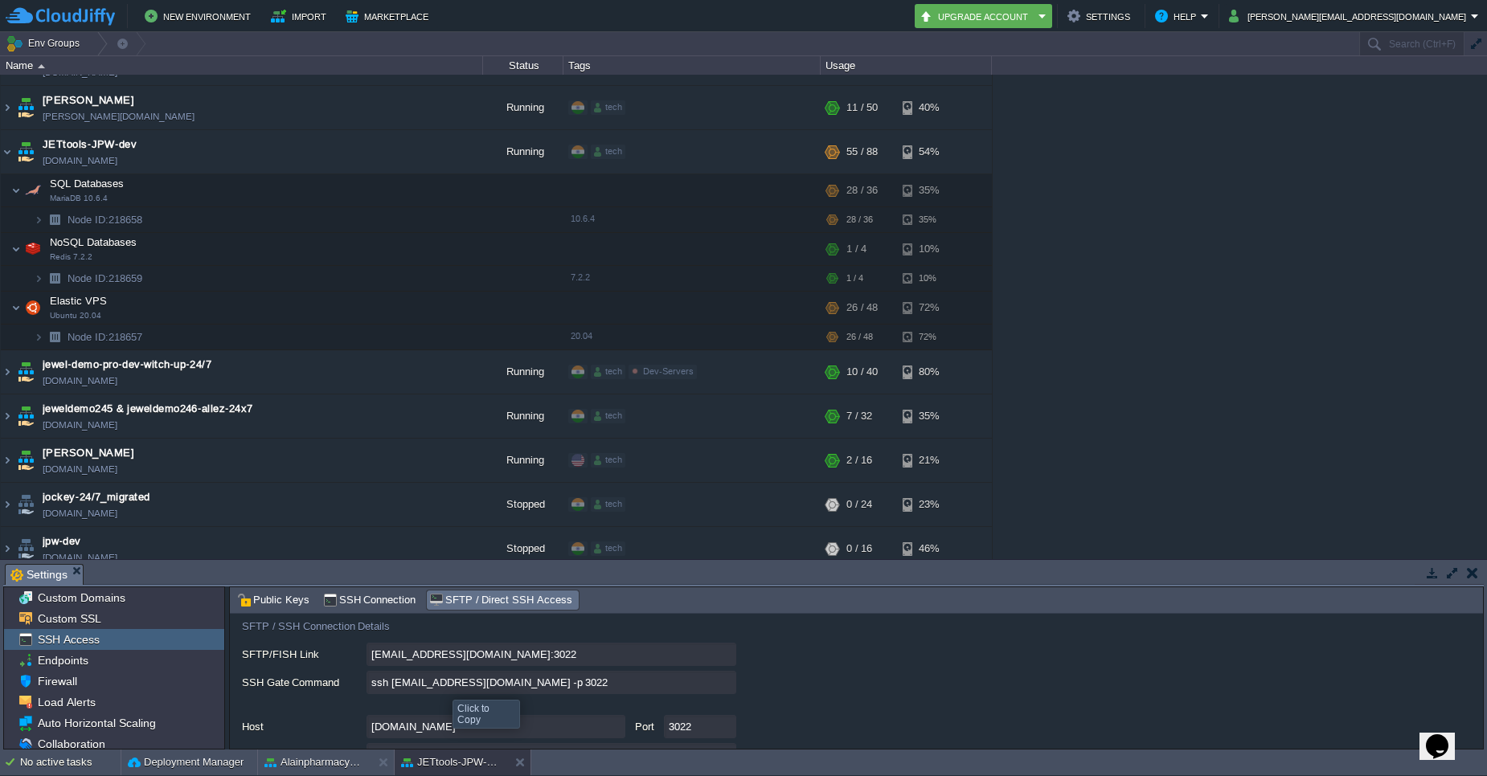
click at [725, 690] on input "ssh [EMAIL_ADDRESS][DOMAIN_NAME] -p 3022" at bounding box center [551, 682] width 370 height 23
click at [40, 325] on img at bounding box center [39, 337] width 10 height 25
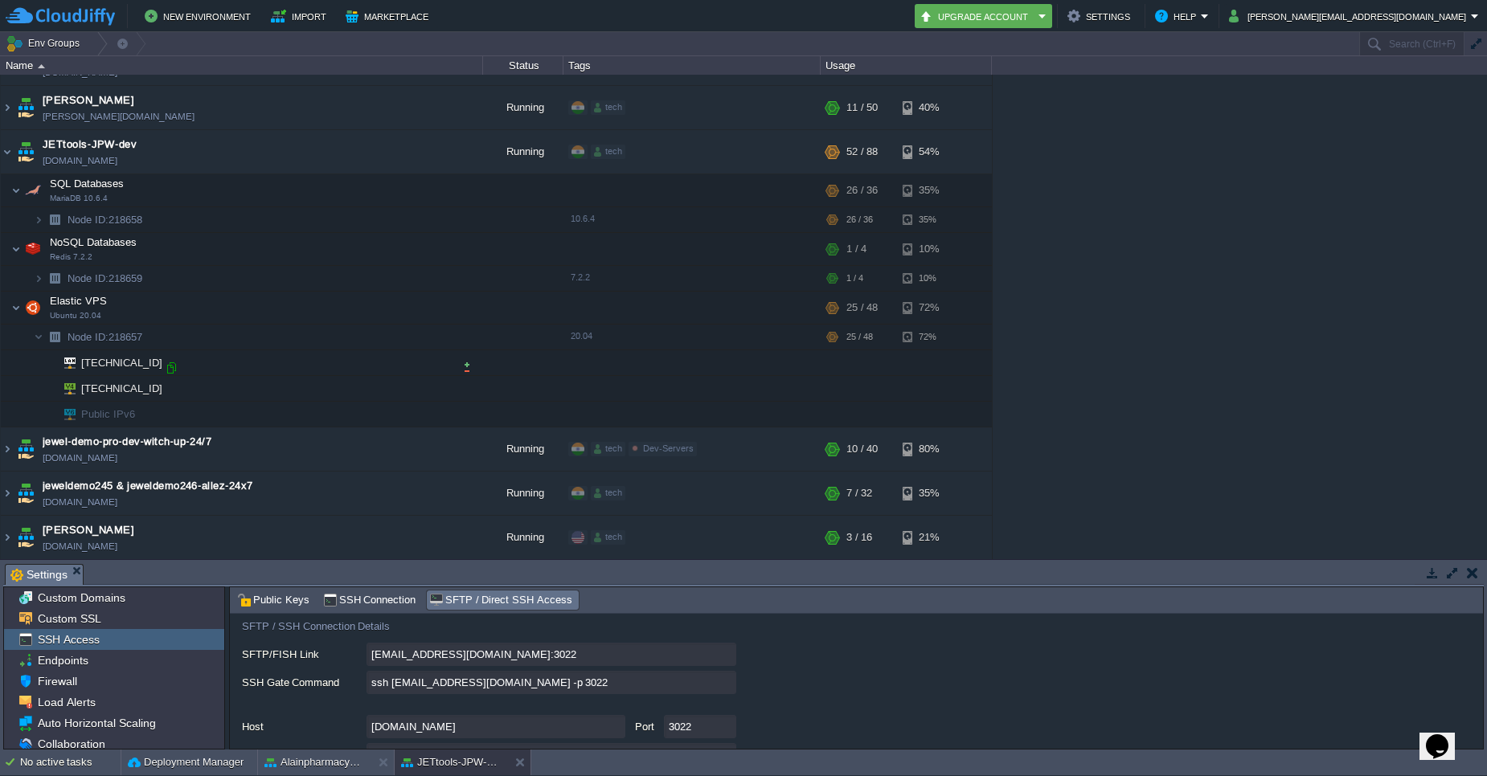
click at [166, 365] on div at bounding box center [171, 368] width 14 height 14
click at [5, 134] on img at bounding box center [7, 151] width 13 height 43
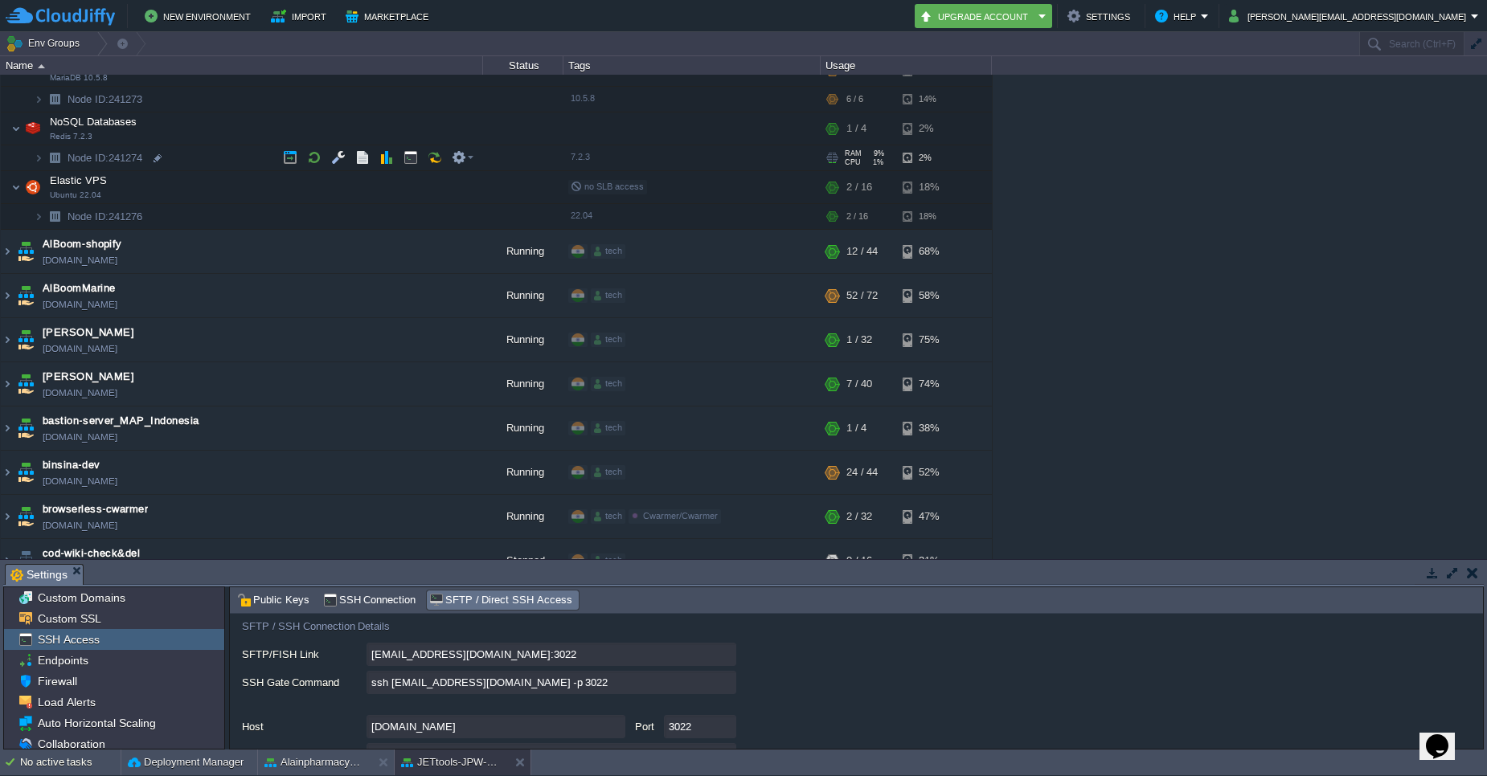
scroll to position [193, 0]
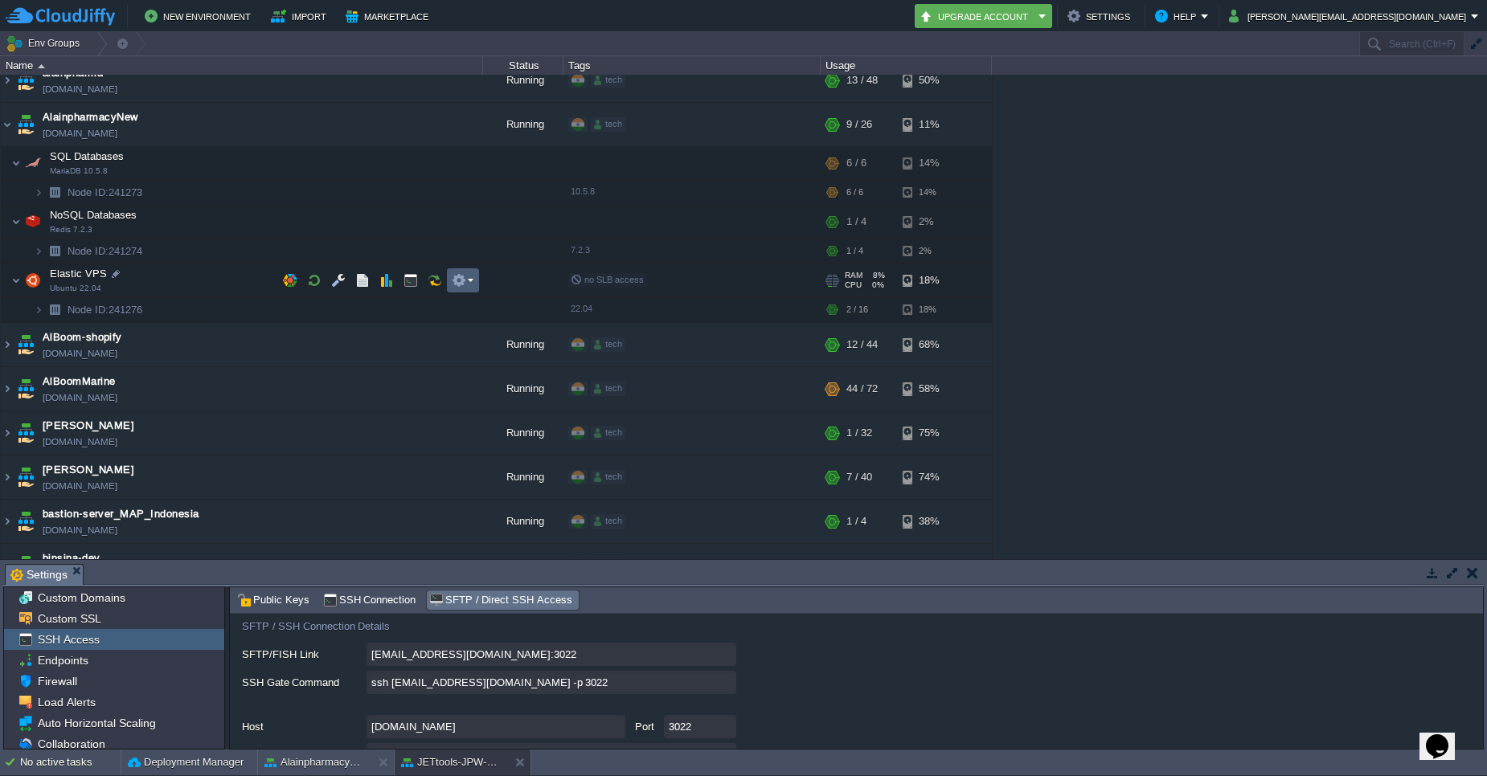
click at [463, 288] on td at bounding box center [463, 280] width 32 height 24
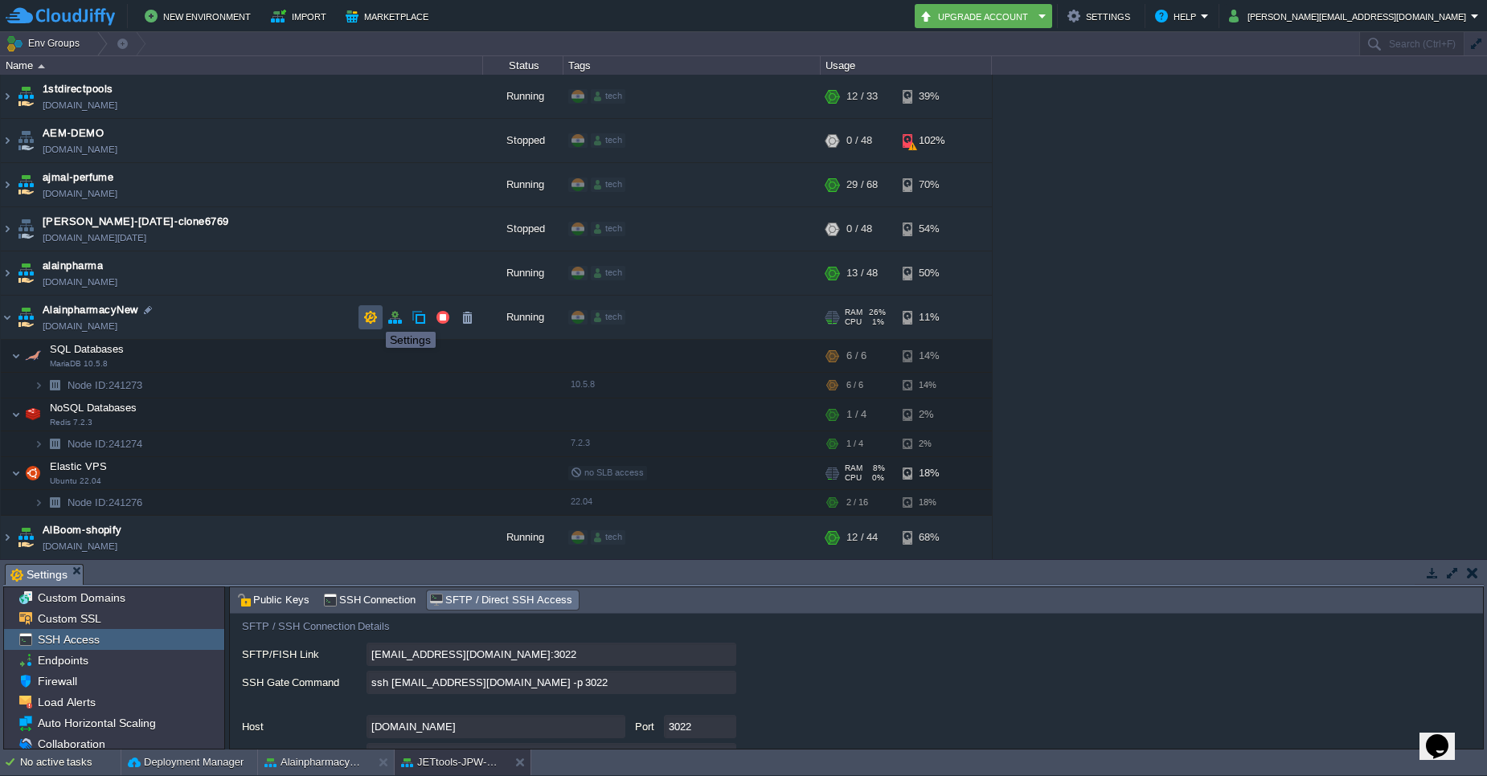
click at [374, 317] on button "button" at bounding box center [370, 317] width 14 height 14
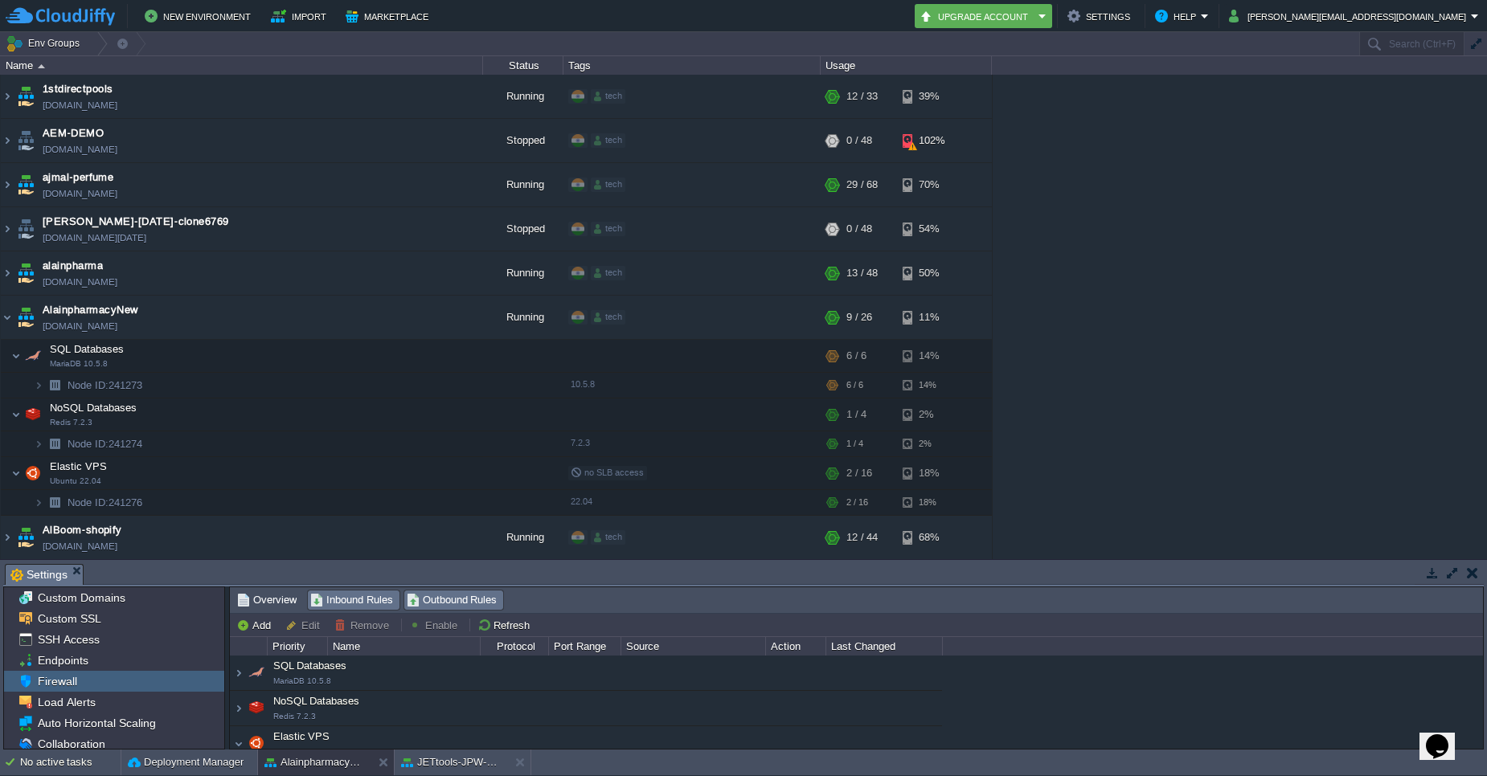
click at [463, 595] on span "Outbound Rules" at bounding box center [452, 600] width 91 height 18
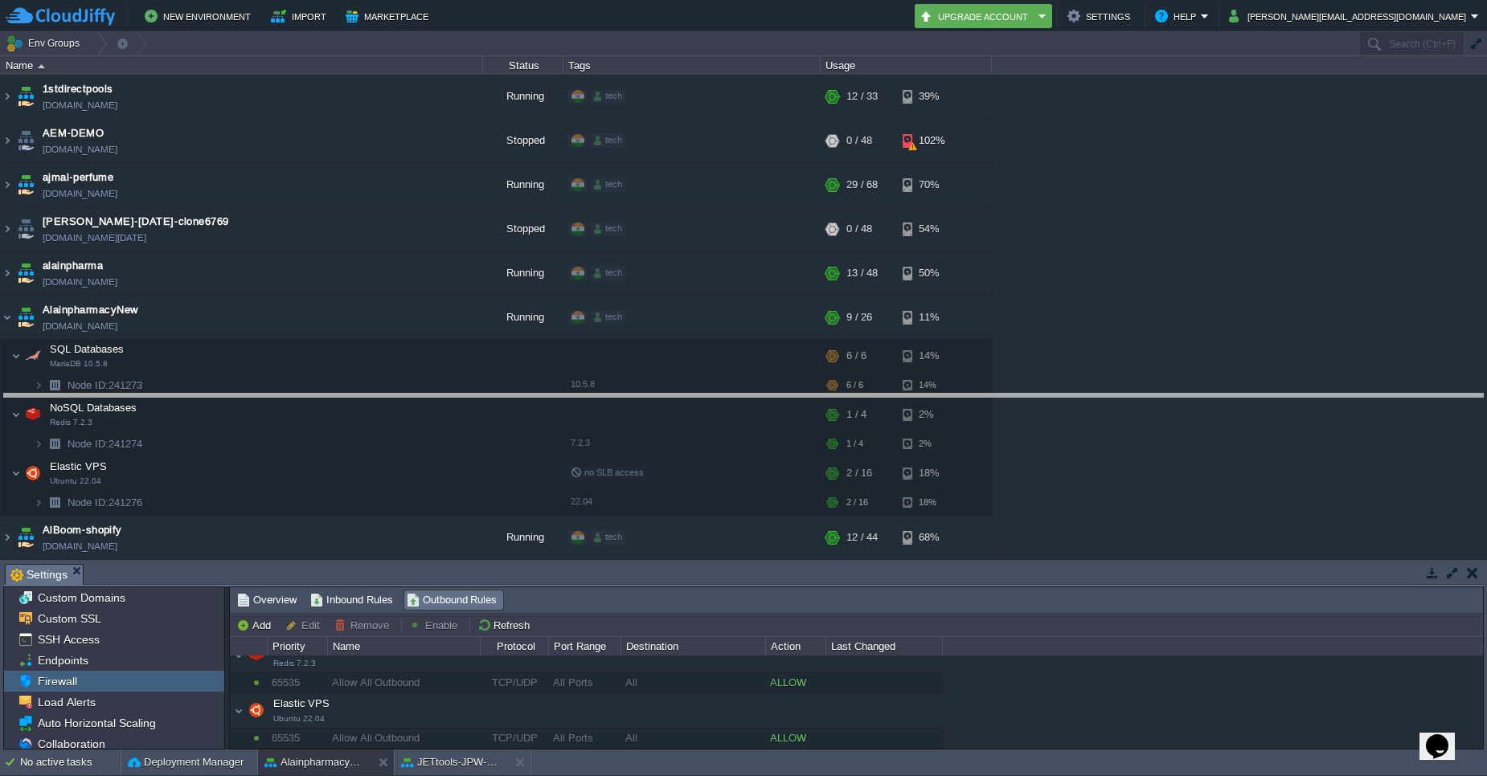
drag, startPoint x: 1270, startPoint y: 564, endPoint x: 1219, endPoint y: 394, distance: 177.9
click at [1219, 394] on body "New Environment Import Marketplace Bonus ₹0.00 Upgrade Account Settings Help ya…" at bounding box center [743, 388] width 1487 height 776
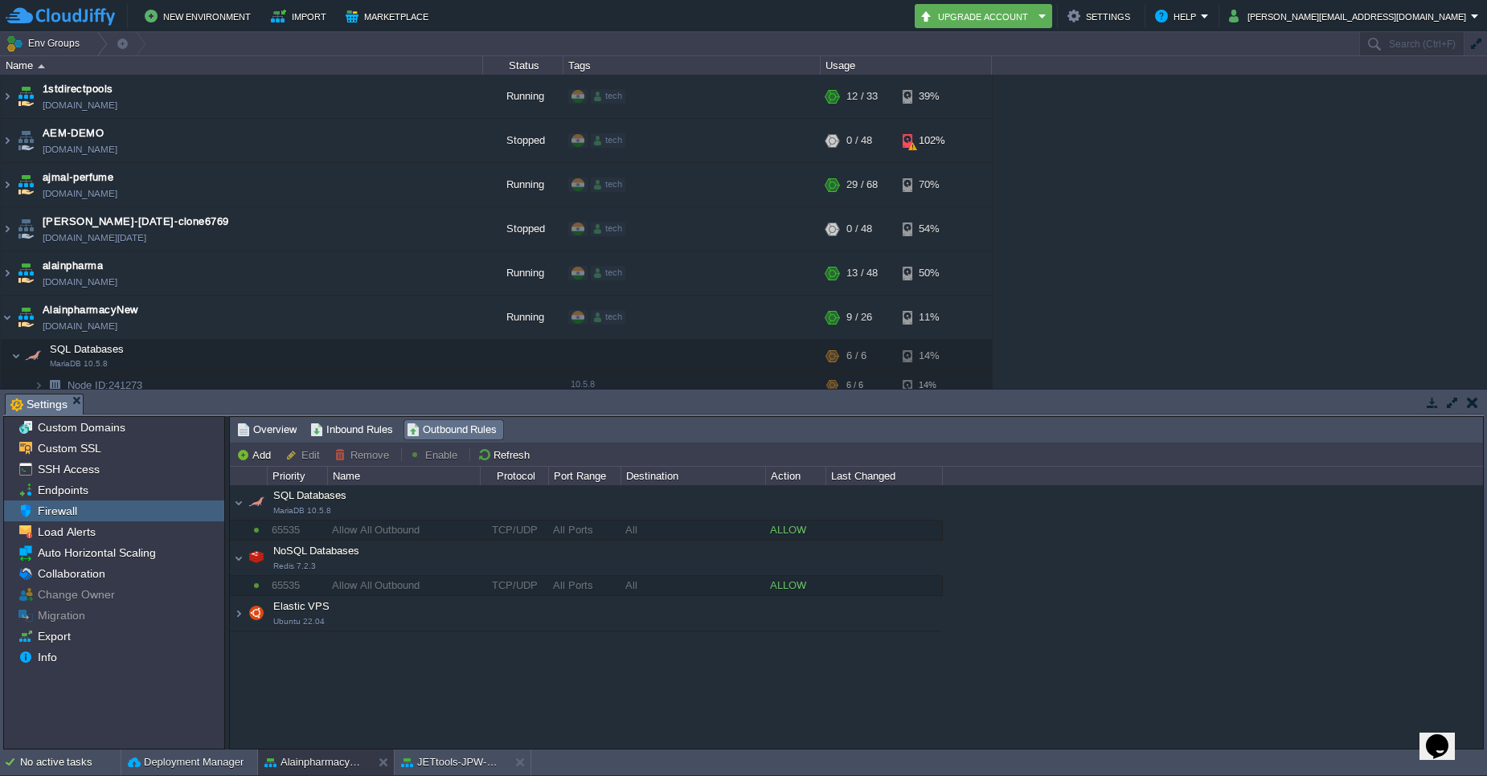
click at [244, 617] on div "Elastic VPS Ubuntu 22.04" at bounding box center [586, 614] width 712 height 34
click at [241, 455] on button "Add" at bounding box center [255, 455] width 39 height 14
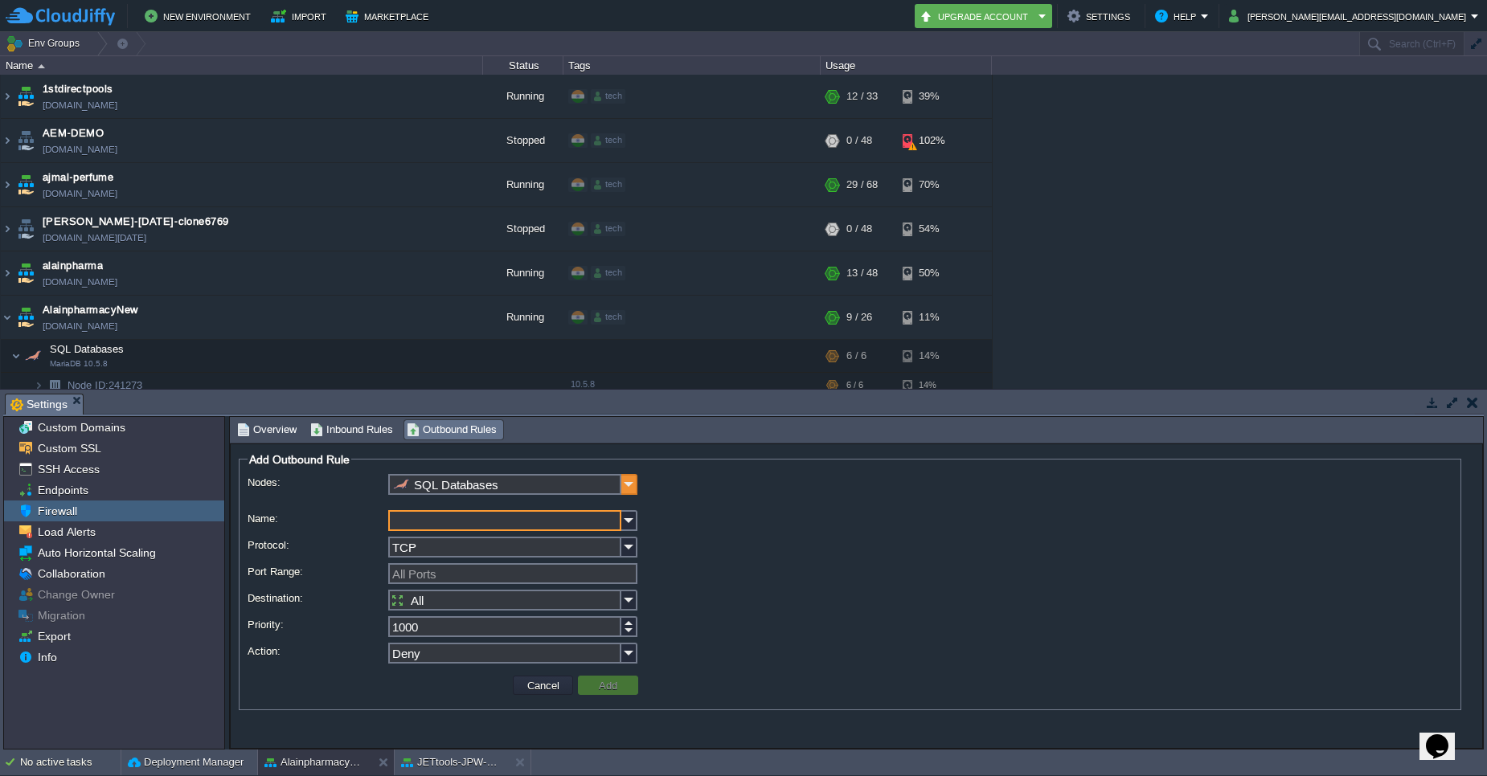
click at [627, 488] on img at bounding box center [629, 484] width 16 height 21
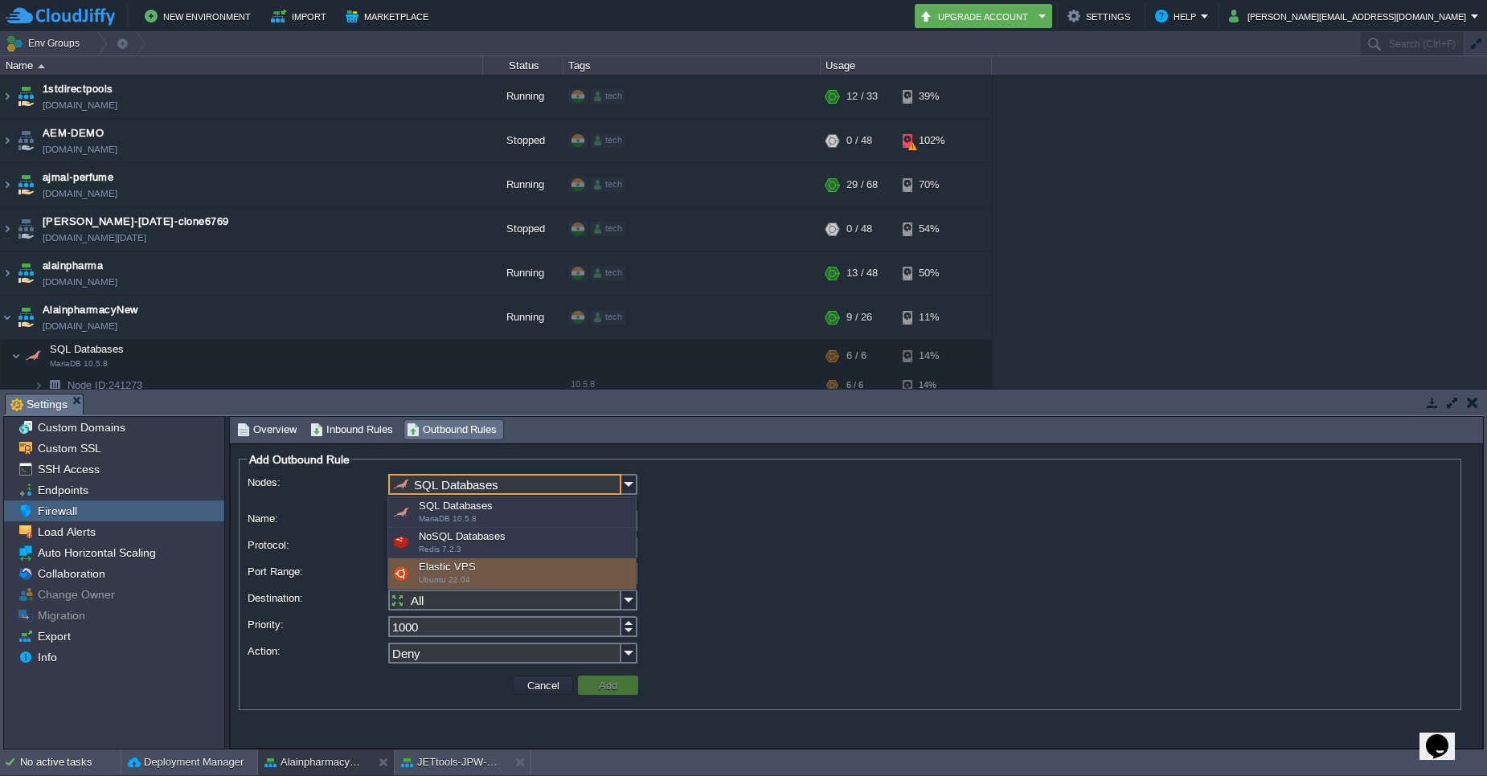
click at [457, 570] on div "Elastic VPS Ubuntu 22.04" at bounding box center [511, 573] width 247 height 31
type input "Elastic VPS"
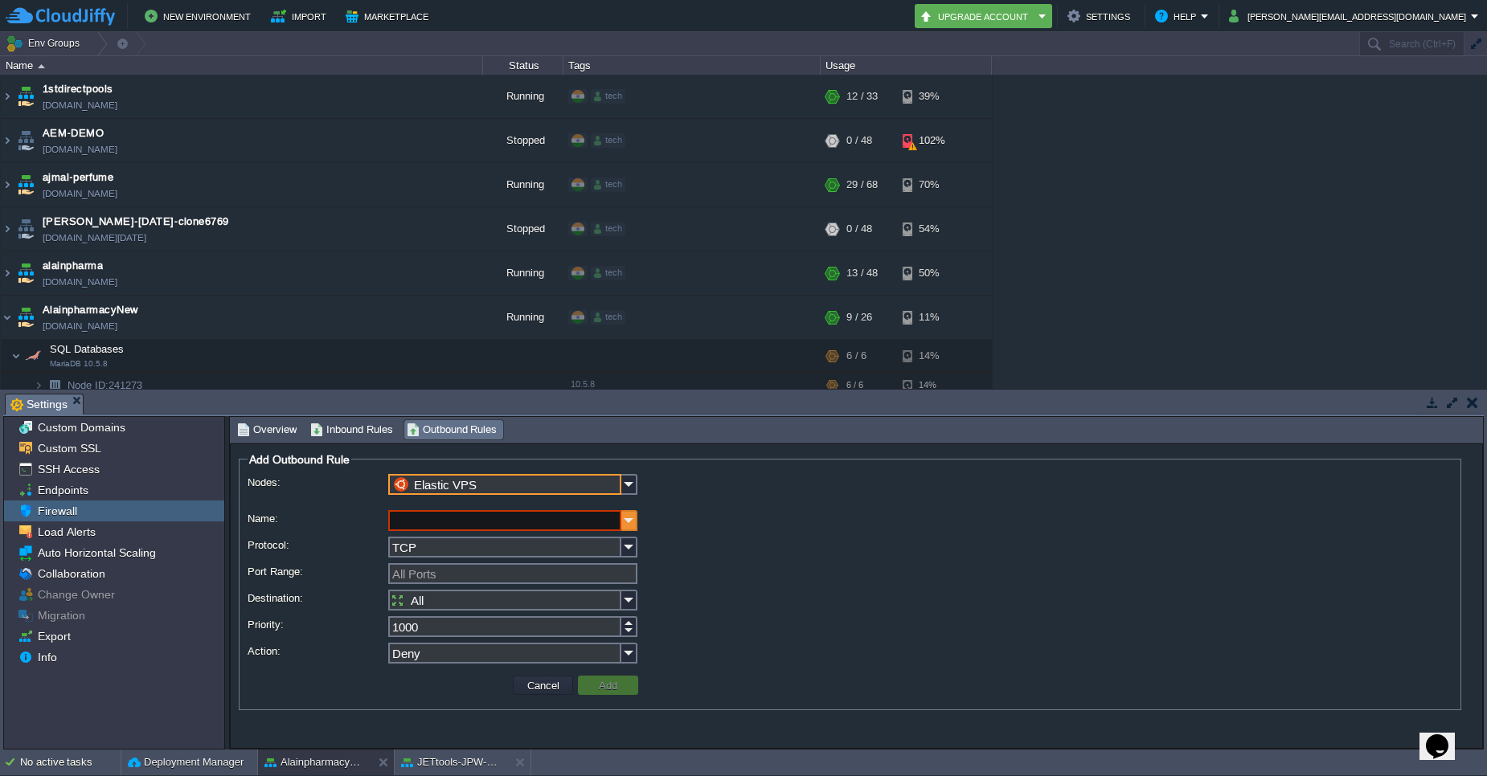
click at [635, 523] on img at bounding box center [629, 520] width 16 height 21
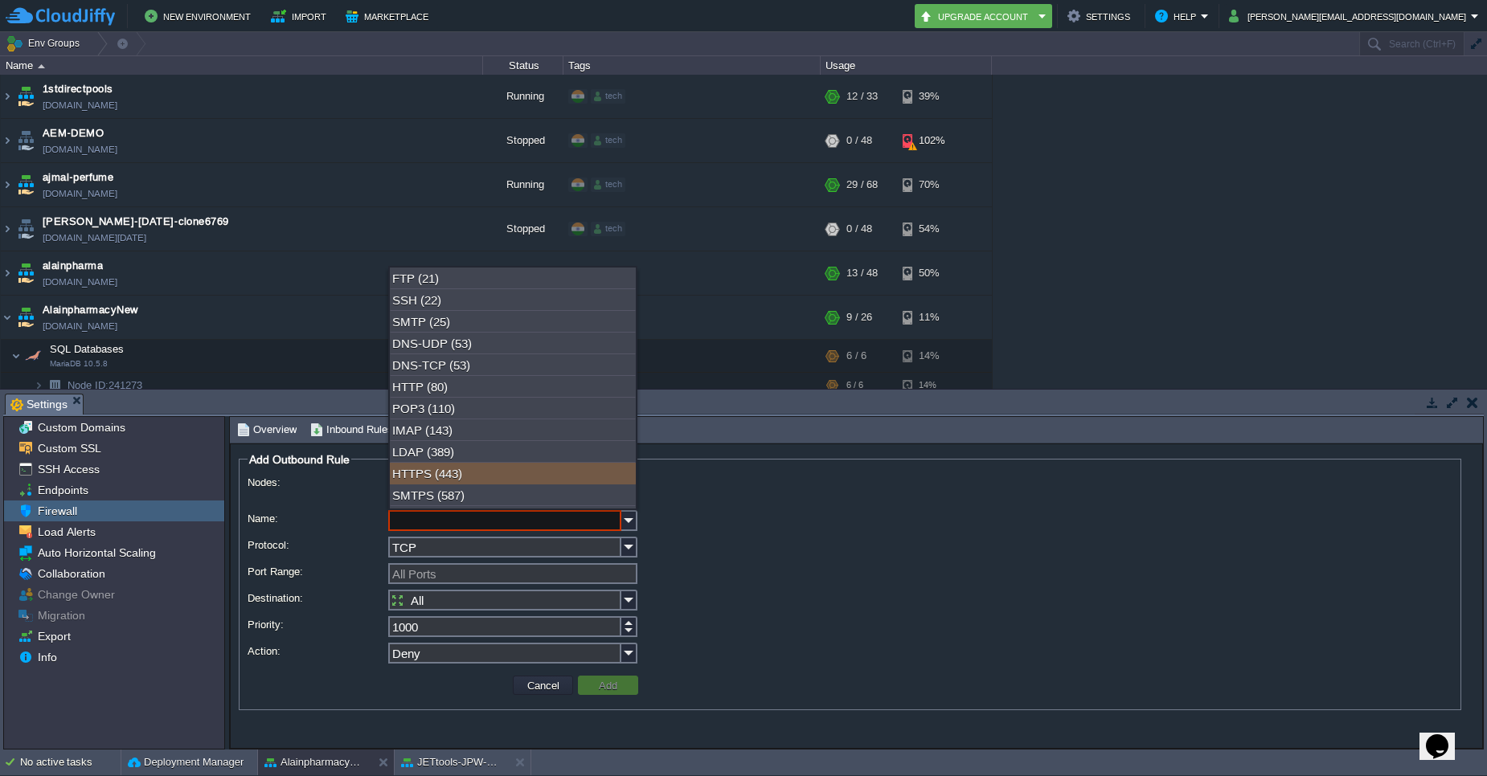
click at [485, 472] on div "HTTPS (443)" at bounding box center [513, 474] width 246 height 22
type input "HTTPS"
type input "443"
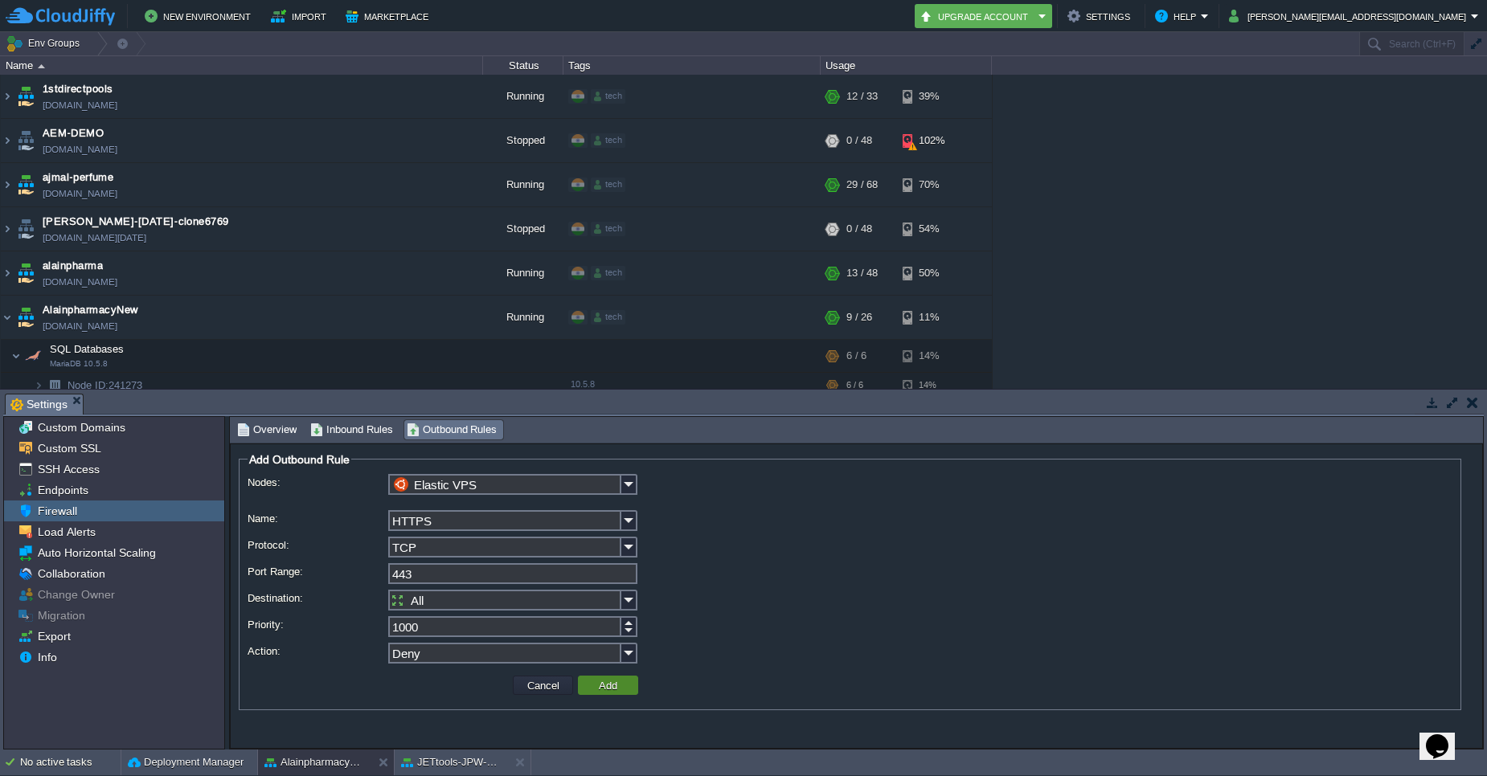
click at [607, 689] on button "Add" at bounding box center [608, 685] width 28 height 14
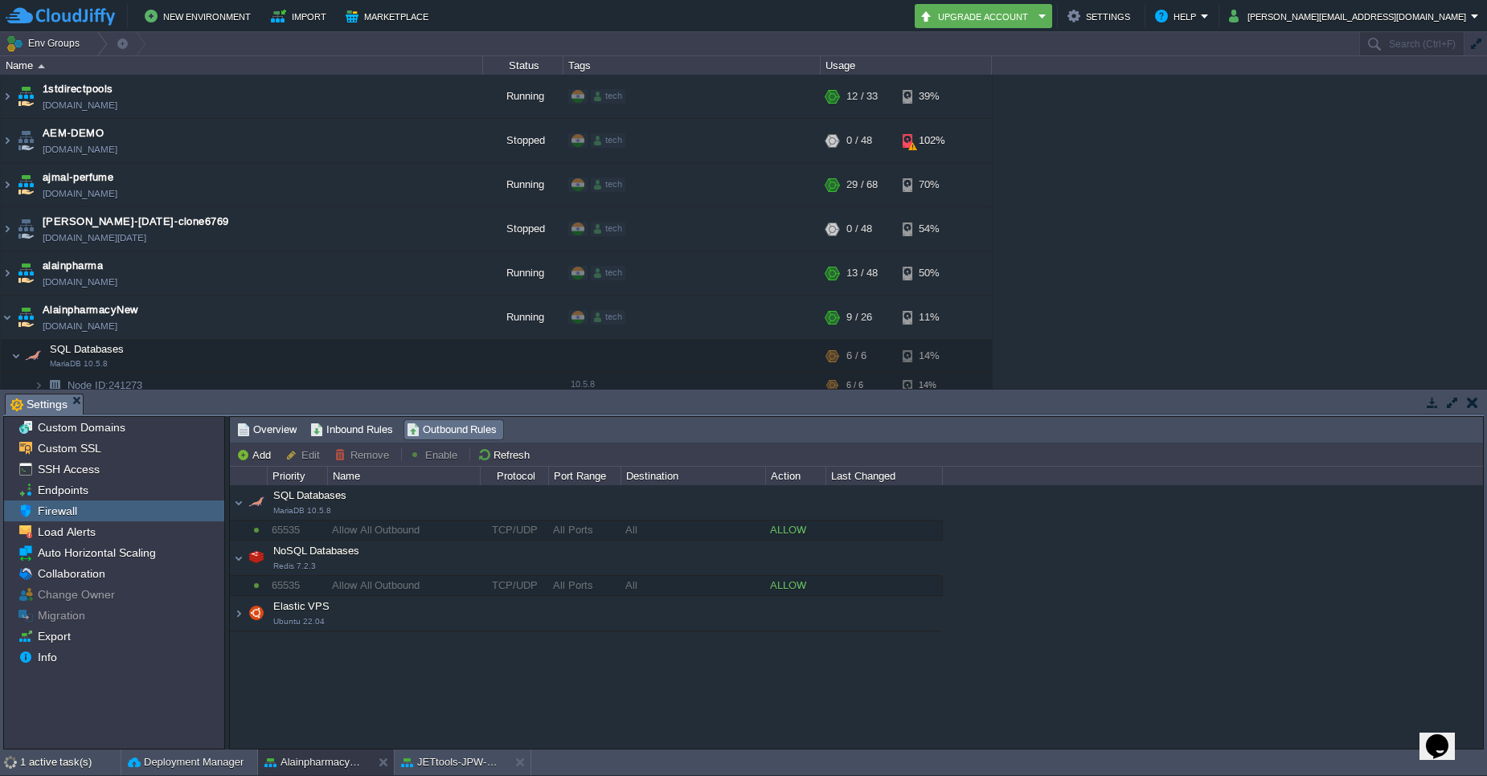
click at [237, 616] on div "Elastic VPS Ubuntu 22.04" at bounding box center [586, 614] width 712 height 34
click at [354, 425] on span "Inbound Rules" at bounding box center [351, 430] width 83 height 18
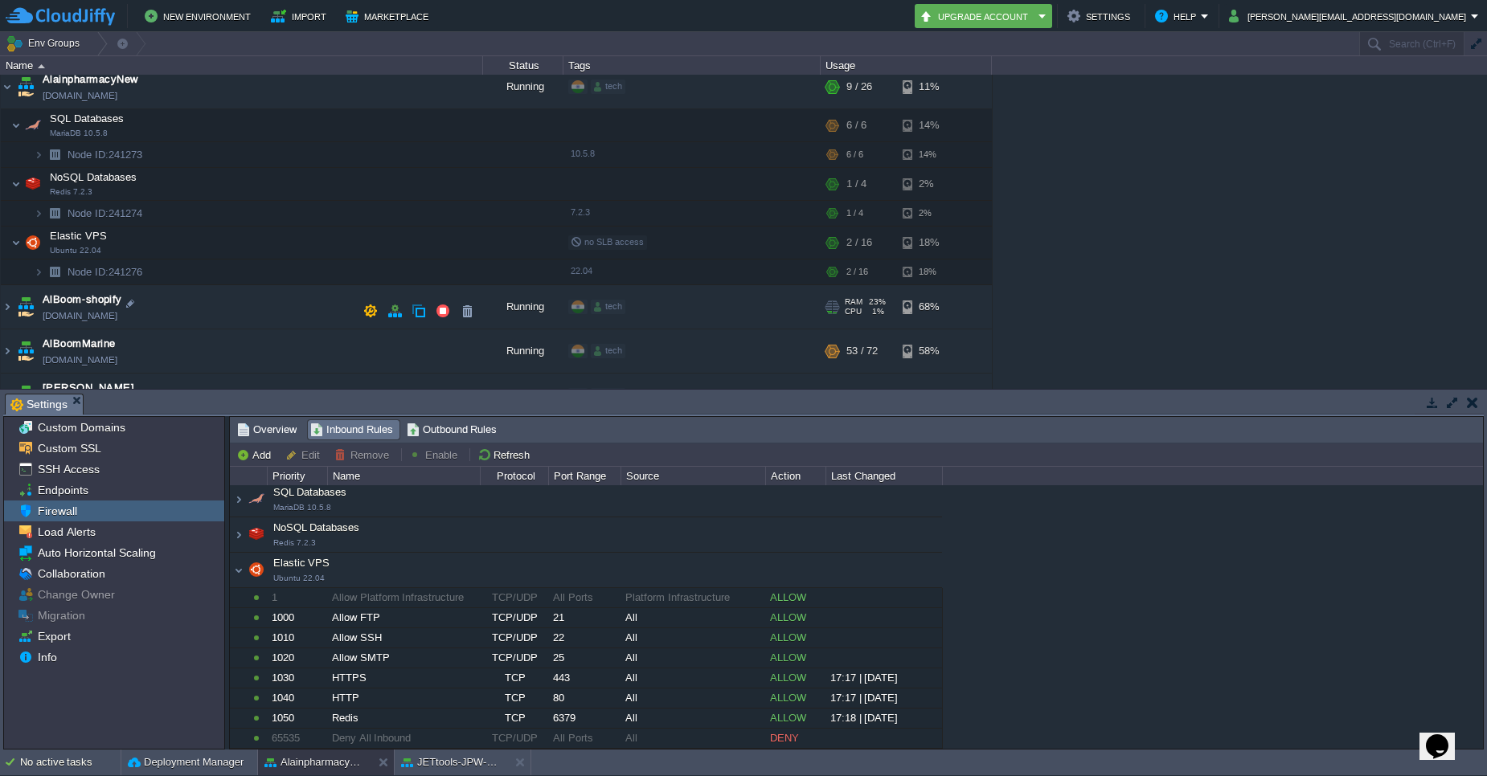
scroll to position [289, 0]
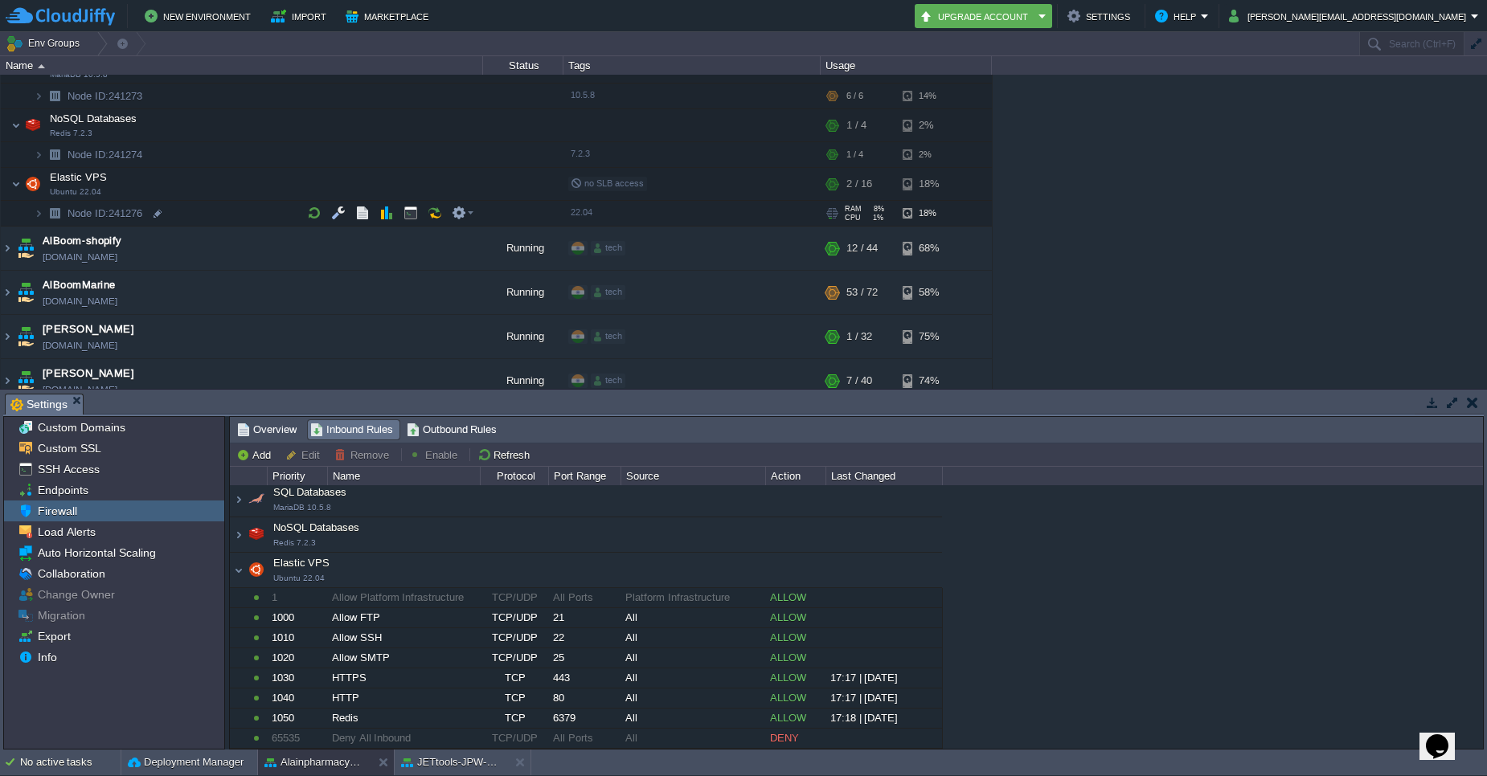
click at [44, 216] on img at bounding box center [54, 213] width 22 height 25
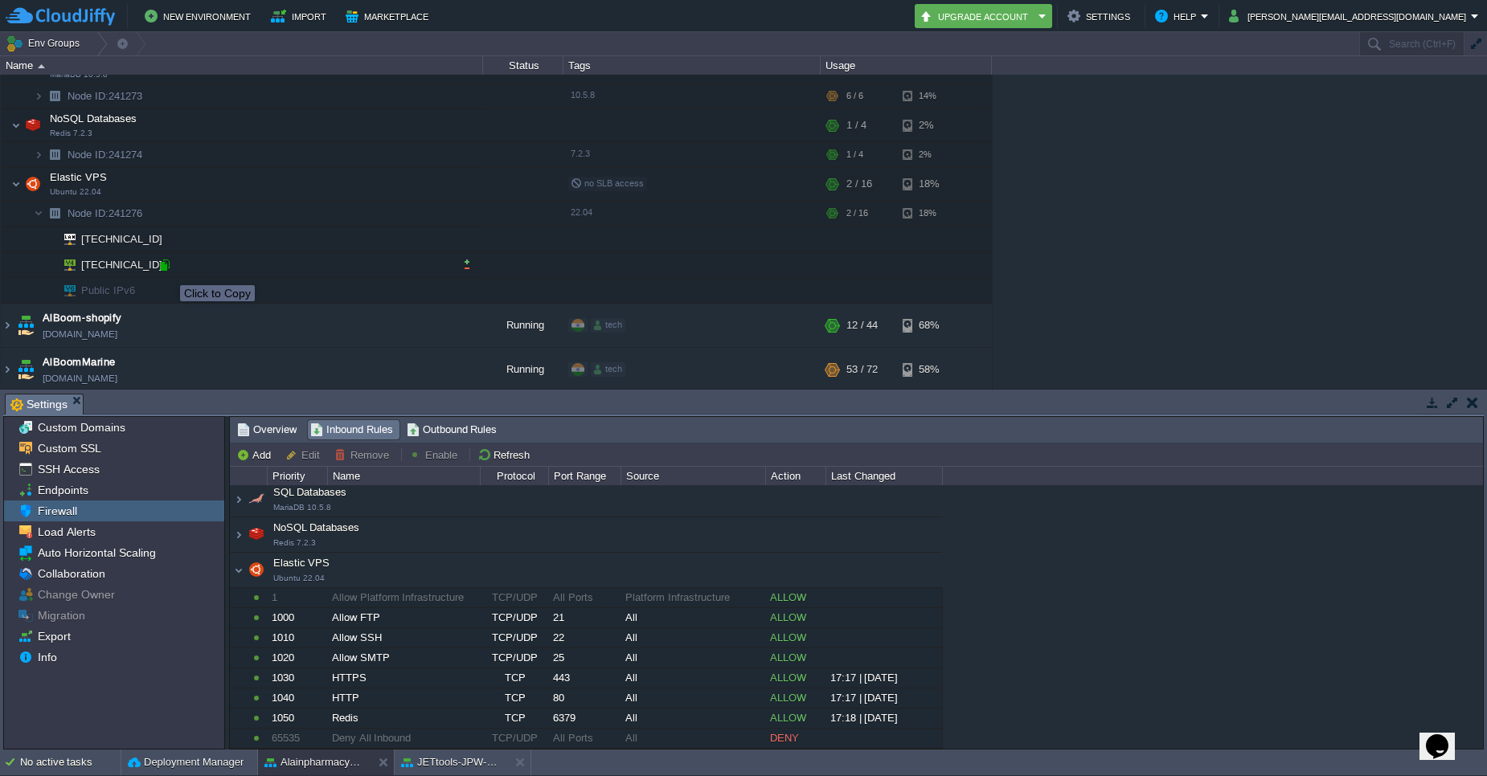
click at [168, 271] on div at bounding box center [164, 265] width 14 height 14
click at [147, 245] on div at bounding box center [153, 239] width 14 height 14
type input "[TECHNICAL_ID]"
